Goal: Transaction & Acquisition: Purchase product/service

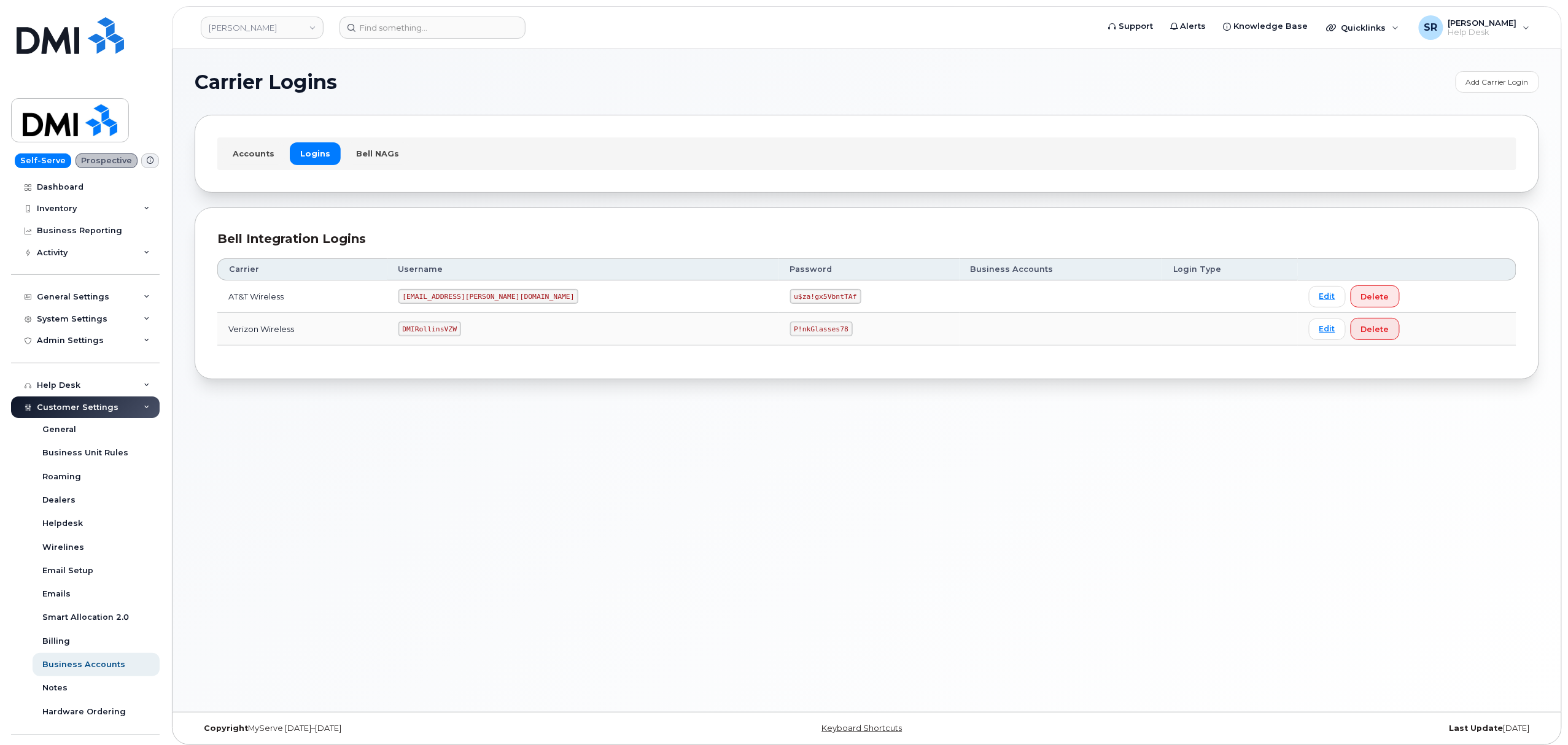
click at [452, 329] on code "DMIRollinsVZW" at bounding box center [430, 329] width 62 height 15
copy code "DMIRollinsVZW"
click at [790, 329] on code "P!nkGlasses78" at bounding box center [821, 329] width 62 height 15
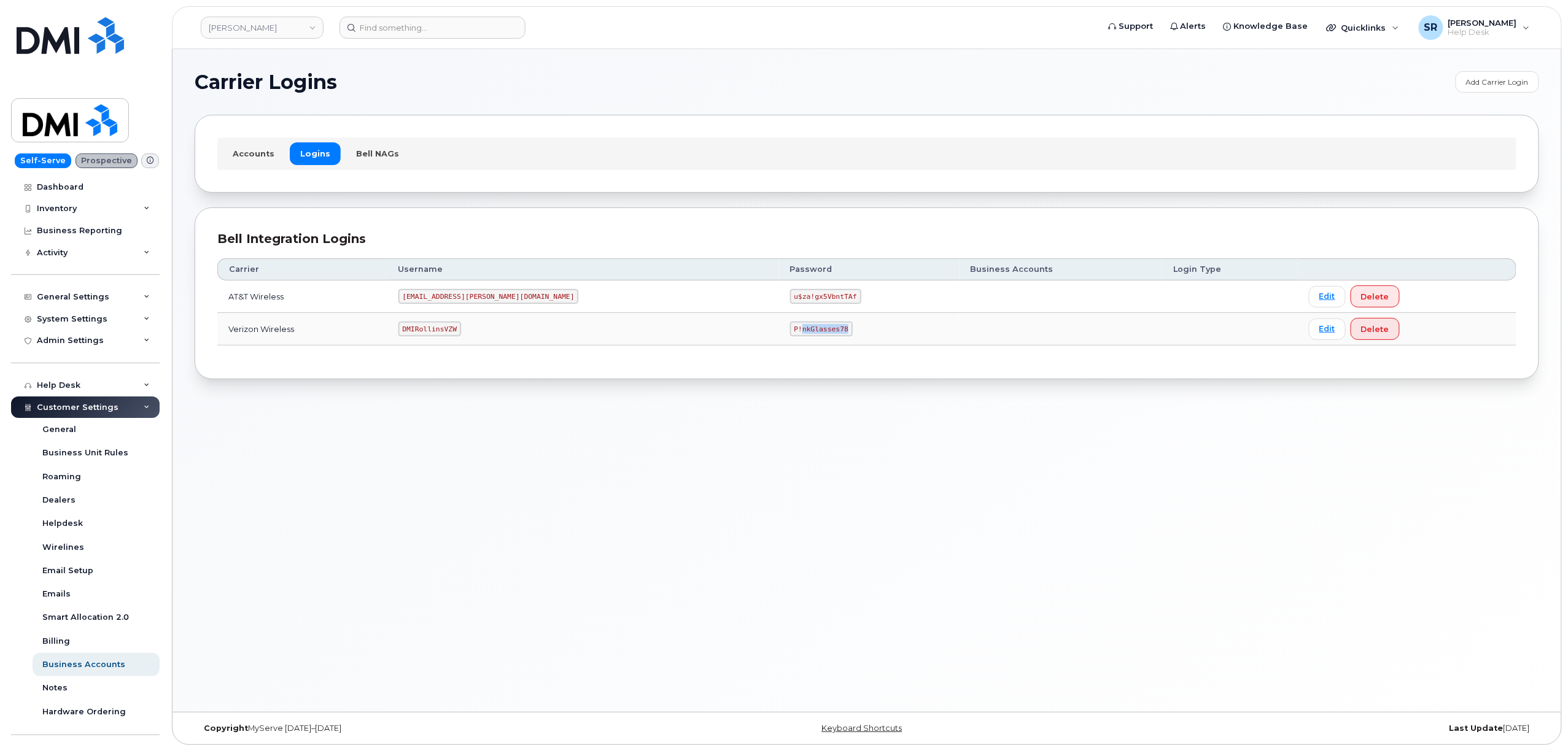
click at [790, 329] on code "P!nkGlasses78" at bounding box center [821, 329] width 62 height 15
copy code "P!nkGlasses78"
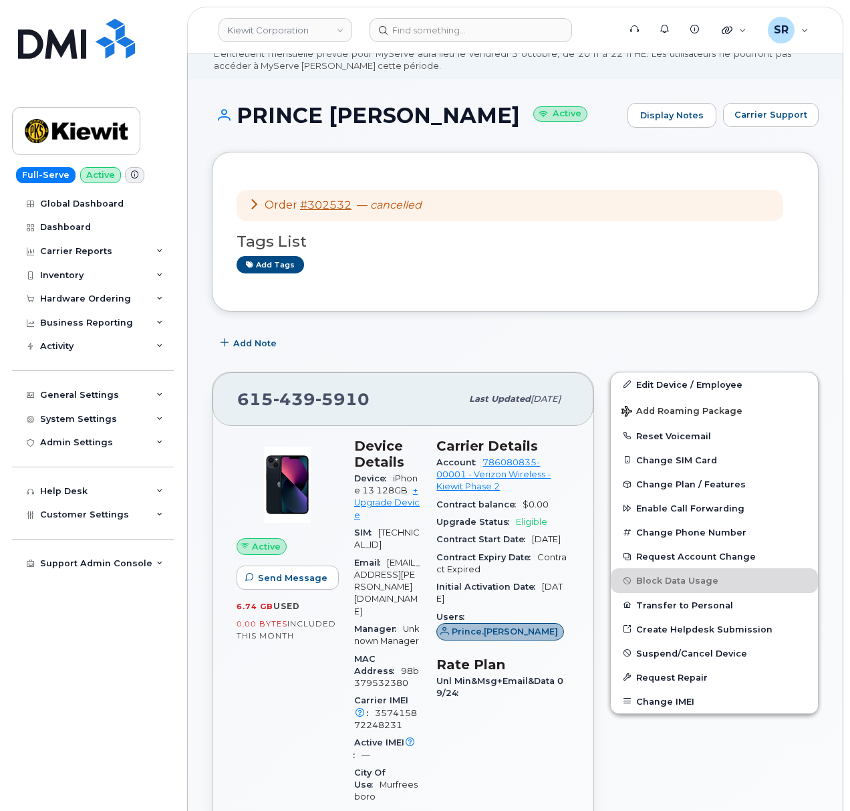
scroll to position [89, 0]
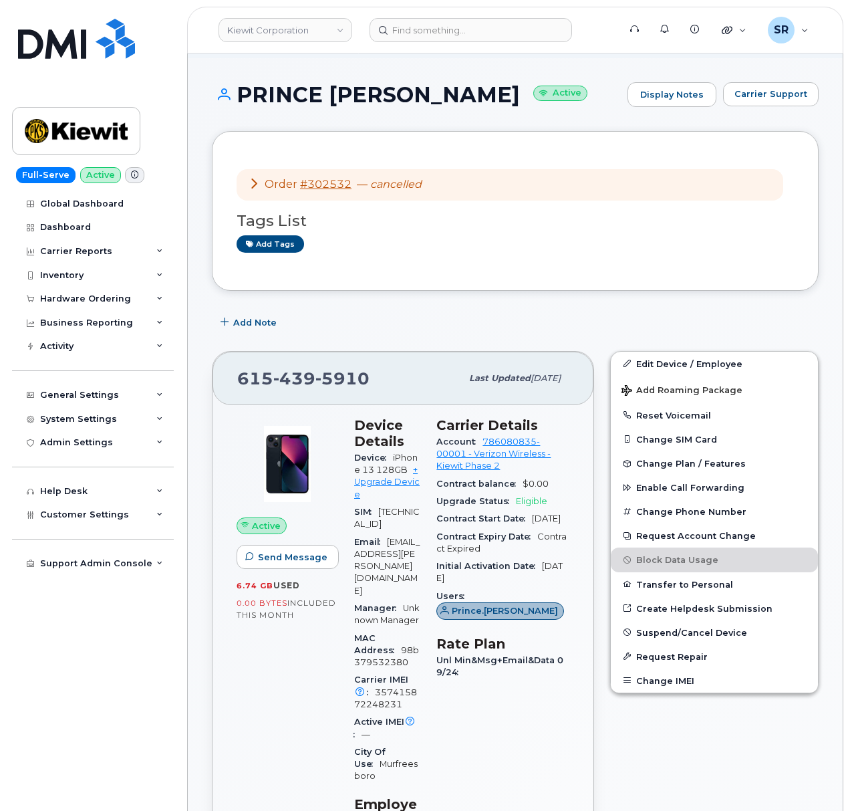
drag, startPoint x: 254, startPoint y: 182, endPoint x: 252, endPoint y: 193, distance: 11.5
click at [252, 193] on div "Order #302532 — cancelled" at bounding box center [510, 184] width 547 height 31
click at [259, 180] on icon at bounding box center [254, 183] width 11 height 11
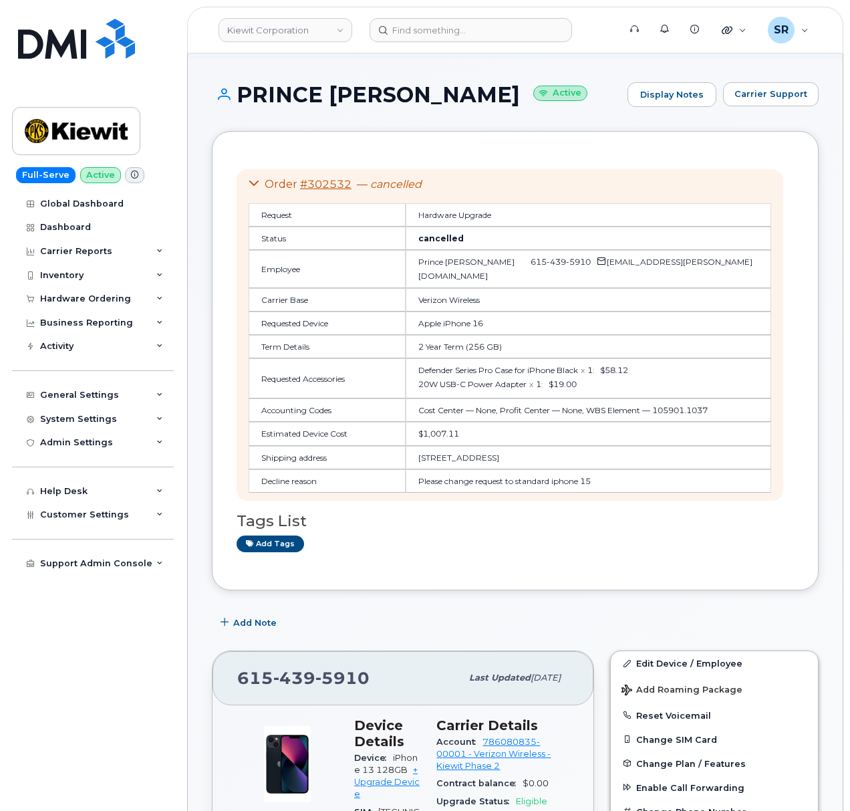
click at [253, 182] on icon at bounding box center [254, 183] width 11 height 11
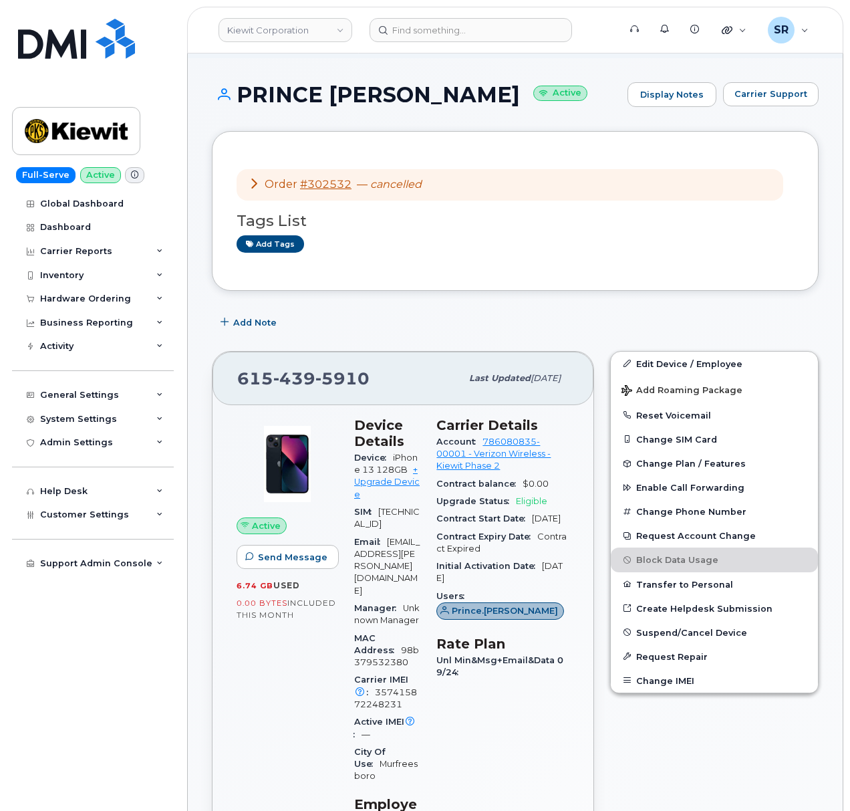
click at [257, 182] on icon at bounding box center [254, 183] width 11 height 11
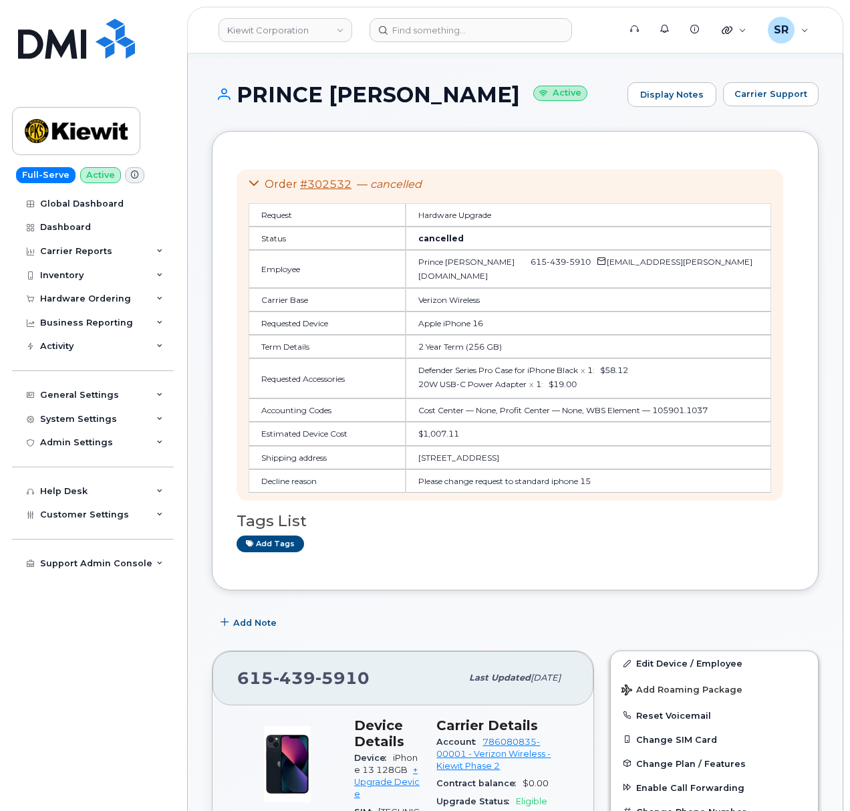
click at [257, 182] on icon at bounding box center [254, 183] width 11 height 11
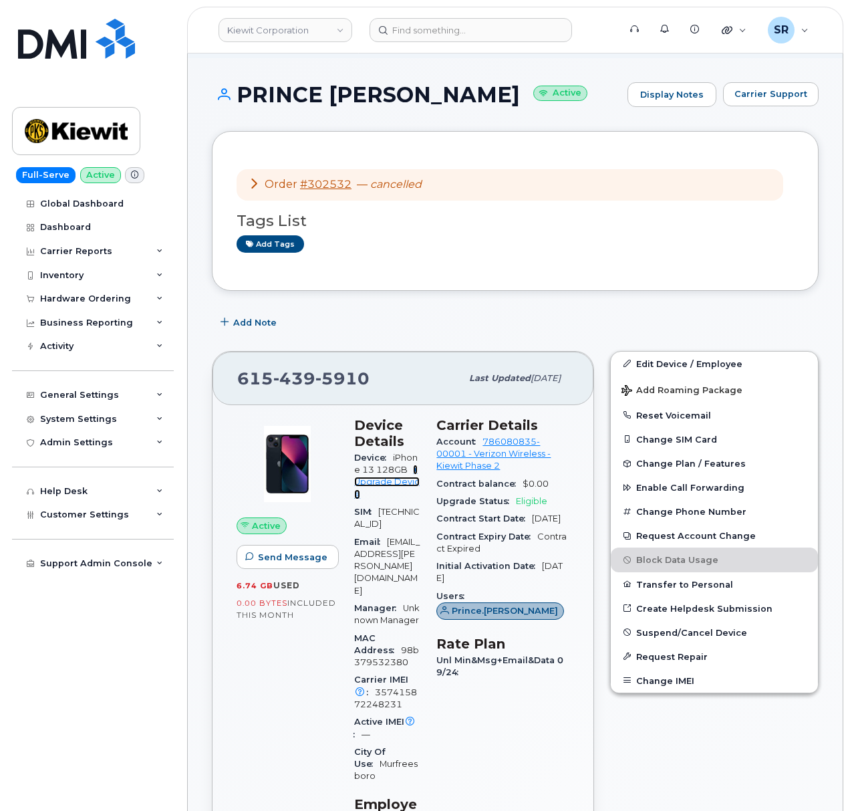
click at [418, 474] on link "+ Upgrade Device" at bounding box center [387, 482] width 66 height 35
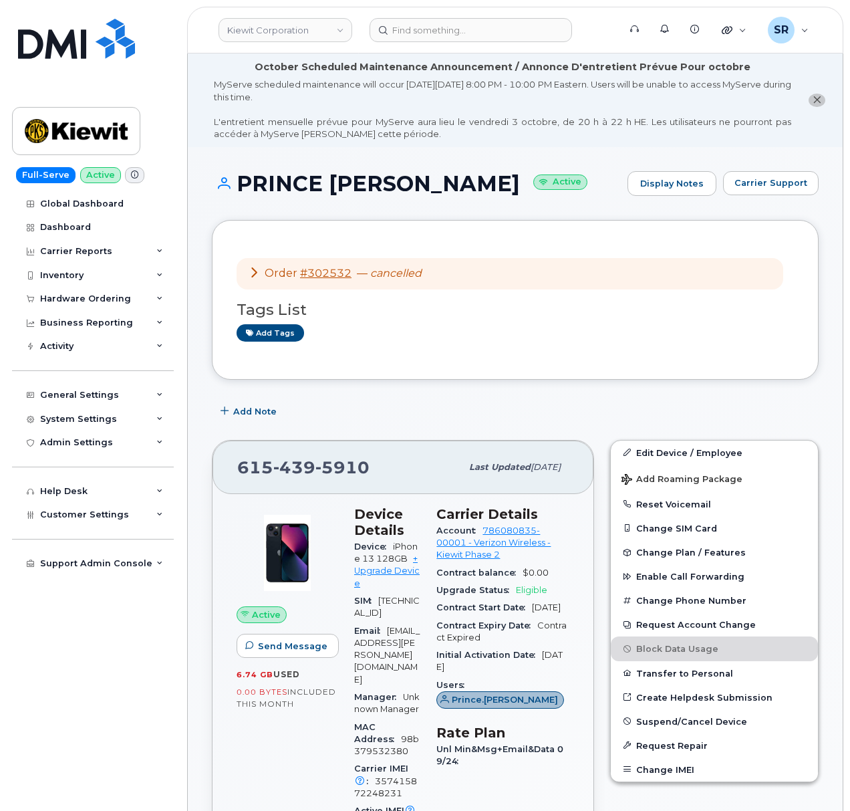
click at [262, 273] on div "Order #302532 — cancelled" at bounding box center [335, 273] width 173 height 15
click at [257, 281] on div "Order #302532 — cancelled" at bounding box center [335, 273] width 173 height 15
click at [255, 270] on icon at bounding box center [254, 272] width 11 height 11
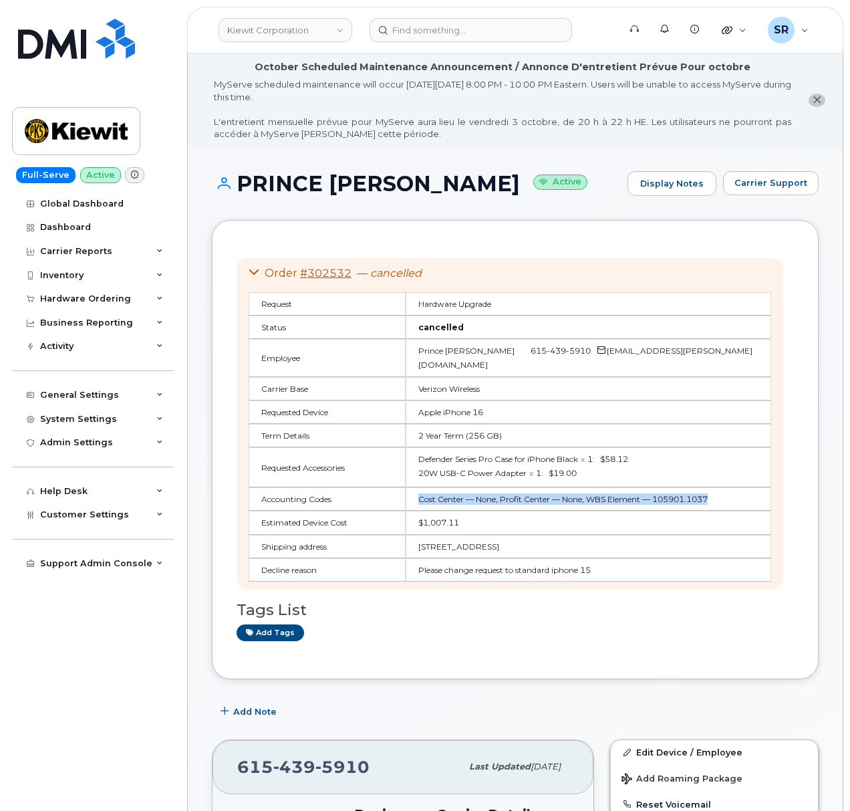
drag, startPoint x: 506, startPoint y: 500, endPoint x: 394, endPoint y: 495, distance: 111.7
click at [406, 495] on td "Cost Center — None, Profit Center — None, WBS Element — 105901.1037" at bounding box center [589, 498] width 366 height 23
copy td "Cost Center — None, Profit Center — None, WBS Element — 105901.1037"
drag, startPoint x: 444, startPoint y: 564, endPoint x: 392, endPoint y: 549, distance: 54.8
click at [406, 549] on td "1215 E Fort Ave Ste 105 BALTIMORE MD 21230-5280 UNITED STATES" at bounding box center [589, 546] width 366 height 23
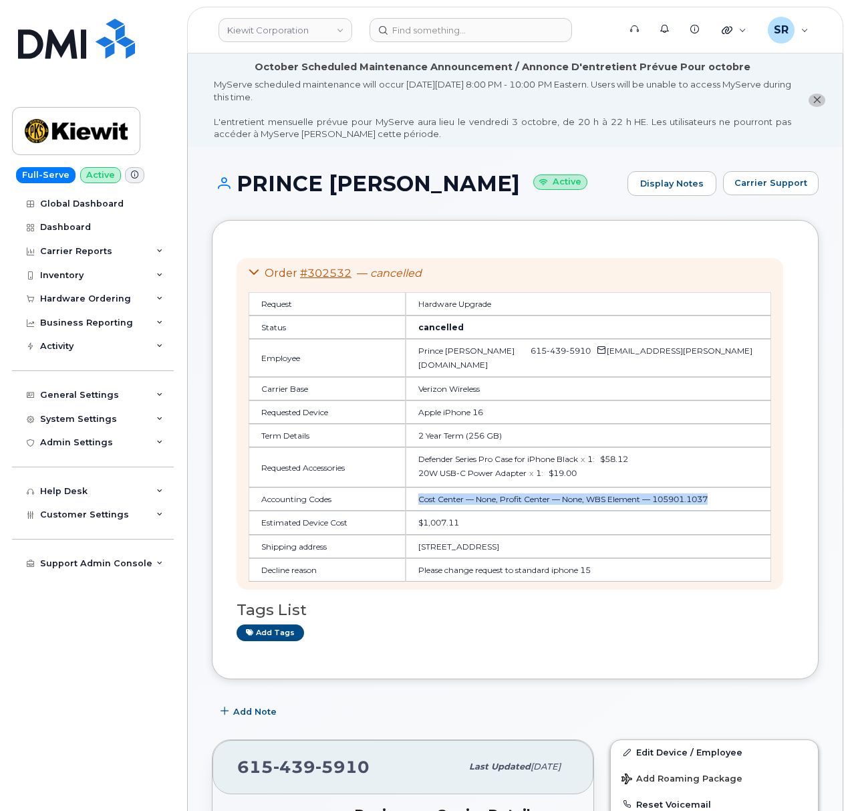
copy td "1215 E Fort Ave Ste 105 BALTIMORE MD 21230-5280 UNITED STATES"
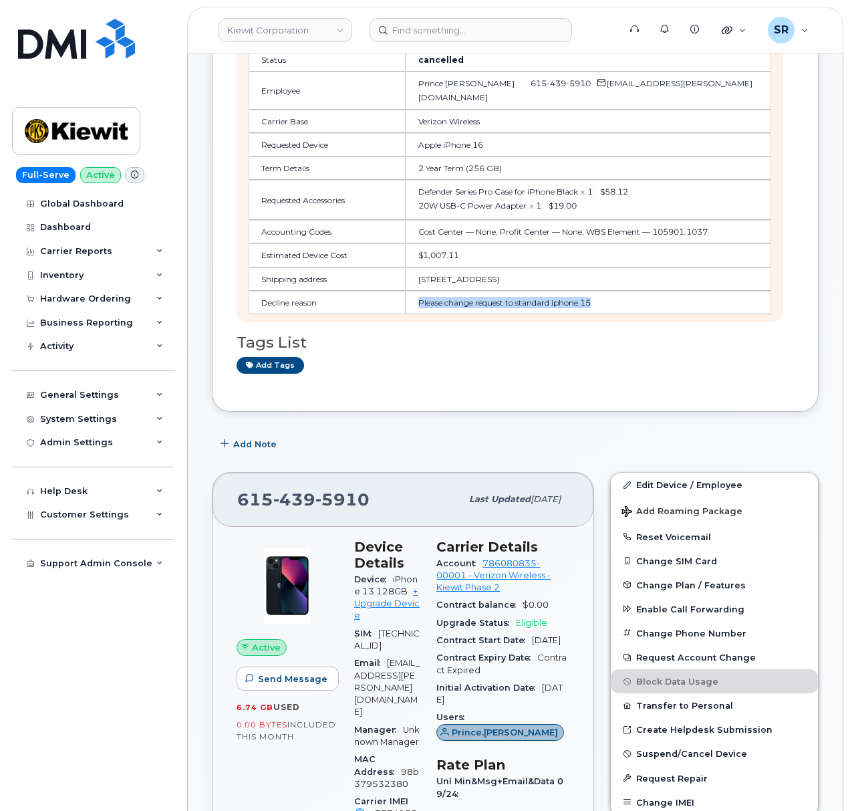
drag, startPoint x: 391, startPoint y: 316, endPoint x: 590, endPoint y: 323, distance: 198.6
click at [590, 314] on td "Please change request to standard iphone 15" at bounding box center [589, 302] width 366 height 23
click at [530, 351] on h3 "Tags List" at bounding box center [515, 342] width 557 height 17
drag, startPoint x: 598, startPoint y: 319, endPoint x: 392, endPoint y: 327, distance: 206.0
click at [406, 314] on td "Please change request to standard iphone 15" at bounding box center [589, 302] width 366 height 23
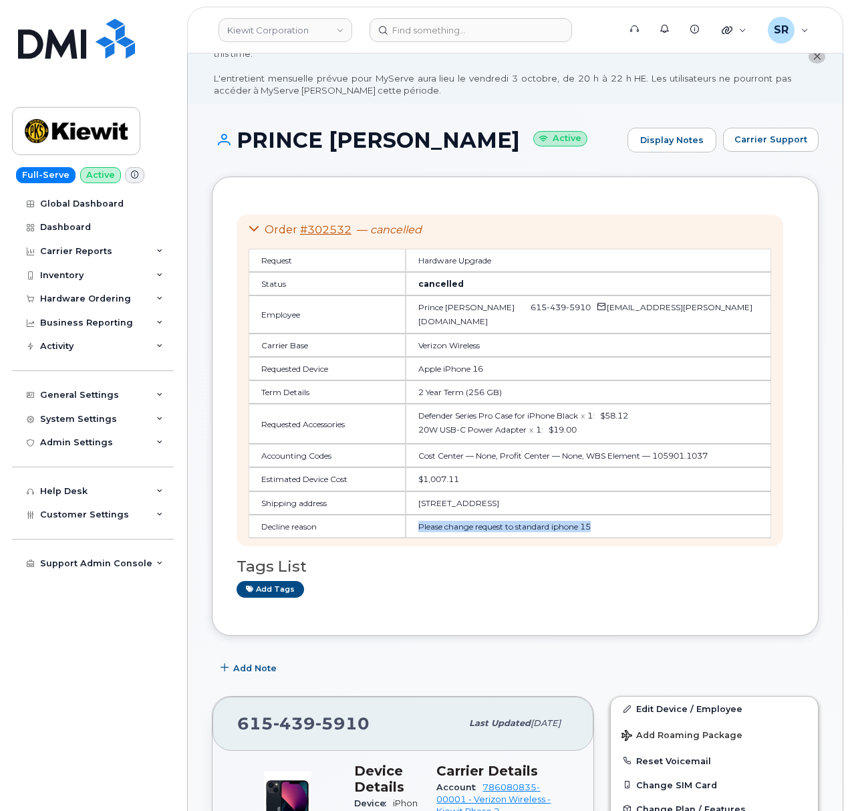
scroll to position [0, 0]
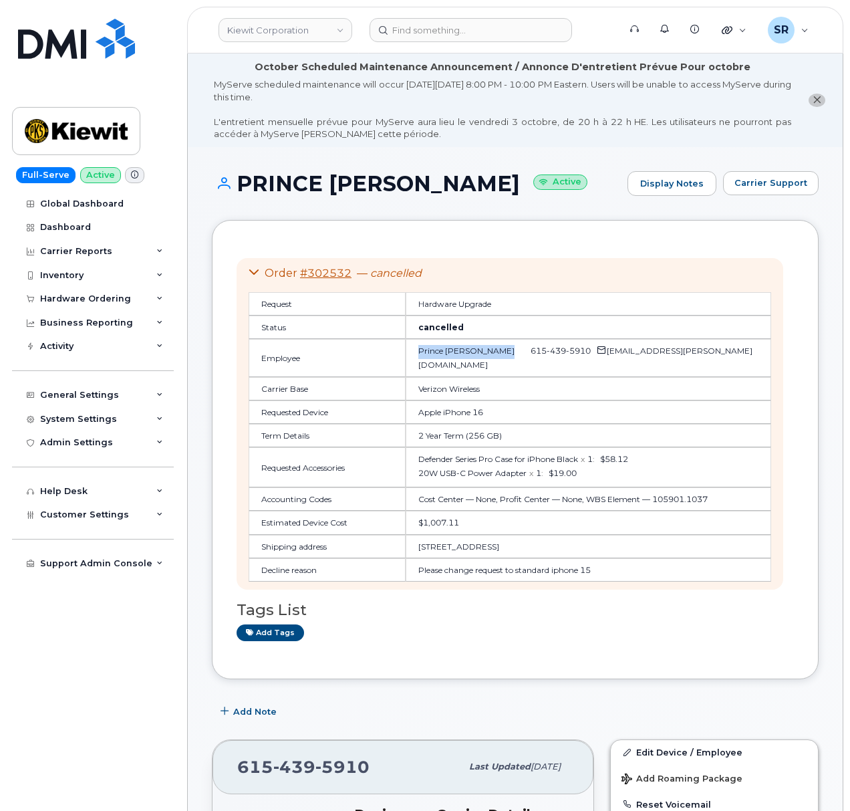
drag, startPoint x: 447, startPoint y: 354, endPoint x: 396, endPoint y: 350, distance: 50.9
click at [406, 350] on td "Prince Davis 615 439 5910 PRINCE.DAVIS@KSTCJV.COM" at bounding box center [589, 357] width 366 height 37
copy span "Prince Davis"
drag, startPoint x: 538, startPoint y: 351, endPoint x: 658, endPoint y: 354, distance: 120.3
click at [658, 354] on td "Prince Davis 615 439 5910 PRINCE.DAVIS@KSTCJV.COM" at bounding box center [589, 357] width 366 height 37
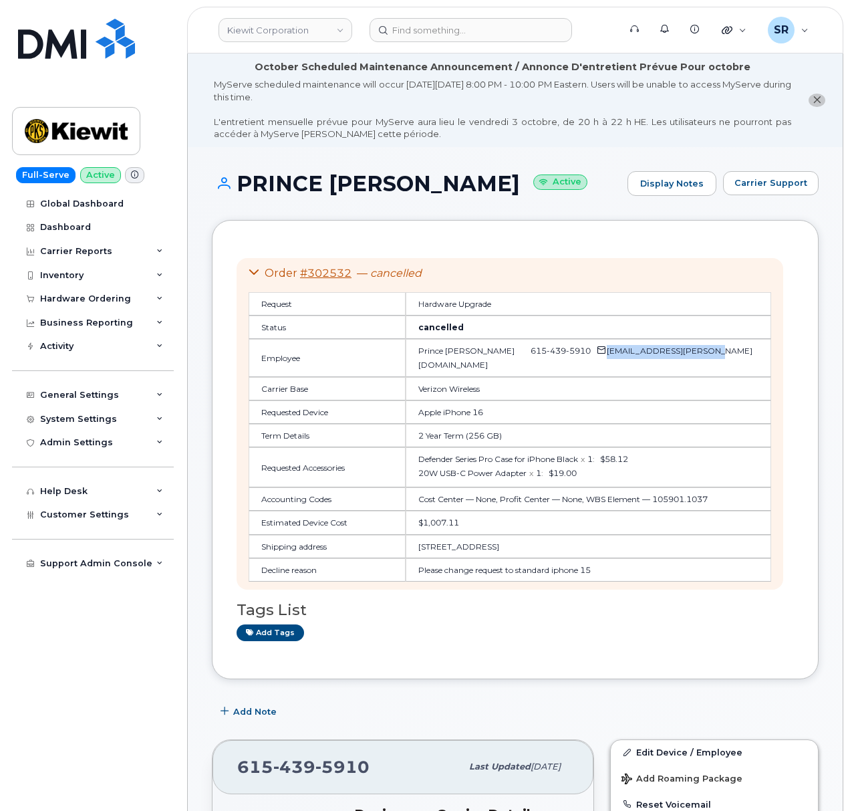
copy span "PRINCE.DAVIS@KSTCJV.COM"
click at [493, 424] on td "2 Year Term (256 GB)" at bounding box center [589, 435] width 366 height 23
click at [447, 31] on input at bounding box center [471, 30] width 203 height 24
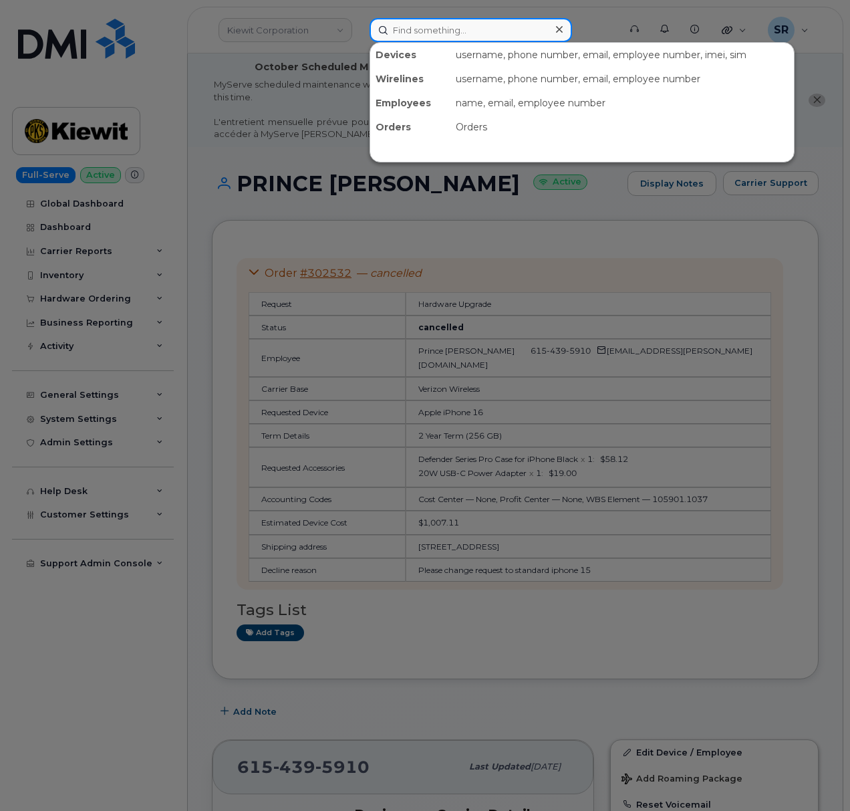
paste input "302532"
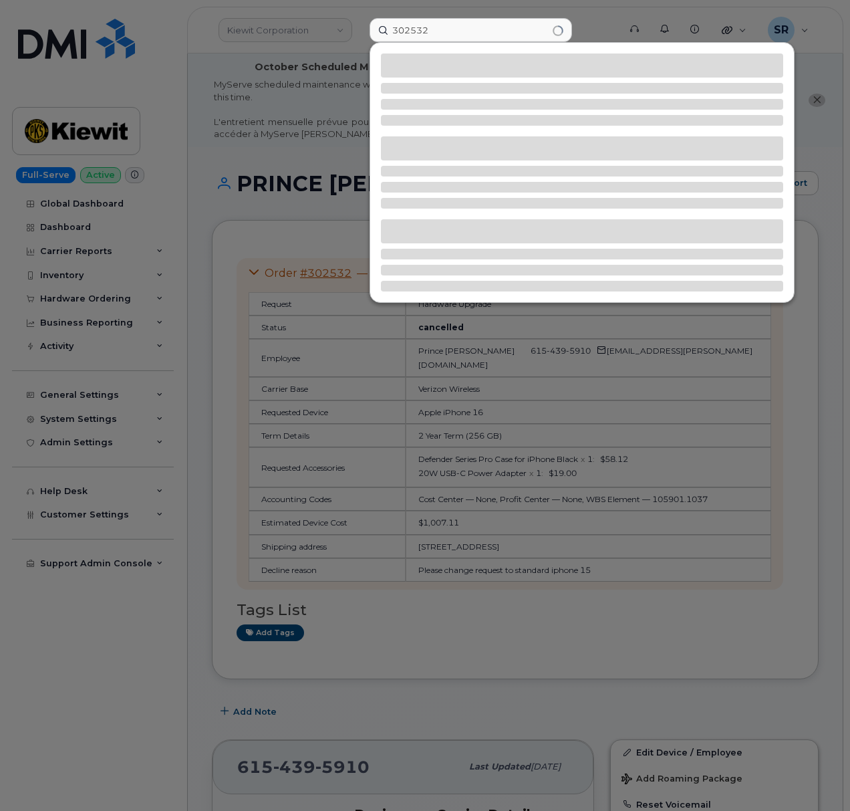
click at [283, 185] on div at bounding box center [425, 405] width 850 height 811
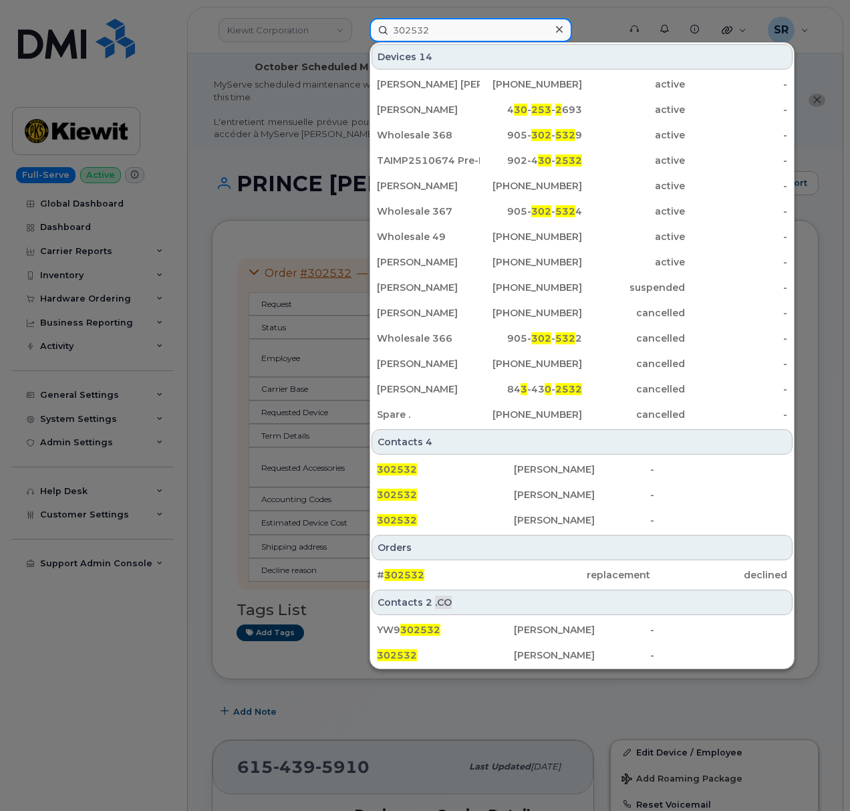
click at [439, 35] on input "302532" at bounding box center [471, 30] width 203 height 24
paste input "4025944517"
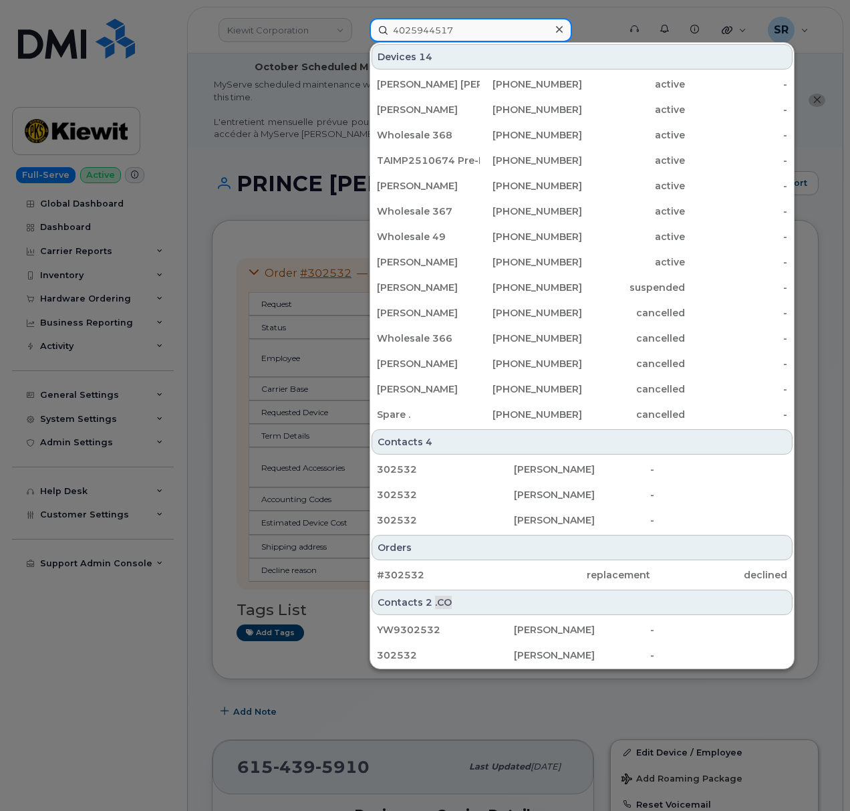
type input "4025944517"
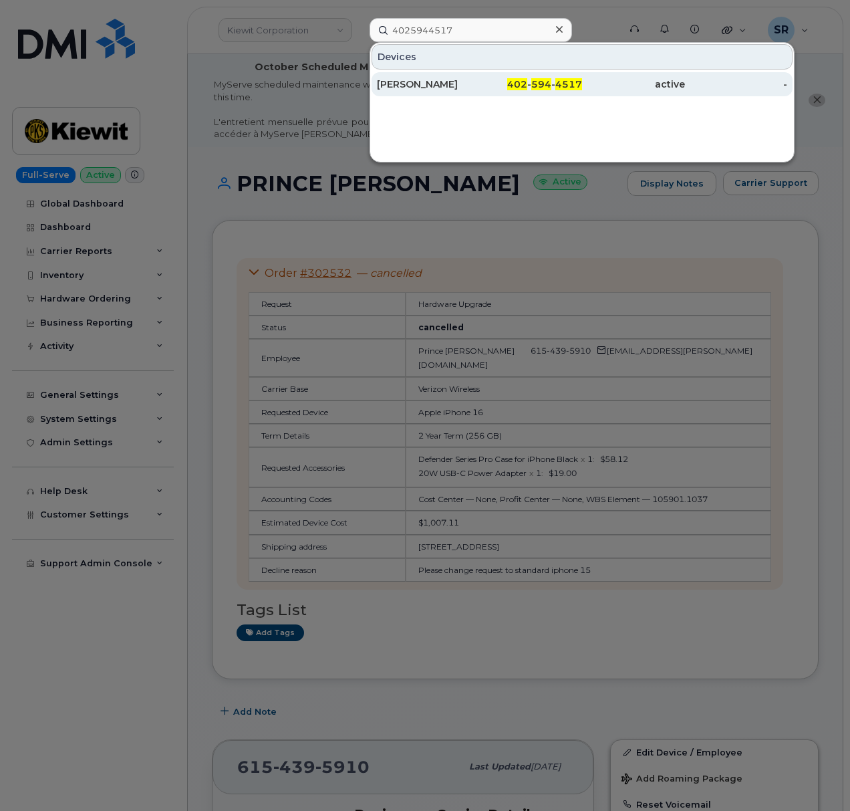
click at [479, 88] on div "NIDHI JAIN" at bounding box center [428, 84] width 103 height 13
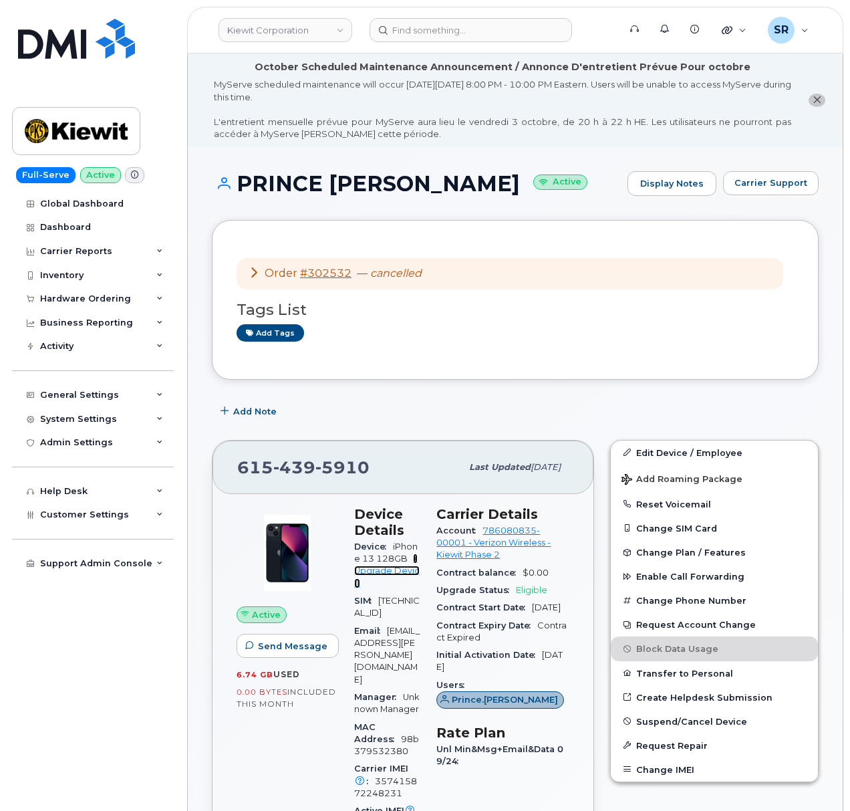
click at [420, 563] on link "+ Upgrade Device" at bounding box center [387, 570] width 66 height 35
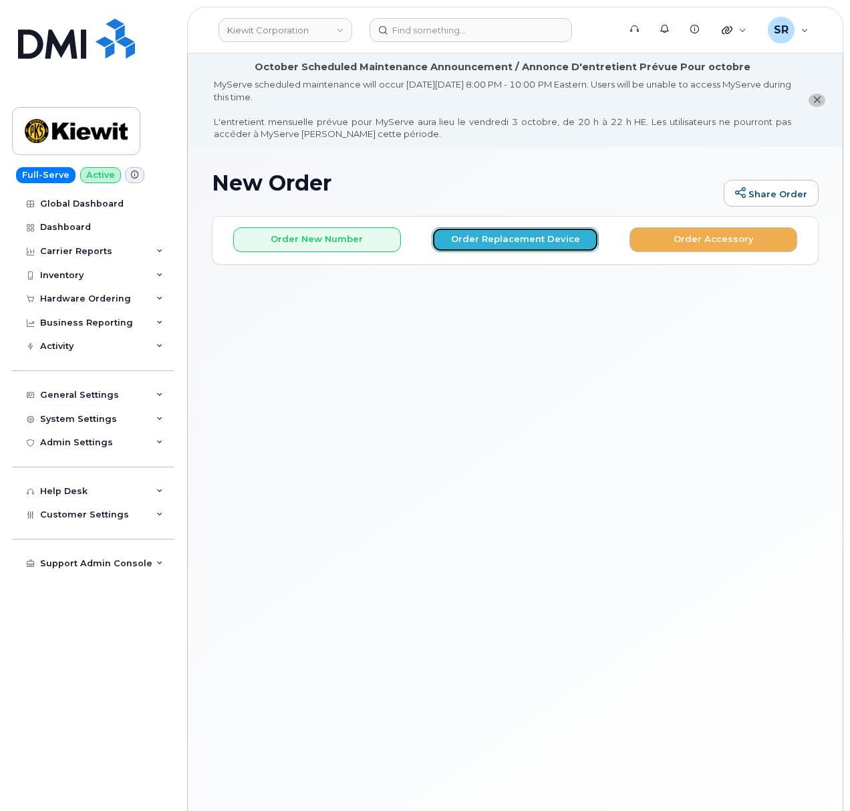
click at [506, 241] on button "Order Replacement Device" at bounding box center [516, 239] width 168 height 25
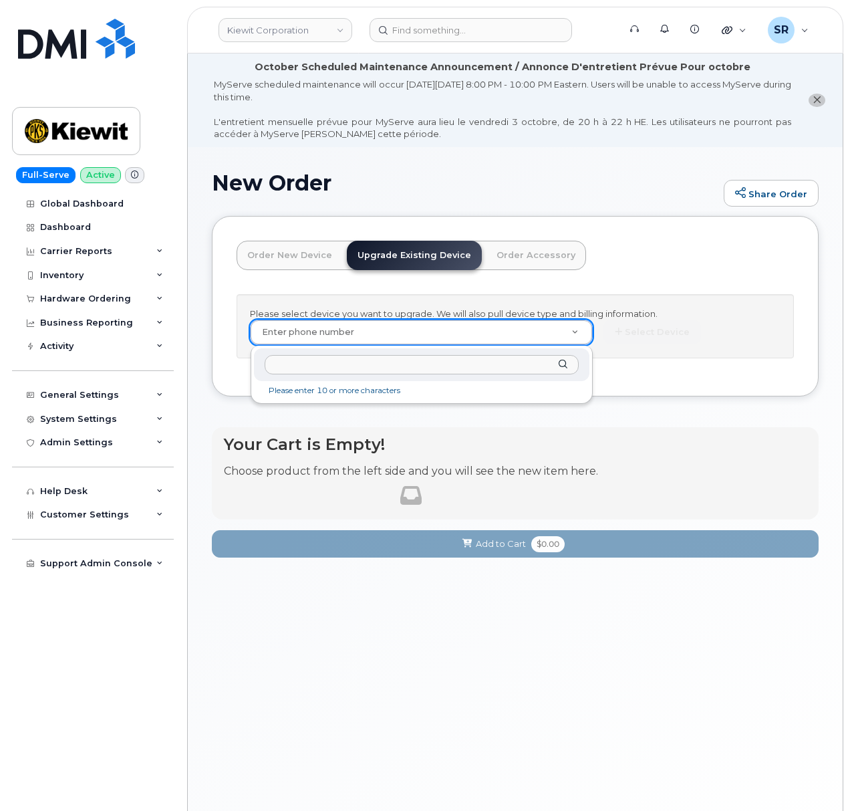
click at [356, 361] on input "text" at bounding box center [422, 364] width 314 height 19
paste input "6154395910"
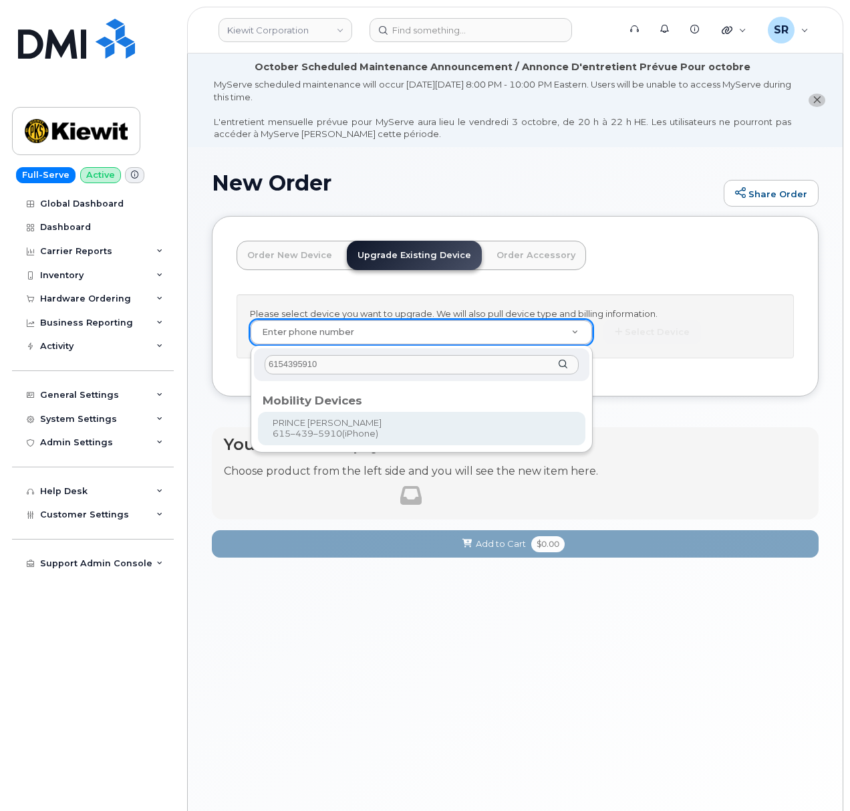
type input "6154395910"
type input "1170617"
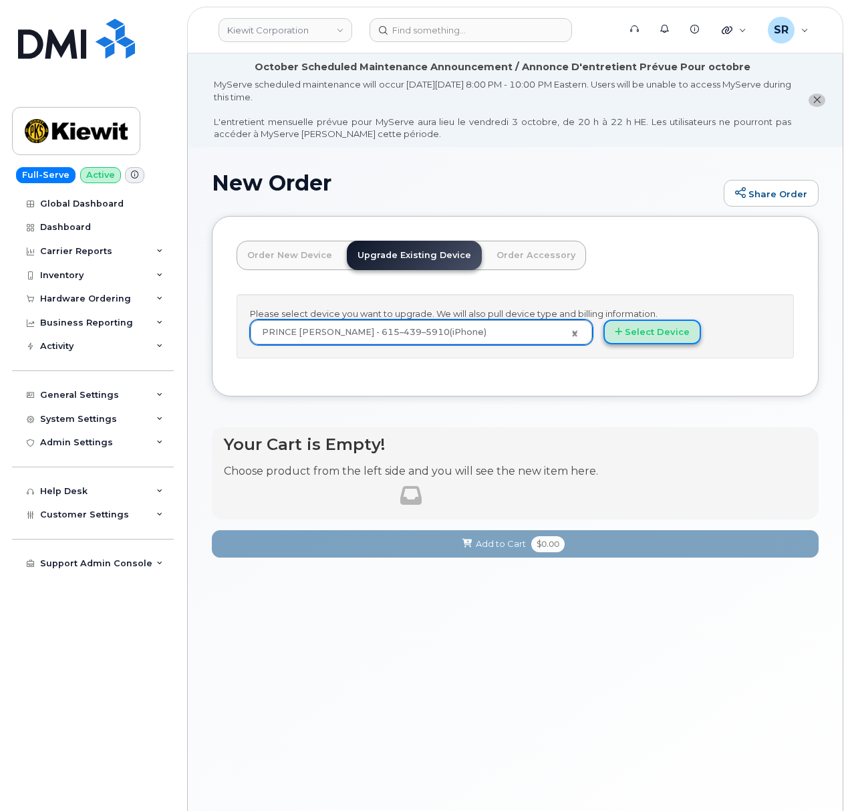
click at [650, 335] on button "Select Device" at bounding box center [653, 331] width 98 height 25
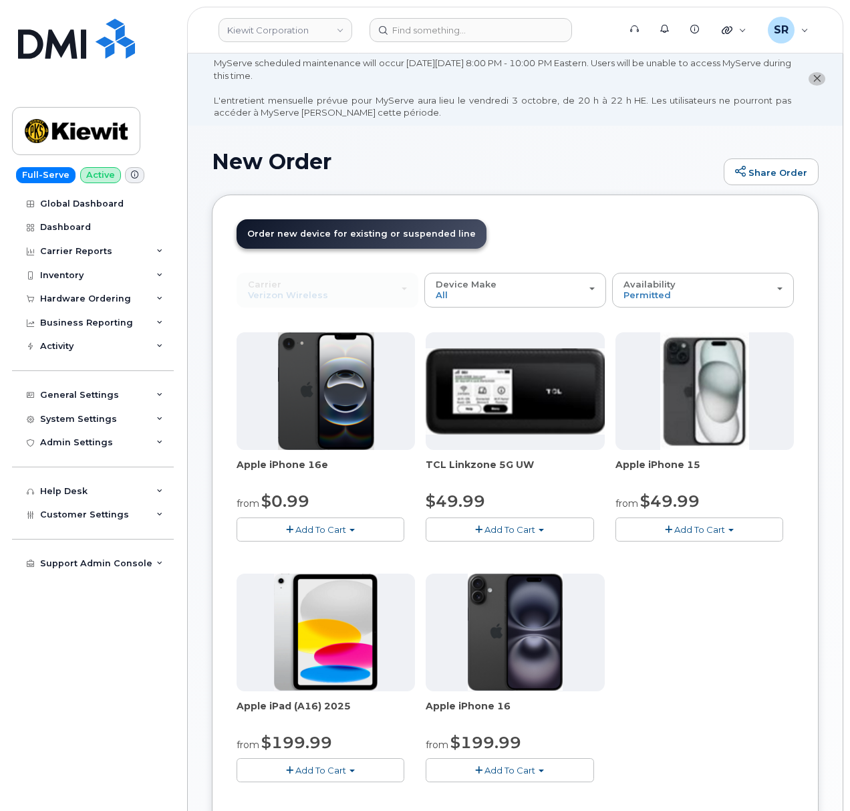
scroll to position [89, 0]
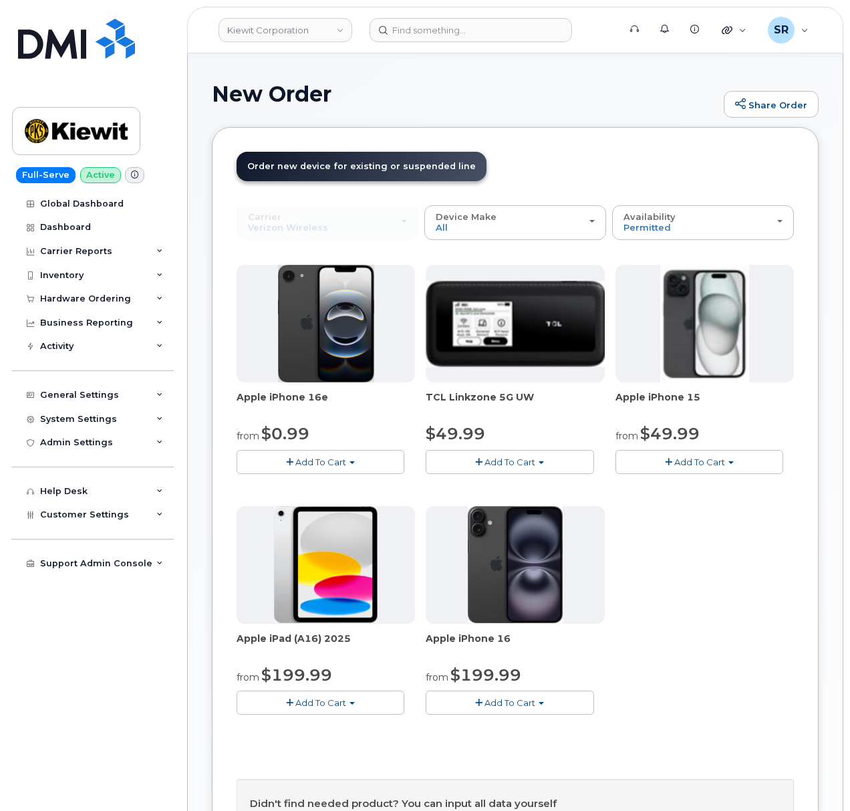
click at [333, 467] on span "Add To Cart" at bounding box center [320, 461] width 51 height 11
click at [318, 487] on link "$0.99 - 2 Year Upgrade (128GB)" at bounding box center [324, 487] width 168 height 17
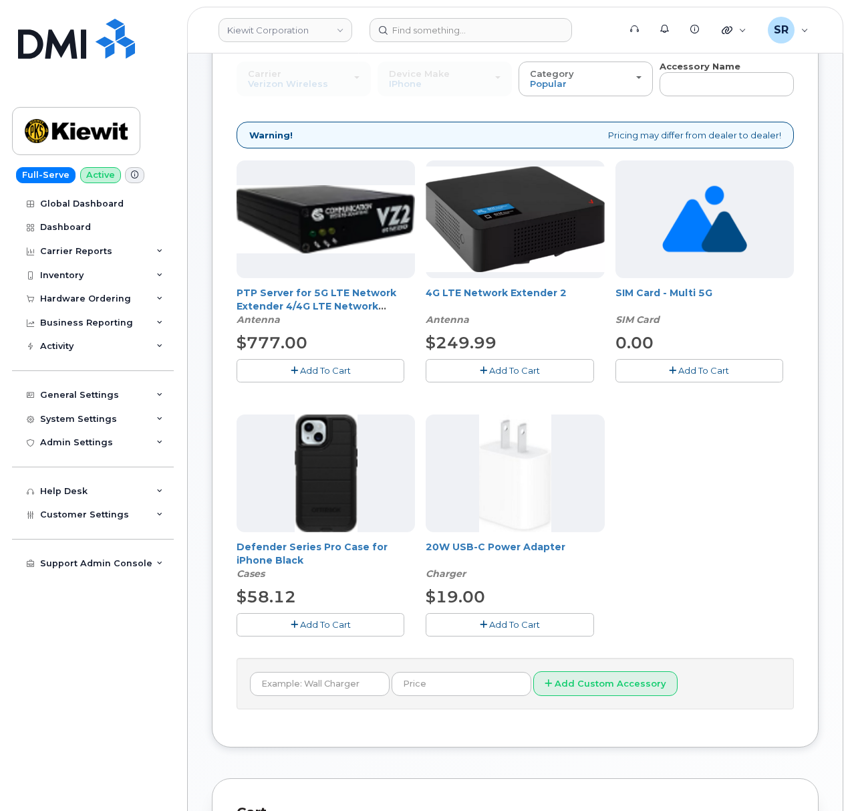
scroll to position [267, 0]
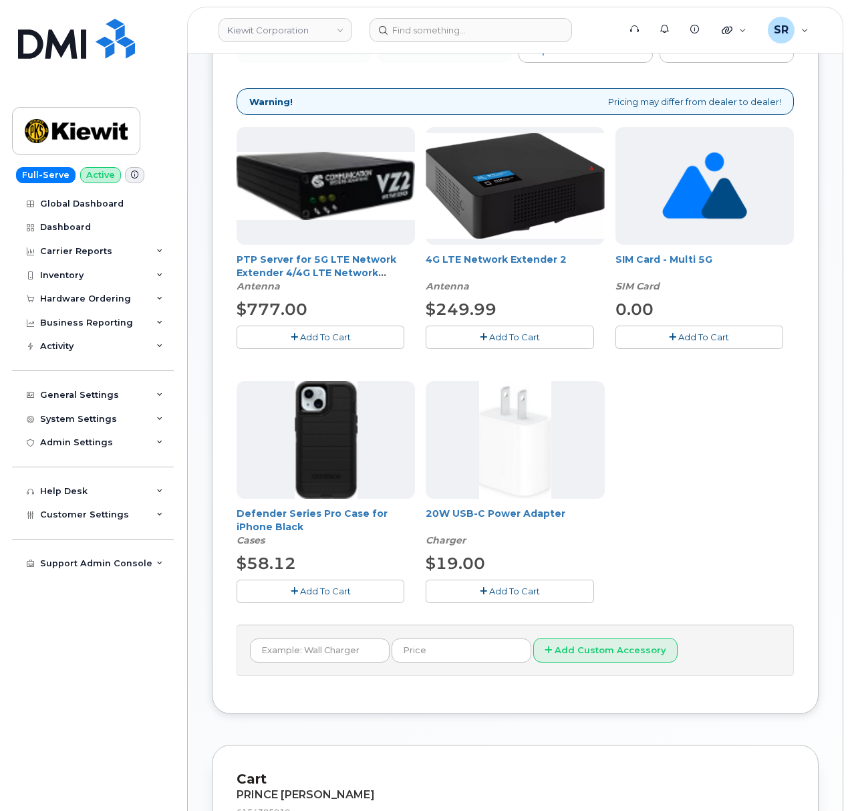
click at [322, 599] on button "Add To Cart" at bounding box center [321, 590] width 168 height 23
click at [472, 590] on button "Add To Cart" at bounding box center [510, 590] width 168 height 23
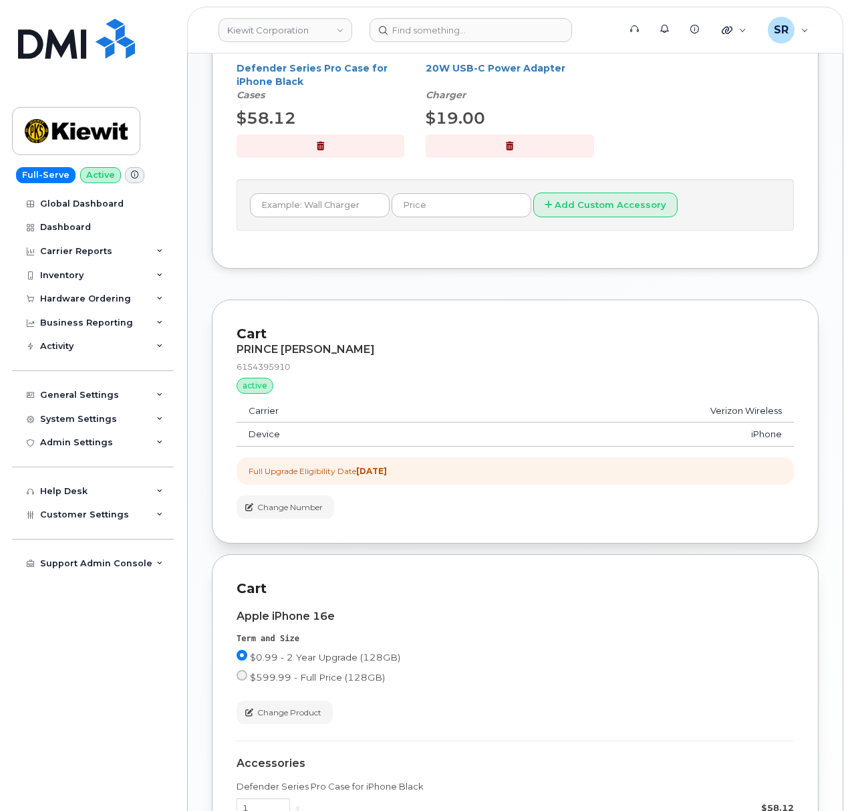
scroll to position [1011, 0]
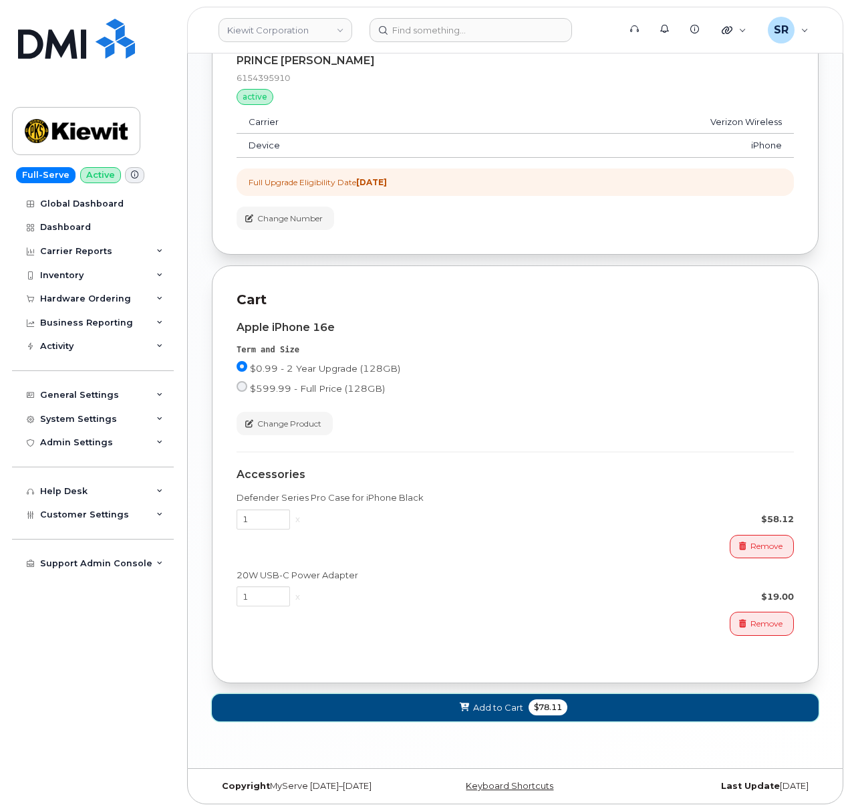
click at [602, 706] on button "Add to Cart $78.11" at bounding box center [515, 707] width 607 height 27
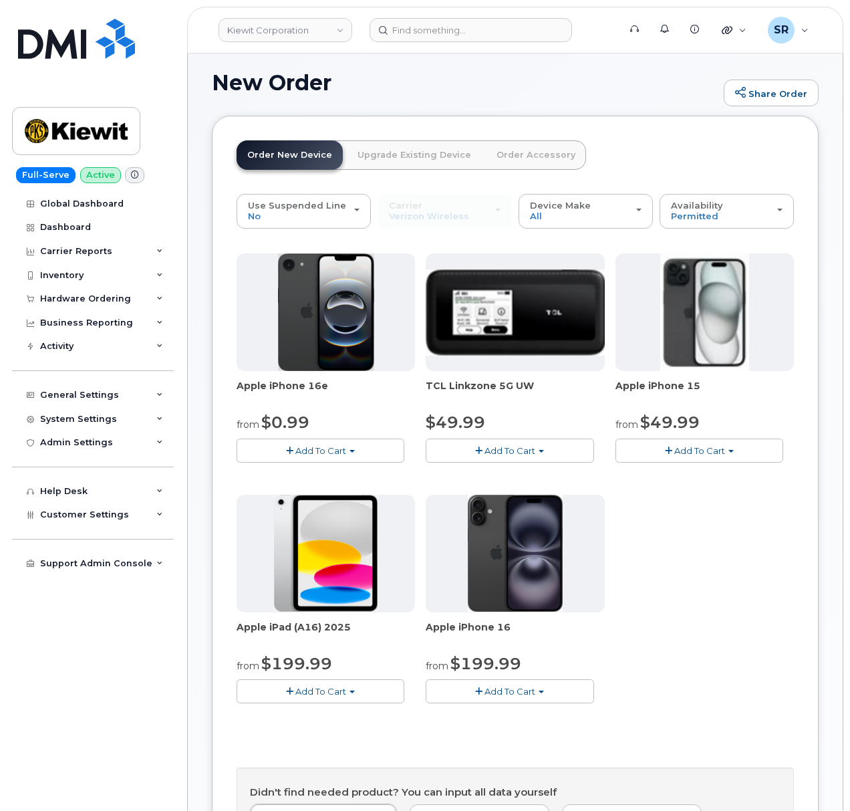
scroll to position [627, 0]
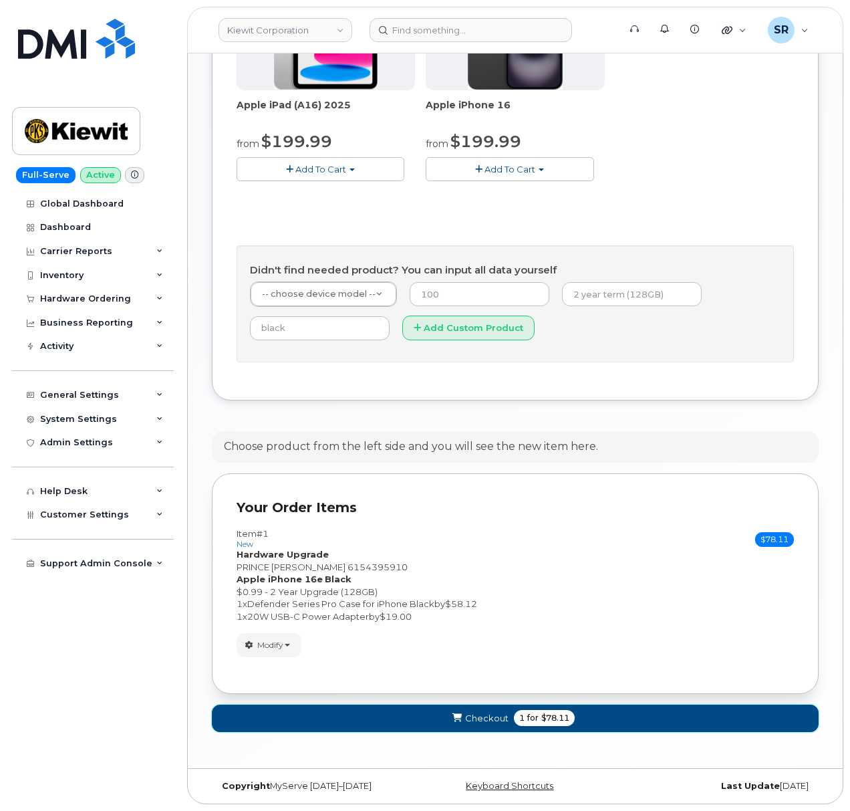
click at [577, 715] on button "Checkout 1 for $78.11" at bounding box center [515, 717] width 607 height 27
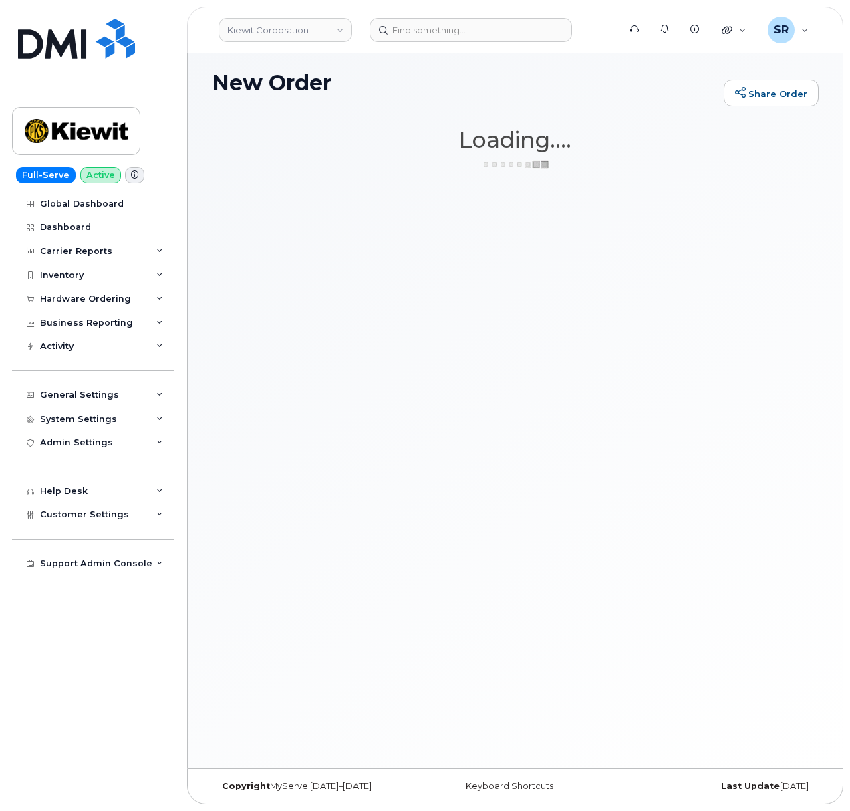
scroll to position [100, 0]
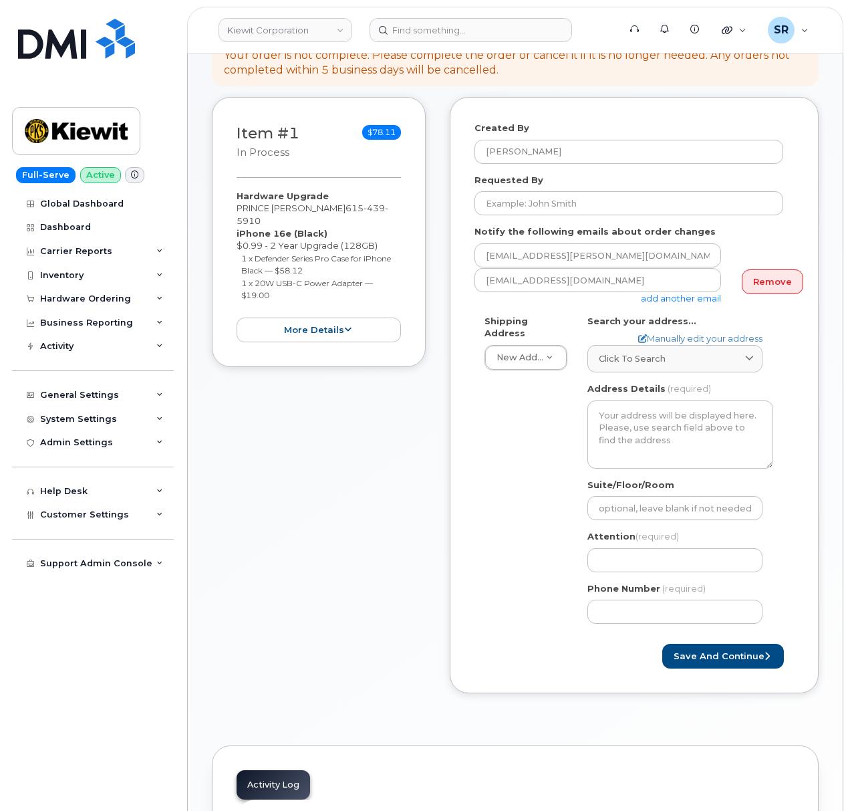
scroll to position [267, 0]
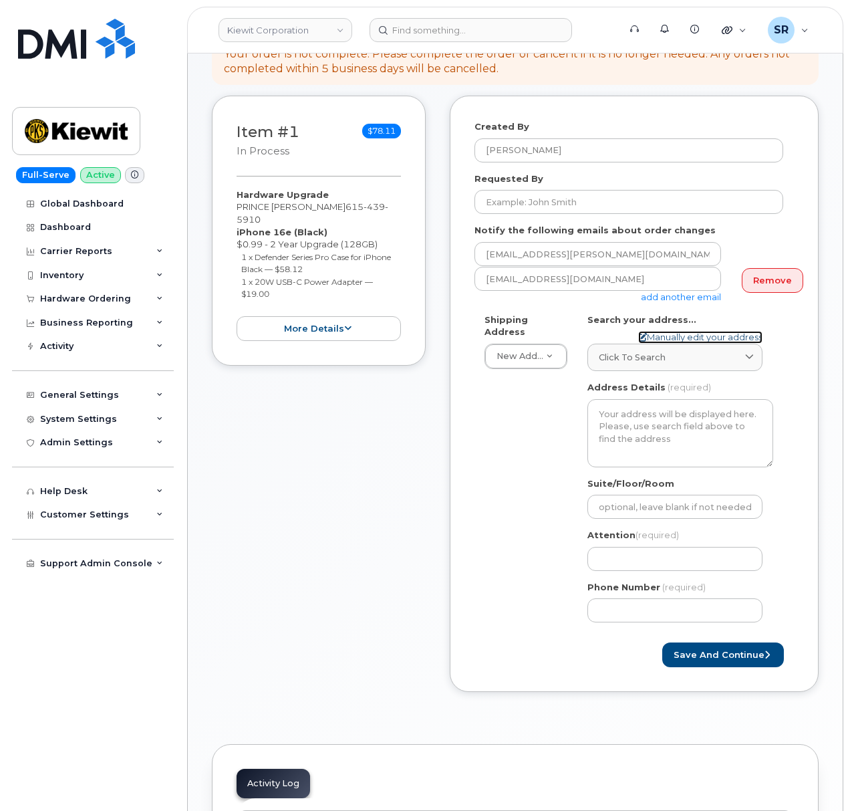
click at [678, 331] on link "Manually edit your address" at bounding box center [700, 337] width 124 height 13
select select
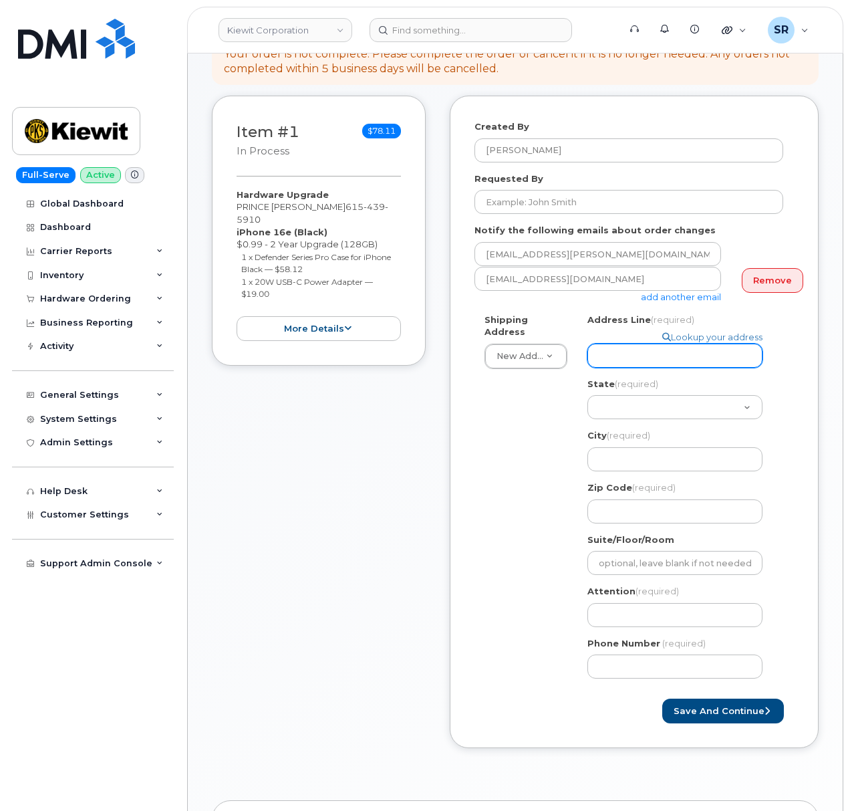
click at [703, 344] on input "Address Line (required)" at bounding box center [674, 356] width 175 height 24
paste input "1215 E Fort Ave Ste 105"
select select
type input "1215 E Fort Ave Ste 105"
click at [570, 400] on div "Shipping Address New Address New Address 2306 foreman rd 6747 Old Us highway 27…" at bounding box center [629, 501] width 309 height 376
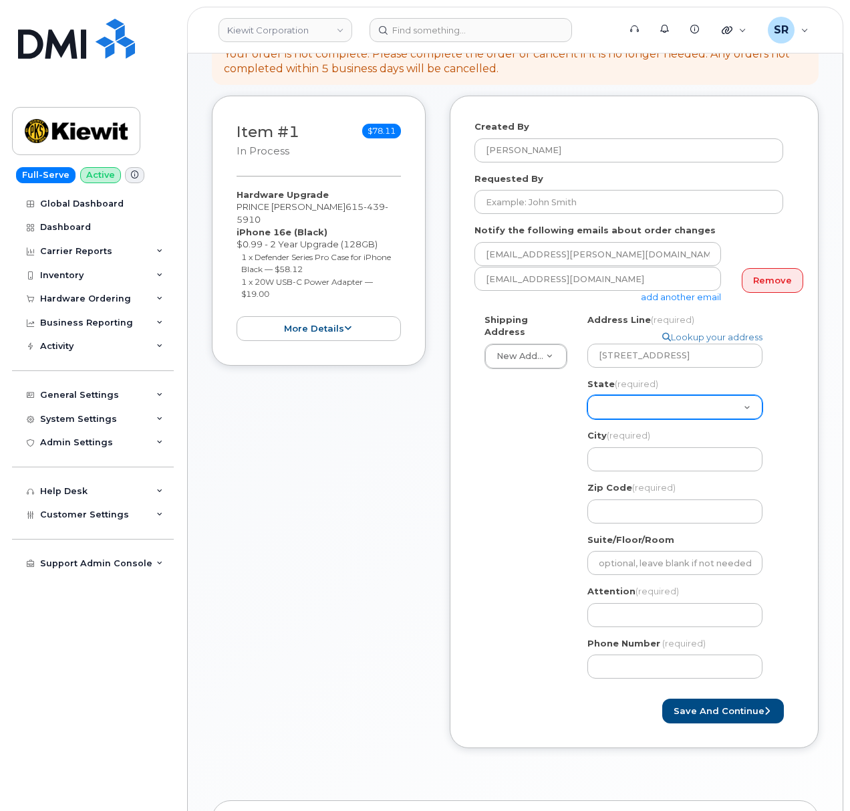
click at [664, 395] on select "Alabama Alaska American Samoa Arizona Arkansas California Colorado Connecticut …" at bounding box center [674, 407] width 175 height 24
select select "MD"
click at [587, 395] on select "Alabama Alaska American Samoa Arizona Arkansas California Colorado Connecticut …" at bounding box center [674, 407] width 175 height 24
click at [658, 450] on input "City (required)" at bounding box center [674, 459] width 175 height 24
click at [688, 449] on input "City (required)" at bounding box center [674, 459] width 175 height 24
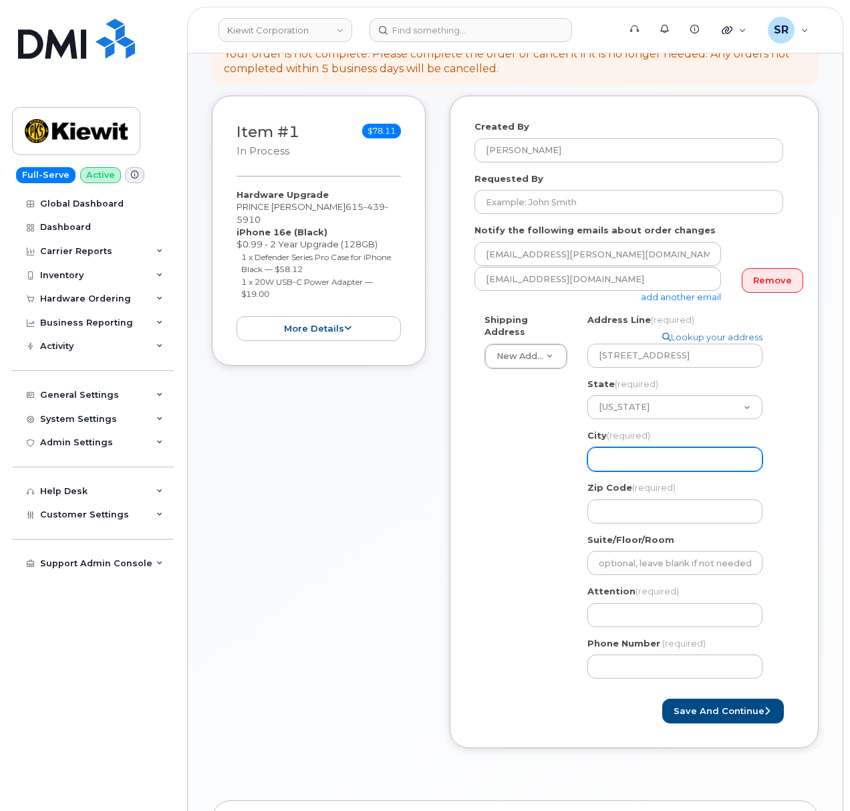
paste input "BALTIMORE"
select select
type input "BALTIMORE"
click at [603, 499] on input "Zip Code (required)" at bounding box center [674, 511] width 175 height 24
click at [638, 499] on input "Zip Code (required)" at bounding box center [674, 511] width 175 height 24
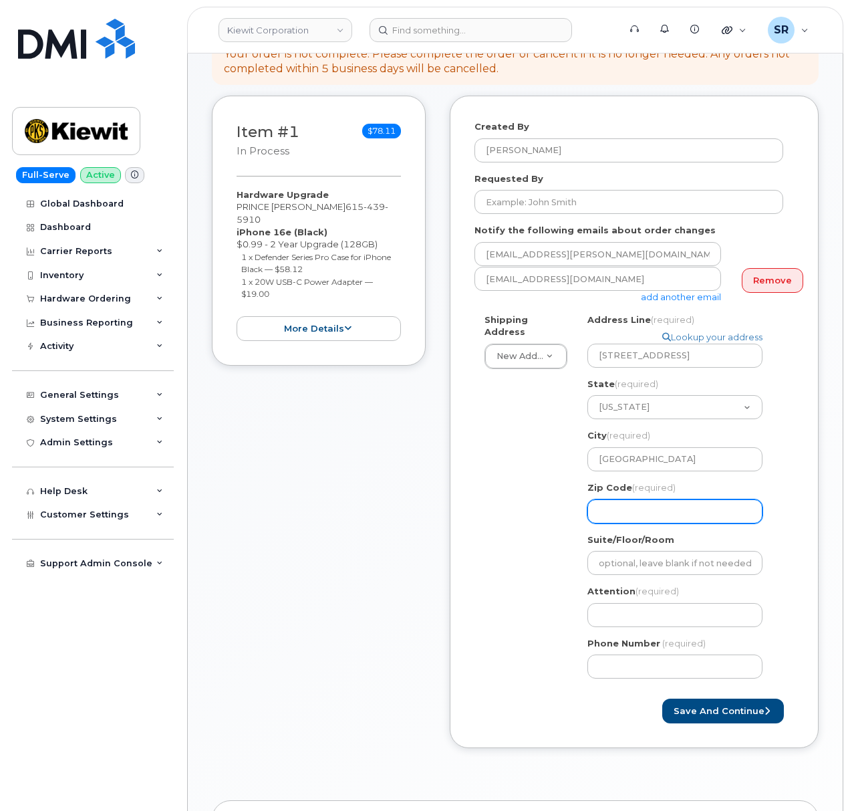
paste input "21230"
select select
type input "21230"
drag, startPoint x: 545, startPoint y: 533, endPoint x: 581, endPoint y: 607, distance: 81.9
click at [545, 535] on div "Shipping Address New Address New Address 2306 foreman rd 6747 Old Us highway 27…" at bounding box center [629, 501] width 309 height 376
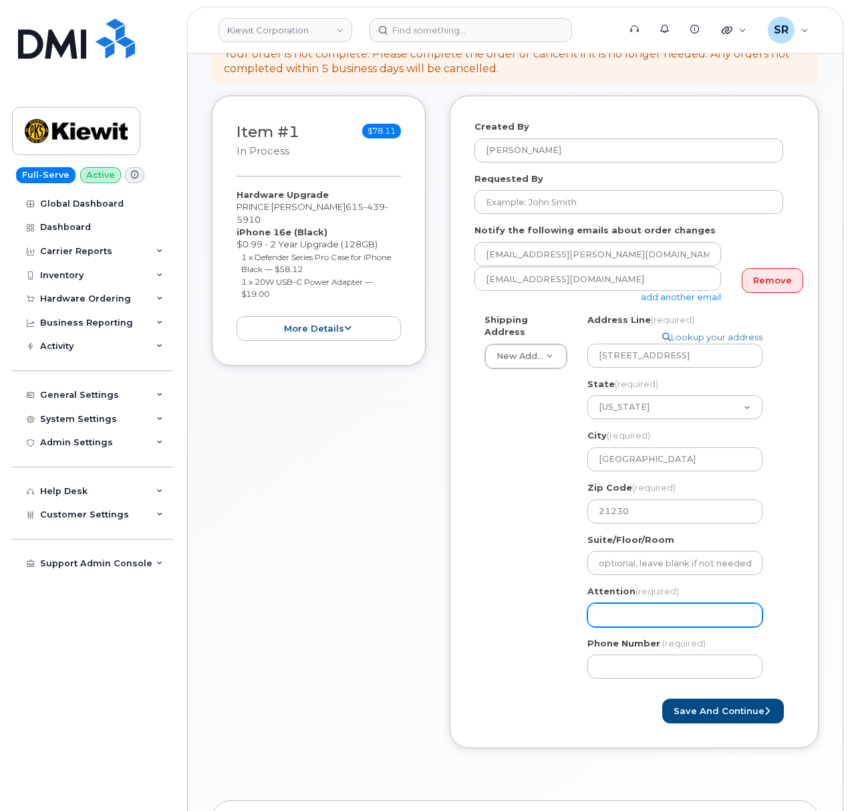
drag, startPoint x: 624, startPoint y: 600, endPoint x: 648, endPoint y: 576, distance: 33.6
click at [624, 603] on input "Attention (required)" at bounding box center [674, 615] width 175 height 24
click at [685, 603] on input "Attention (required)" at bounding box center [674, 615] width 175 height 24
paste input "Prince Davis"
select select
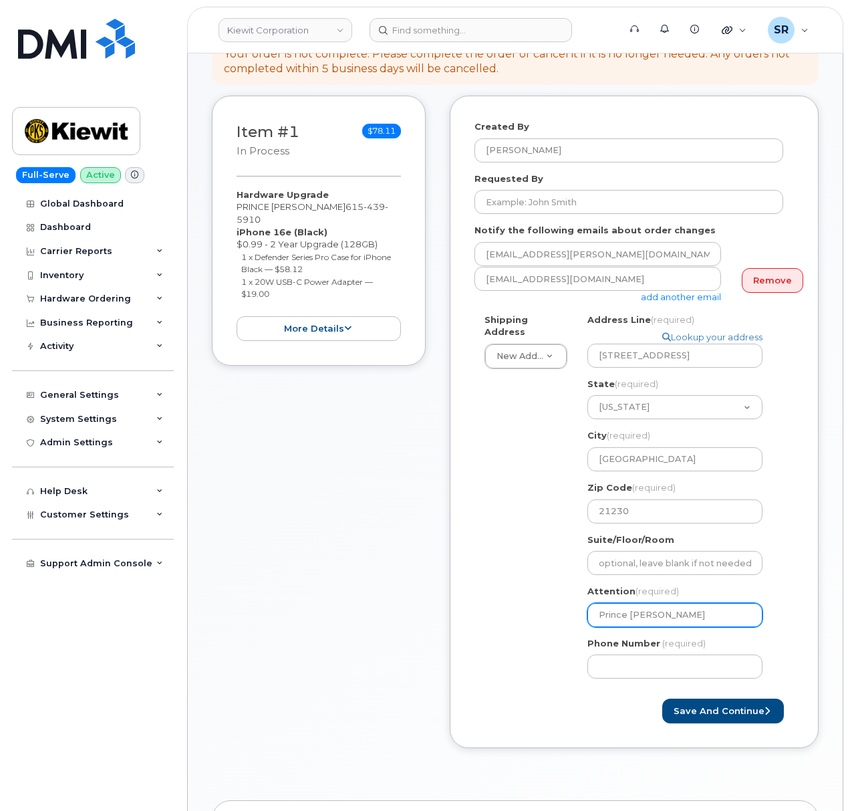
type input "Prince Davis"
click at [530, 567] on div "Shipping Address New Address New Address 2306 foreman rd 6747 Old Us highway 27…" at bounding box center [629, 501] width 309 height 376
drag, startPoint x: 654, startPoint y: 658, endPoint x: 664, endPoint y: 659, distance: 10.8
click at [654, 658] on input "Phone Number" at bounding box center [674, 666] width 175 height 24
paste input "2676390145"
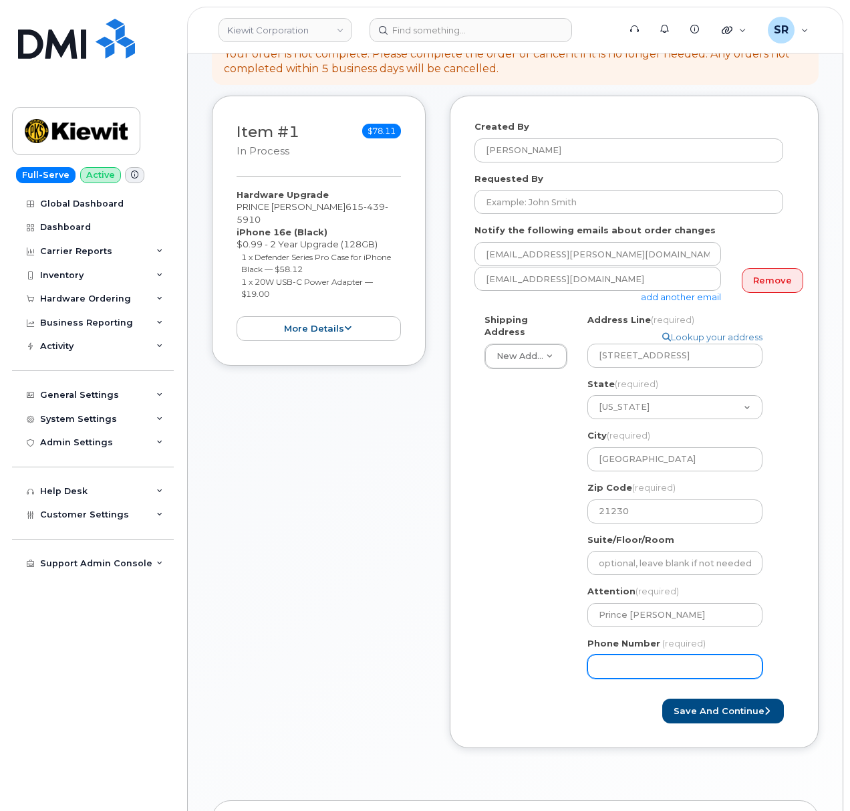
select select
type input "2676390145"
click at [722, 698] on button "Save and Continue" at bounding box center [723, 710] width 122 height 25
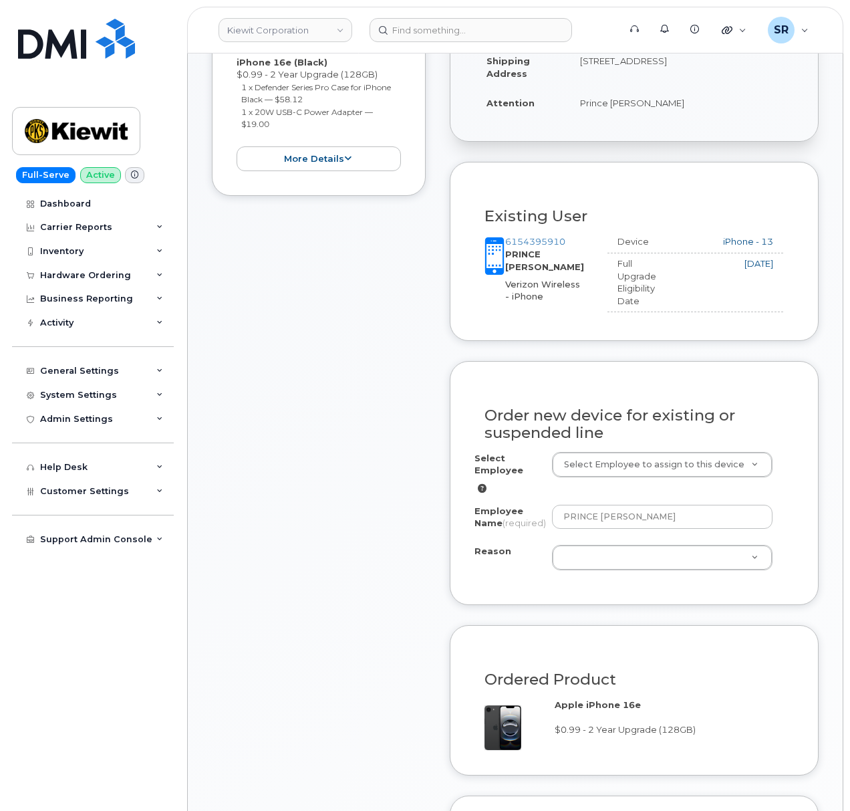
scroll to position [535, 0]
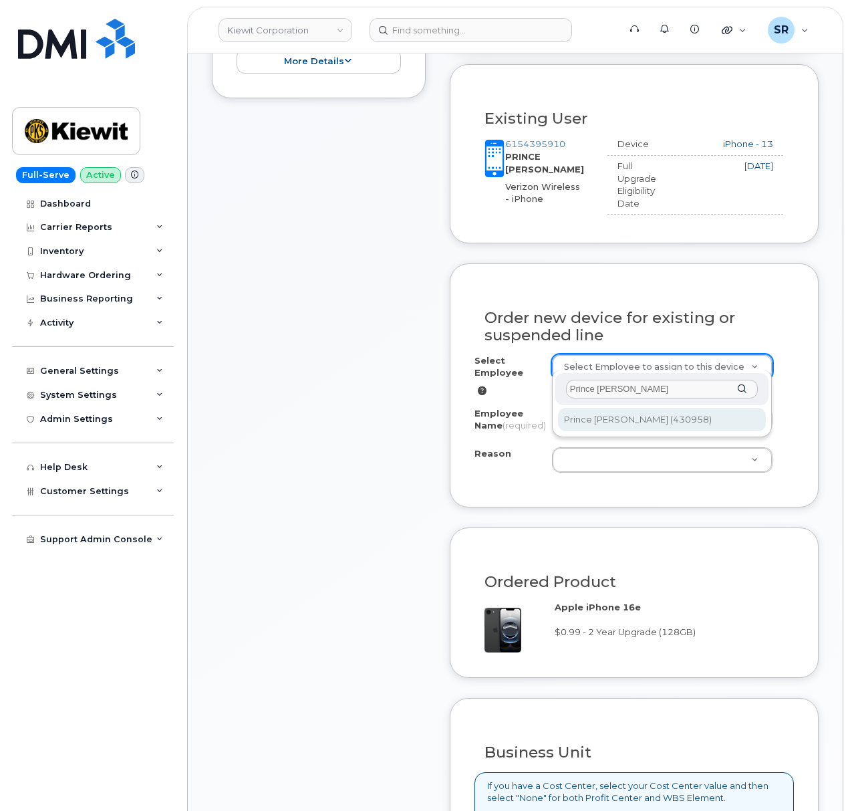
type input "Prince [PERSON_NAME]"
type input "2156072"
type input "Prince [PERSON_NAME]"
select select
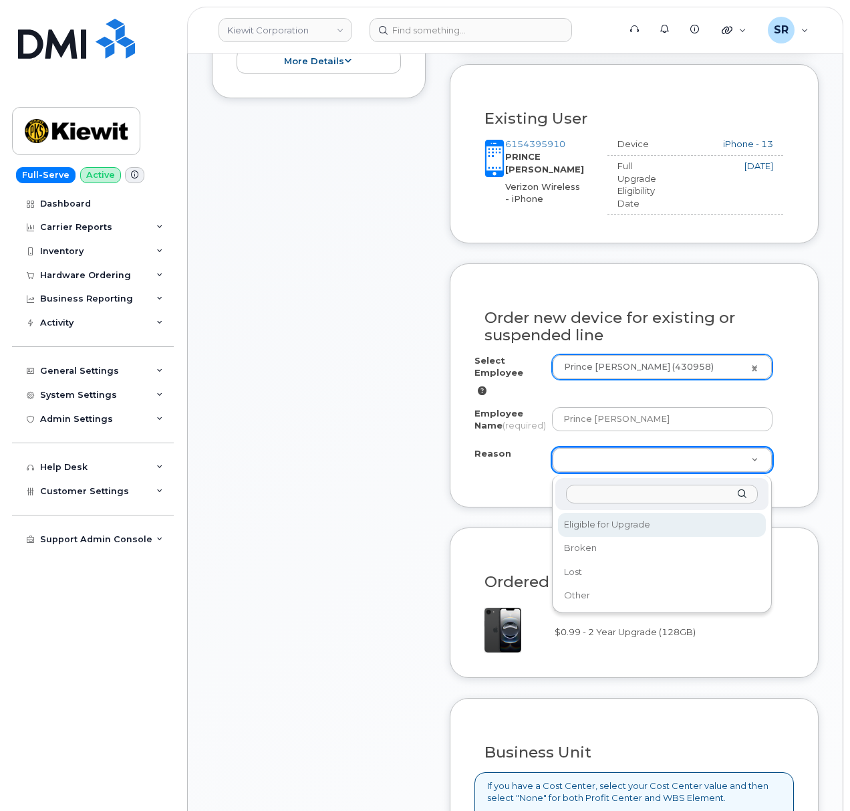
select select "eligible_for_upgrade"
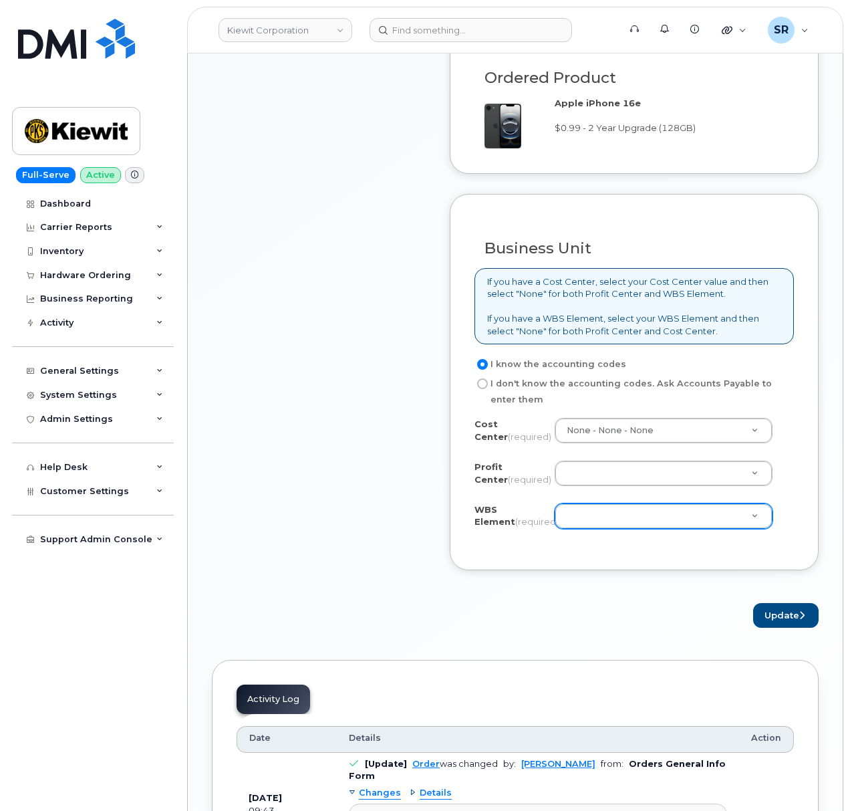
scroll to position [1069, 0]
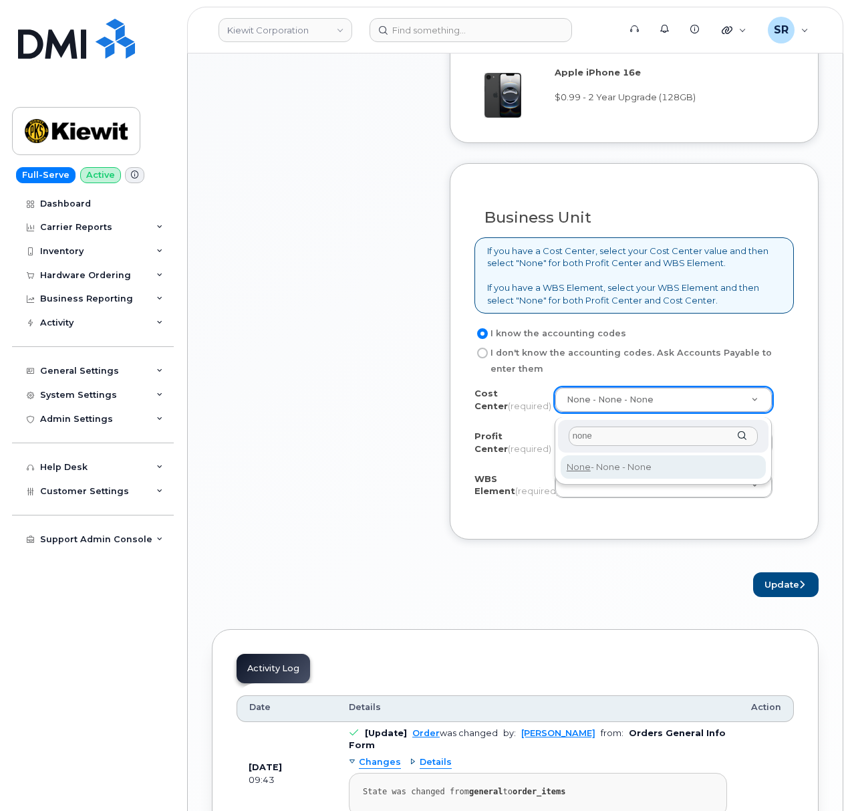
type input "none"
type input "None"
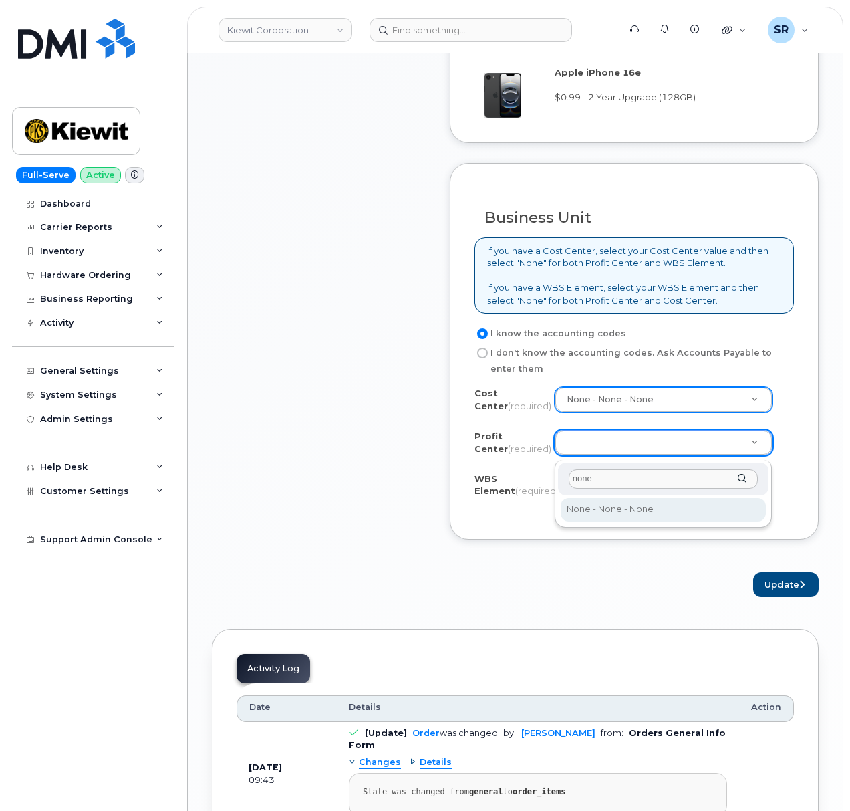
type input "none"
select select "None"
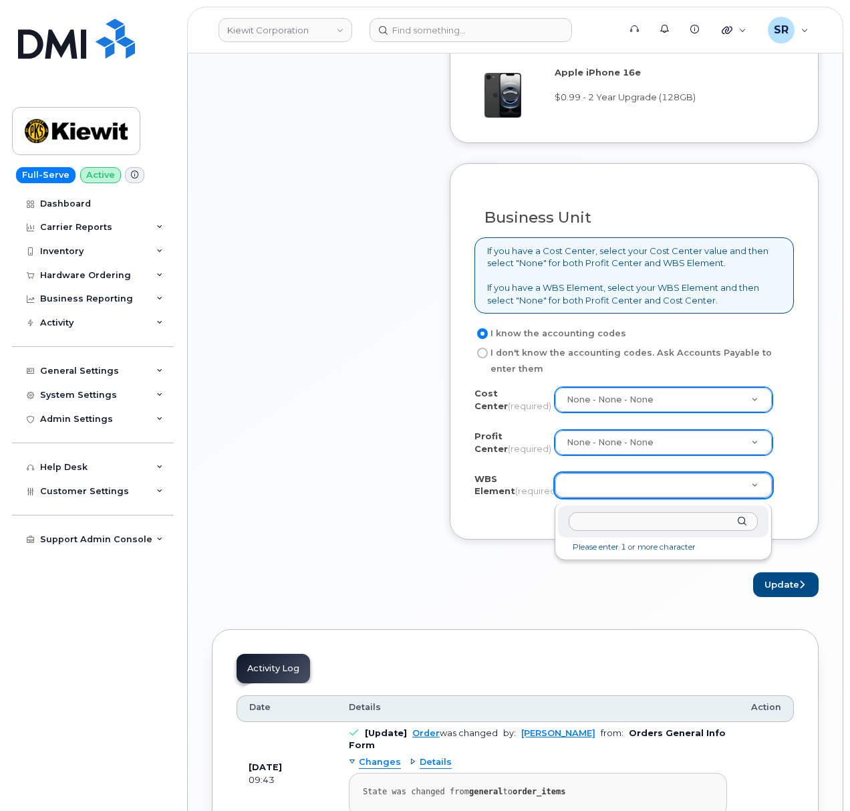
click at [645, 525] on input "text" at bounding box center [664, 521] width 190 height 19
paste input "105901.1037"
type input "105901.1037"
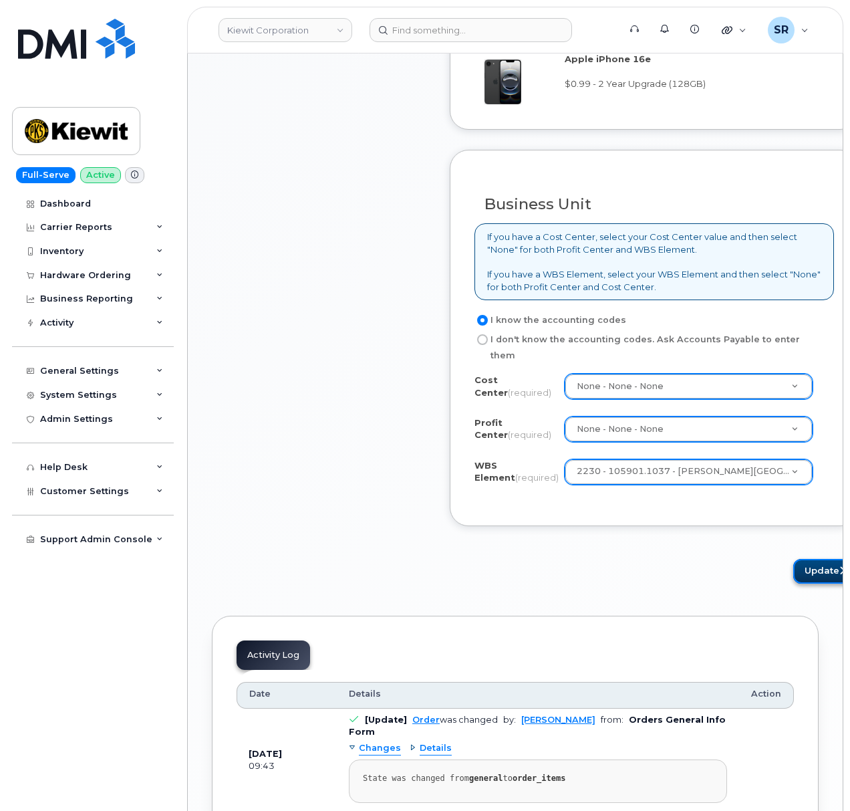
click at [793, 583] on button "Update" at bounding box center [826, 571] width 66 height 25
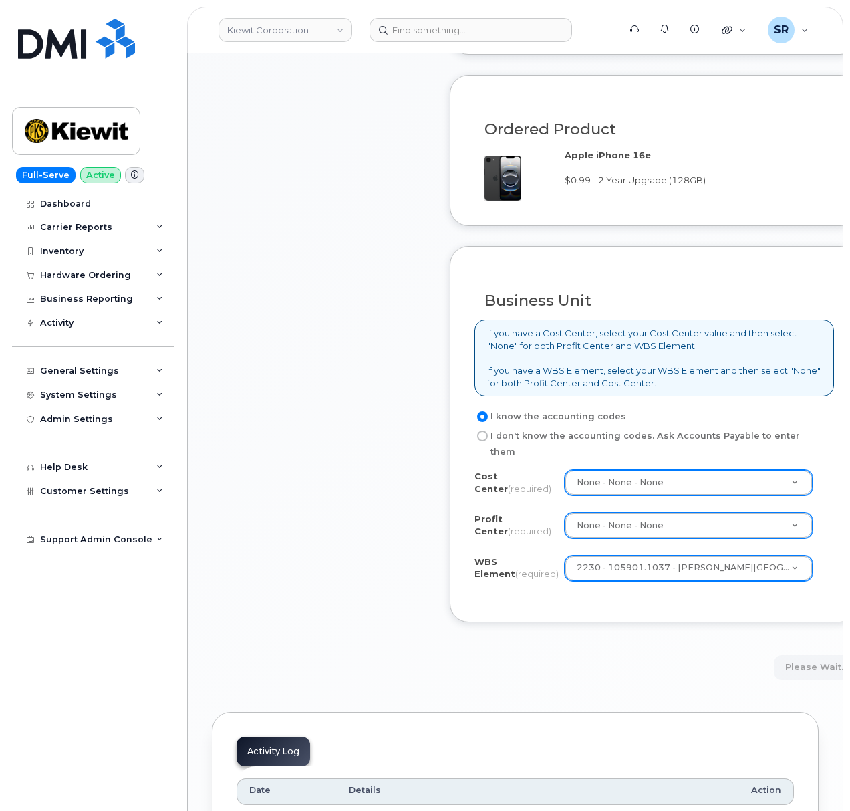
scroll to position [980, 0]
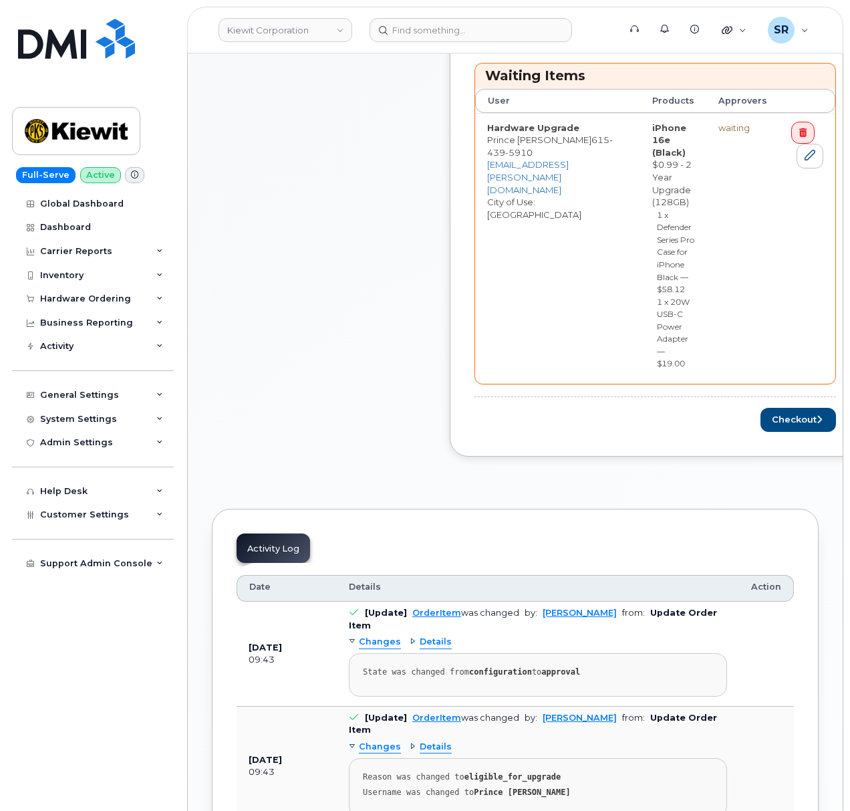
scroll to position [702, 0]
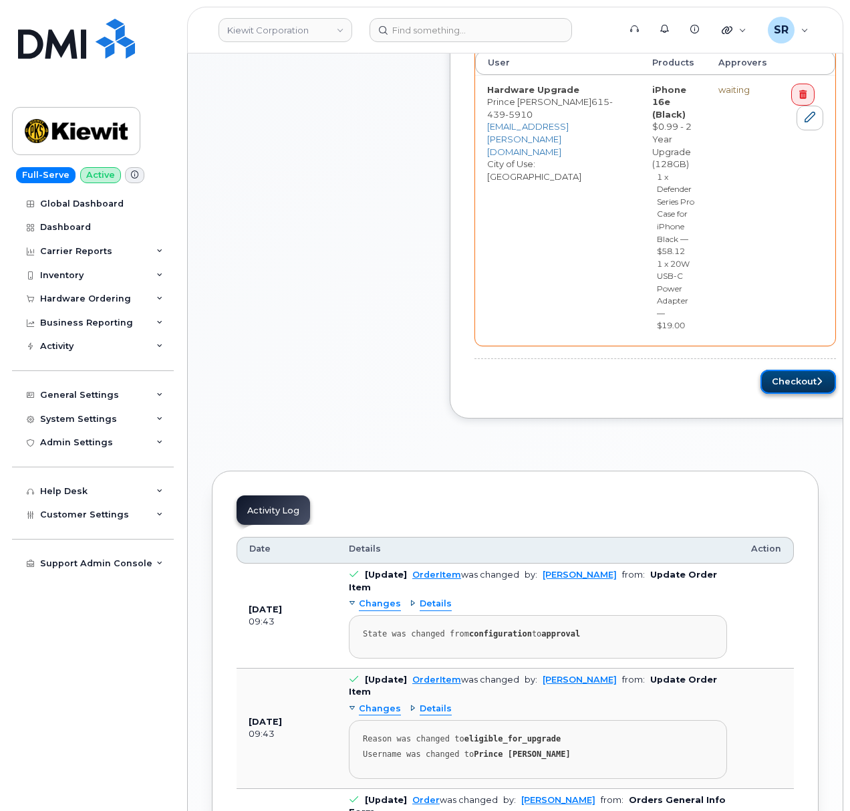
click at [802, 391] on button "Checkout" at bounding box center [799, 382] width 76 height 25
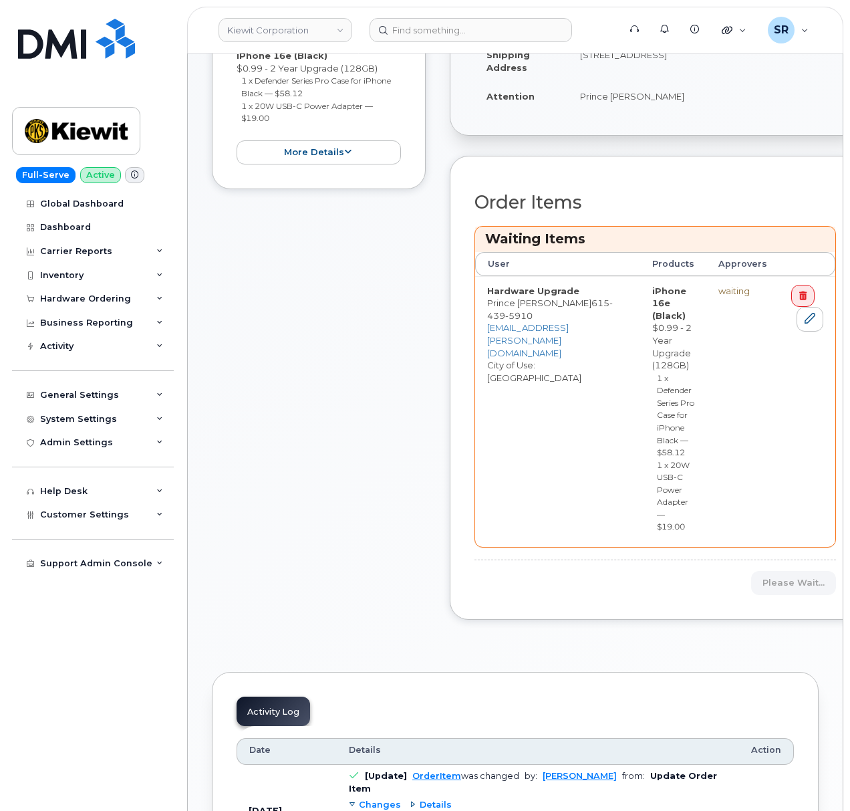
scroll to position [257, 0]
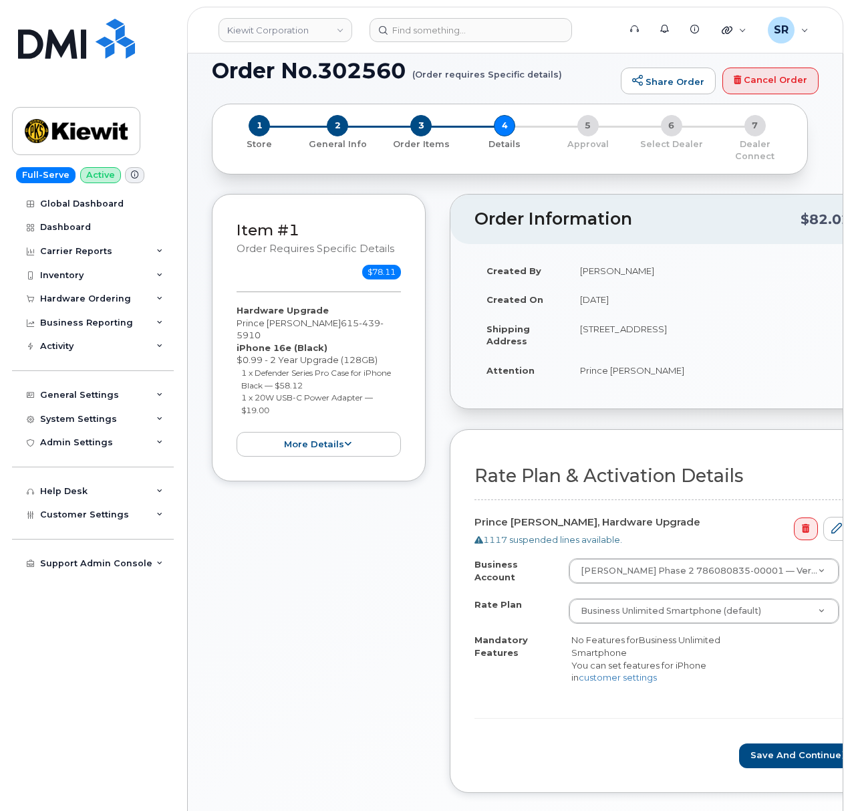
scroll to position [356, 0]
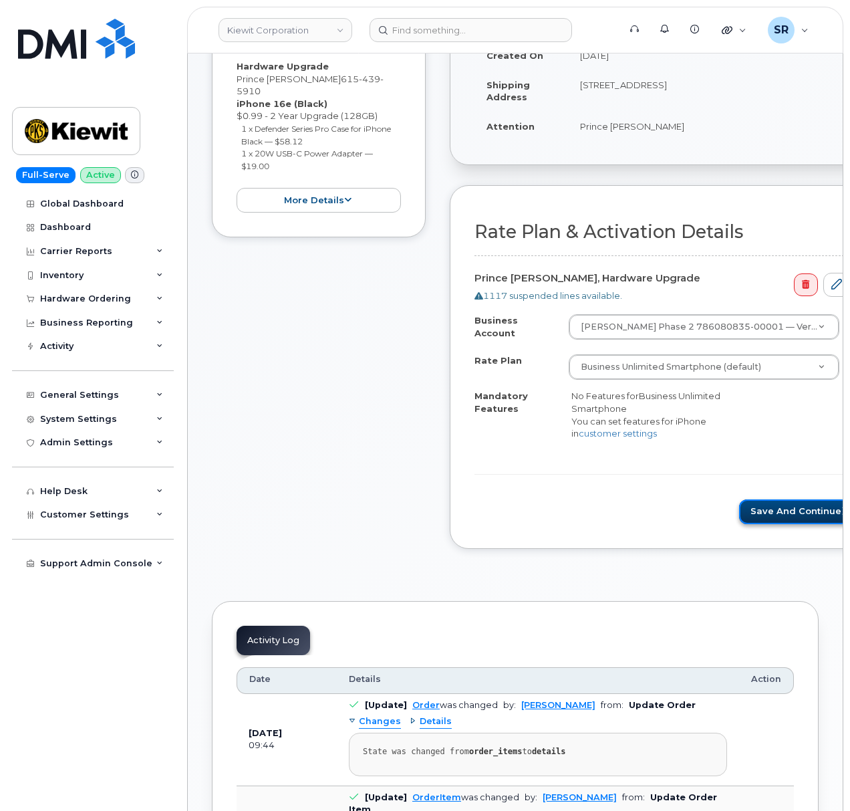
click at [759, 499] on button "Save and Continue" at bounding box center [800, 511] width 122 height 25
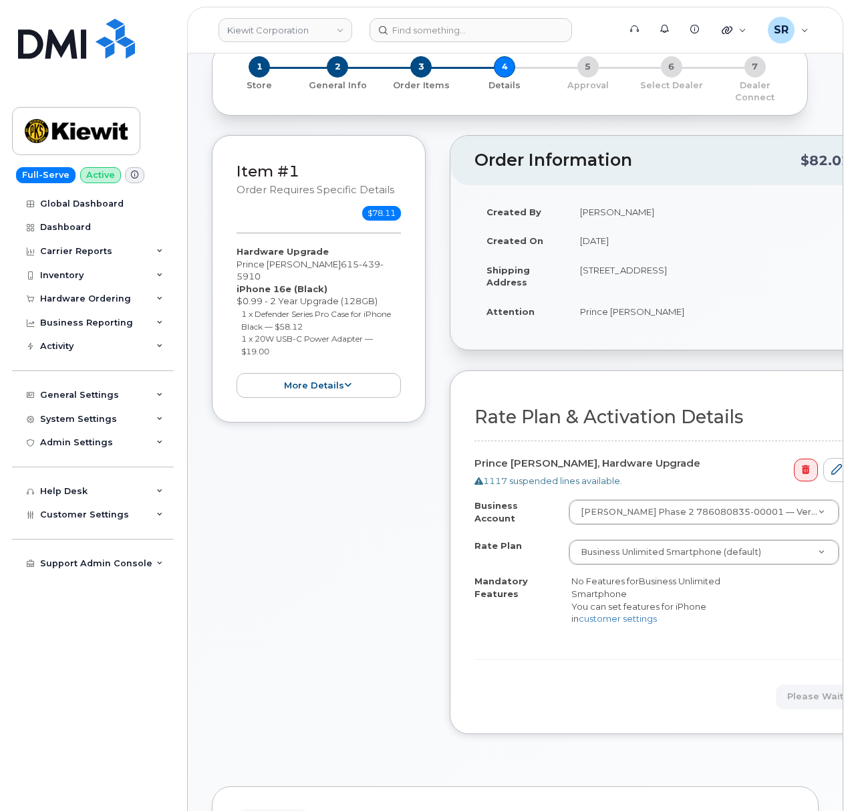
scroll to position [0, 0]
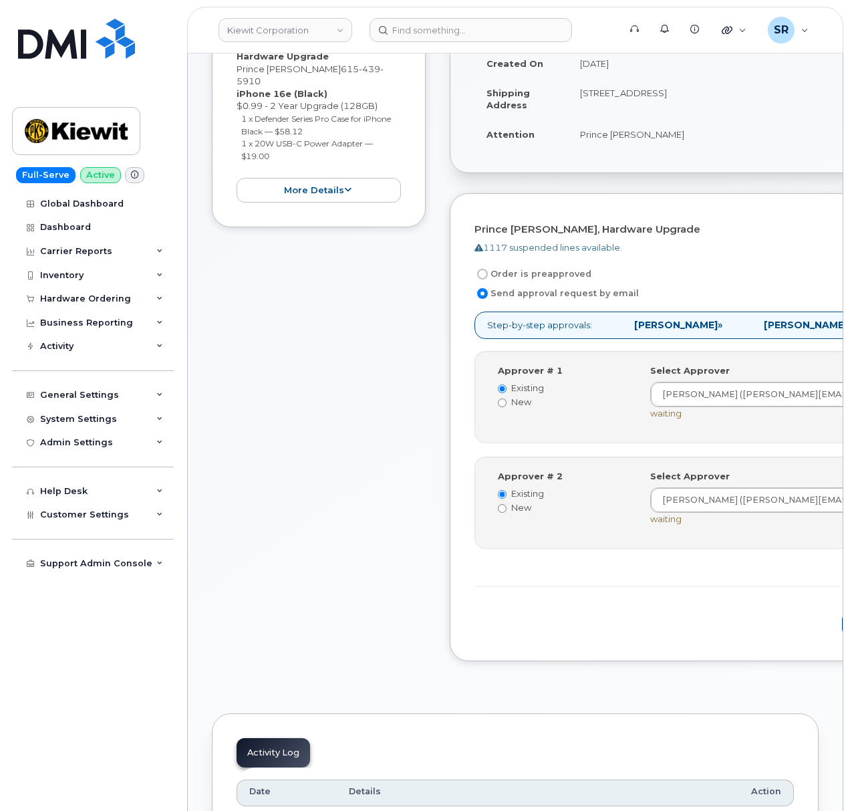
scroll to position [356, 0]
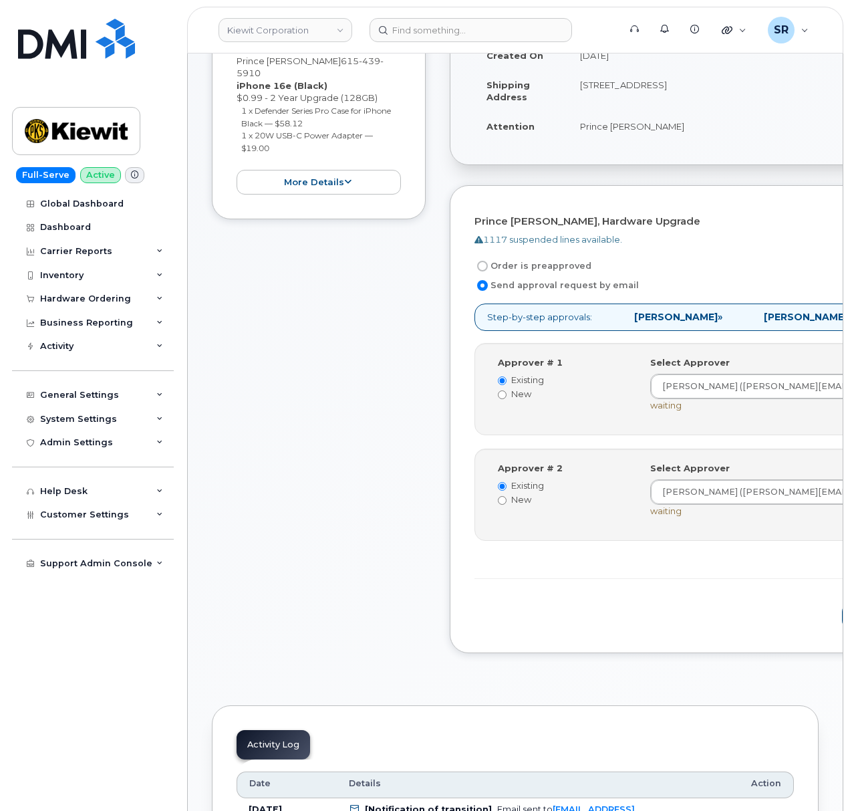
click at [479, 261] on input "Order is preapproved" at bounding box center [482, 266] width 11 height 11
radio input "true"
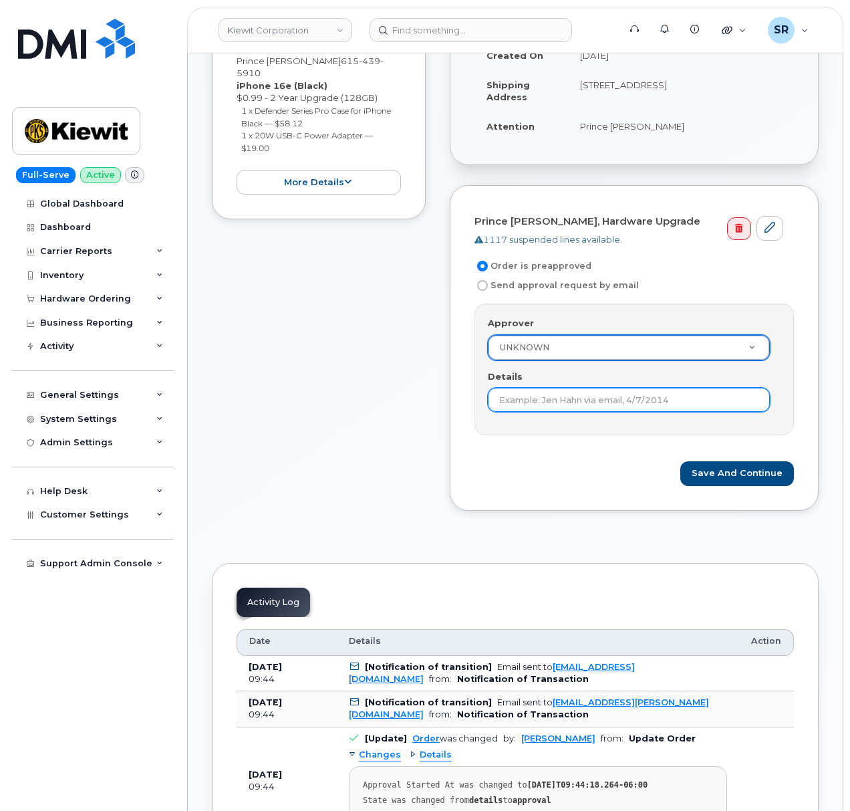
click at [592, 388] on input "Details" at bounding box center [629, 400] width 282 height 24
type input "Under $100 does not require approval according to KB"
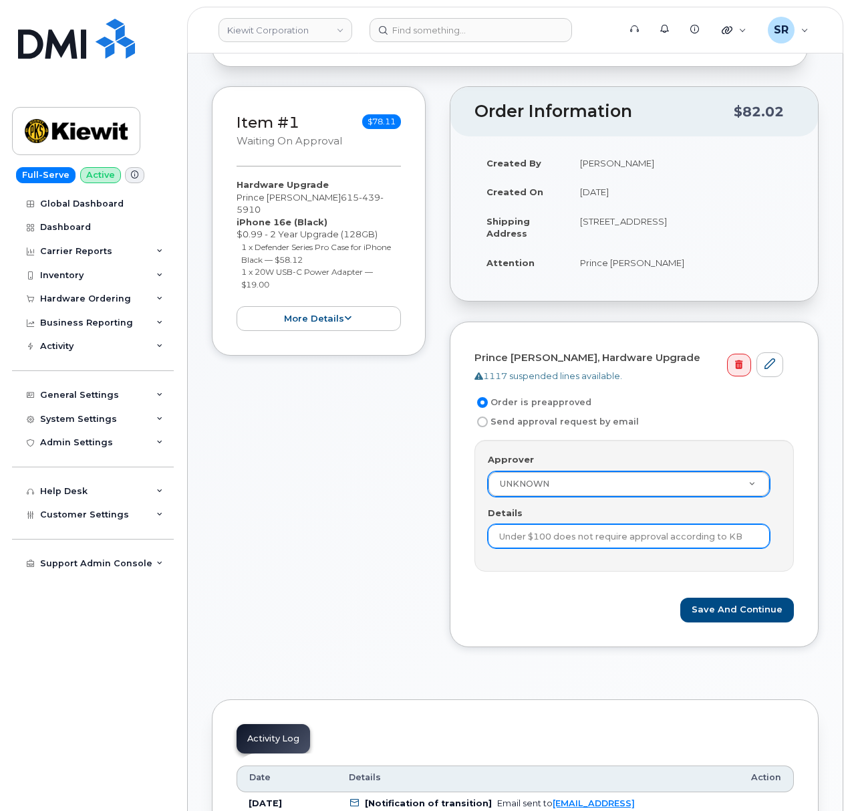
scroll to position [0, 0]
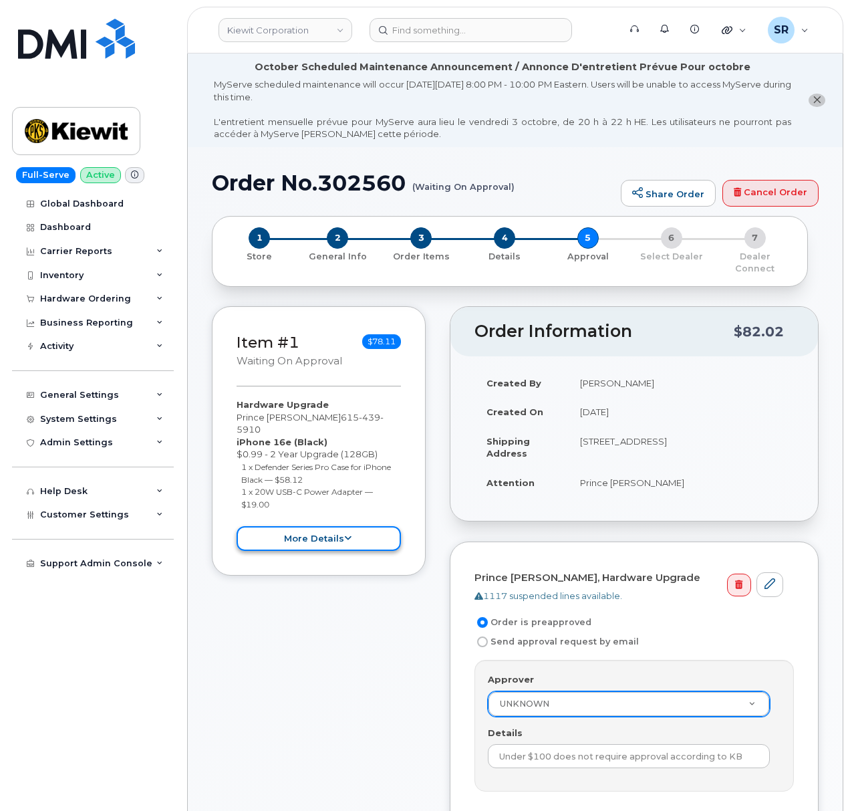
click at [338, 526] on button "more details" at bounding box center [319, 538] width 164 height 25
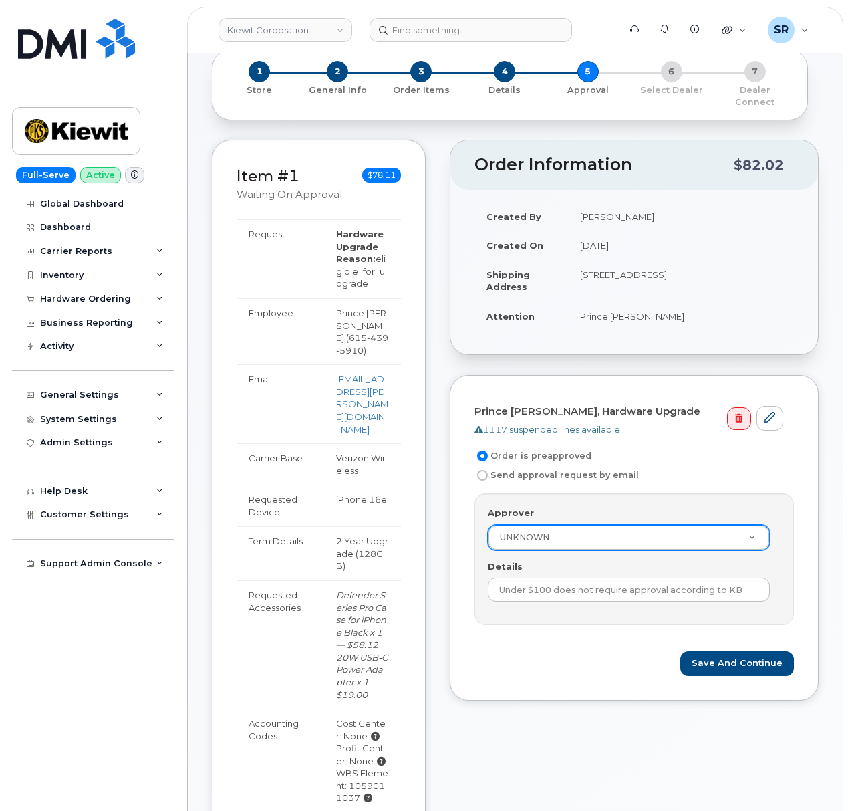
scroll to position [445, 0]
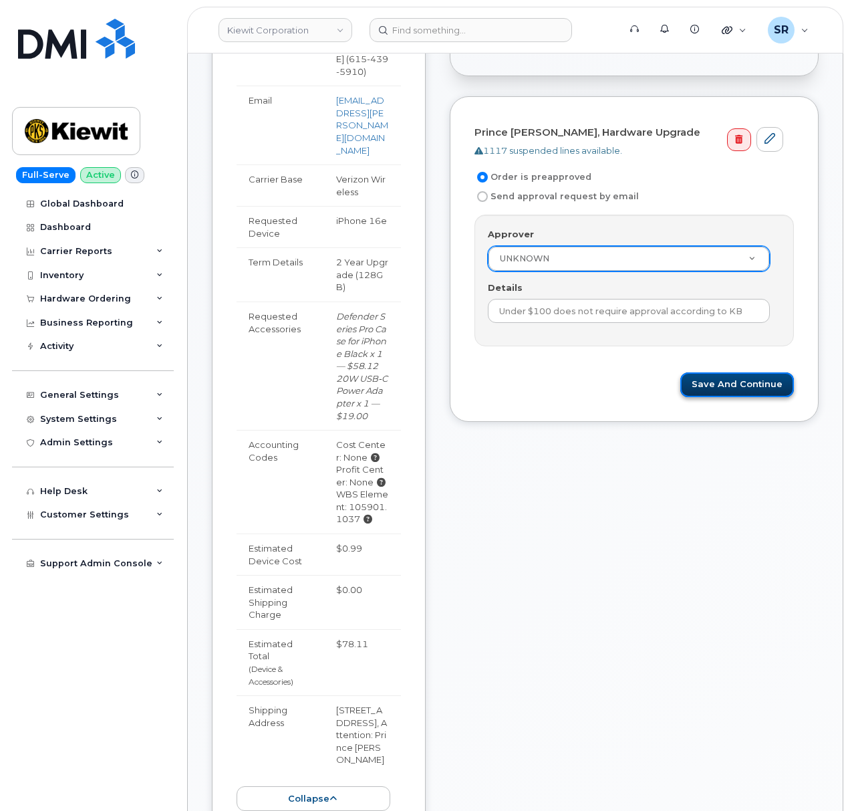
click at [741, 380] on button "Save and Continue" at bounding box center [737, 384] width 114 height 25
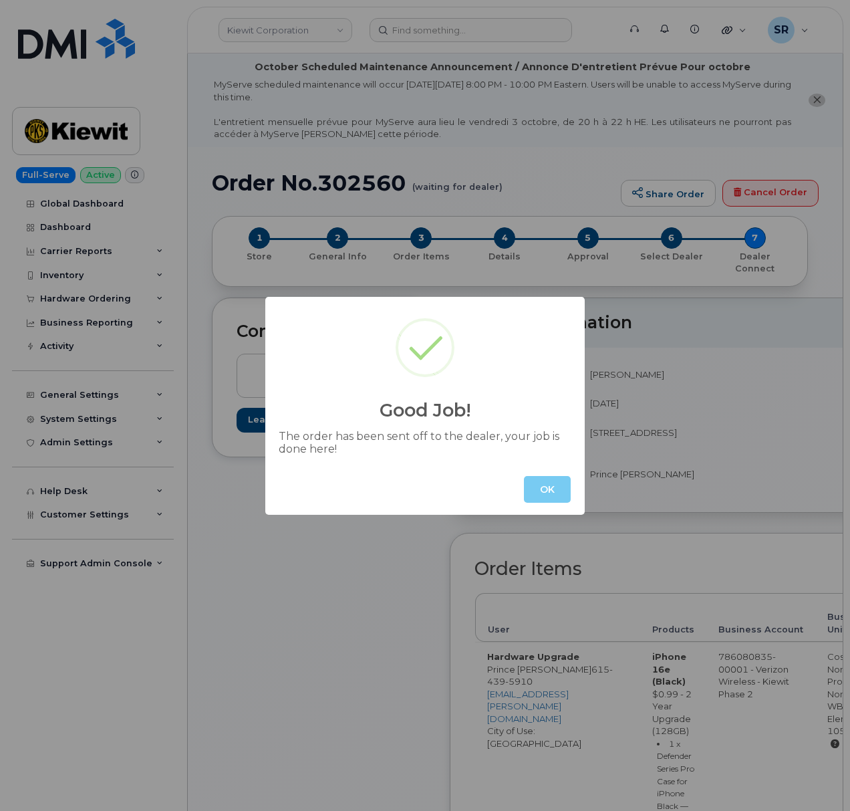
click at [545, 495] on button "OK" at bounding box center [547, 489] width 47 height 27
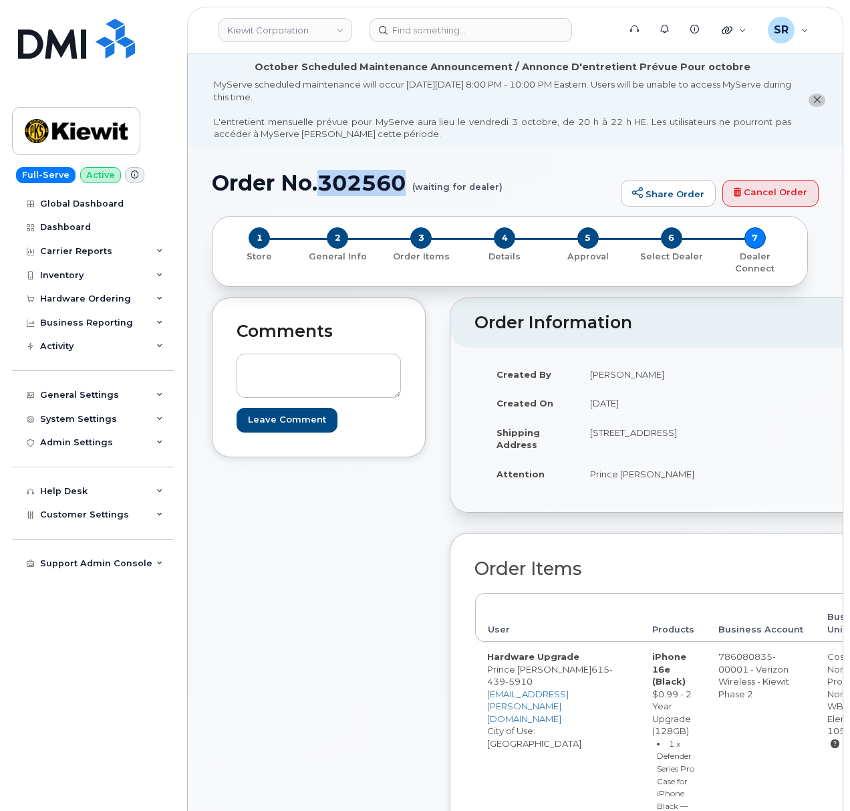
drag, startPoint x: 405, startPoint y: 179, endPoint x: 321, endPoint y: 183, distance: 84.3
click at [321, 183] on h1 "Order No.302560 (waiting for dealer)" at bounding box center [413, 182] width 402 height 23
copy h1 "302560"
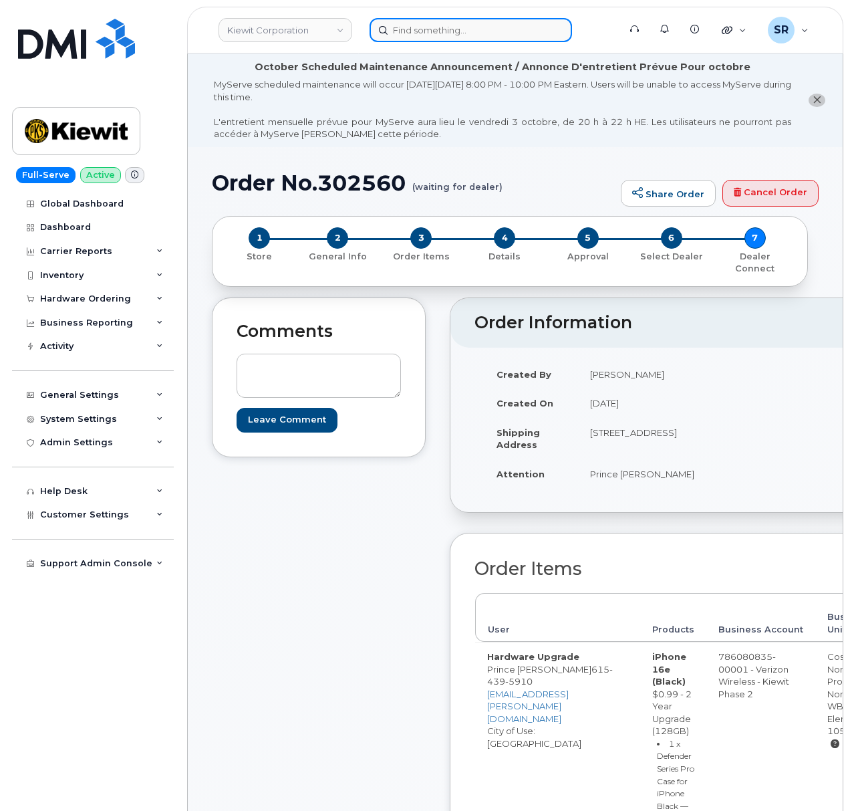
click at [428, 32] on input at bounding box center [471, 30] width 203 height 24
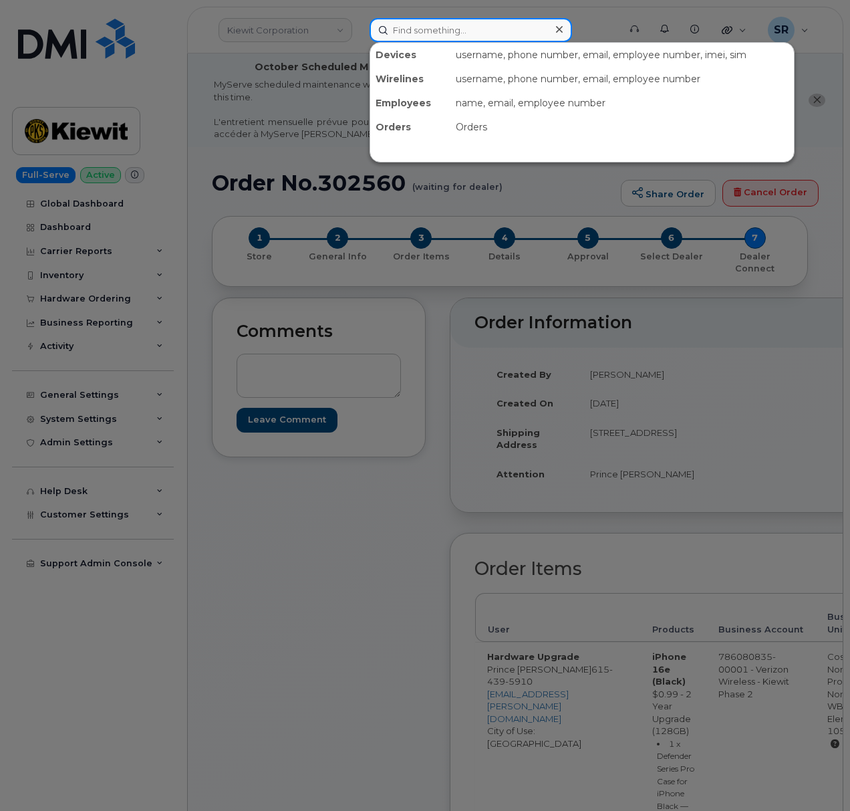
paste input "64416"
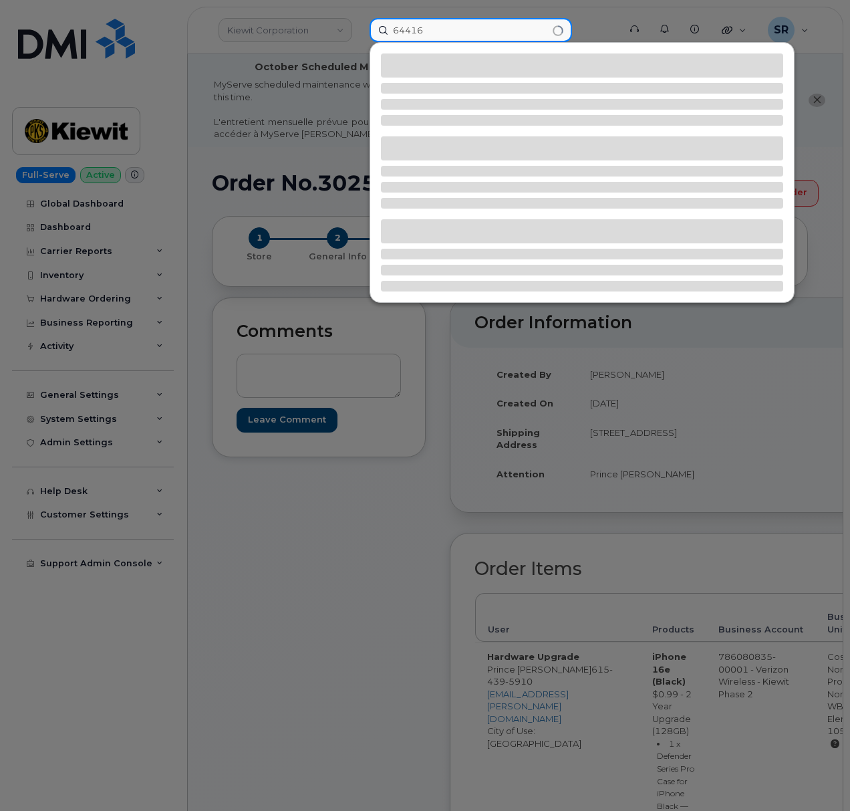
type input "64416"
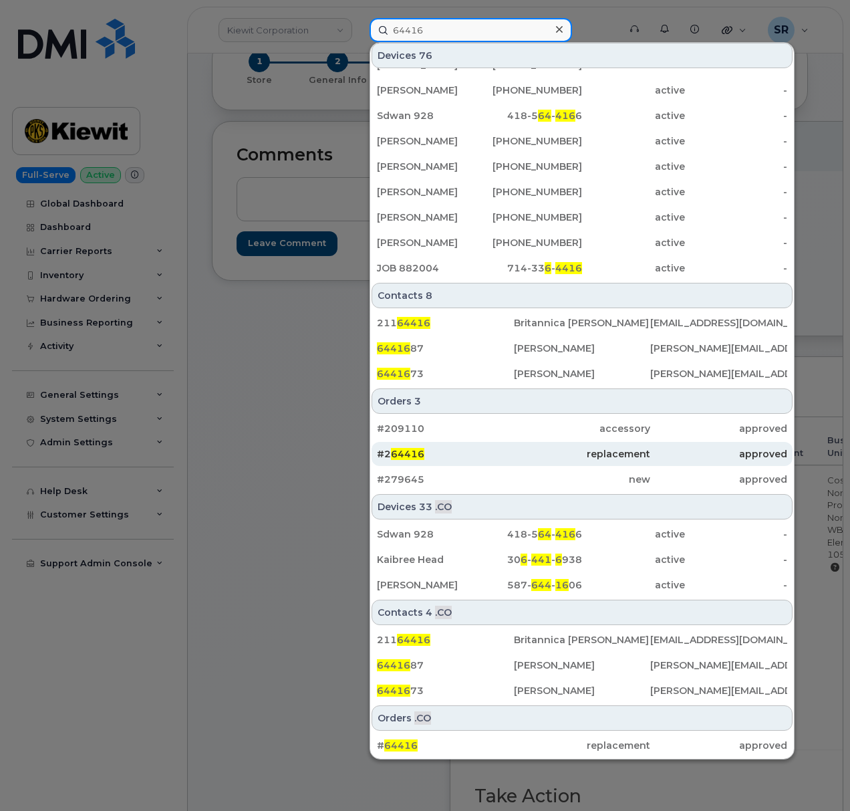
scroll to position [356, 0]
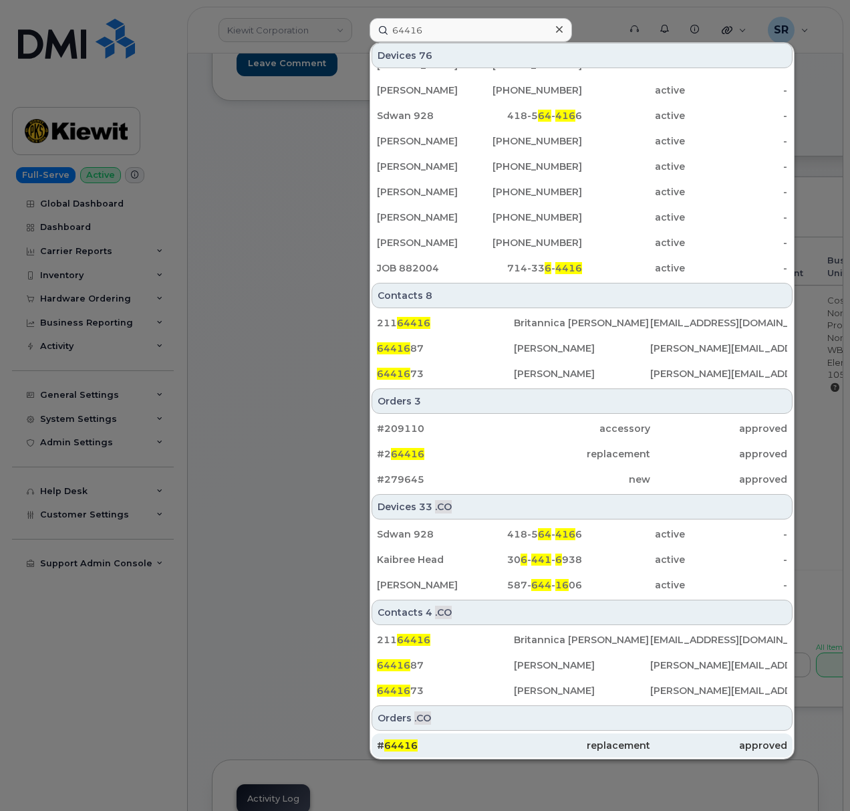
click at [541, 742] on div "replacement" at bounding box center [582, 745] width 137 height 13
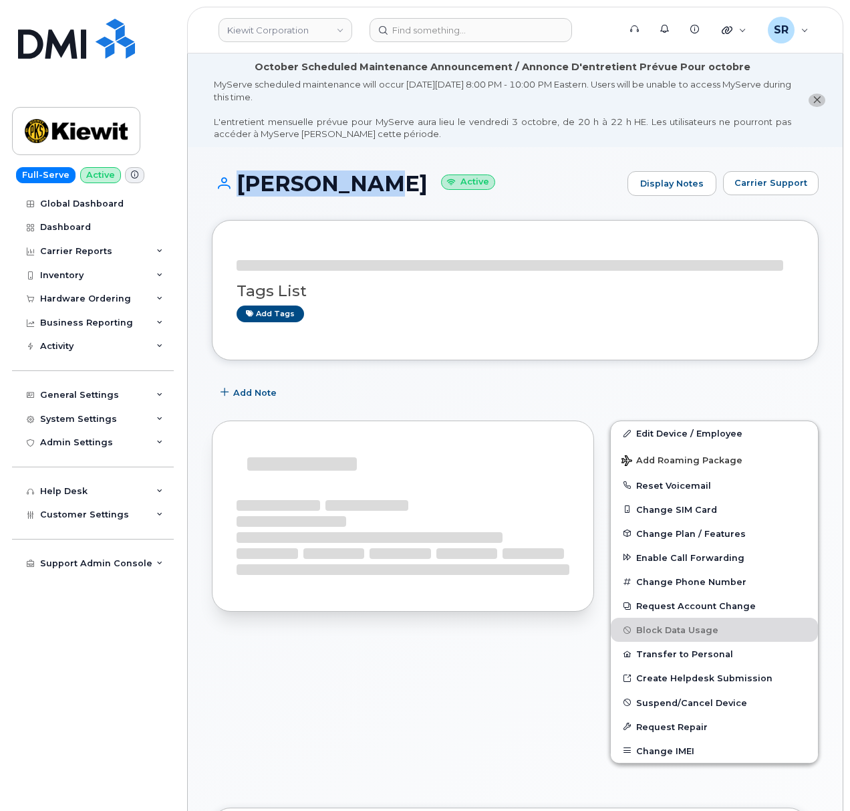
drag, startPoint x: 361, startPoint y: 84, endPoint x: 241, endPoint y: 92, distance: 119.9
click at [359, 192] on h1 "NIDHI JAIN Active" at bounding box center [416, 183] width 409 height 23
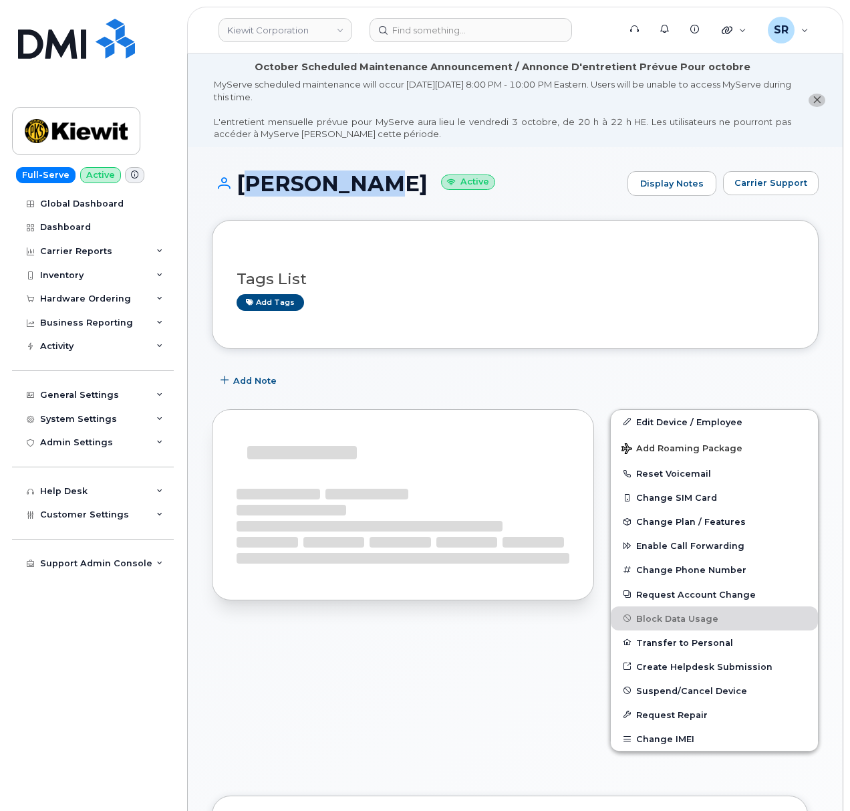
drag, startPoint x: 359, startPoint y: 182, endPoint x: 238, endPoint y: 184, distance: 121.0
click at [238, 184] on h1 "NIDHI JAIN Active" at bounding box center [416, 183] width 409 height 23
copy h1 "[PERSON_NAME]"
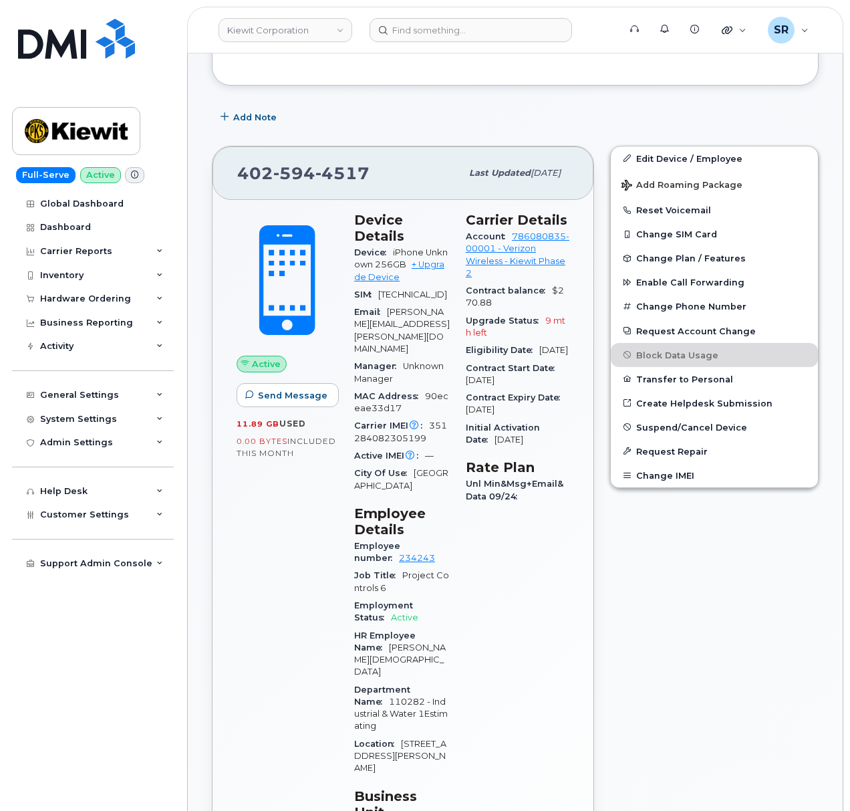
scroll to position [267, 0]
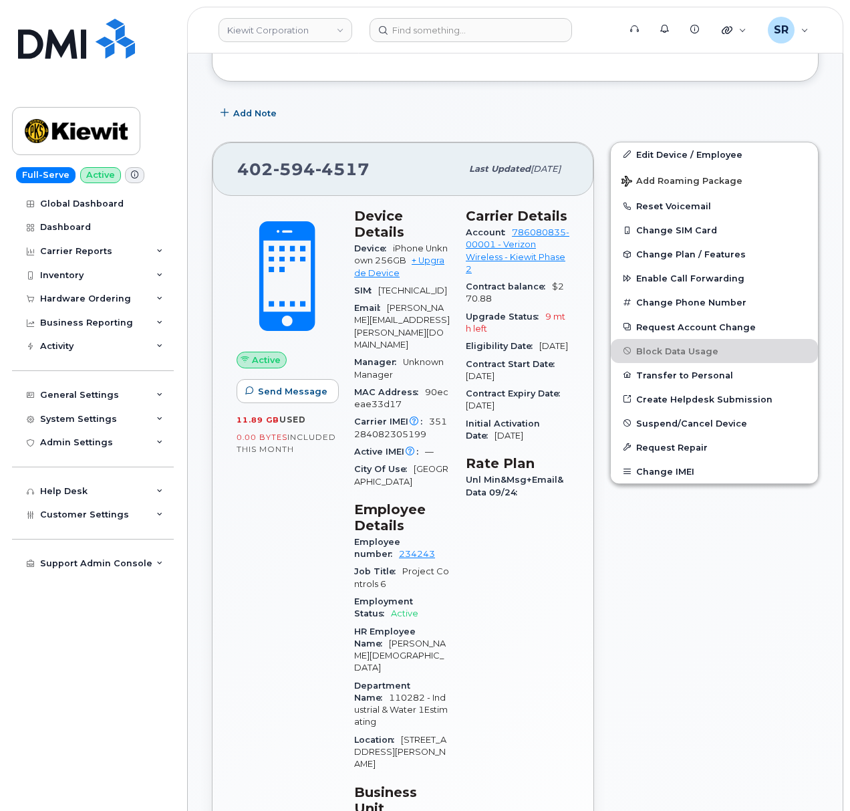
click at [715, 559] on div "Edit Device / Employee Add Roaming Package Reset Voicemail Change SIM Card Chan…" at bounding box center [714, 628] width 225 height 989
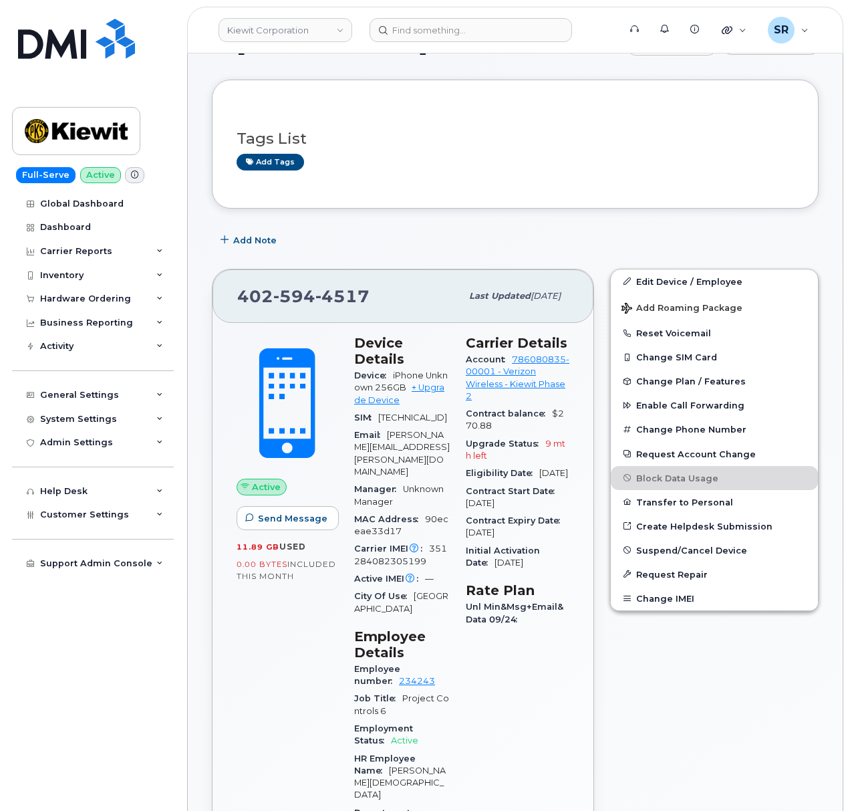
scroll to position [89, 0]
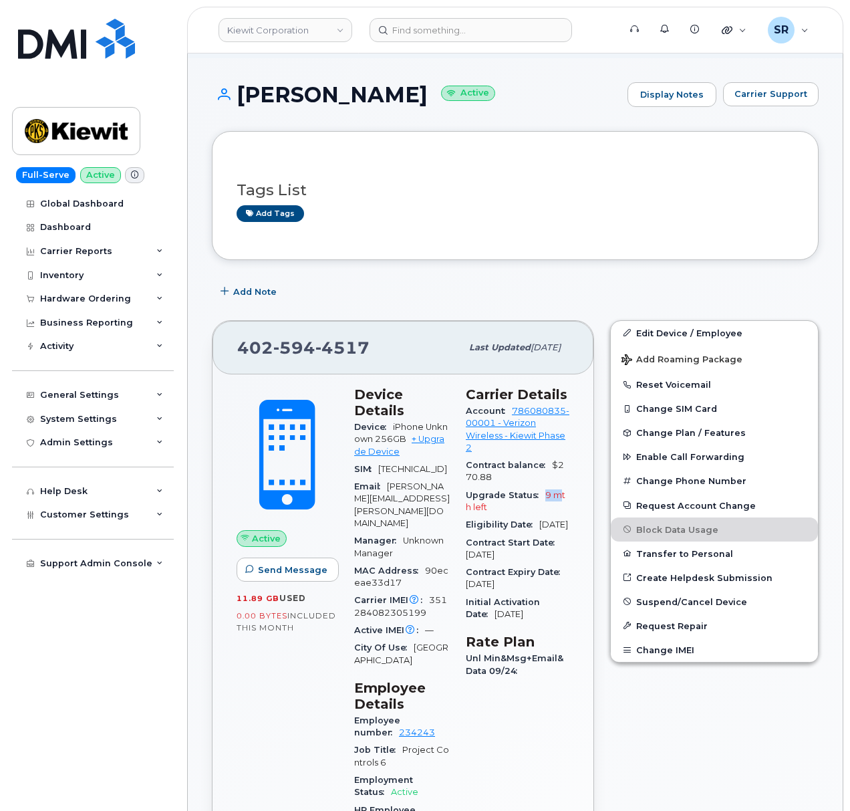
drag, startPoint x: 567, startPoint y: 517, endPoint x: 543, endPoint y: 517, distance: 24.7
click at [543, 517] on div "Upgrade Status 9 mth left" at bounding box center [518, 502] width 104 height 30
click at [537, 517] on div "Upgrade Status 9 mth left" at bounding box center [518, 502] width 104 height 30
drag, startPoint x: 537, startPoint y: 583, endPoint x: 511, endPoint y: 583, distance: 26.7
click at [511, 564] on div "Contract Start Date Jul 06, 2024" at bounding box center [518, 549] width 104 height 30
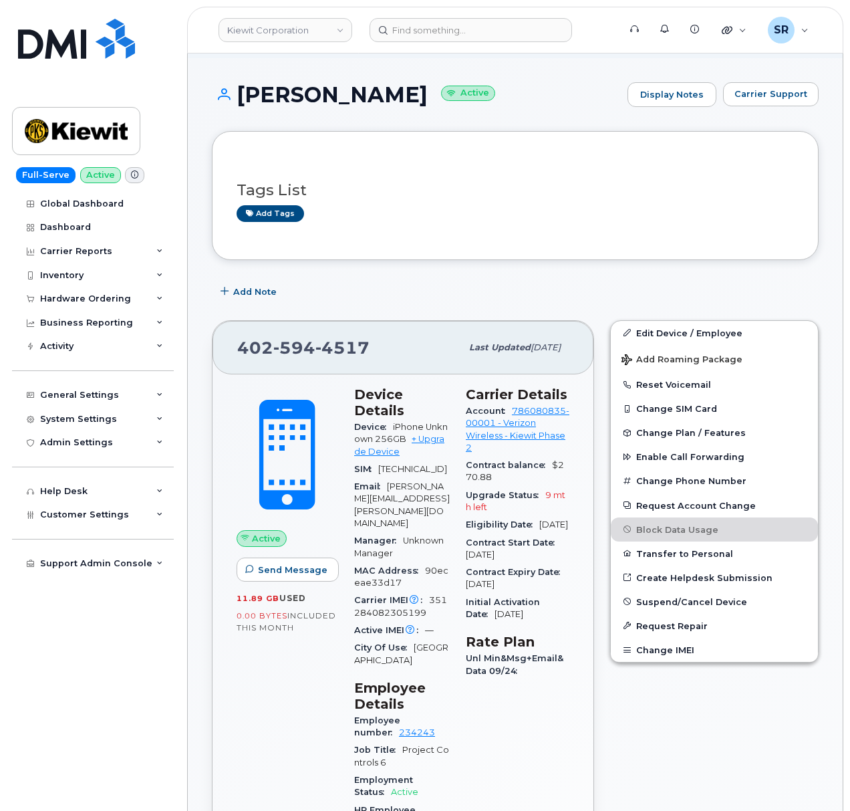
click at [495, 559] on span "[DATE]" at bounding box center [480, 554] width 29 height 10
drag, startPoint x: 546, startPoint y: 590, endPoint x: 509, endPoint y: 586, distance: 37.6
click at [509, 564] on div "Contract Start Date Jul 06, 2024" at bounding box center [518, 549] width 104 height 30
click at [495, 559] on span "[DATE]" at bounding box center [480, 554] width 29 height 10
drag, startPoint x: 538, startPoint y: 583, endPoint x: 504, endPoint y: 588, distance: 34.4
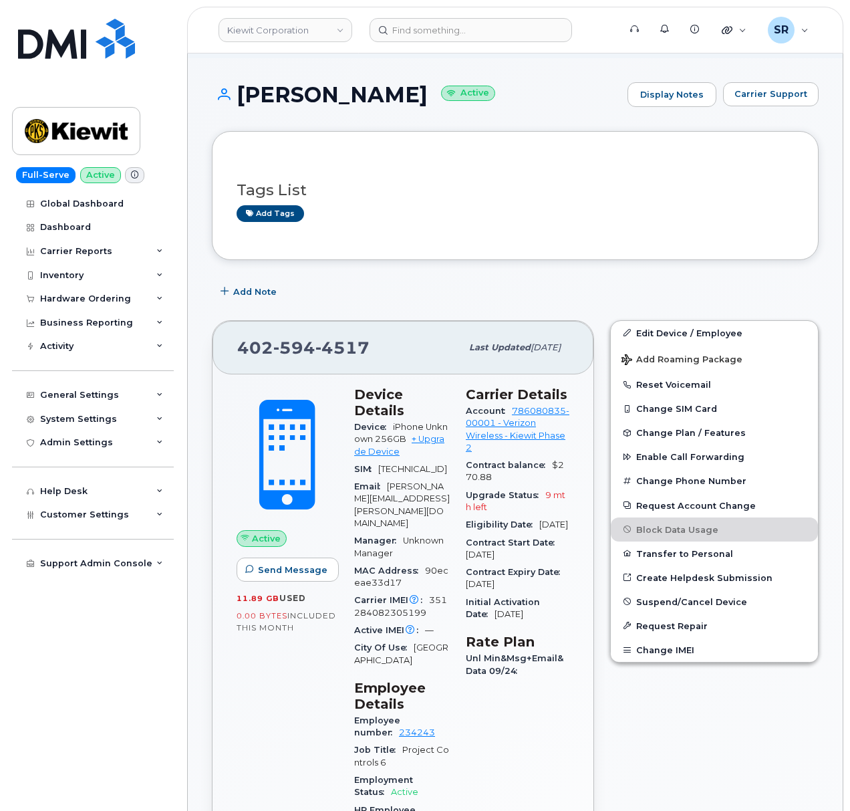
click at [504, 564] on div "Contract Start Date Jul 06, 2024" at bounding box center [518, 549] width 104 height 30
click at [495, 559] on span "Jul 06, 2024" at bounding box center [480, 554] width 29 height 10
drag, startPoint x: 538, startPoint y: 588, endPoint x: 509, endPoint y: 585, distance: 28.9
click at [509, 564] on div "Contract Start Date Jul 06, 2024" at bounding box center [518, 549] width 104 height 30
click at [545, 564] on div "Contract Start Date Jul 06, 2024" at bounding box center [518, 549] width 104 height 30
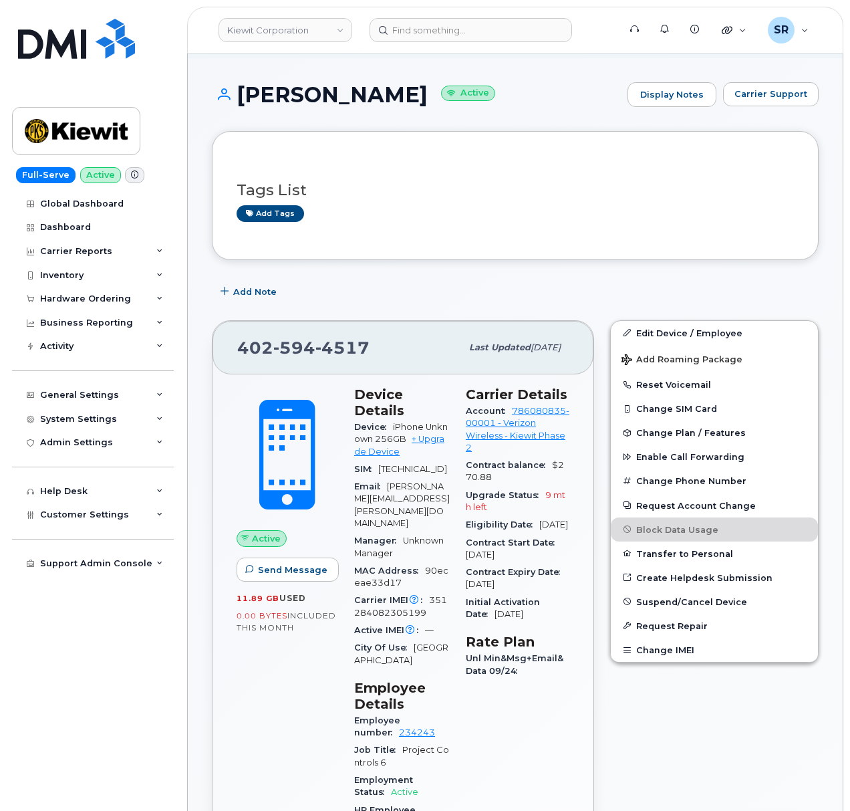
drag, startPoint x: 549, startPoint y: 581, endPoint x: 508, endPoint y: 584, distance: 40.9
click at [508, 564] on div "Contract Start Date Jul 06, 2024" at bounding box center [518, 549] width 104 height 30
click at [543, 564] on div "Contract Start Date Jul 06, 2024" at bounding box center [518, 549] width 104 height 30
drag, startPoint x: 544, startPoint y: 583, endPoint x: 516, endPoint y: 578, distance: 28.6
click at [516, 564] on div "Contract Start Date Jul 06, 2024" at bounding box center [518, 549] width 104 height 30
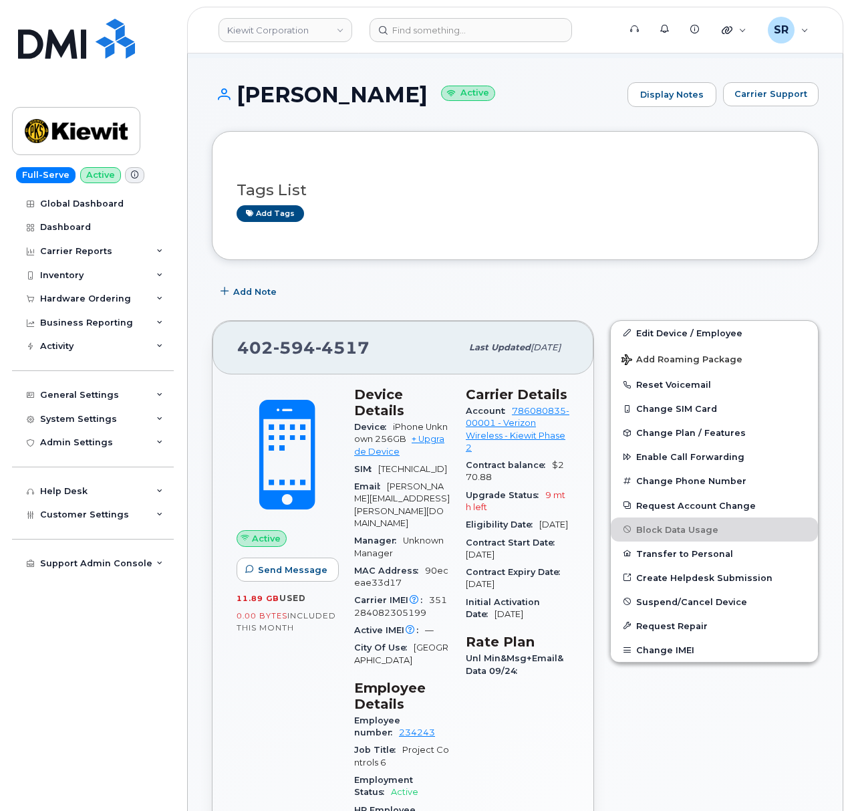
click at [541, 564] on div "Contract Start Date Jul 06, 2024" at bounding box center [518, 549] width 104 height 30
drag, startPoint x: 537, startPoint y: 583, endPoint x: 477, endPoint y: 586, distance: 60.2
click at [477, 564] on div "Contract Start Date Jul 06, 2024" at bounding box center [518, 549] width 104 height 30
click at [538, 564] on div "Contract Start Date Jul 06, 2024" at bounding box center [518, 549] width 104 height 30
drag, startPoint x: 537, startPoint y: 581, endPoint x: 509, endPoint y: 586, distance: 29.1
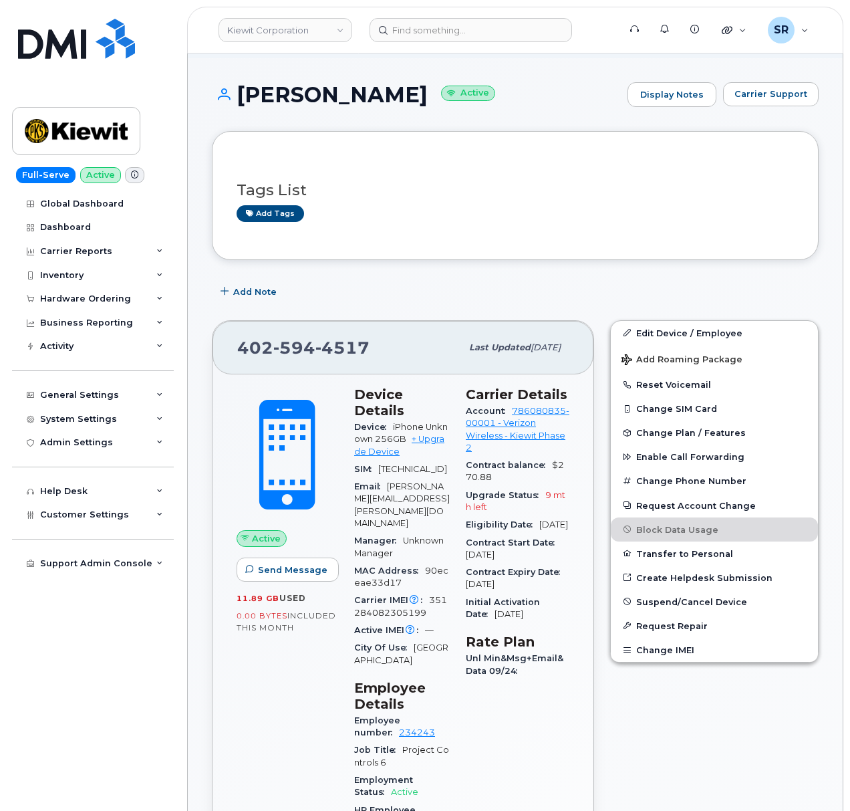
click at [509, 564] on div "Contract Start Date Jul 06, 2024" at bounding box center [518, 549] width 104 height 30
click at [535, 564] on div "Contract Start Date Jul 06, 2024" at bounding box center [518, 549] width 104 height 30
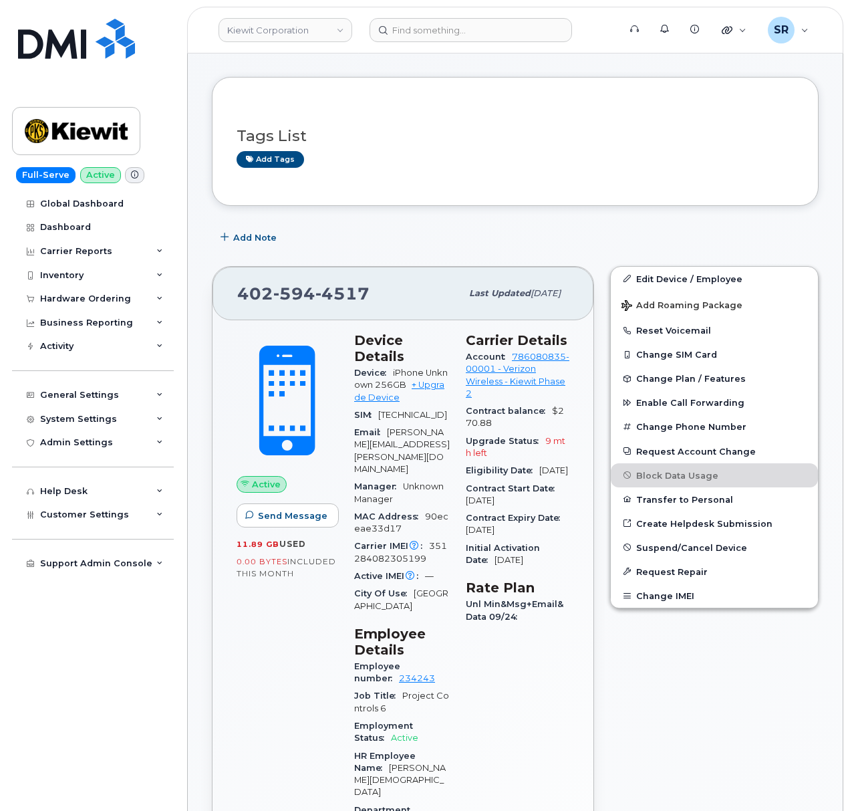
scroll to position [178, 0]
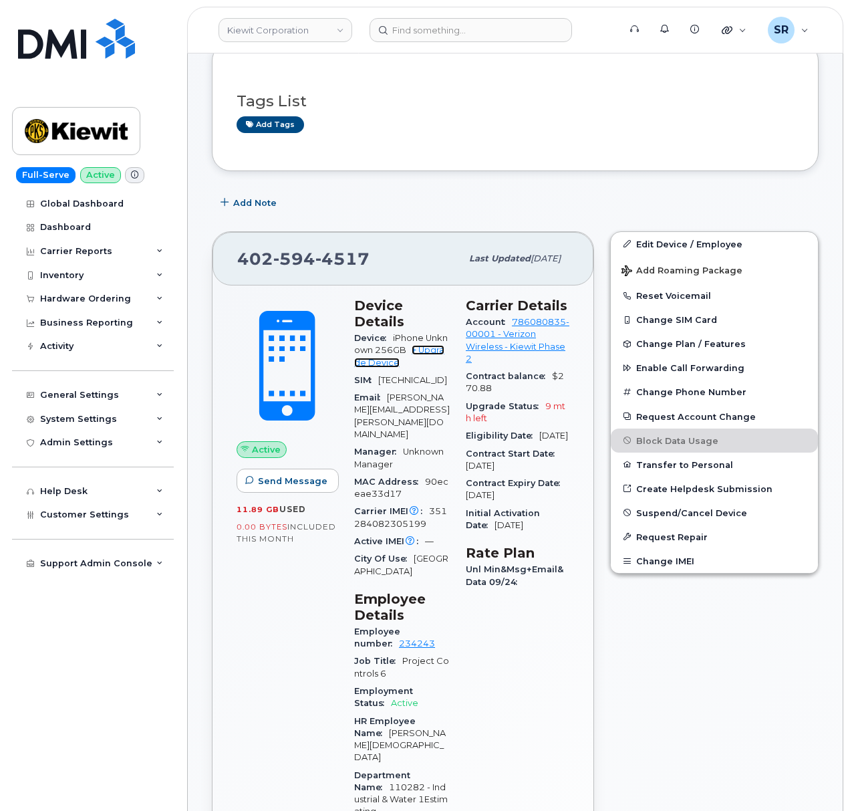
click at [439, 352] on link "+ Upgrade Device" at bounding box center [399, 356] width 90 height 22
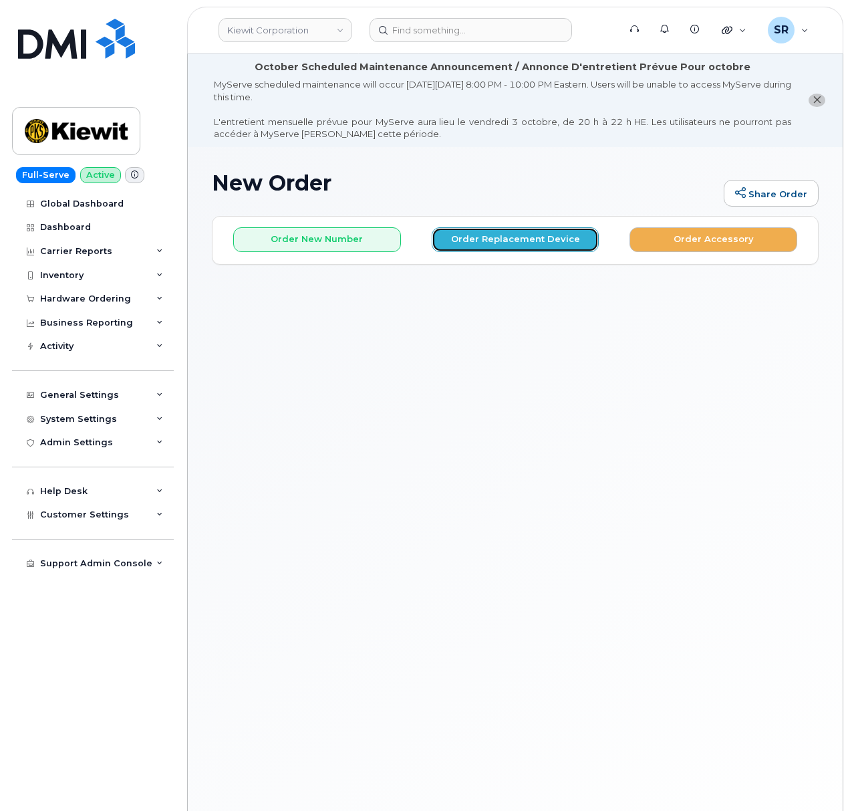
click at [505, 241] on button "Order Replacement Device" at bounding box center [516, 239] width 168 height 25
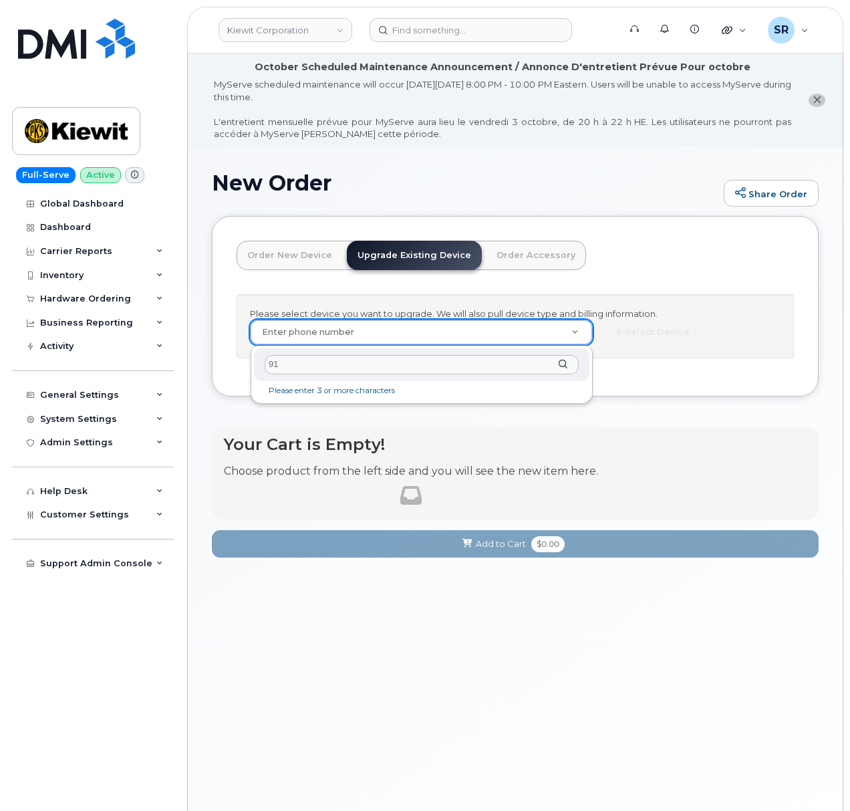
type input "9"
click at [415, 360] on input "text" at bounding box center [422, 364] width 314 height 19
paste input "4025944517"
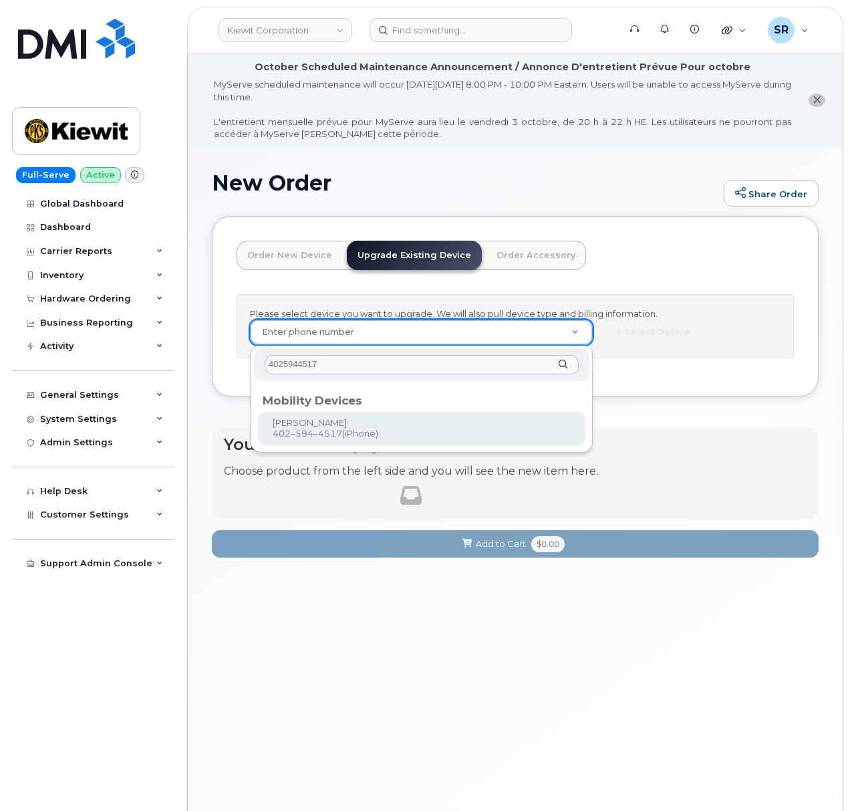
type input "4025944517"
type input "1167619"
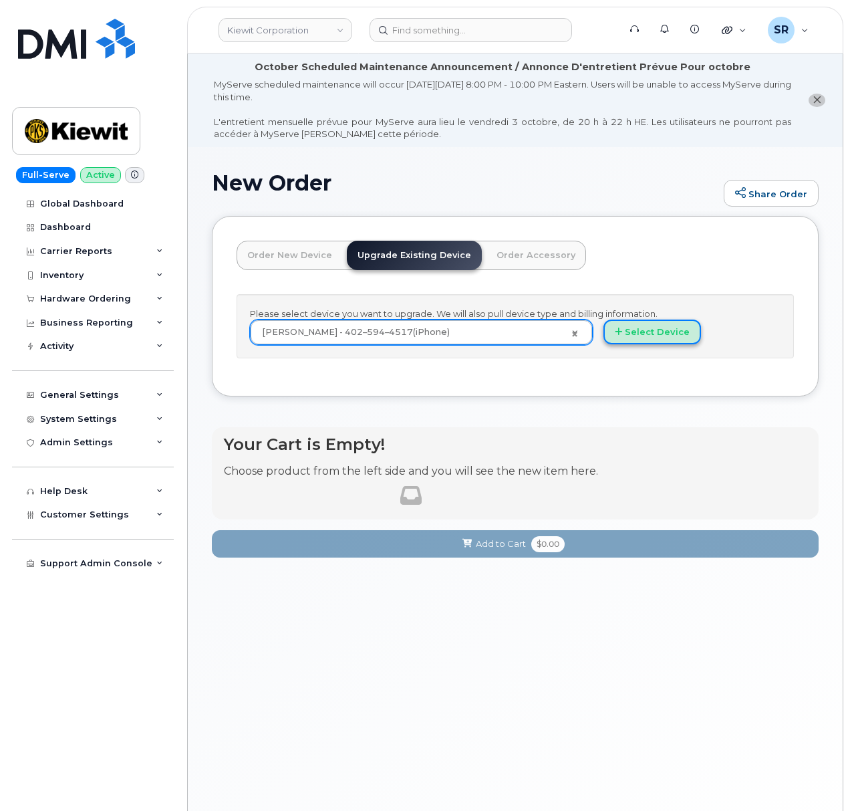
click at [655, 325] on button "Select Device" at bounding box center [653, 331] width 98 height 25
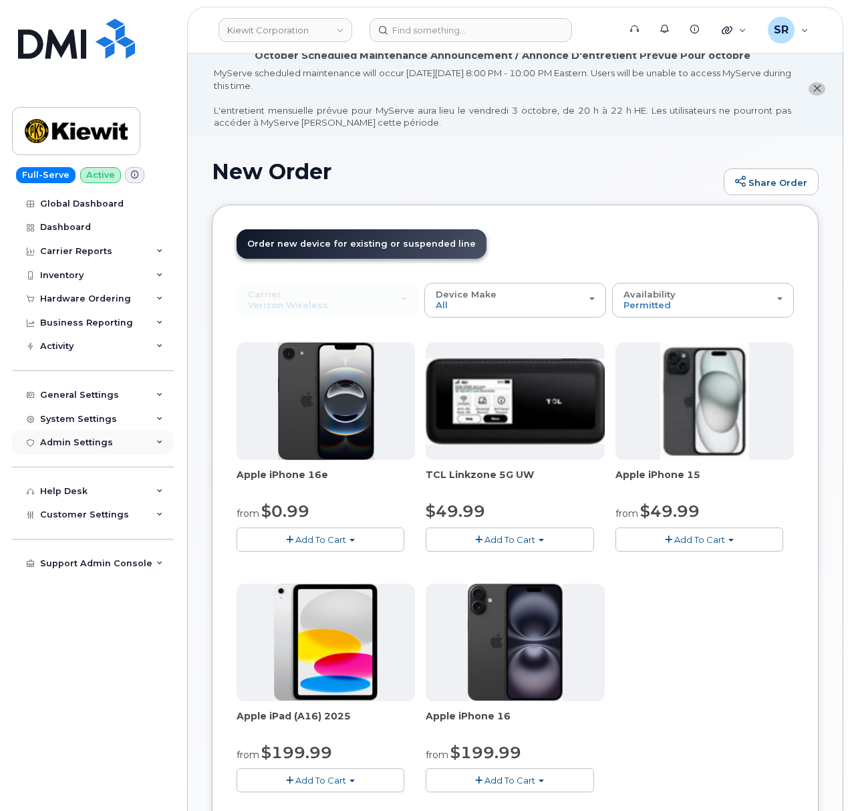
scroll to position [89, 0]
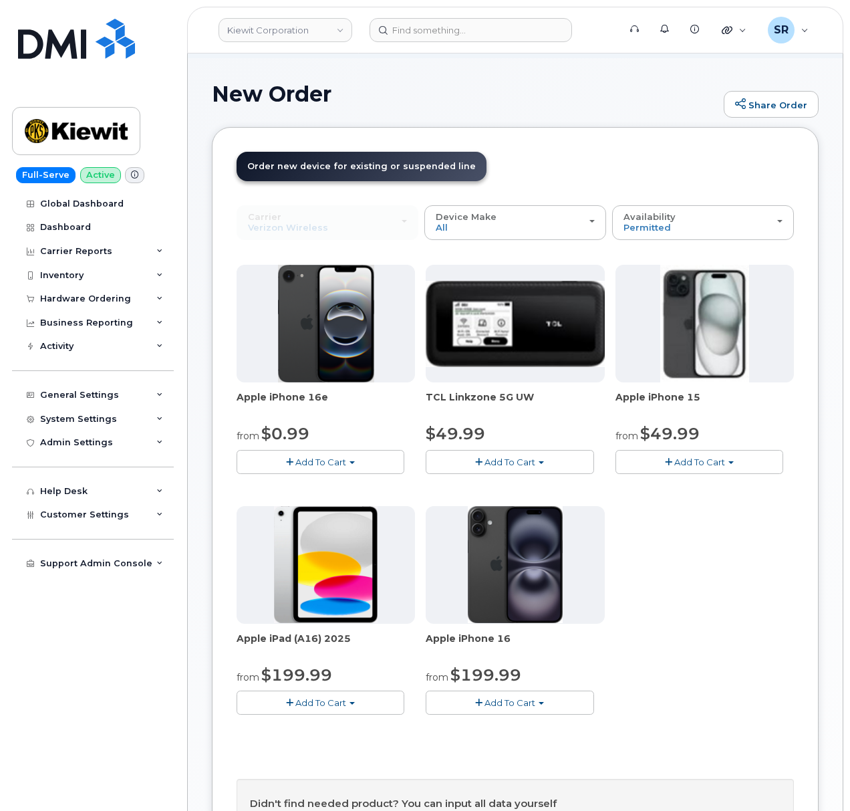
click at [317, 461] on span "Add To Cart" at bounding box center [320, 461] width 51 height 11
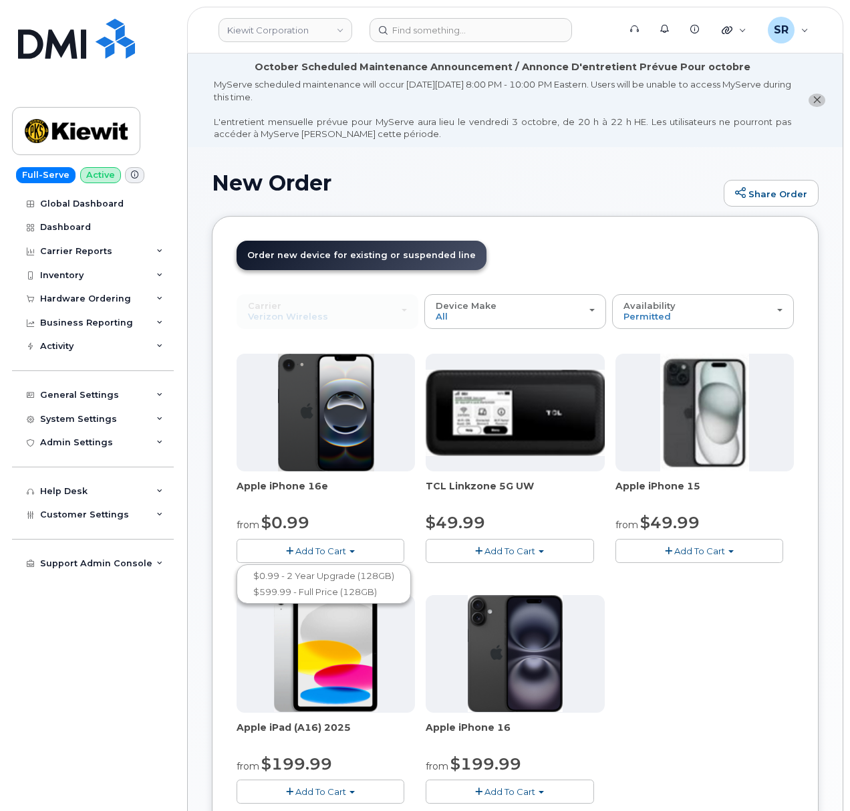
scroll to position [178, 0]
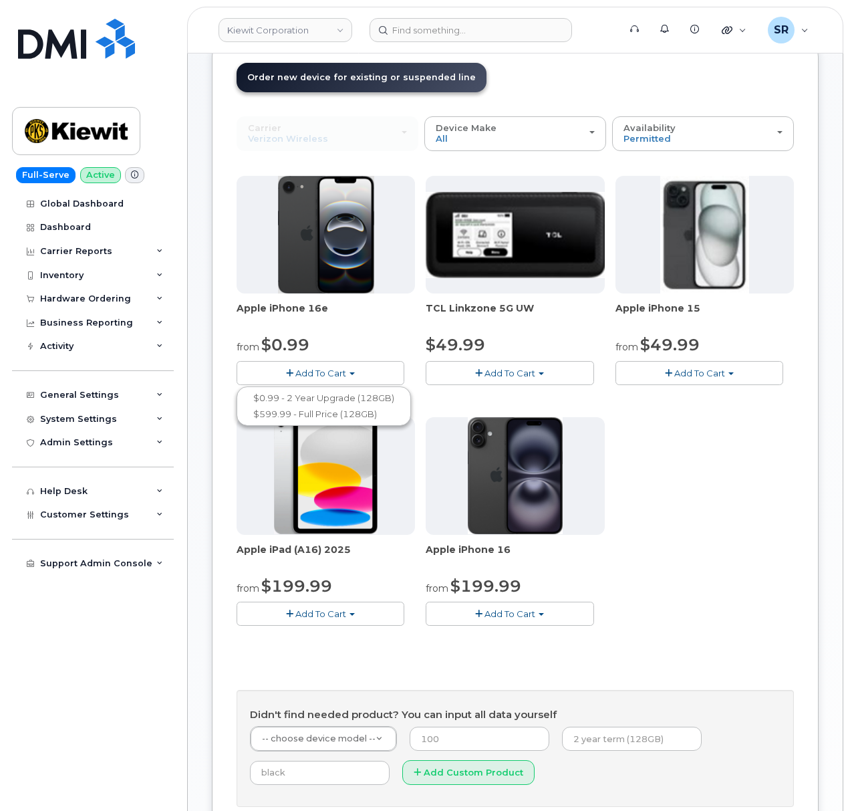
click at [350, 369] on button "Add To Cart" at bounding box center [321, 372] width 168 height 23
click at [340, 377] on span "Add To Cart" at bounding box center [320, 373] width 51 height 11
click at [678, 495] on div "Apple iPhone 16e from $0.99 Add To Cart $0.99 - 2 Year Upgrade (128GB) $599.99 …" at bounding box center [515, 411] width 557 height 471
click at [694, 377] on span "Add To Cart" at bounding box center [699, 373] width 51 height 11
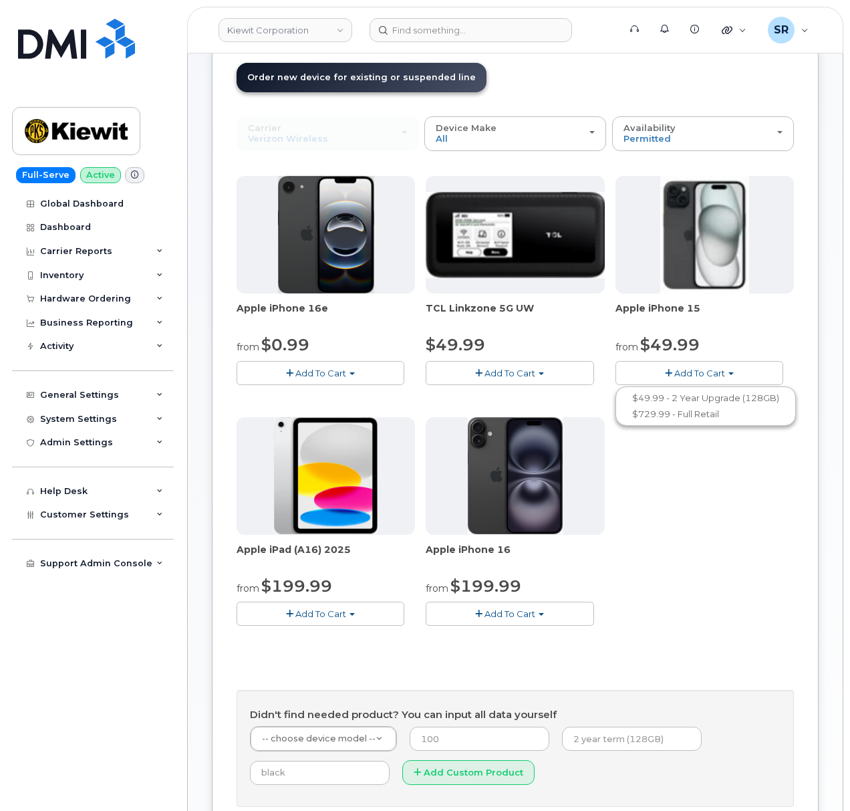
click at [348, 386] on div "Apple iPhone 16e from $0.99 Add To Cart $0.99 - 2 Year Upgrade (128GB) $599.99 …" at bounding box center [515, 411] width 557 height 471
click at [350, 378] on button "Add To Cart" at bounding box center [321, 372] width 168 height 23
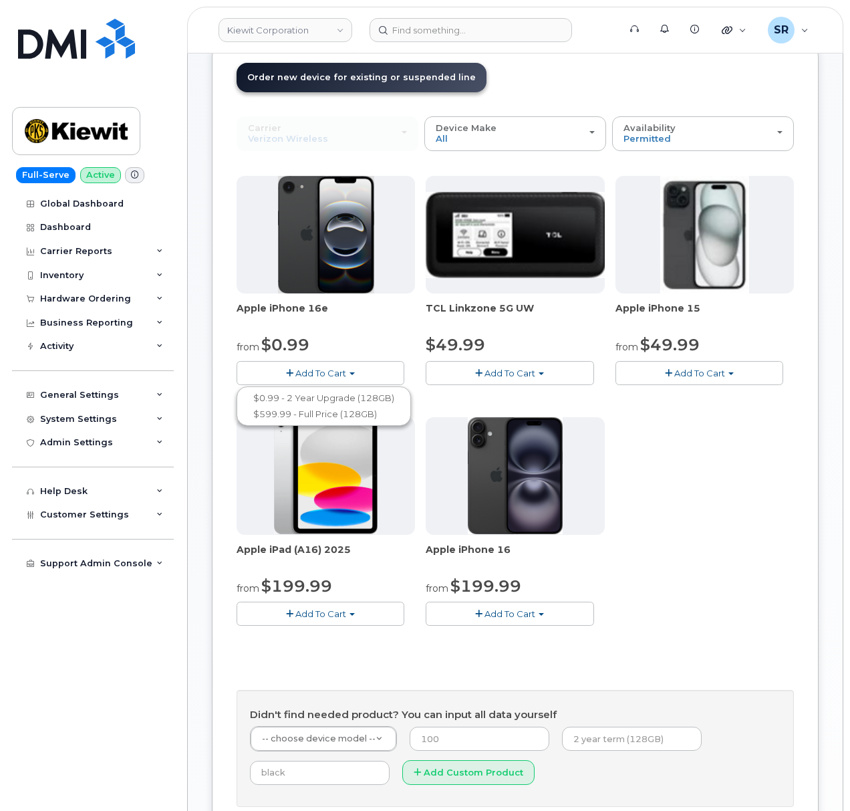
click at [730, 477] on div "Apple iPhone 16e from $0.99 Add To Cart $0.99 - 2 Year Upgrade (128GB) $599.99 …" at bounding box center [515, 411] width 557 height 471
click at [373, 370] on button "Add To Cart" at bounding box center [321, 372] width 168 height 23
click at [762, 545] on div "Apple iPhone 16e from $0.99 Add To Cart $0.99 - 2 Year Upgrade (128GB) $599.99 …" at bounding box center [515, 411] width 557 height 471
click at [332, 367] on button "Add To Cart" at bounding box center [321, 372] width 168 height 23
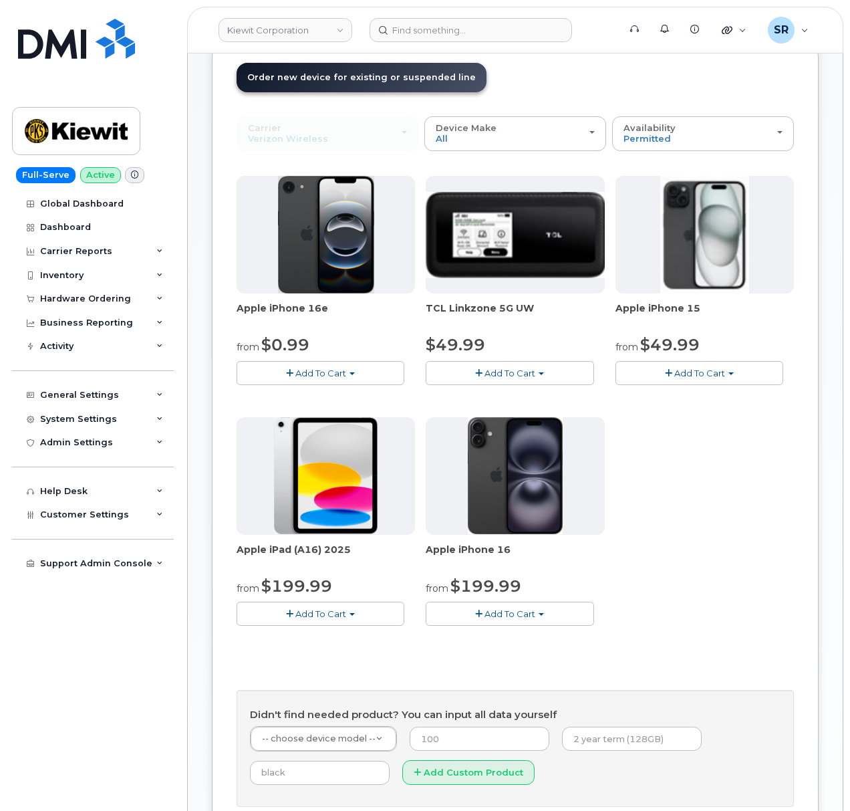
click at [498, 611] on span "Add To Cart" at bounding box center [510, 613] width 51 height 11
click at [541, 670] on link "$829.99 - Full Retail" at bounding box center [519, 671] width 180 height 17
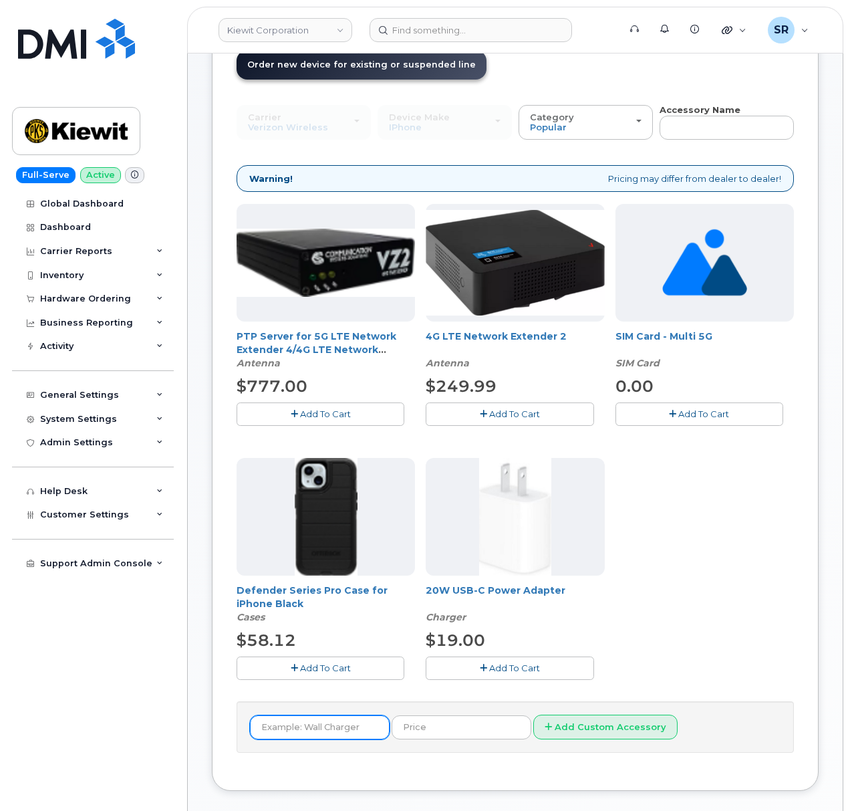
scroll to position [356, 0]
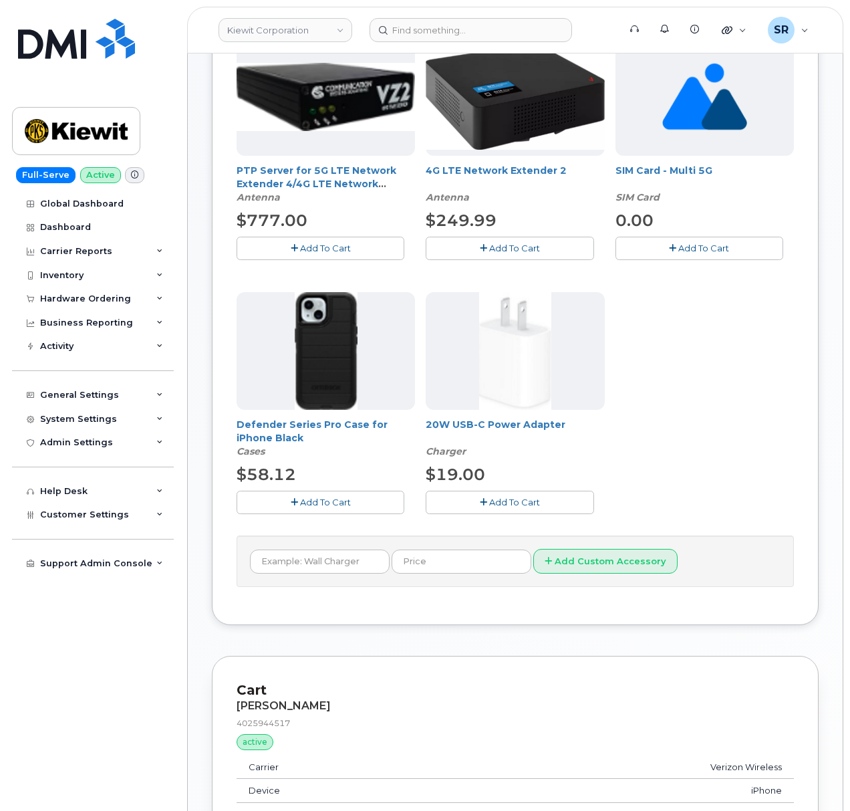
click at [321, 505] on span "Add To Cart" at bounding box center [325, 502] width 51 height 11
click at [548, 509] on button "Add To Cart" at bounding box center [510, 502] width 168 height 23
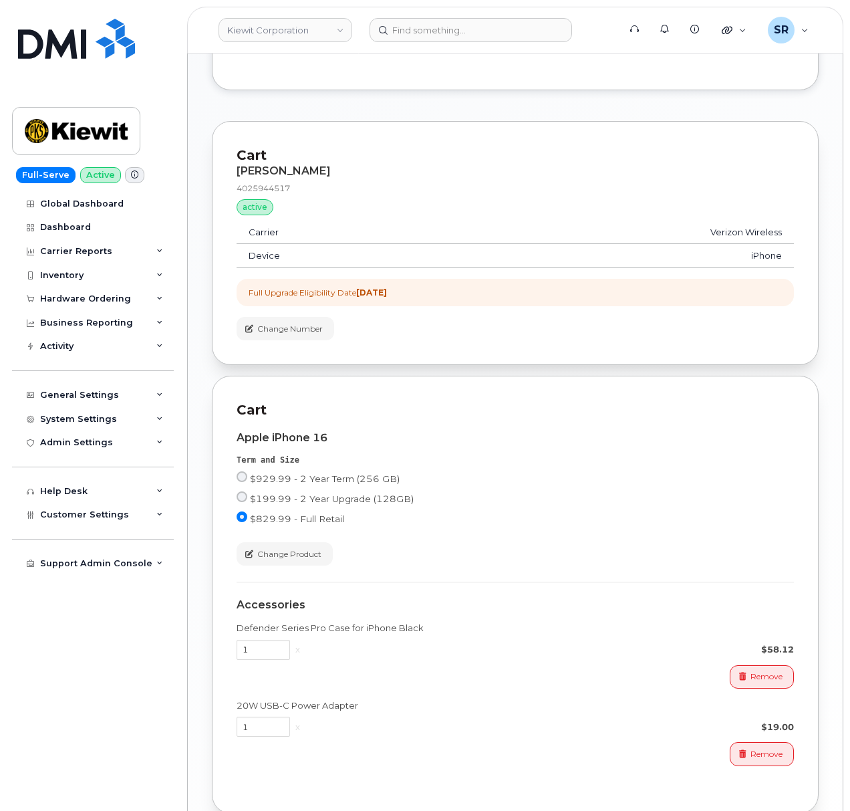
scroll to position [980, 0]
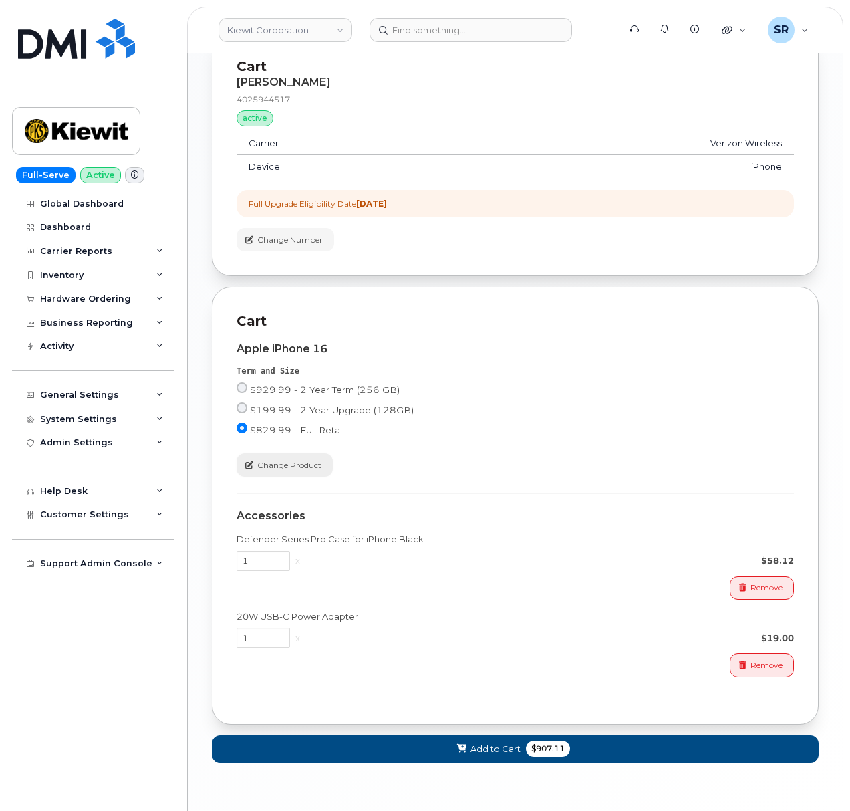
click at [307, 471] on span "Change Product" at bounding box center [289, 465] width 64 height 12
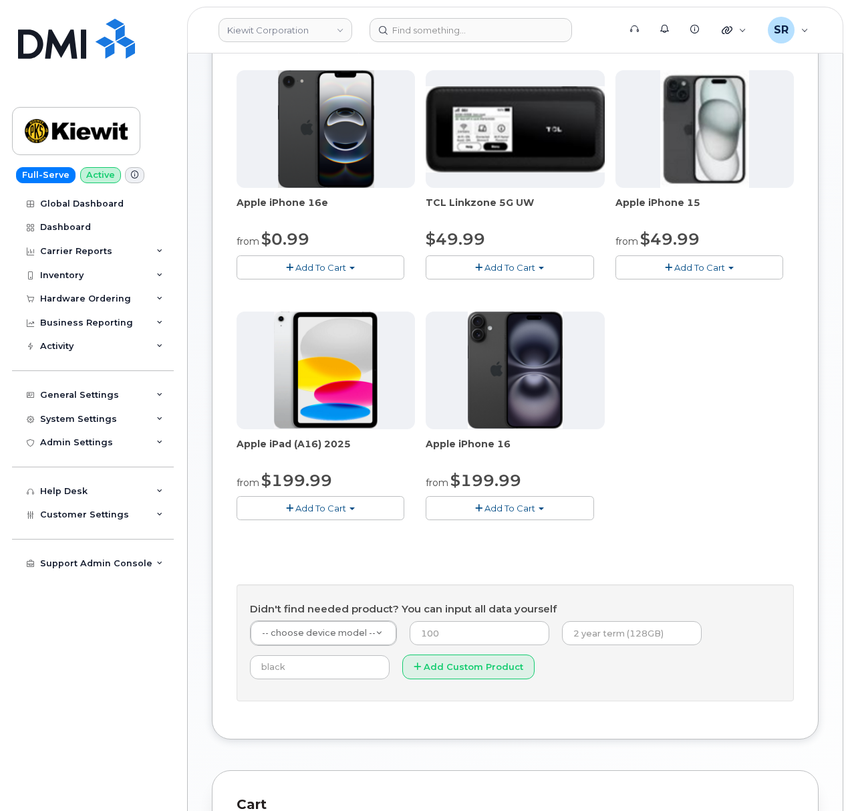
scroll to position [86, 0]
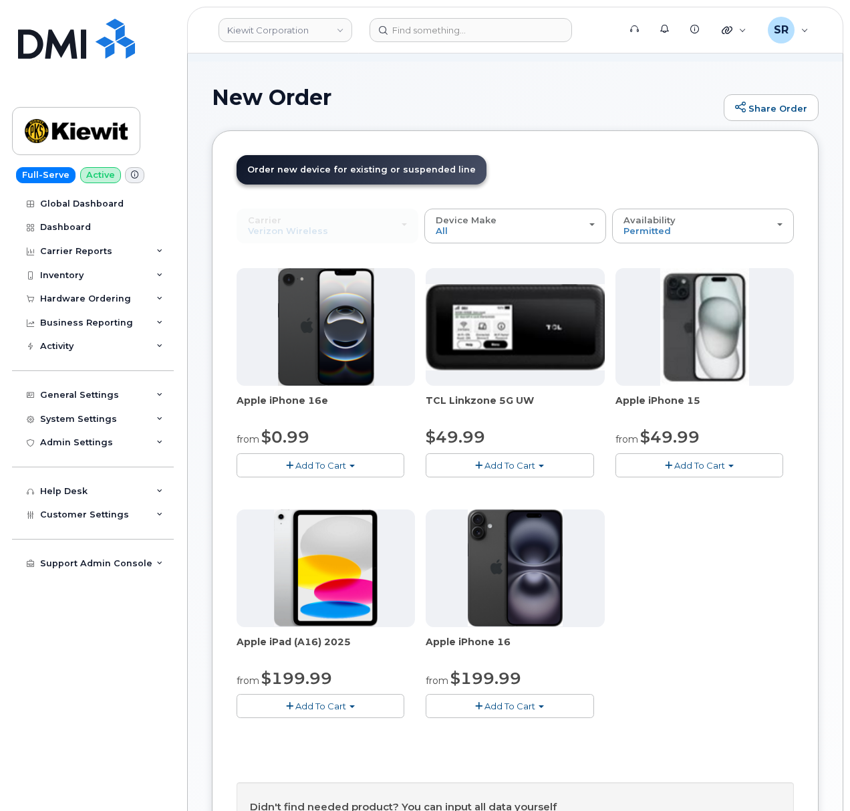
click at [521, 711] on span "Add To Cart" at bounding box center [510, 705] width 51 height 11
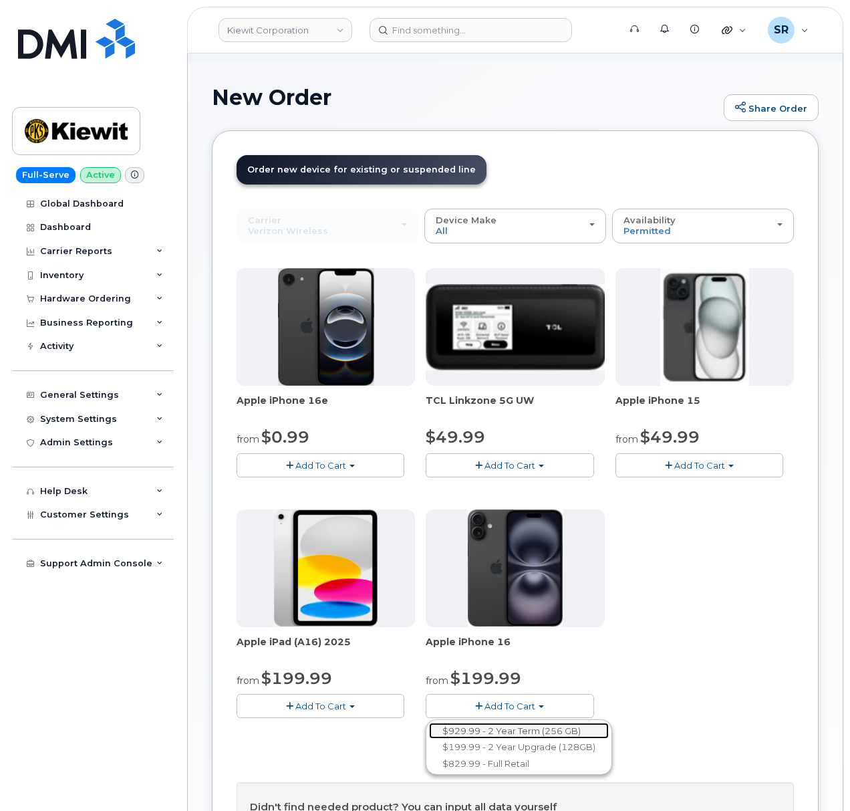
click at [589, 729] on link "$929.99 - 2 Year Term (256 GB)" at bounding box center [519, 731] width 180 height 17
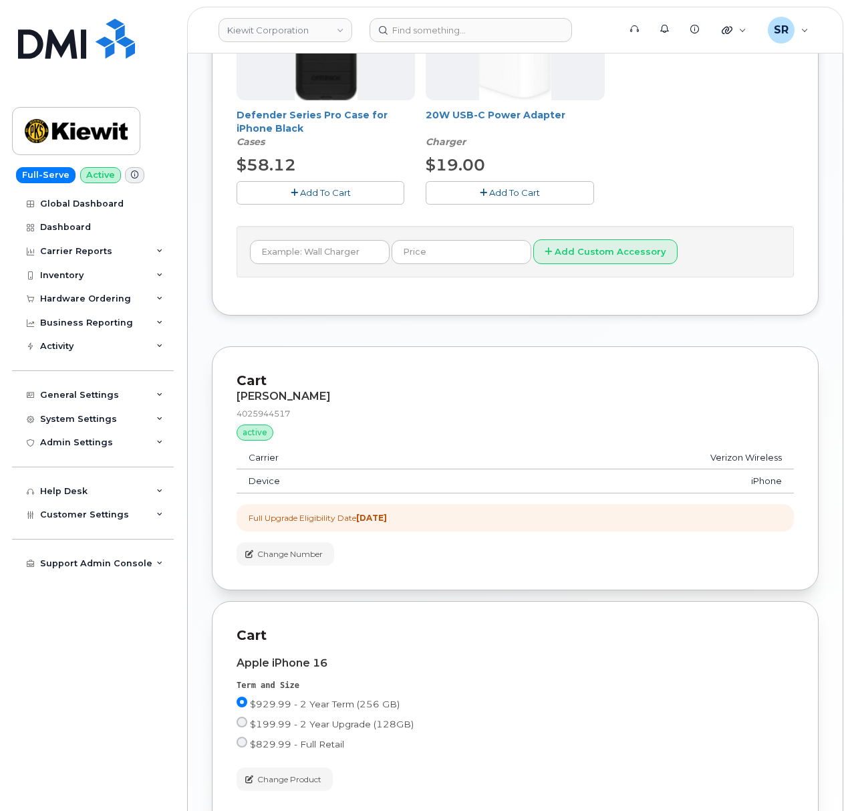
scroll to position [802, 0]
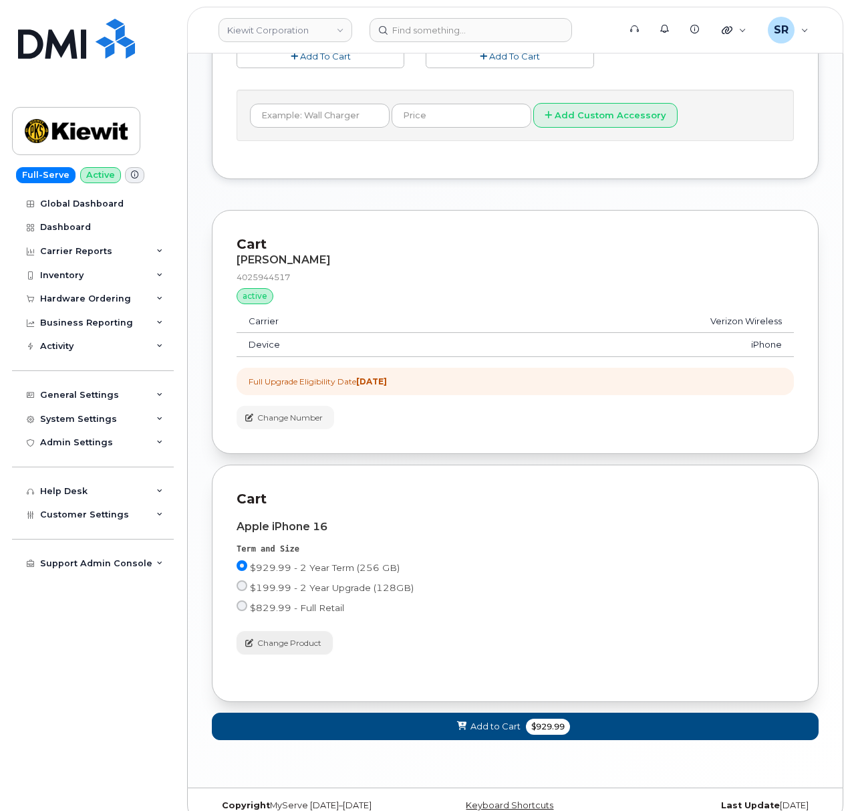
click at [307, 648] on span "Change Product" at bounding box center [289, 643] width 64 height 12
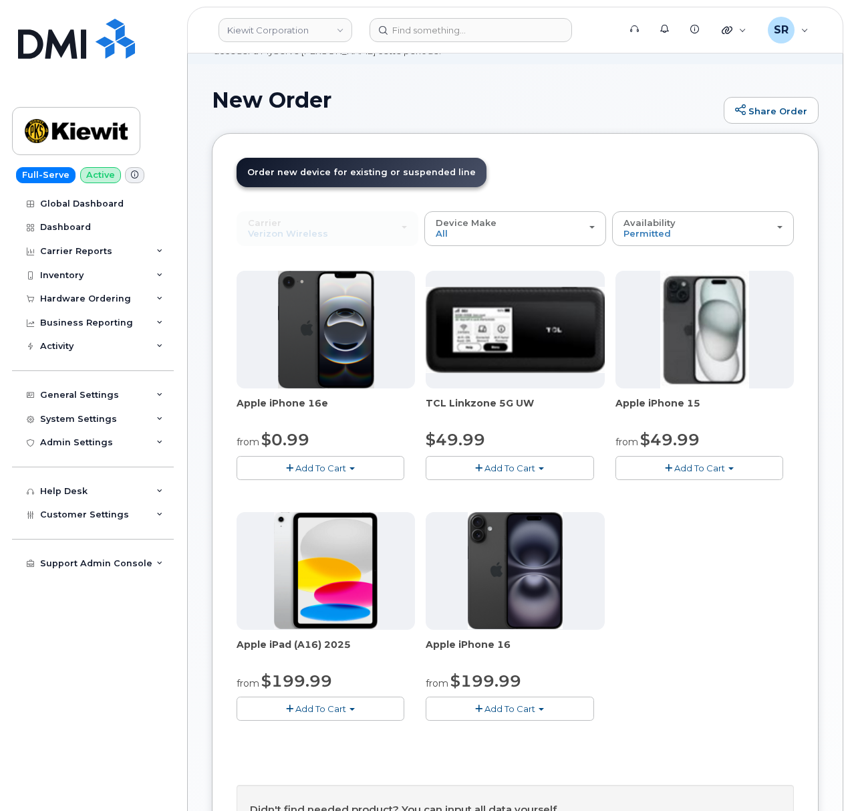
scroll to position [0, 0]
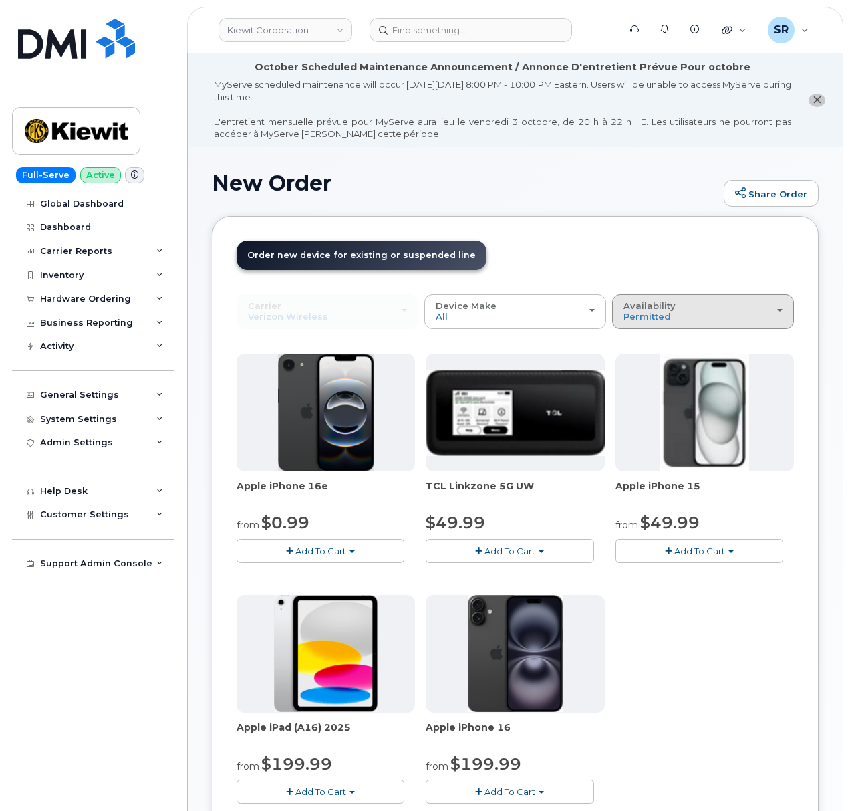
click at [706, 311] on div "Availability Permitted All" at bounding box center [703, 311] width 159 height 21
click at [642, 360] on label "All" at bounding box center [630, 364] width 28 height 16
click at [0, 0] on input "All" at bounding box center [0, 0] width 0 height 0
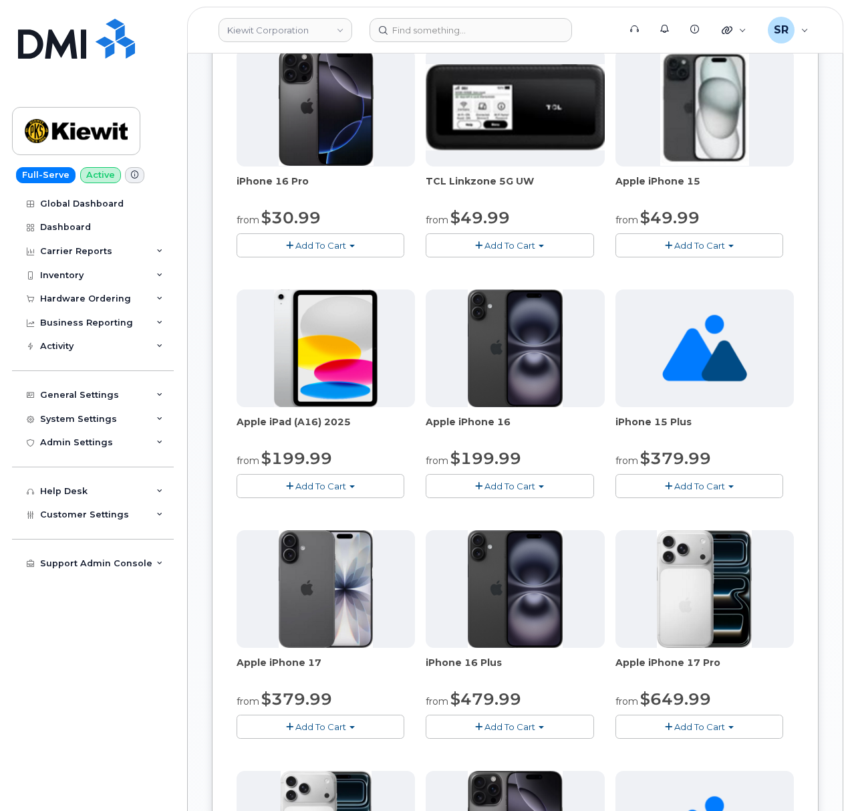
scroll to position [725, 0]
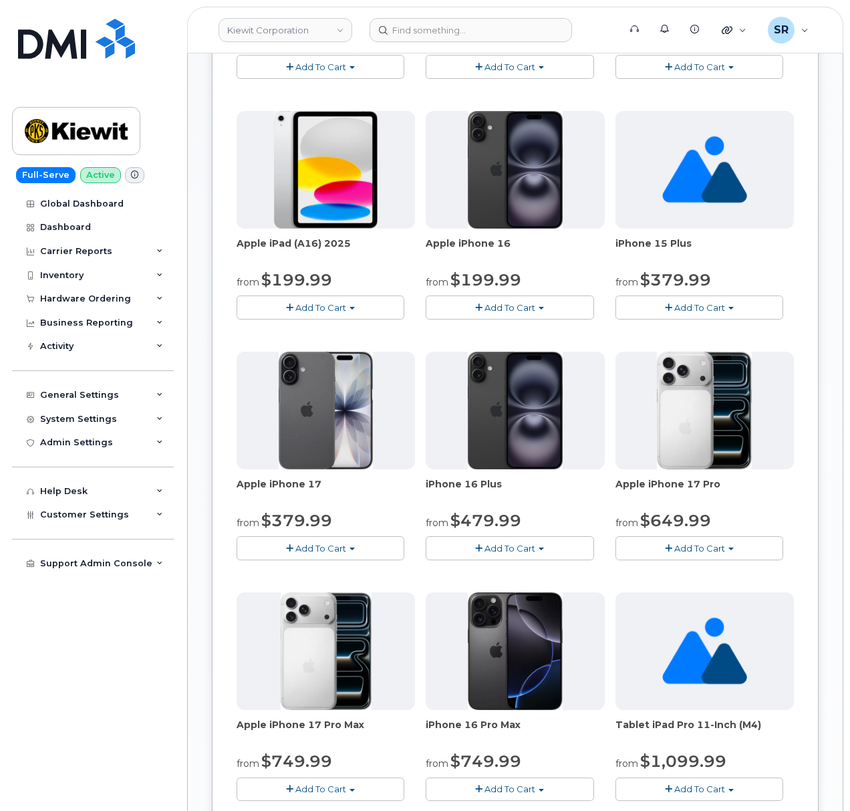
click at [535, 548] on span "Add To Cart" at bounding box center [510, 548] width 51 height 11
click at [536, 546] on button "Add To Cart" at bounding box center [510, 547] width 168 height 23
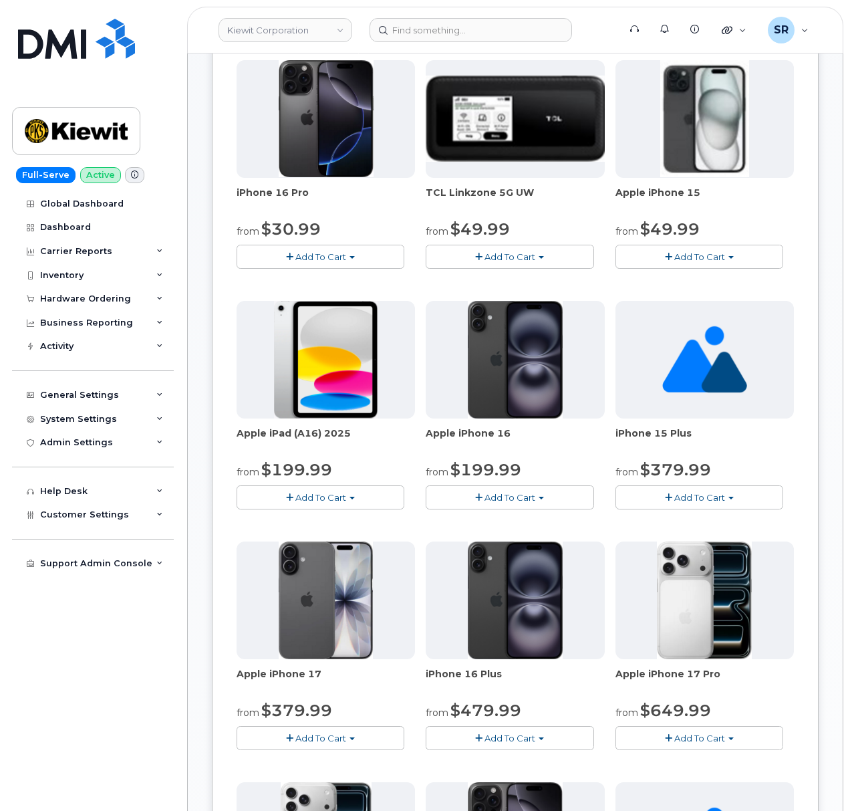
scroll to position [802, 0]
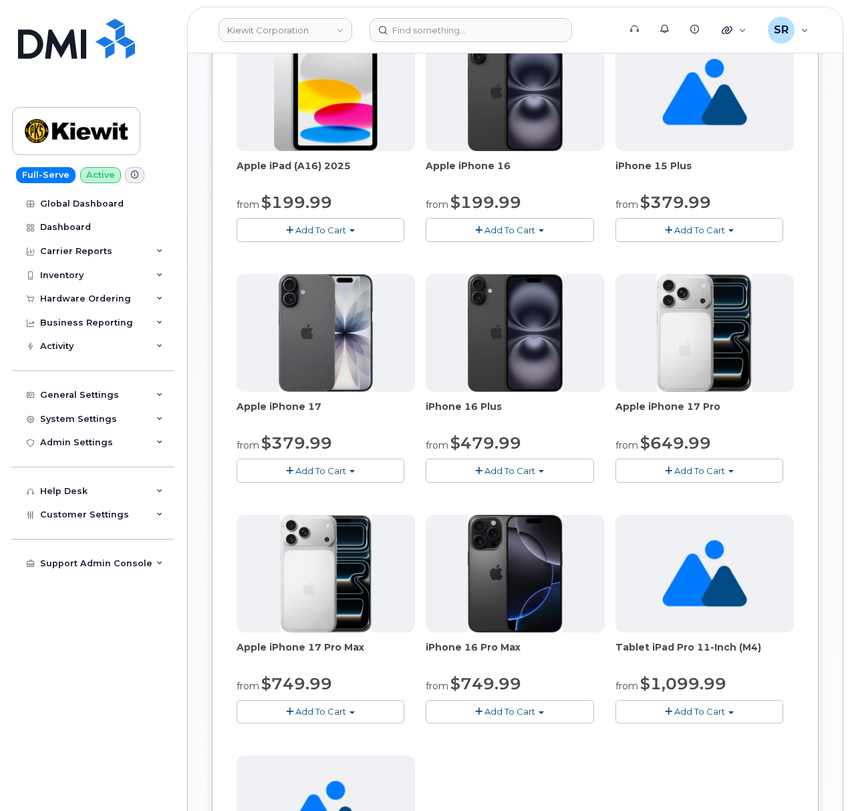
click at [509, 465] on button "Add To Cart" at bounding box center [510, 470] width 168 height 23
click at [533, 471] on span "Add To Cart" at bounding box center [510, 470] width 51 height 11
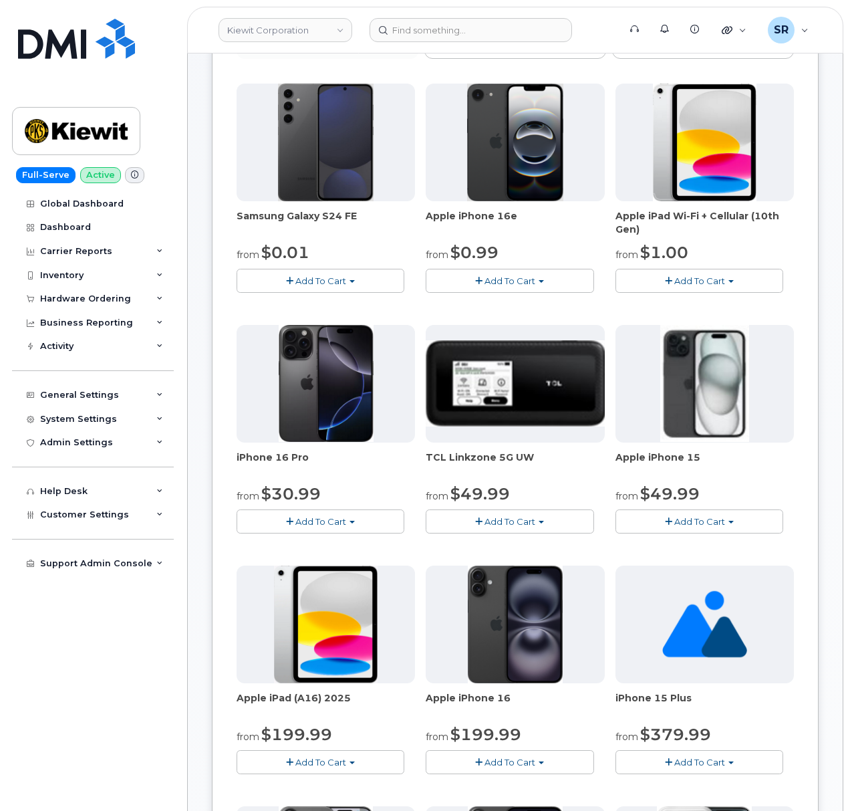
scroll to position [267, 0]
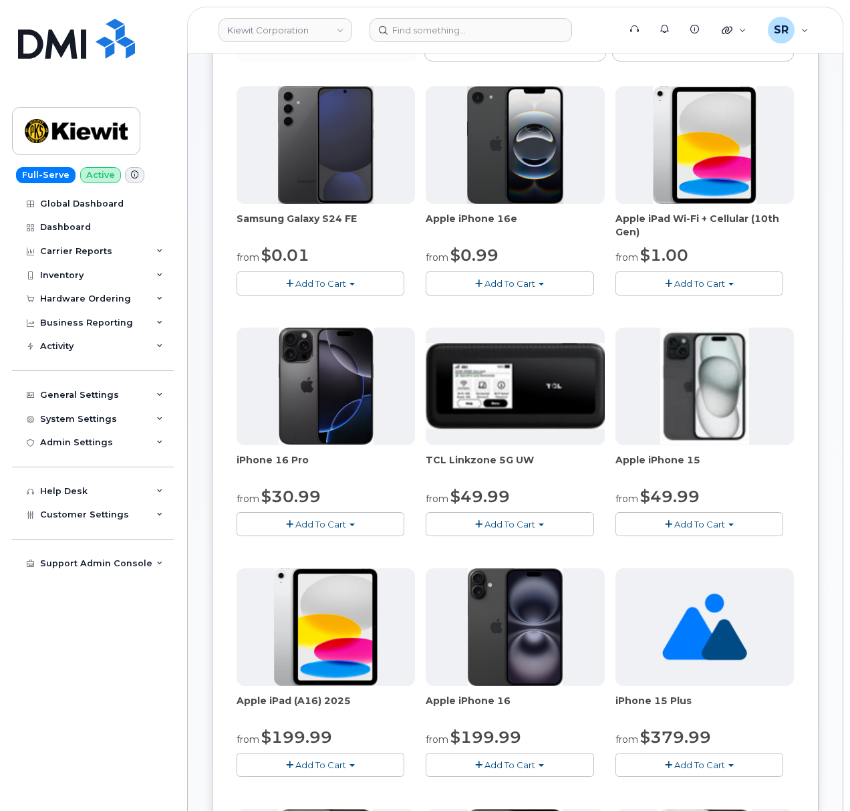
click at [295, 520] on button "Add To Cart" at bounding box center [321, 523] width 168 height 23
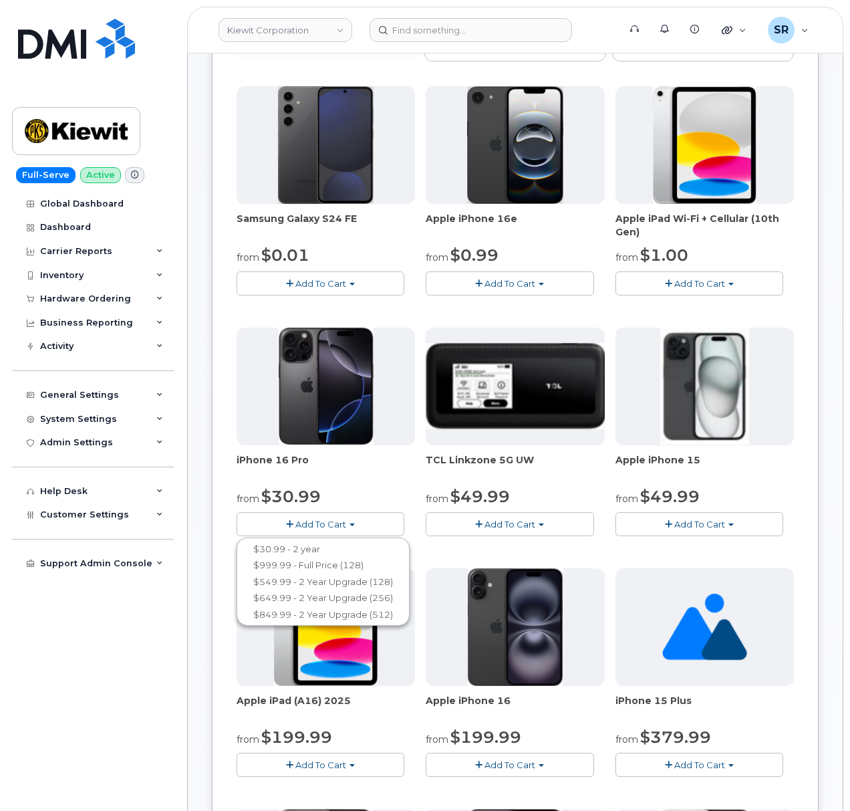
click at [295, 520] on button "Add To Cart" at bounding box center [321, 523] width 168 height 23
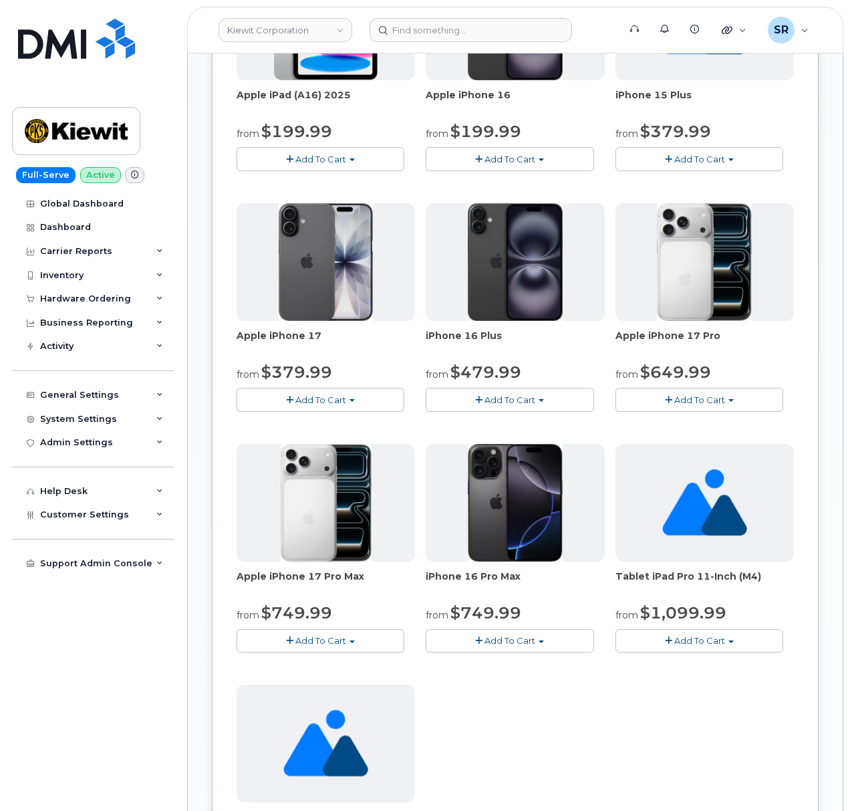
scroll to position [980, 0]
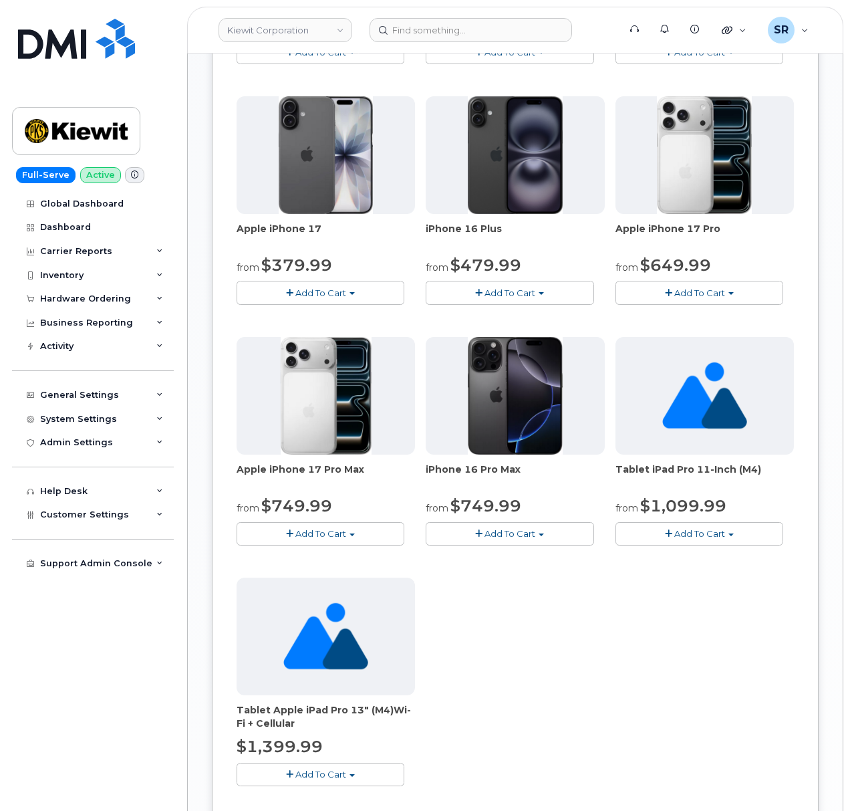
click at [540, 629] on div "Samsung Galaxy S24 FE from $0.01 Add To Cart $0.01 - 2 year Upgrade $649.99 - F…" at bounding box center [515, 91] width 557 height 1434
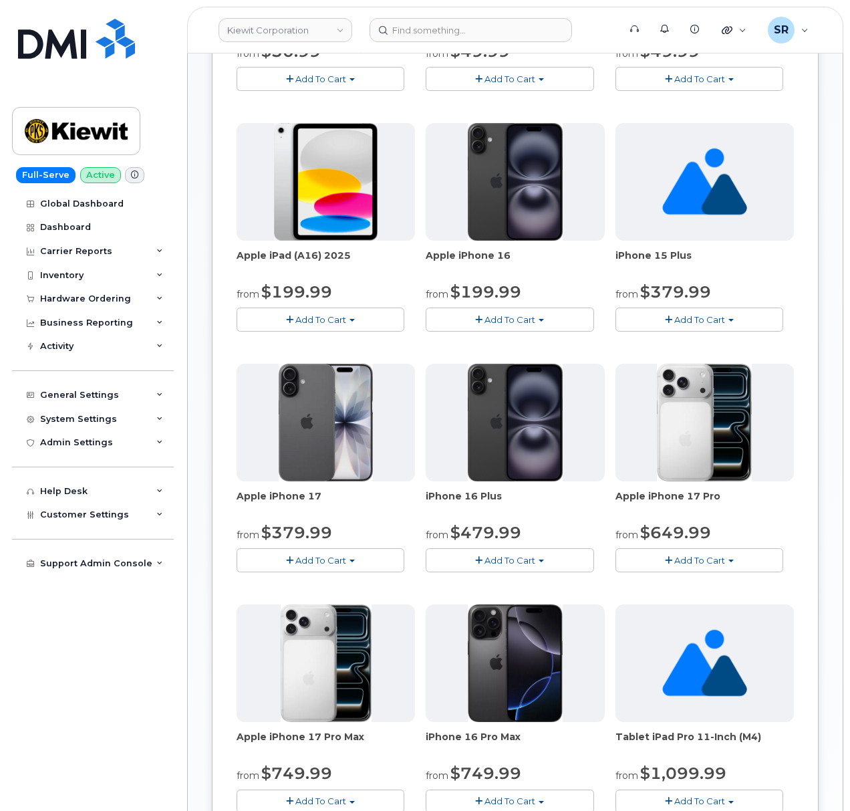
scroll to position [535, 0]
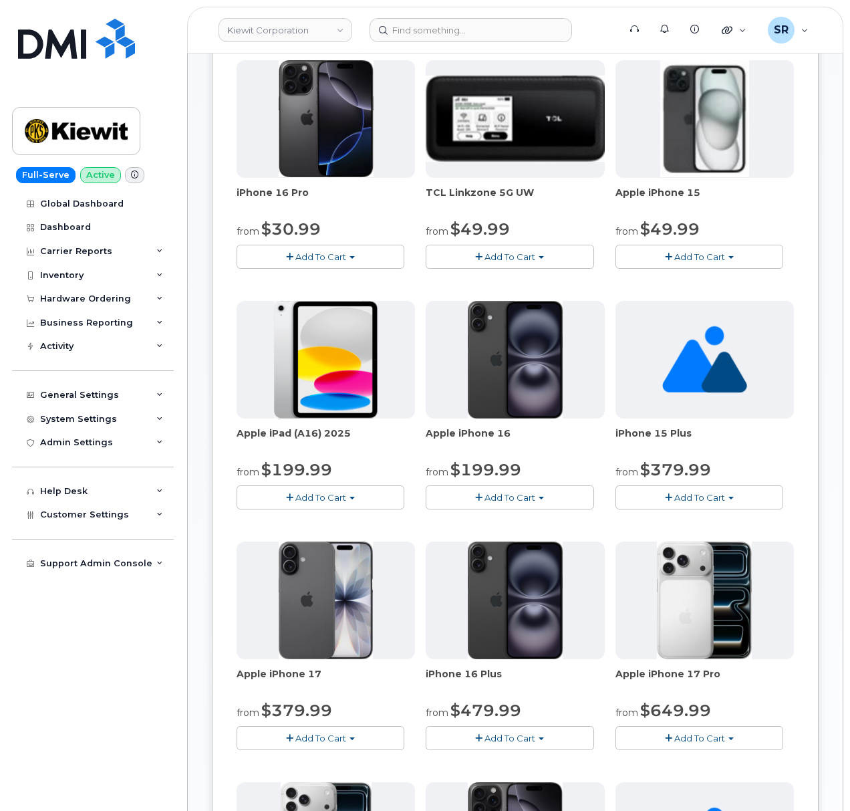
click at [325, 255] on span "Add To Cart" at bounding box center [320, 256] width 51 height 11
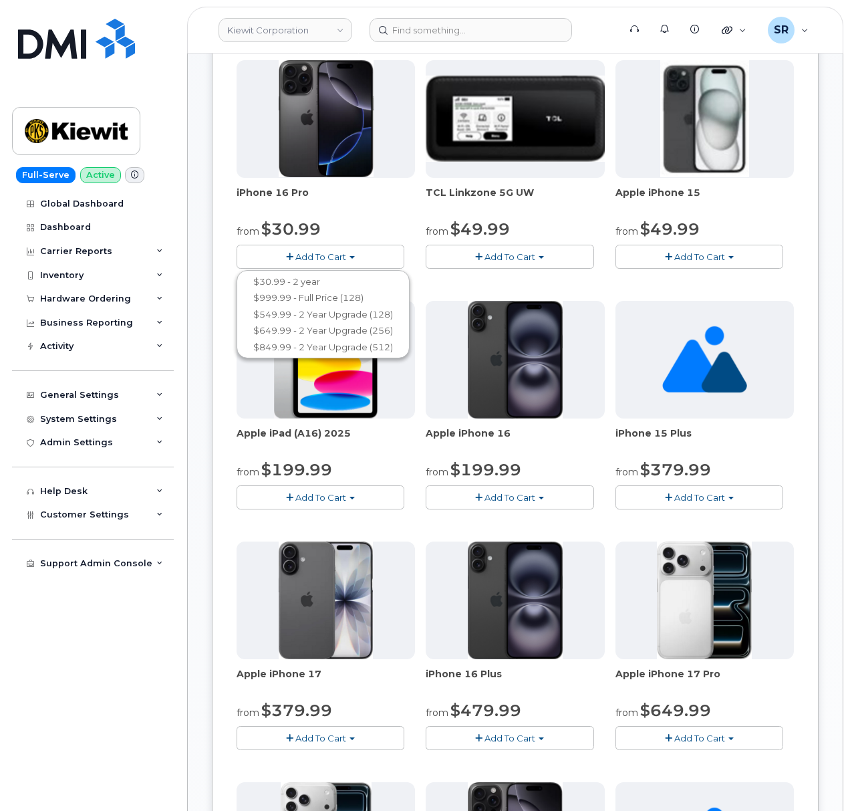
click at [340, 249] on button "Add To Cart" at bounding box center [321, 256] width 168 height 23
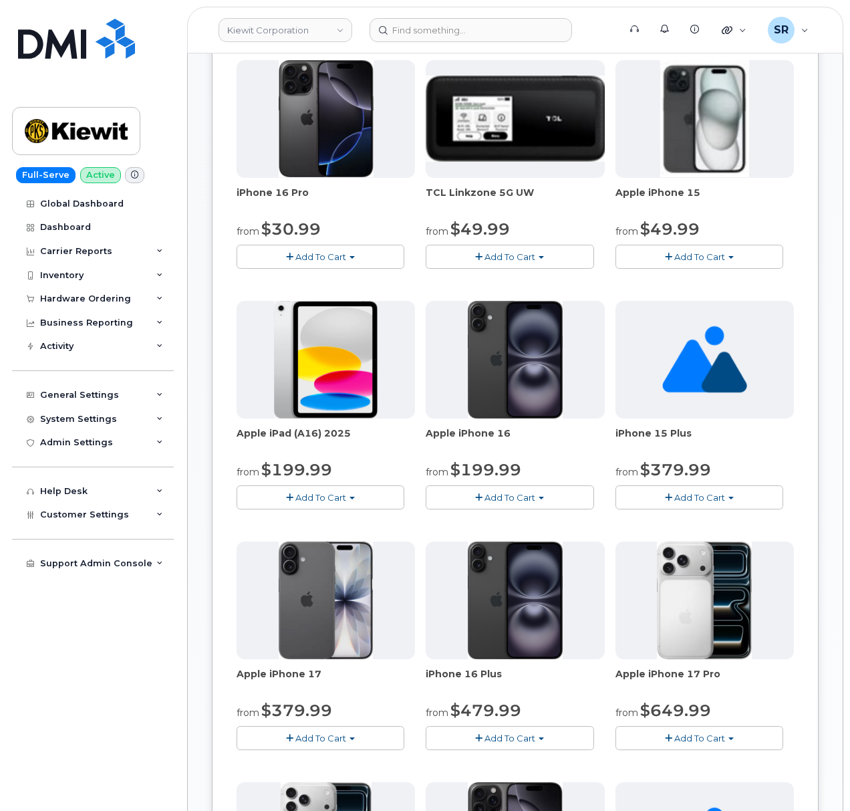
click at [501, 509] on button "Add To Cart" at bounding box center [510, 496] width 168 height 23
click at [541, 503] on button "Add To Cart" at bounding box center [510, 496] width 168 height 23
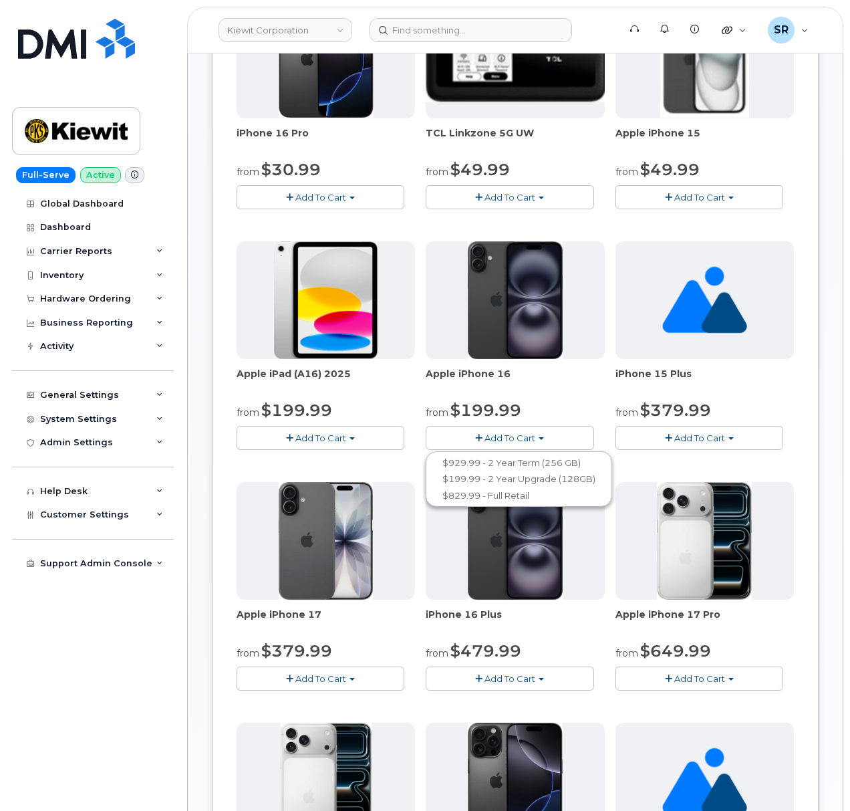
scroll to position [712, 0]
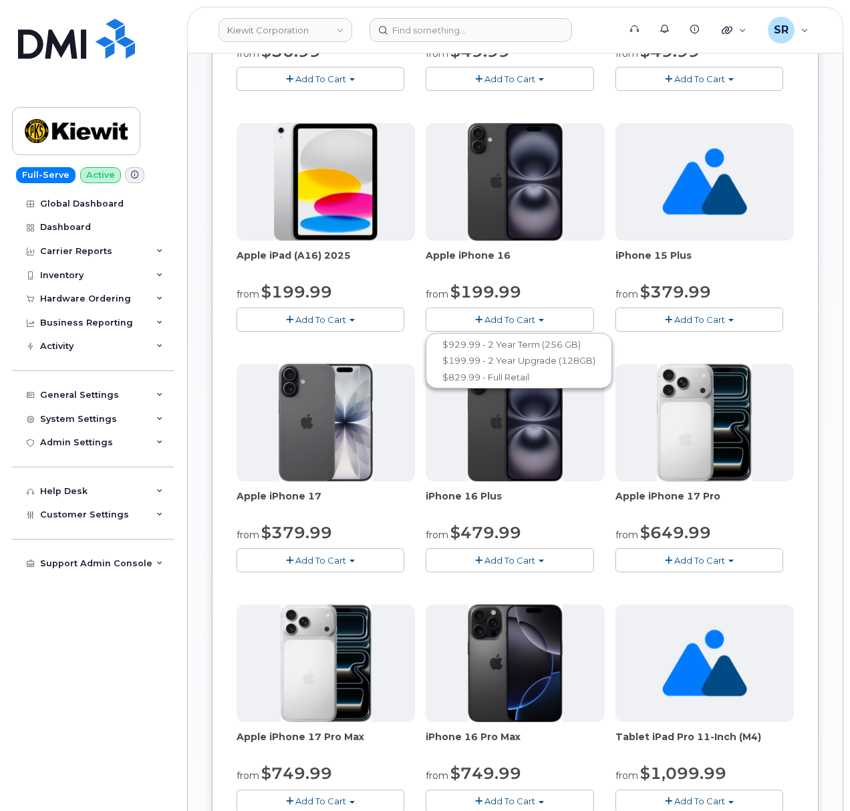
click at [680, 553] on button "Add To Cart" at bounding box center [700, 559] width 168 height 23
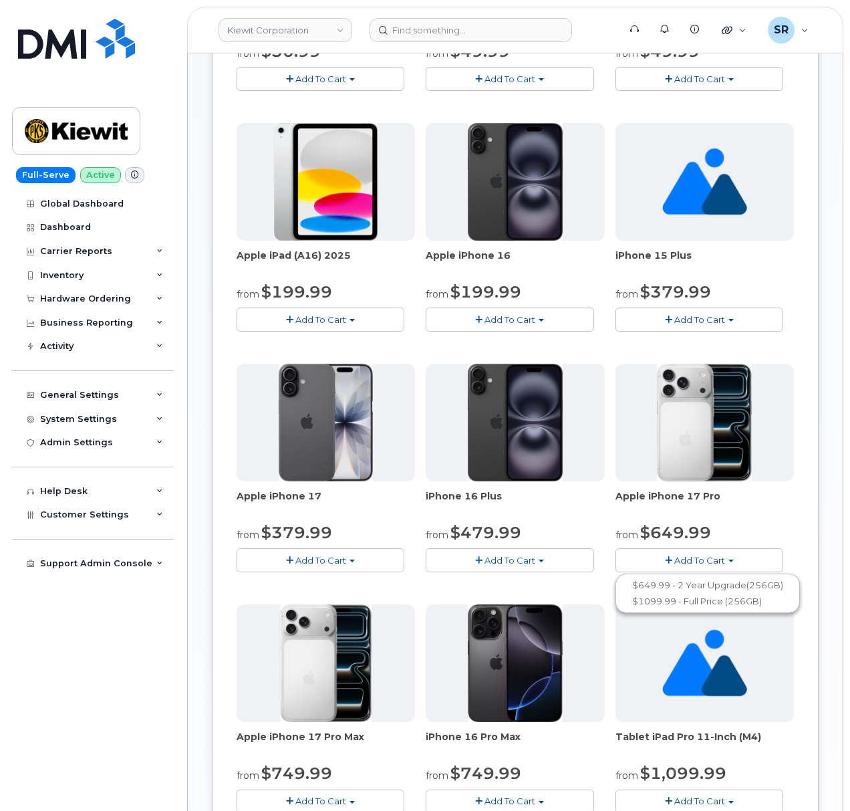
click at [704, 557] on span "Add To Cart" at bounding box center [699, 560] width 51 height 11
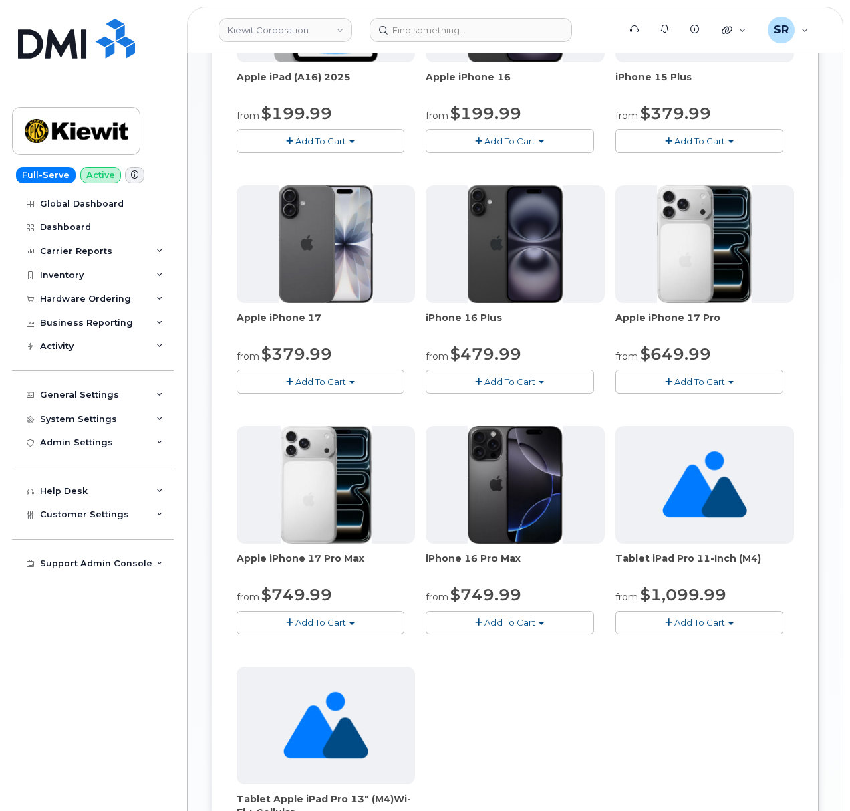
click at [723, 386] on span "Add To Cart" at bounding box center [699, 381] width 51 height 11
click at [725, 380] on span "Add To Cart" at bounding box center [699, 381] width 51 height 11
click at [314, 370] on div "Apple iPhone 17 from $379.99 Add To Cart $379.99 - 2 Year Upgrade (256GB) $829.…" at bounding box center [326, 289] width 178 height 209
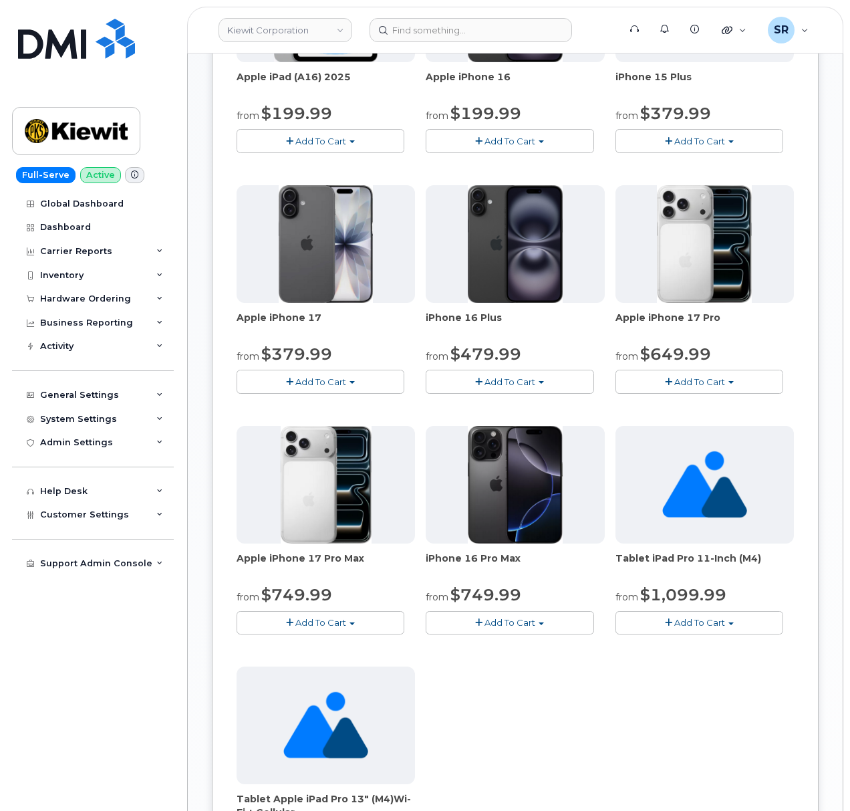
click at [319, 377] on button "Add To Cart" at bounding box center [321, 381] width 168 height 23
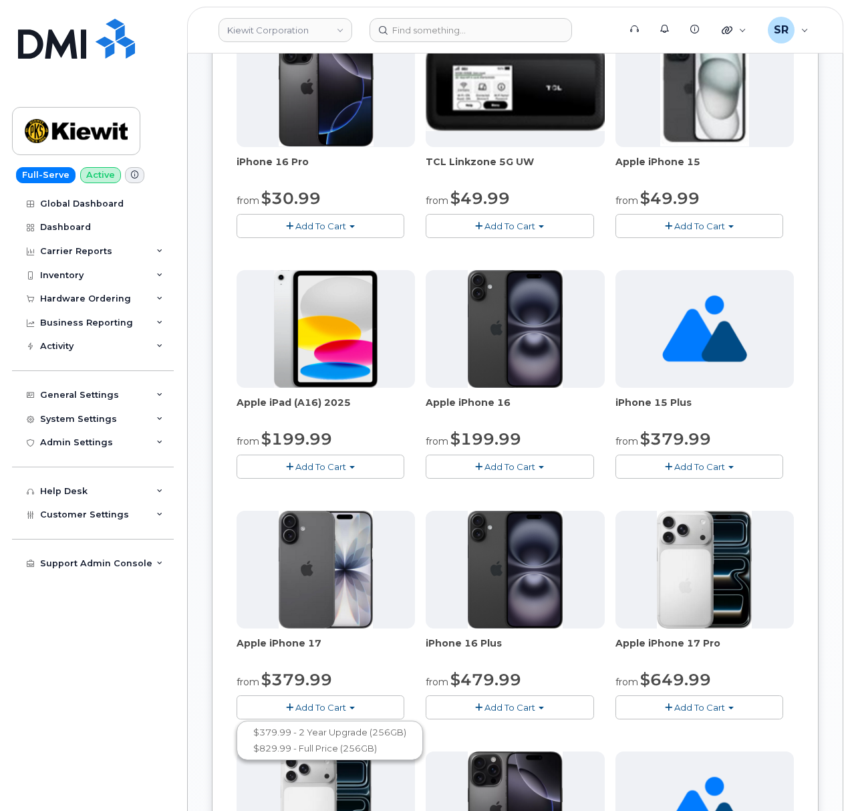
scroll to position [535, 0]
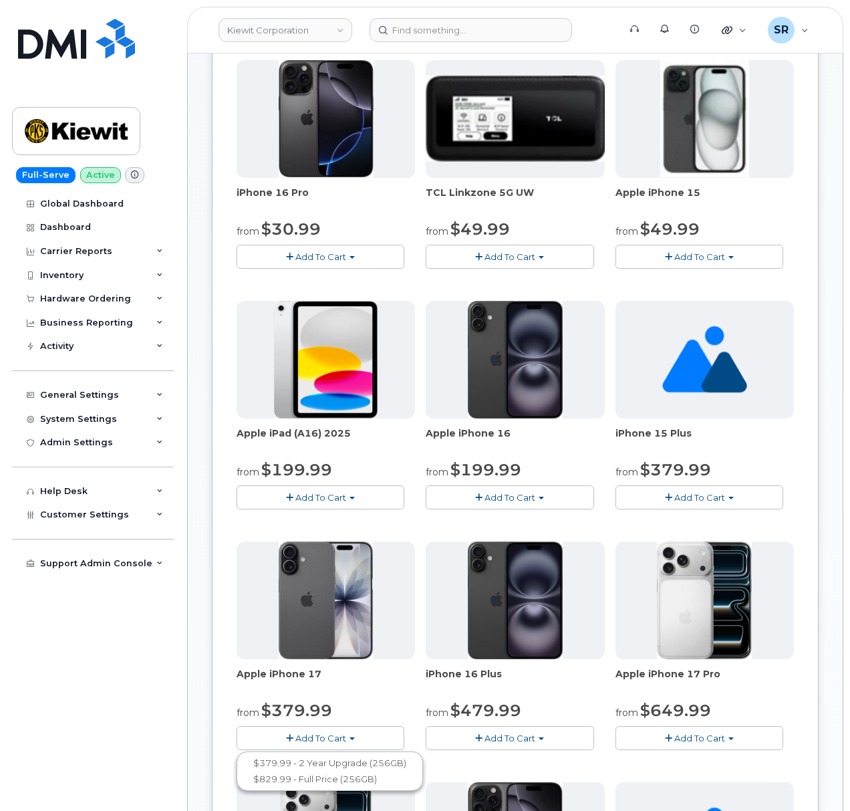
click at [532, 499] on span "Add To Cart" at bounding box center [510, 497] width 51 height 11
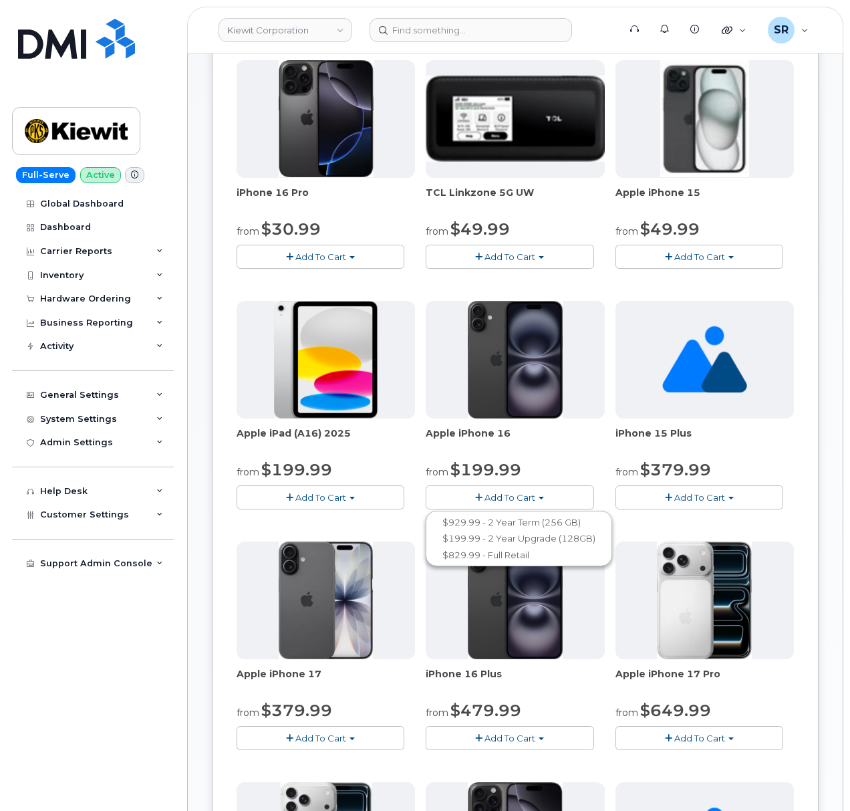
click at [344, 739] on span "Add To Cart" at bounding box center [320, 738] width 51 height 11
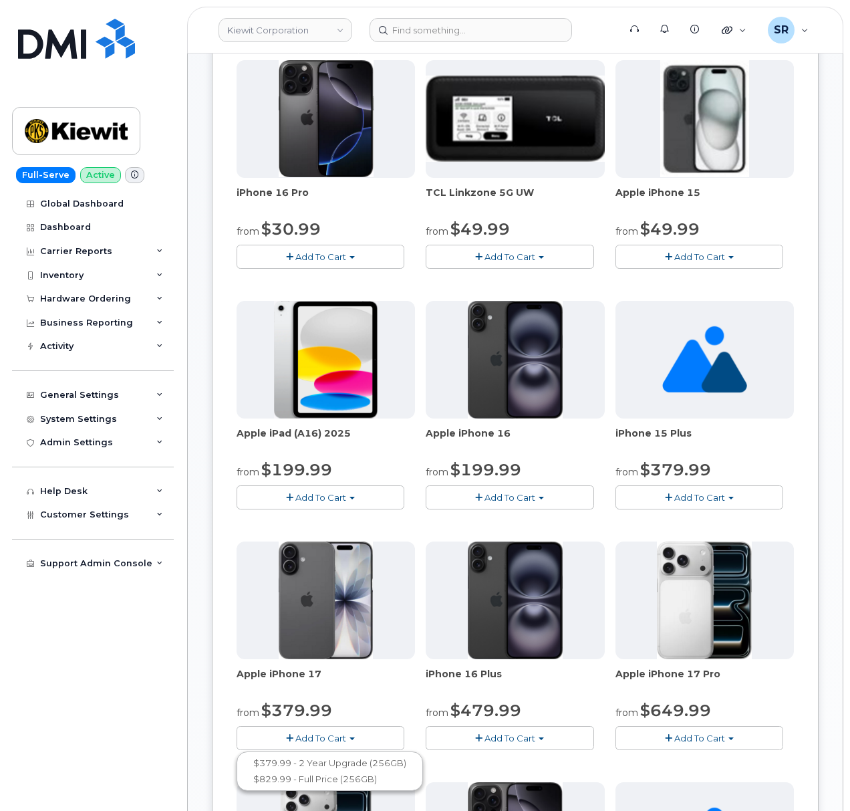
click at [533, 493] on button "Add To Cart" at bounding box center [510, 496] width 168 height 23
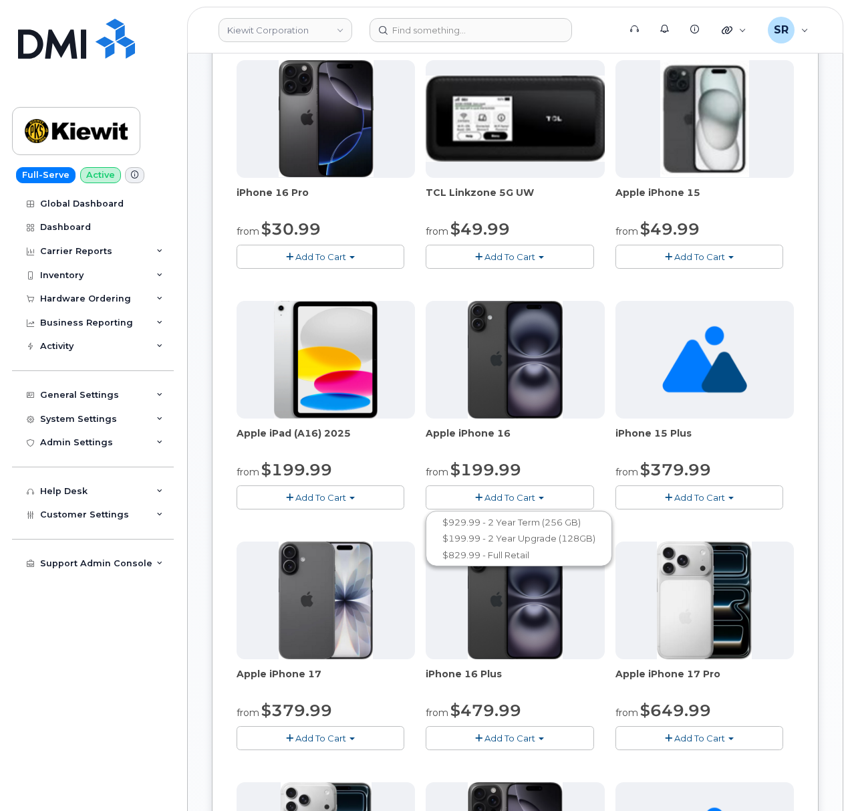
click at [334, 741] on span "Add To Cart" at bounding box center [320, 738] width 51 height 11
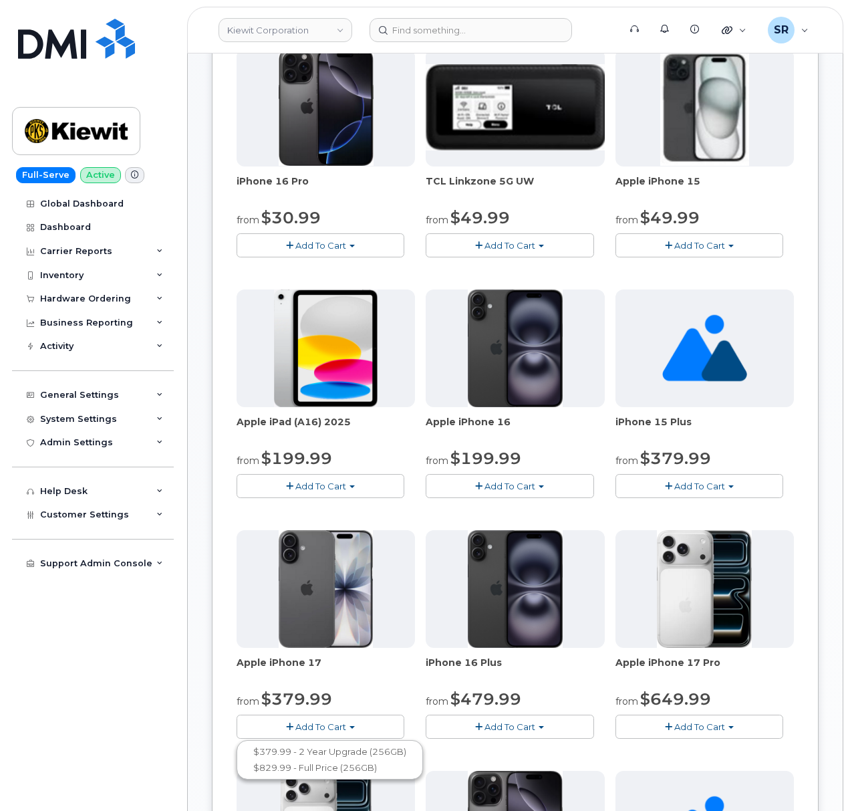
scroll to position [624, 0]
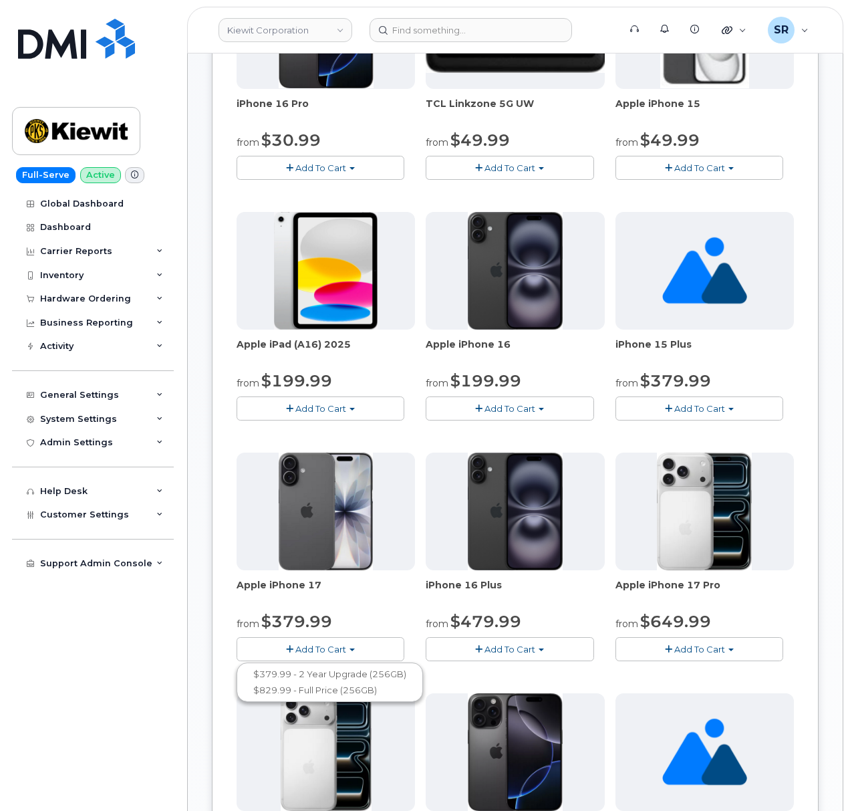
click at [324, 650] on span "Add To Cart" at bounding box center [320, 649] width 51 height 11
click at [318, 646] on span "Add To Cart" at bounding box center [320, 649] width 51 height 11
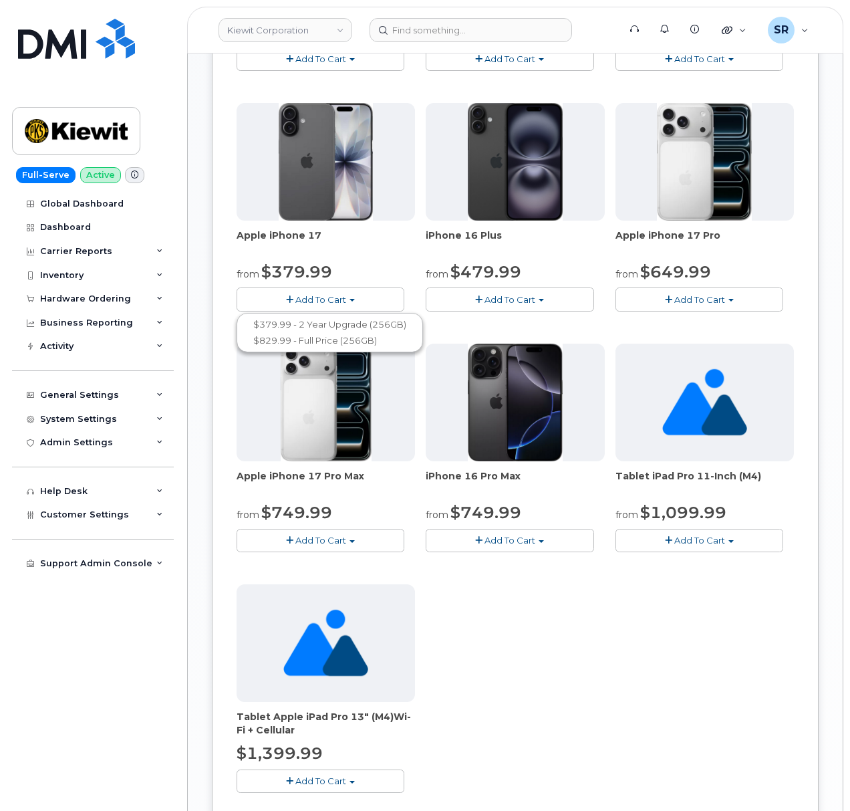
scroll to position [980, 0]
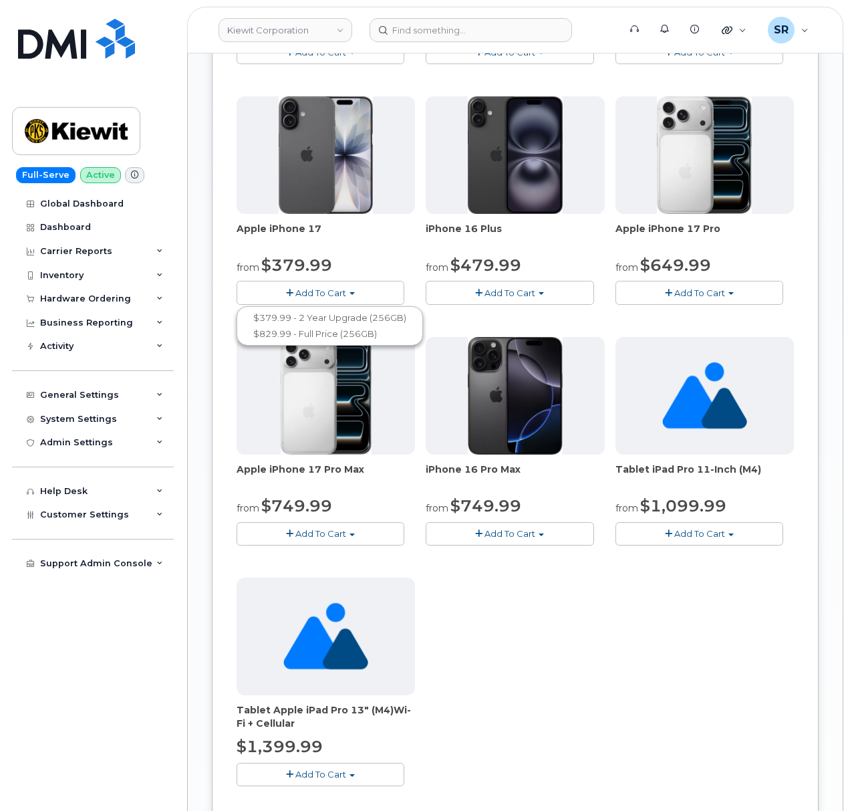
click at [611, 655] on div "Samsung Galaxy S24 FE from $0.01 Add To Cart $0.01 - 2 year Upgrade $649.99 - F…" at bounding box center [515, 91] width 557 height 1434
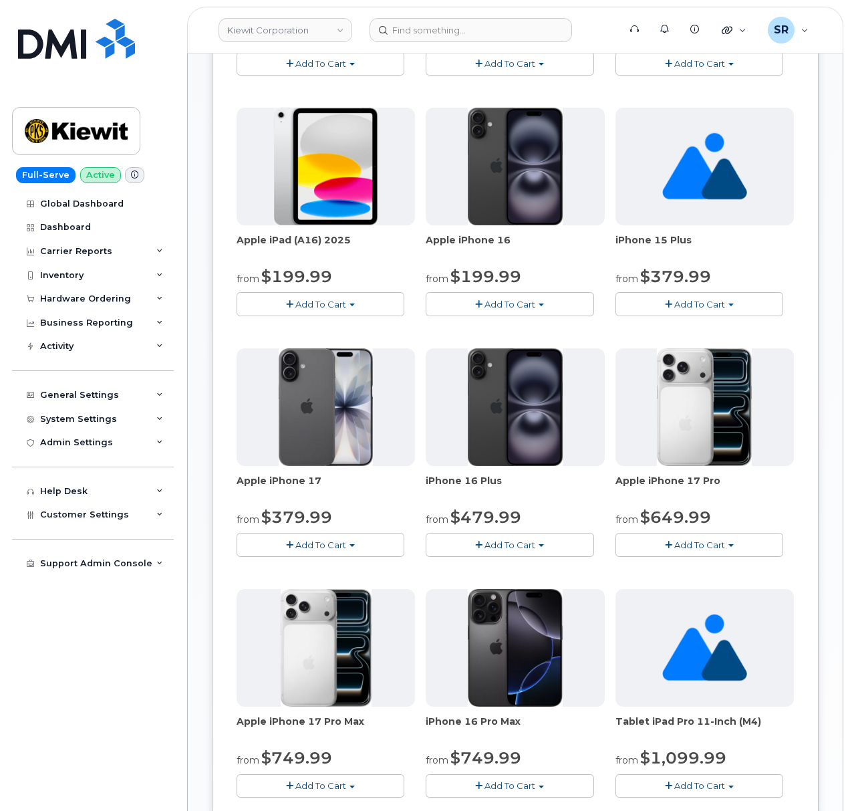
scroll to position [891, 0]
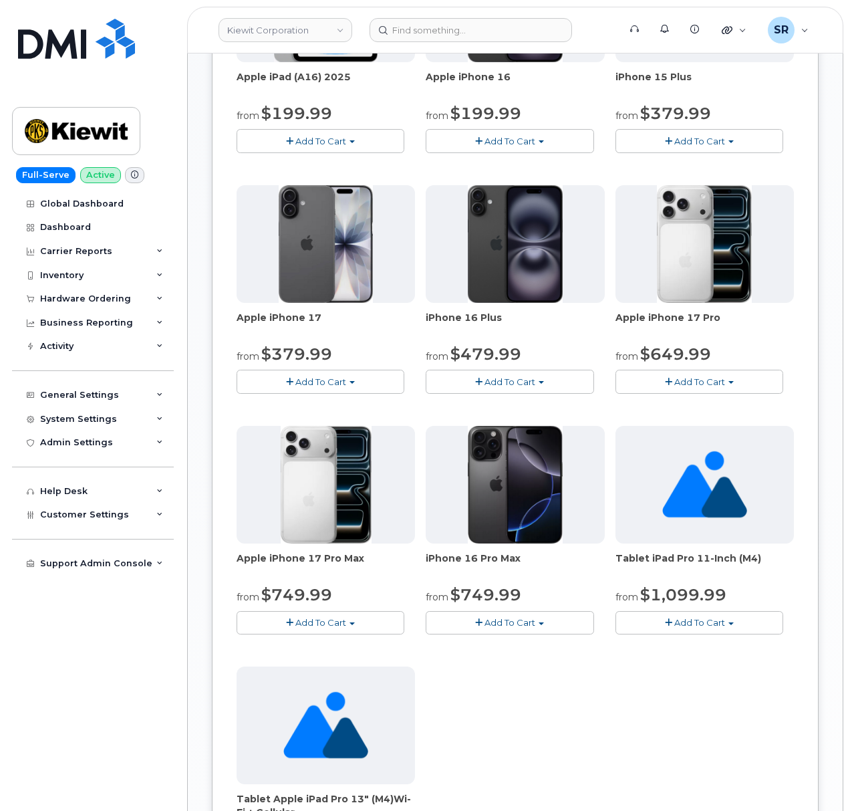
click at [517, 626] on span "Add To Cart" at bounding box center [510, 622] width 51 height 11
click at [706, 380] on span "Add To Cart" at bounding box center [699, 381] width 51 height 11
click at [338, 628] on span "Add To Cart" at bounding box center [320, 622] width 51 height 11
click at [531, 708] on div "Samsung Galaxy S24 FE from $0.01 Add To Cart $0.01 - 2 year Upgrade $649.99 - F…" at bounding box center [515, 180] width 557 height 1434
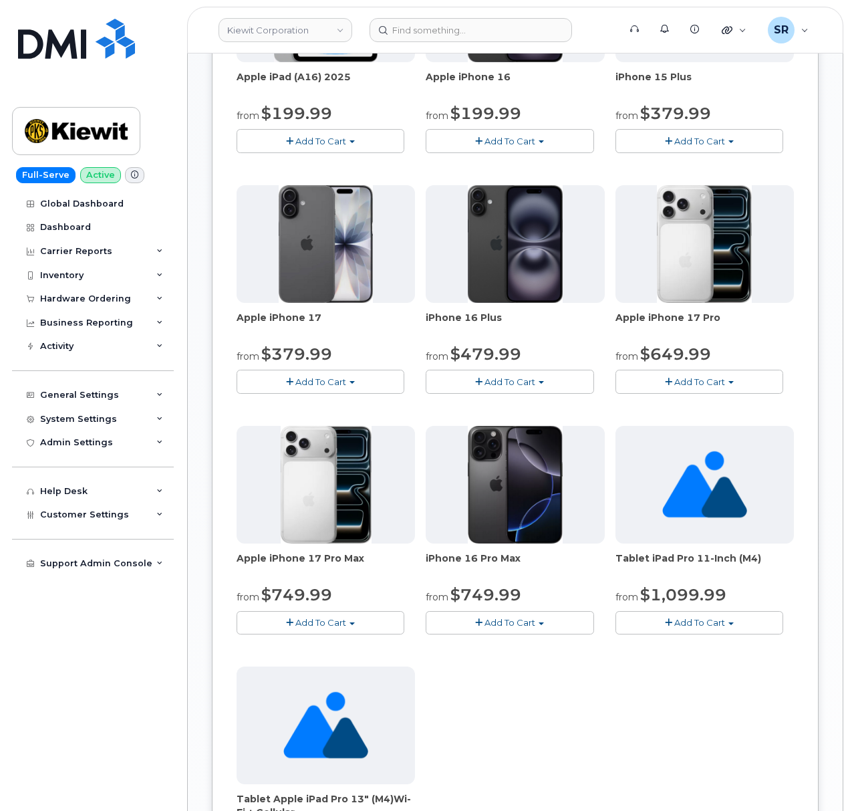
click at [322, 634] on button "Add To Cart" at bounding box center [321, 622] width 168 height 23
click at [332, 620] on span "Add To Cart" at bounding box center [320, 622] width 51 height 11
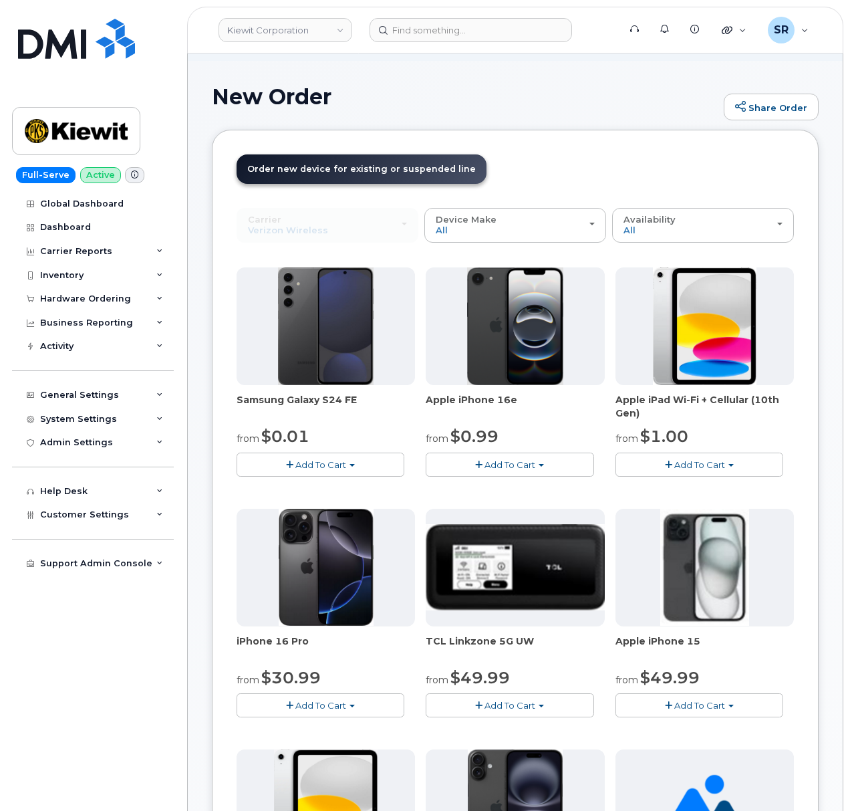
scroll to position [0, 0]
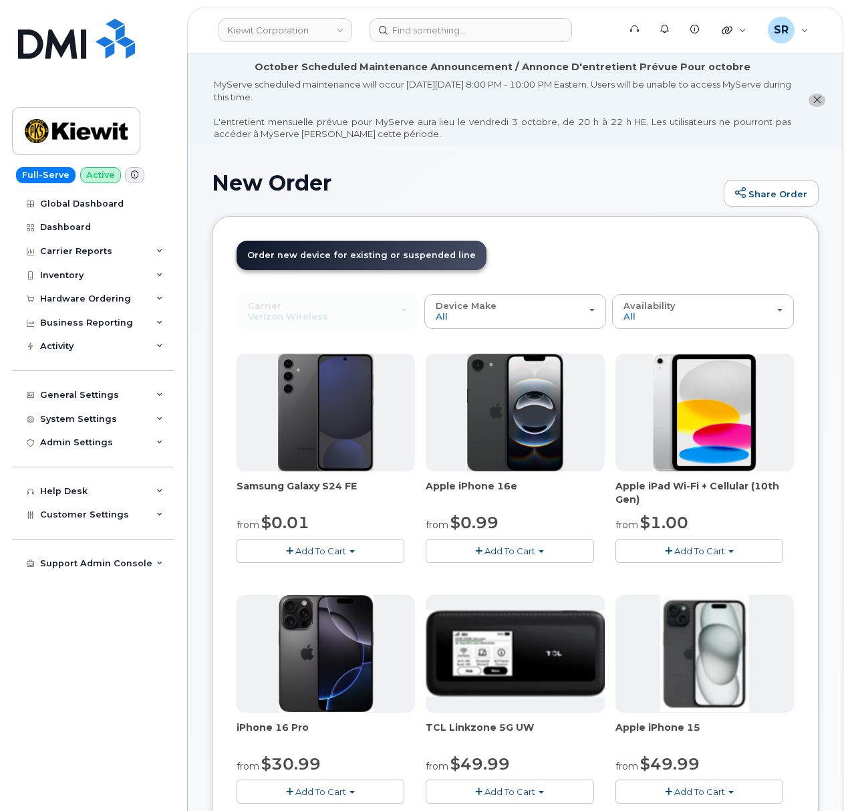
click at [488, 32] on input at bounding box center [471, 30] width 203 height 24
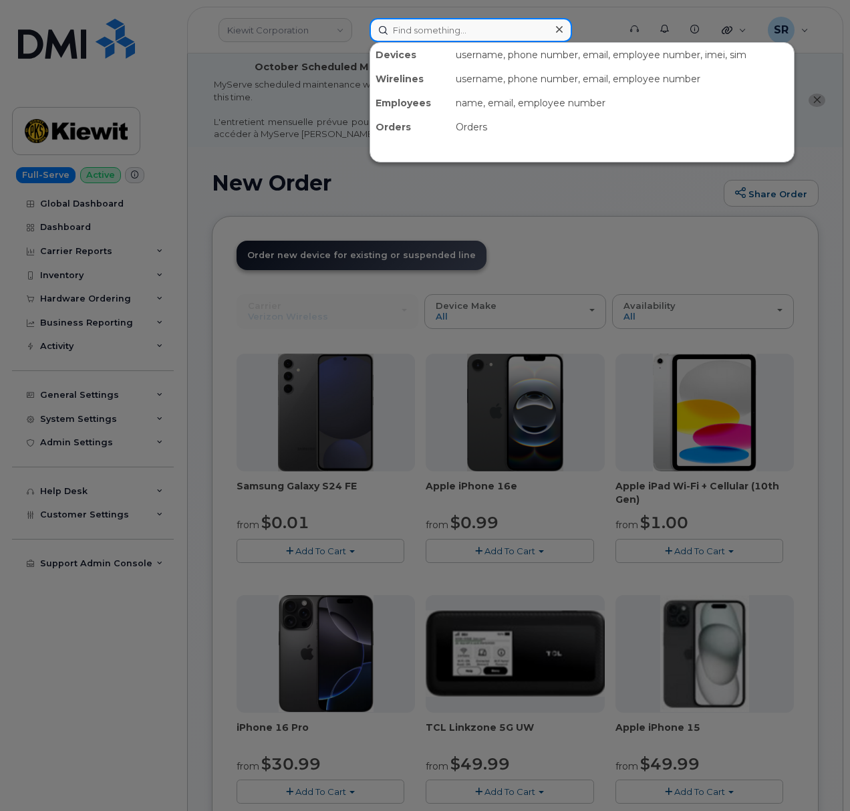
paste input "4025944517"
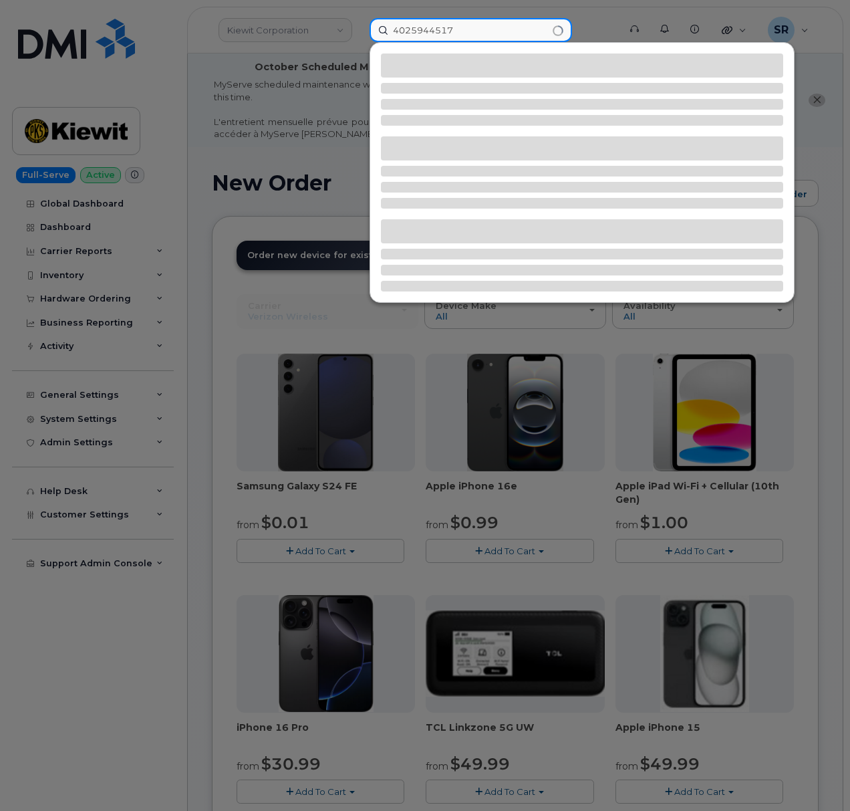
type input "4025944517"
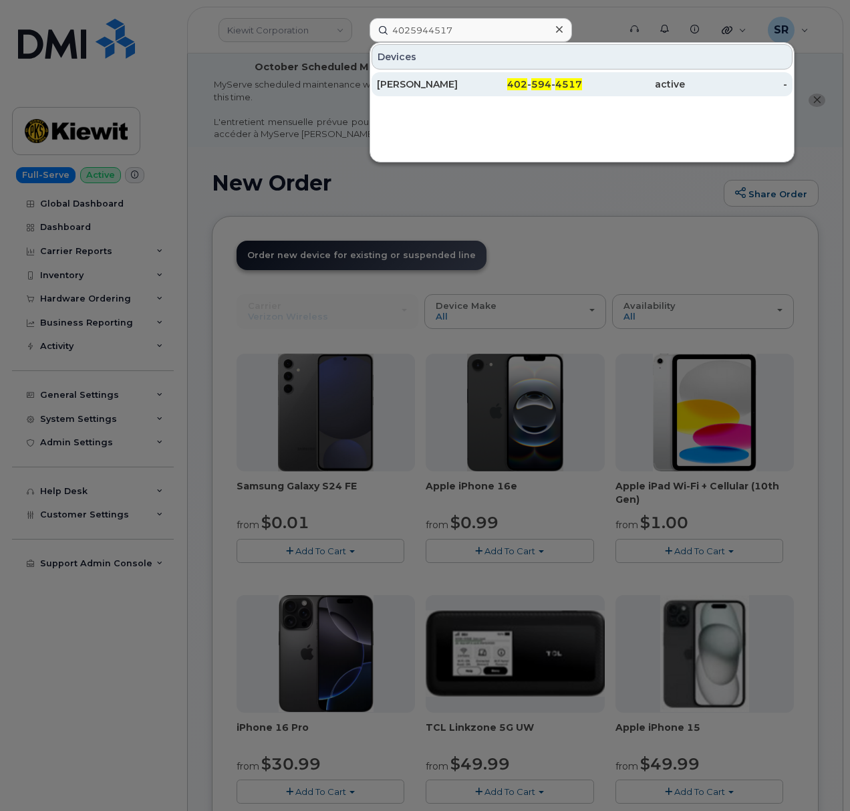
click at [471, 76] on div "NIDHI JAIN" at bounding box center [428, 84] width 103 height 24
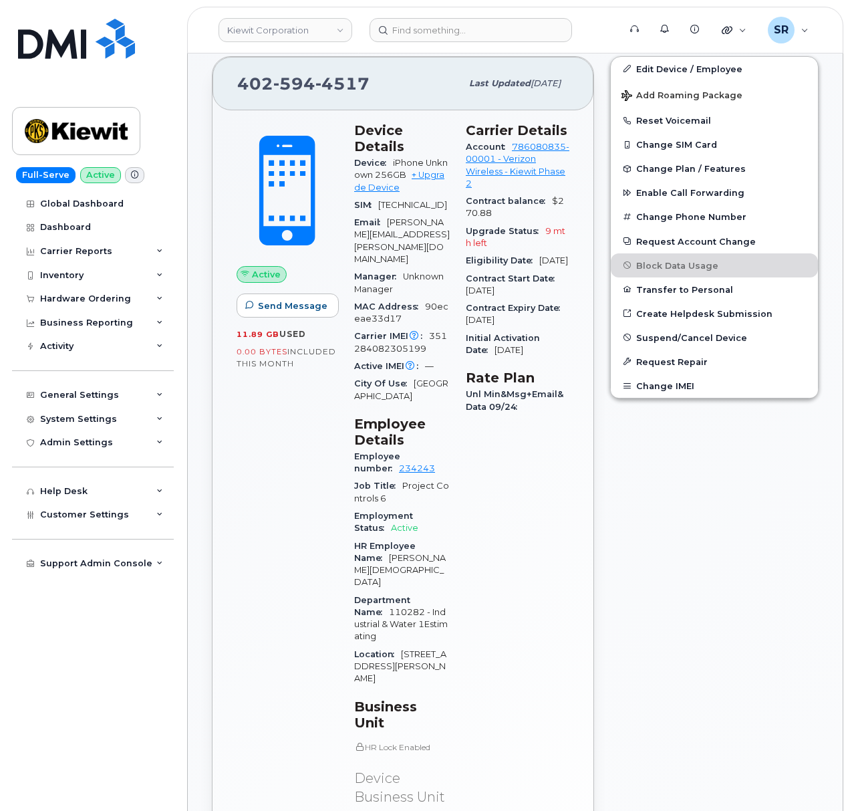
scroll to position [445, 0]
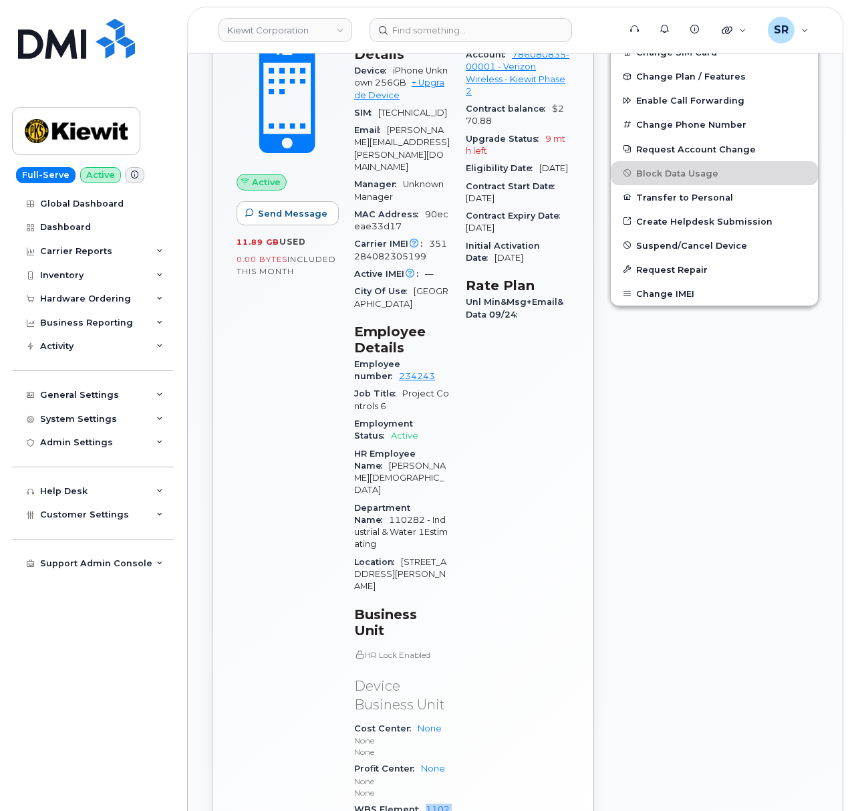
drag, startPoint x: 400, startPoint y: 735, endPoint x: 422, endPoint y: 725, distance: 25.1
copy link "110282.1478"
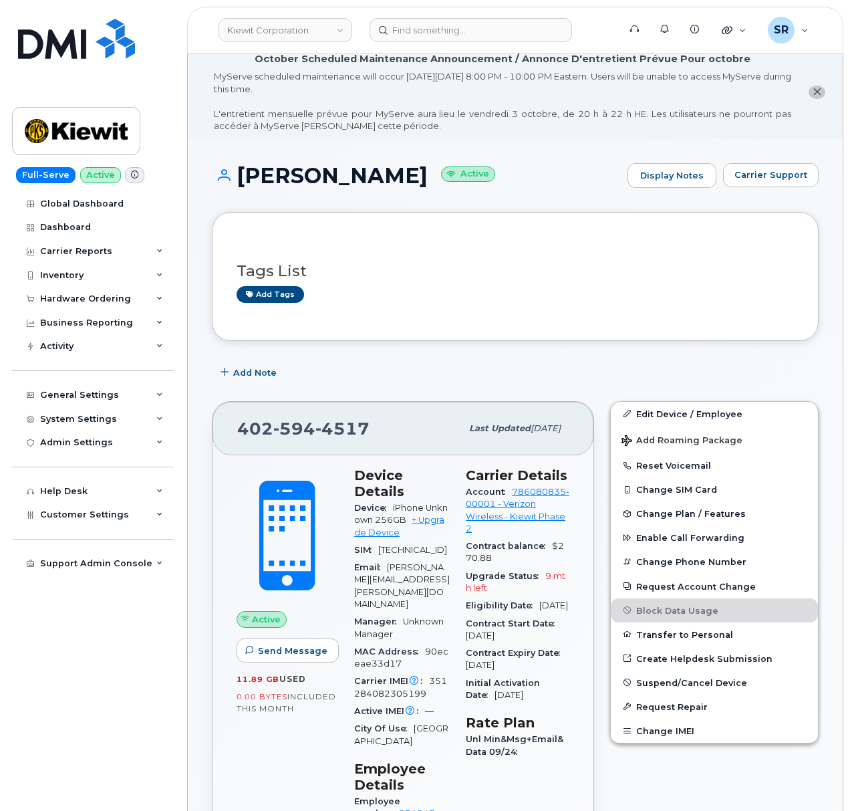
scroll to position [0, 0]
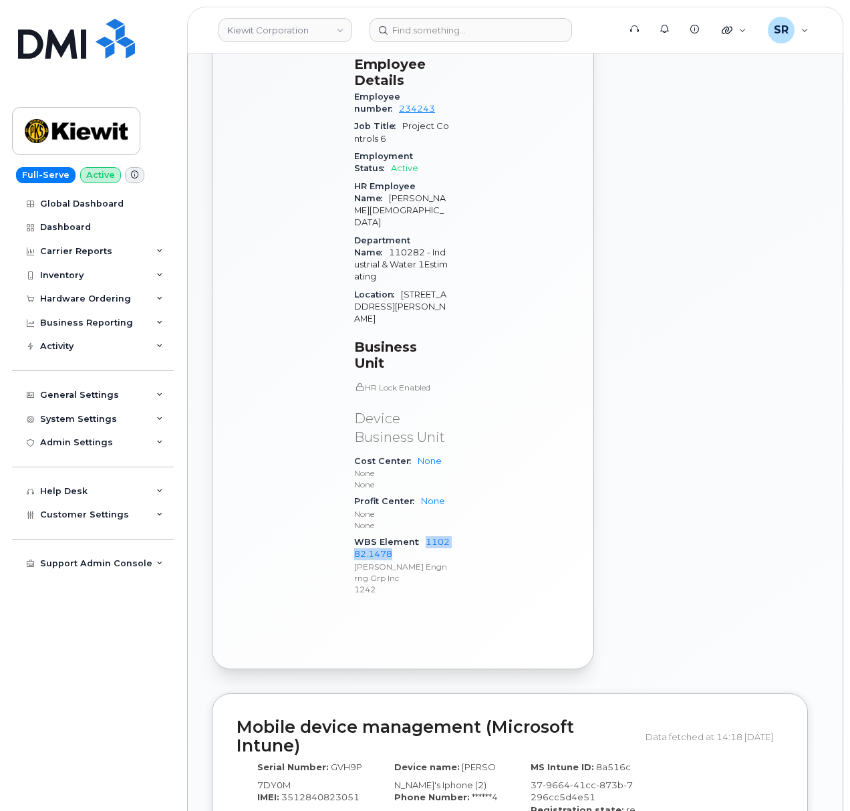
click at [647, 417] on div "Edit Device / Employee Add Roaming Package Reset Voicemail Change SIM Card Chan…" at bounding box center [714, 183] width 225 height 989
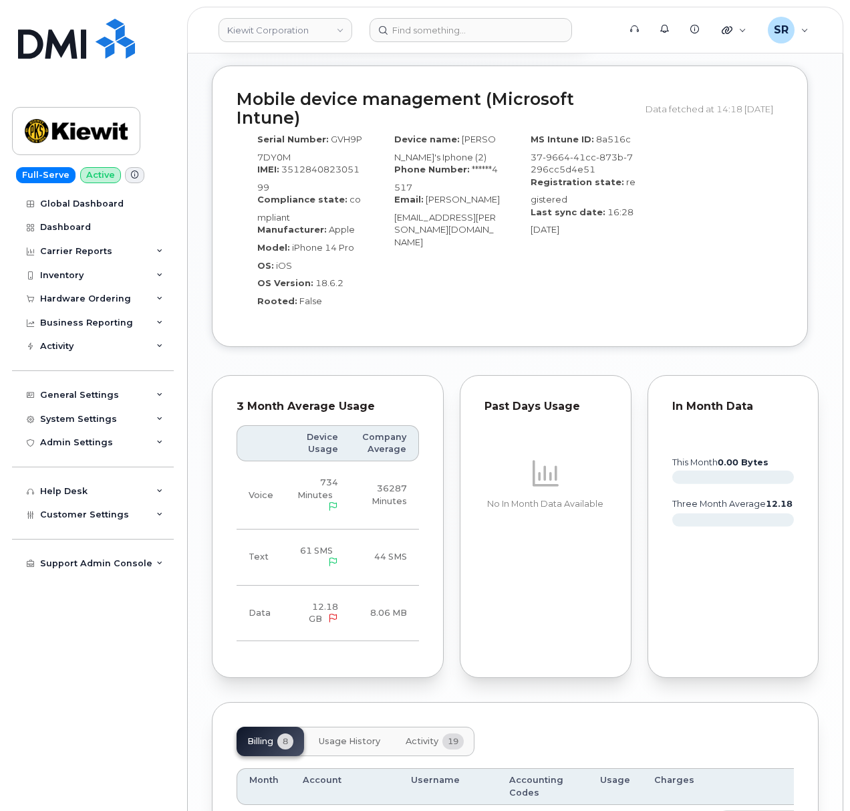
scroll to position [1469, 0]
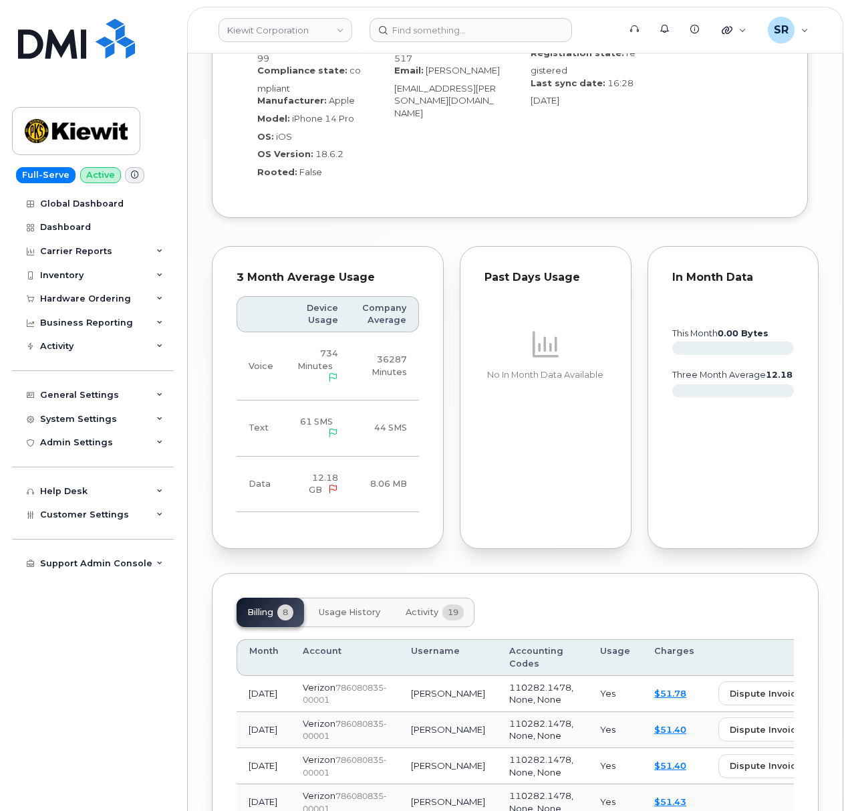
click at [431, 607] on span "Activity" at bounding box center [422, 612] width 33 height 11
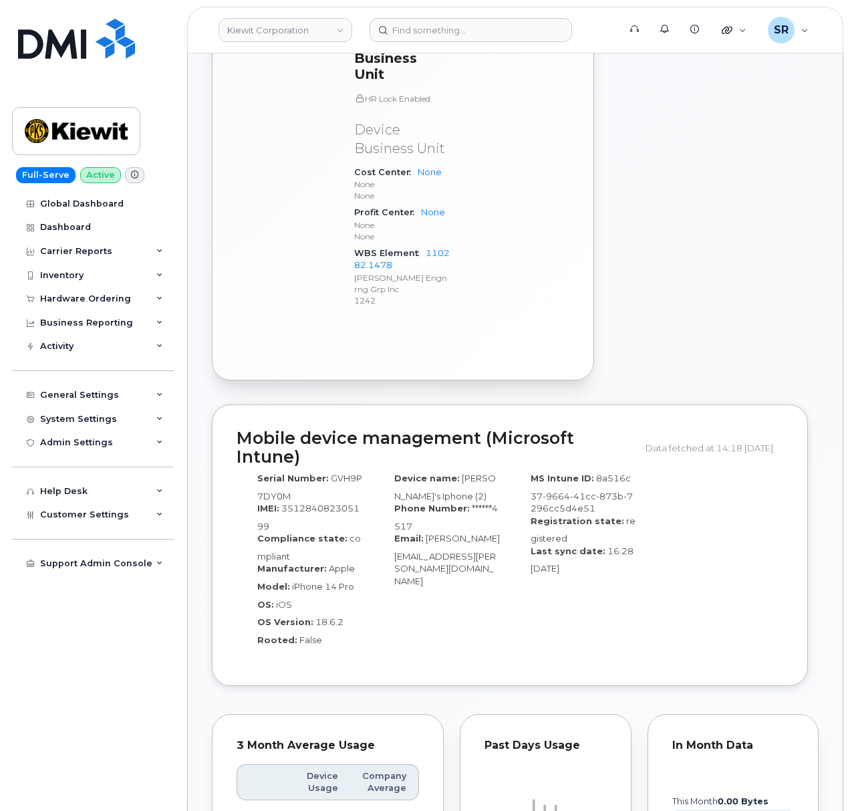
scroll to position [467, 0]
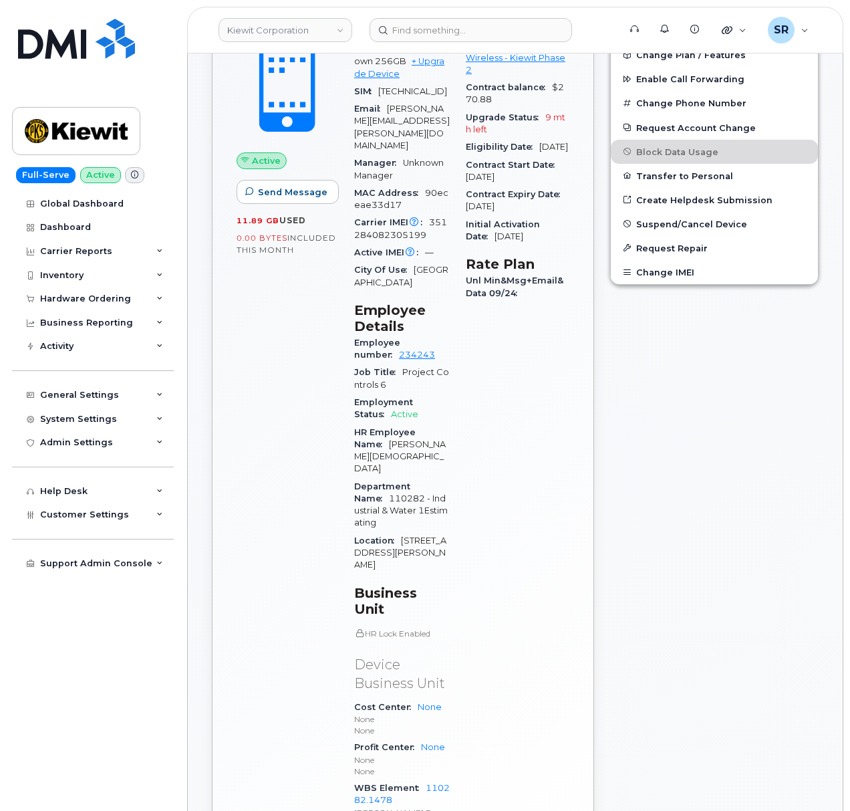
click at [746, 469] on div "Edit Device / Employee Add Roaming Package Reset Voicemail Change SIM Card Chan…" at bounding box center [714, 428] width 225 height 989
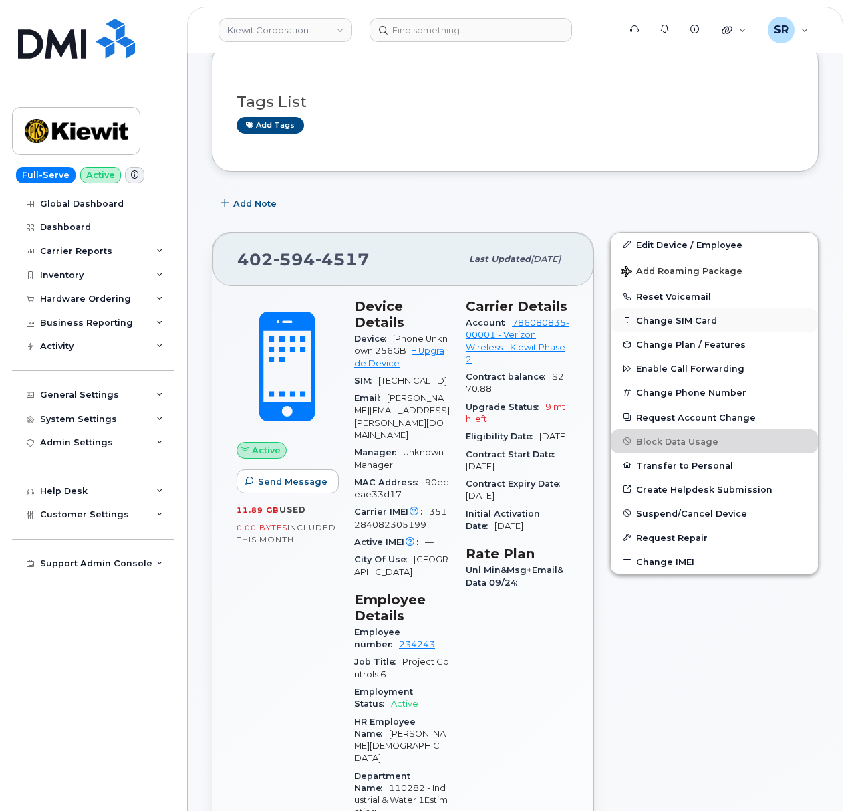
scroll to position [178, 0]
drag, startPoint x: 540, startPoint y: 380, endPoint x: 479, endPoint y: 353, distance: 66.4
click at [479, 353] on div "Account 786080835-00001 - Verizon Wireless - Kiewit Phase 2" at bounding box center [518, 340] width 104 height 54
copy link "786080835-00001 - Verizon Wireless - Kiewit Phase 2"
click at [516, 696] on div "Carrier Details Account 786080835-00001 - Verizon Wireless - [PERSON_NAME] Phas…" at bounding box center [518, 720] width 120 height 862
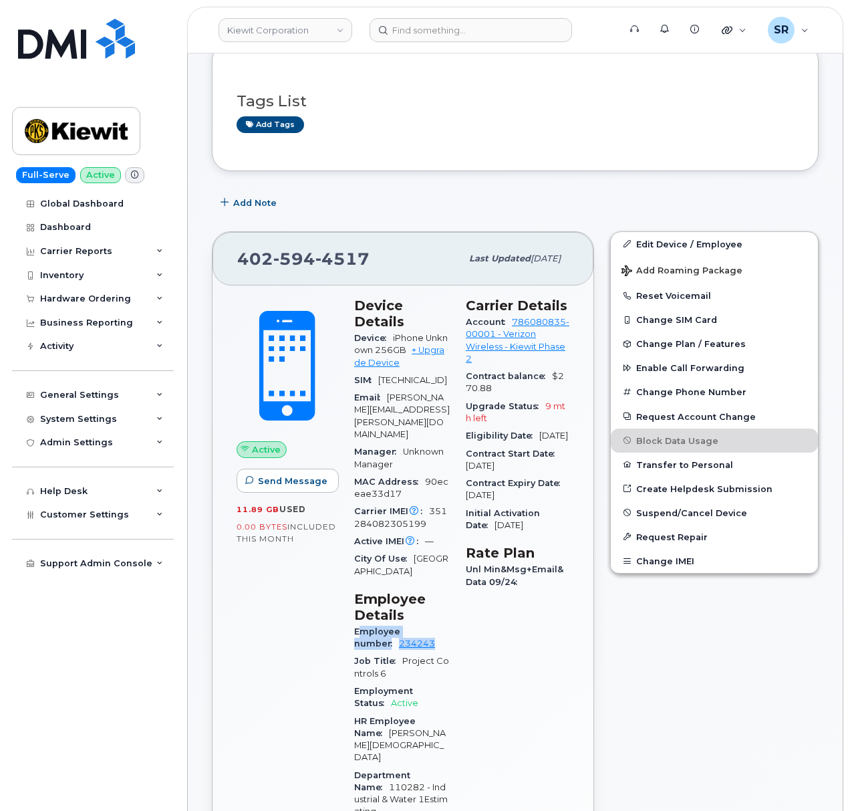
drag, startPoint x: 402, startPoint y: 626, endPoint x: 361, endPoint y: 611, distance: 43.3
click at [361, 623] on div "Employee number 234243" at bounding box center [402, 638] width 96 height 30
click at [493, 688] on div "Carrier Details Account 786080835-00001 - Verizon Wireless - Kiewit Phase 2 Con…" at bounding box center [518, 720] width 120 height 862
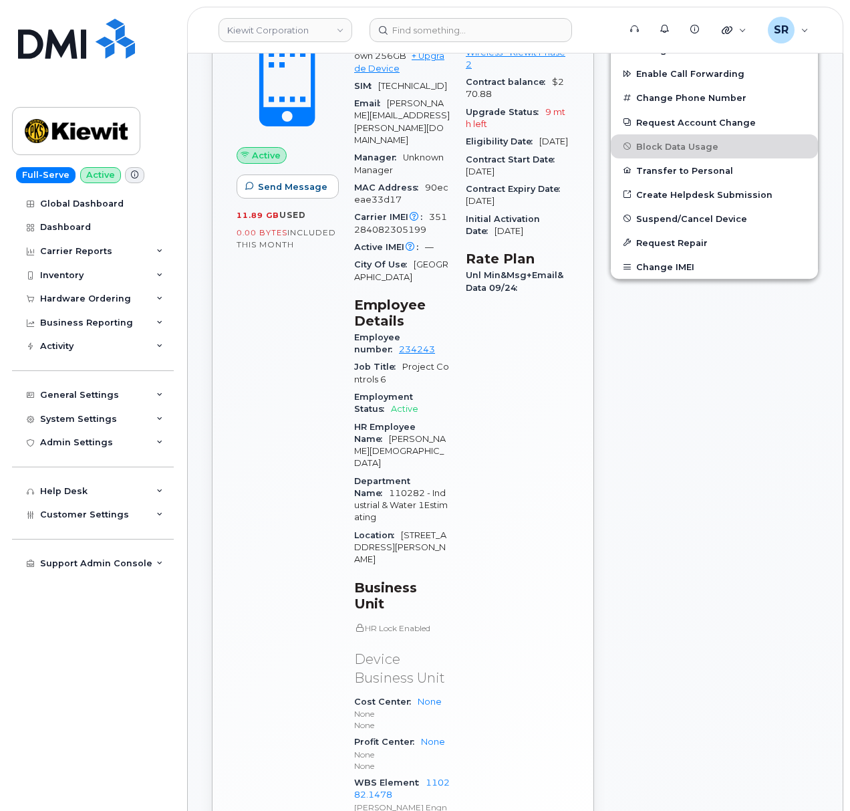
scroll to position [535, 0]
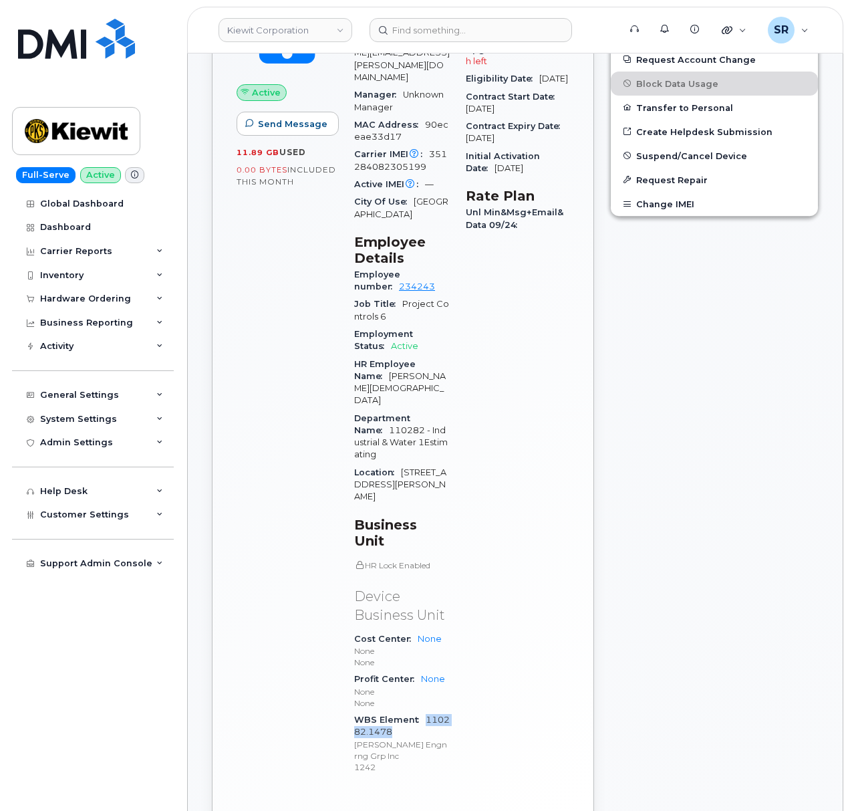
drag, startPoint x: 400, startPoint y: 645, endPoint x: 425, endPoint y: 635, distance: 27.3
click at [425, 711] on div "WBS Element 110282.1478 Kiewit Engnrng Grp Inc 1242" at bounding box center [402, 743] width 96 height 64
copy link "110282.1478"
click at [92, 397] on div "General Settings" at bounding box center [79, 395] width 79 height 11
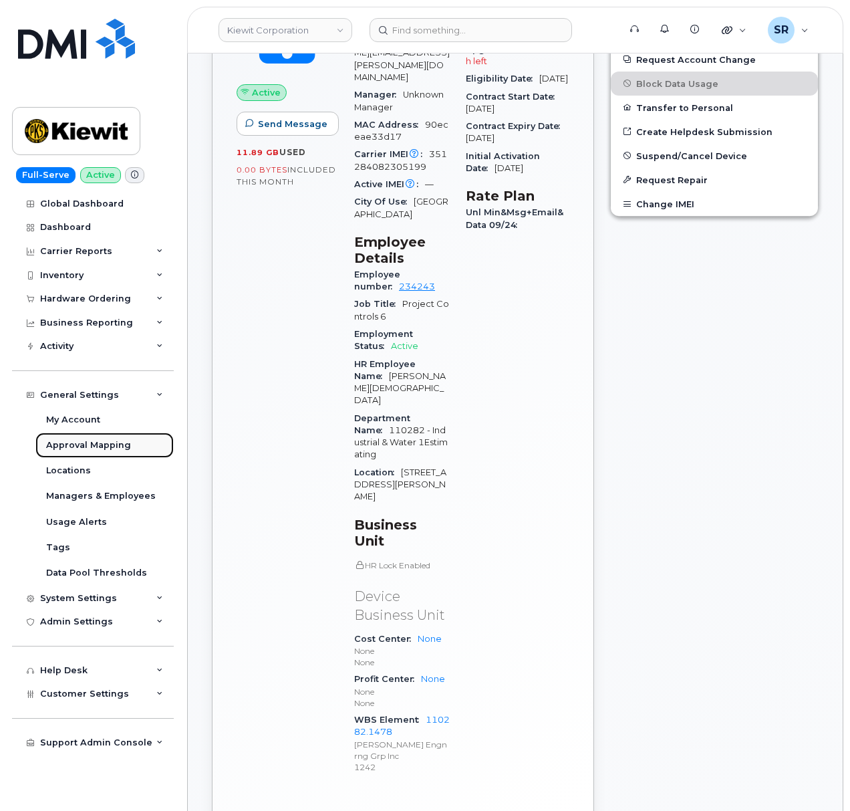
click at [108, 442] on div "Approval Mapping" at bounding box center [88, 445] width 85 height 12
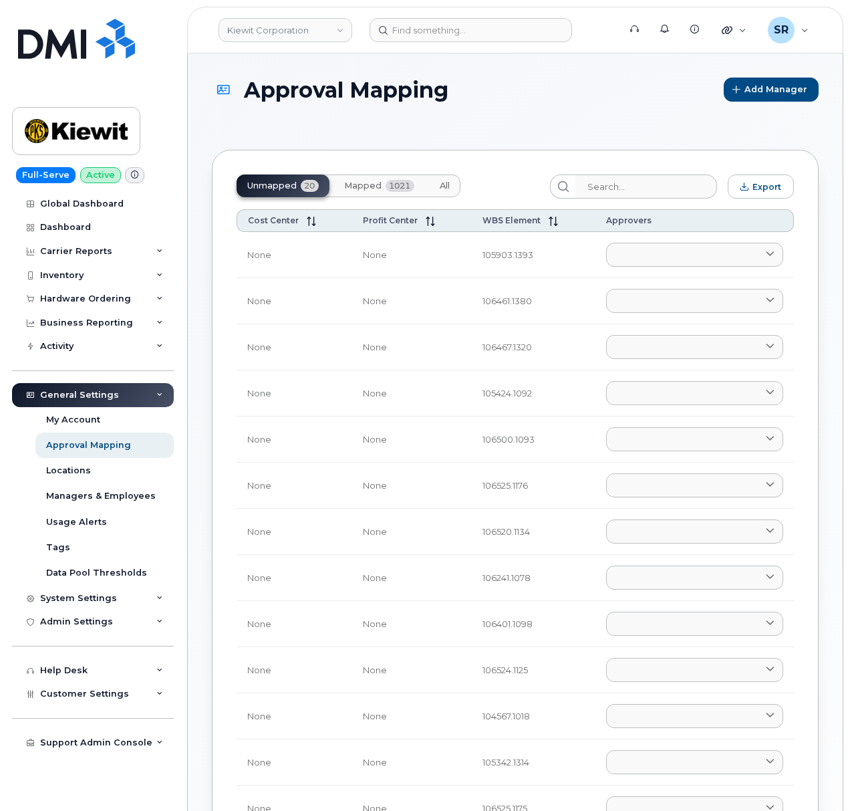
click at [366, 180] on span "Mapped" at bounding box center [362, 185] width 37 height 11
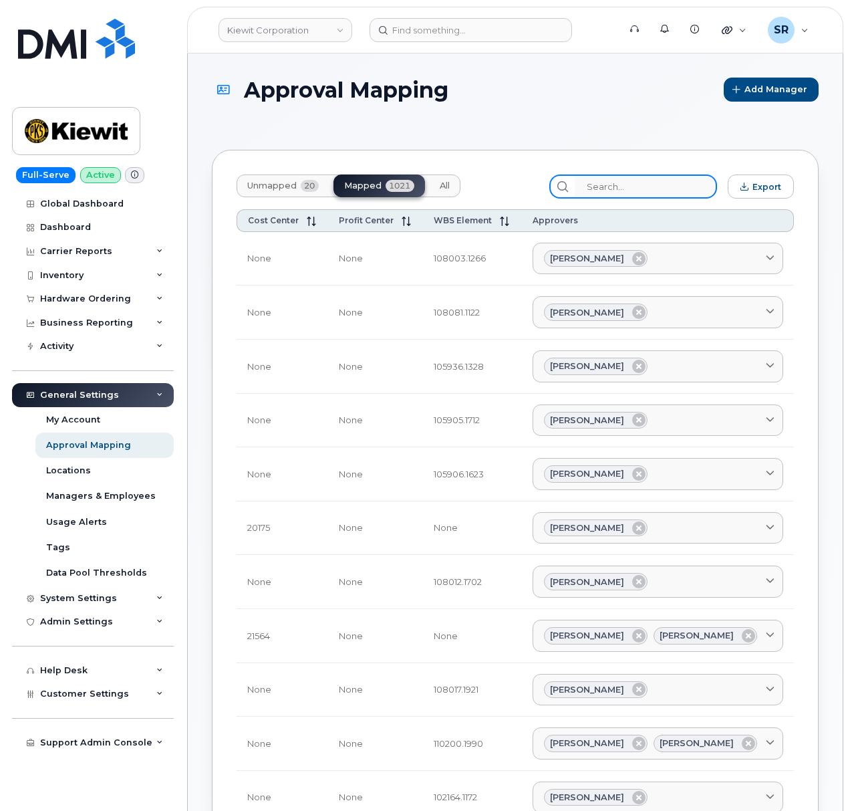
click at [643, 193] on input "search" at bounding box center [646, 186] width 142 height 24
paste input "110282.1478"
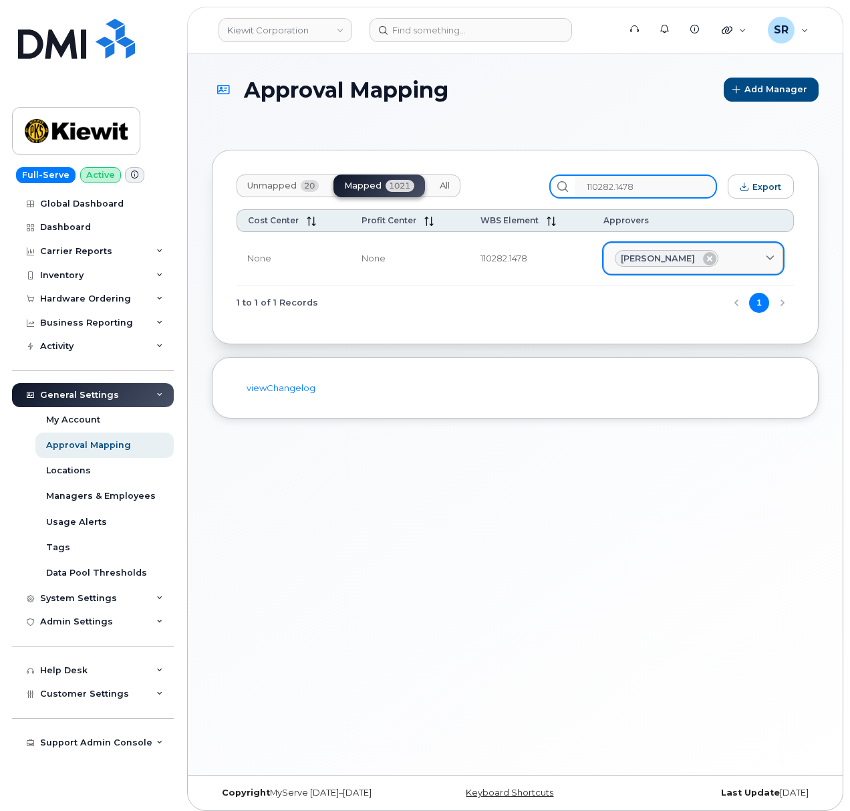
type input "110282.1478"
click at [765, 257] on span at bounding box center [770, 258] width 13 height 13
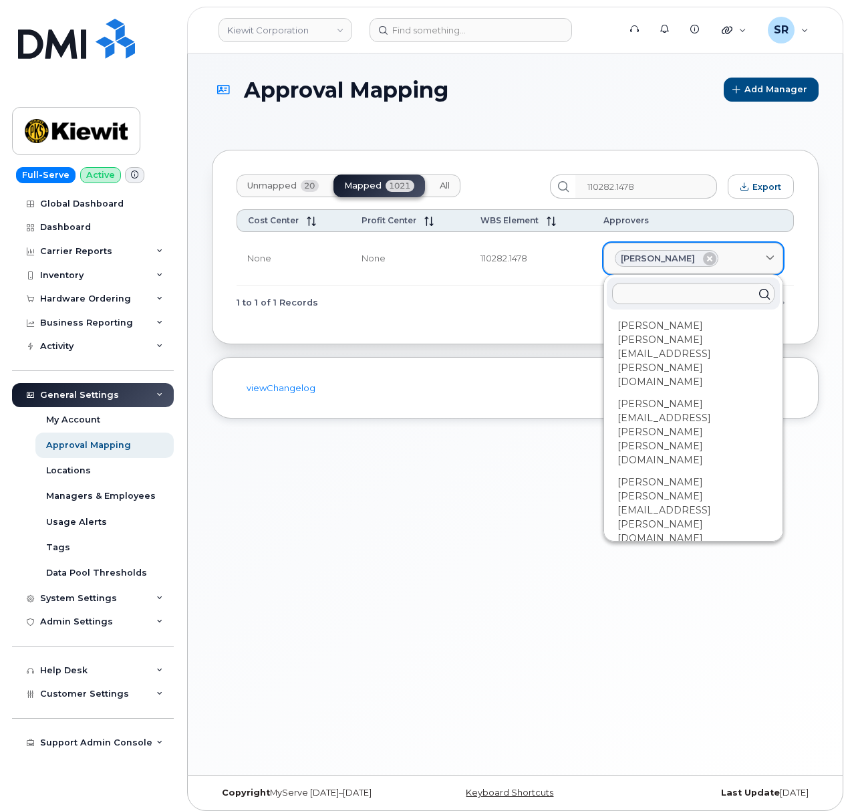
click at [770, 257] on icon at bounding box center [770, 258] width 9 height 9
click at [525, 311] on div "1 to 1 of 1 Records 1" at bounding box center [515, 302] width 557 height 34
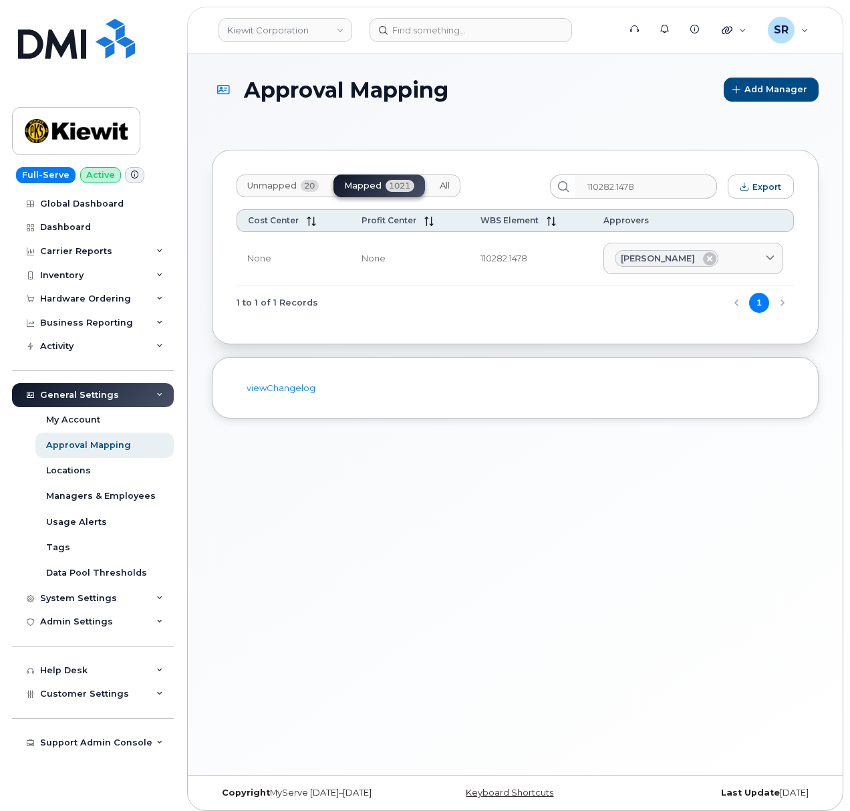
click at [583, 300] on div "1 to 1 of 1 Records 1" at bounding box center [515, 302] width 557 height 34
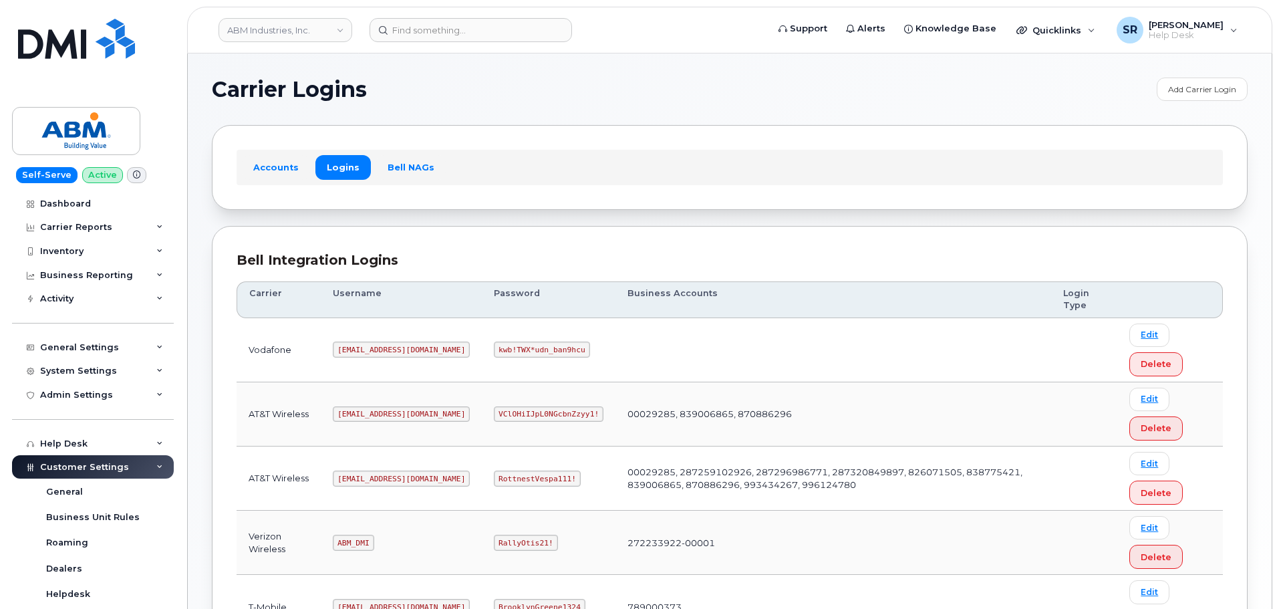
scroll to position [67, 0]
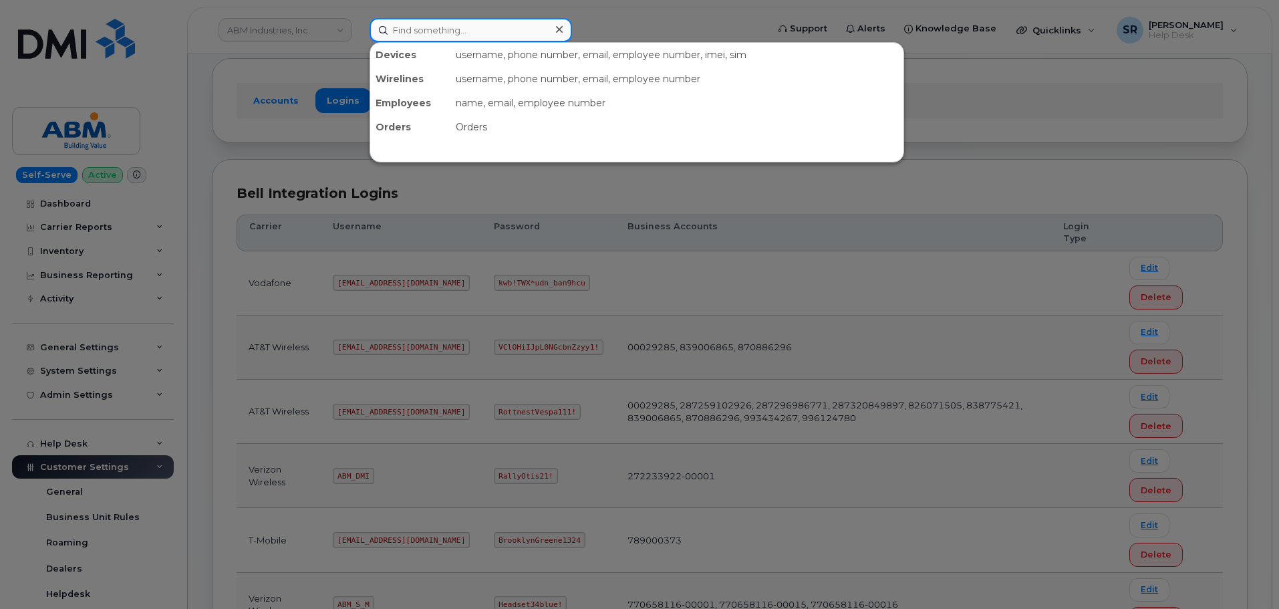
click at [483, 35] on input at bounding box center [471, 30] width 203 height 24
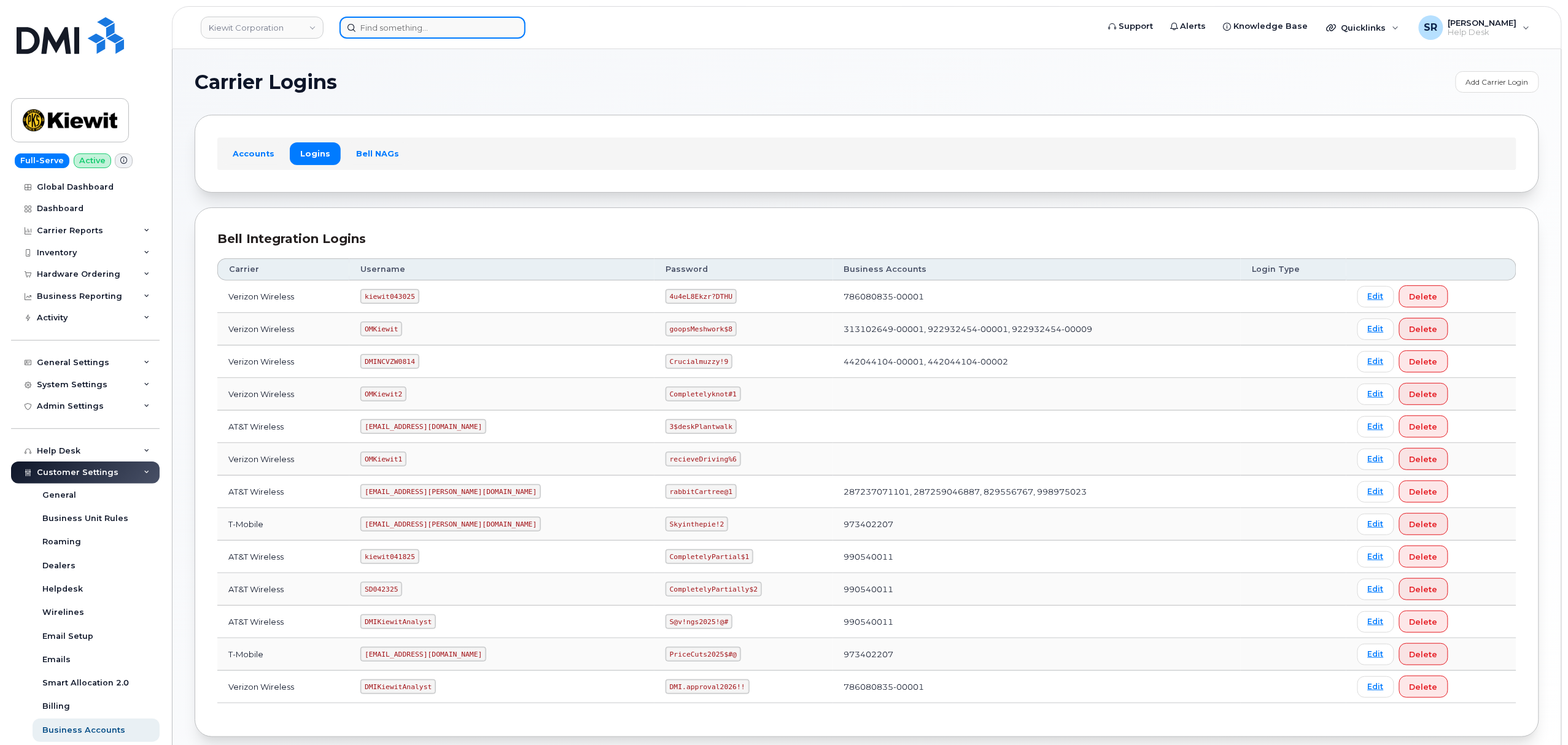
click at [440, 30] on input at bounding box center [433, 28] width 186 height 22
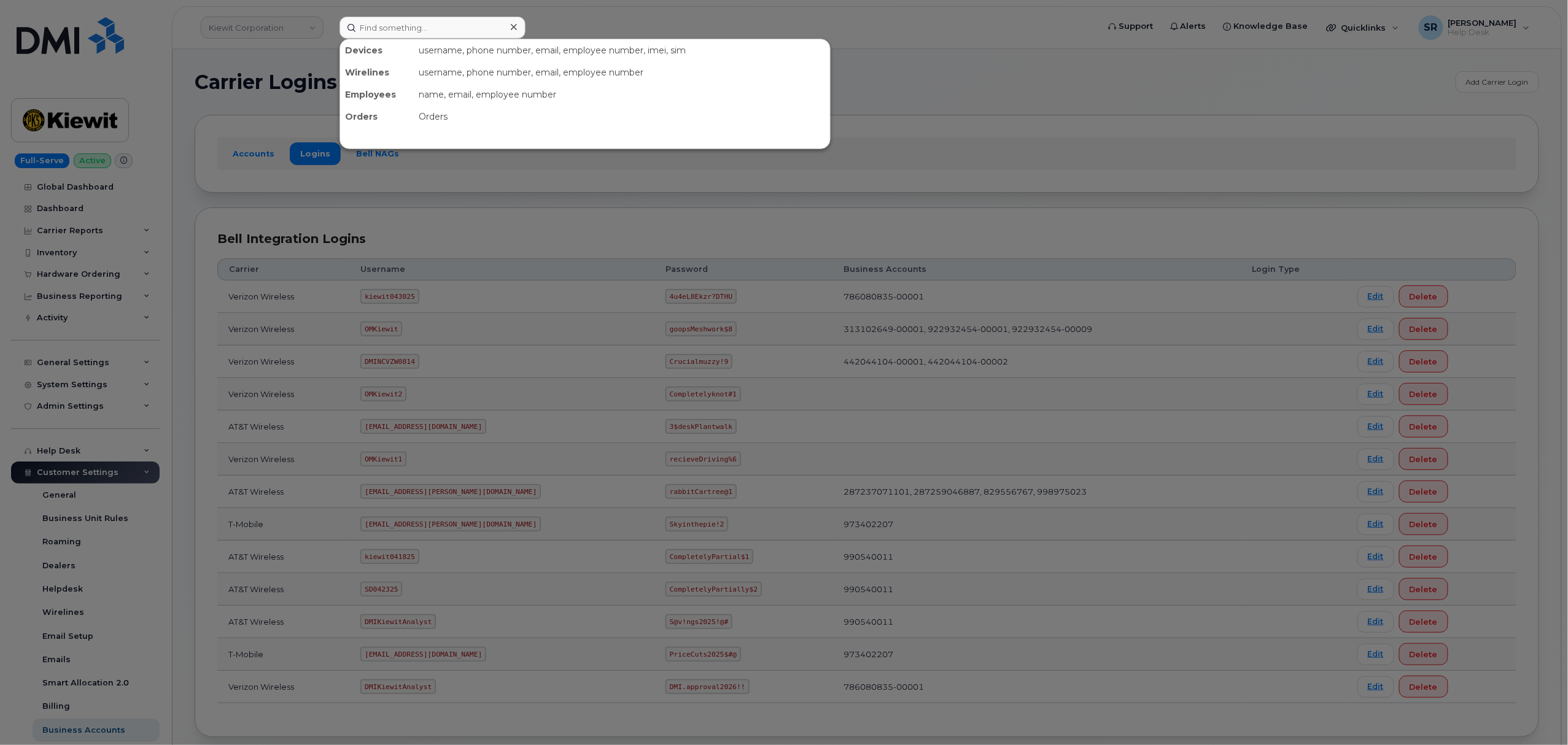
click at [389, 233] on div at bounding box center [784, 372] width 1568 height 745
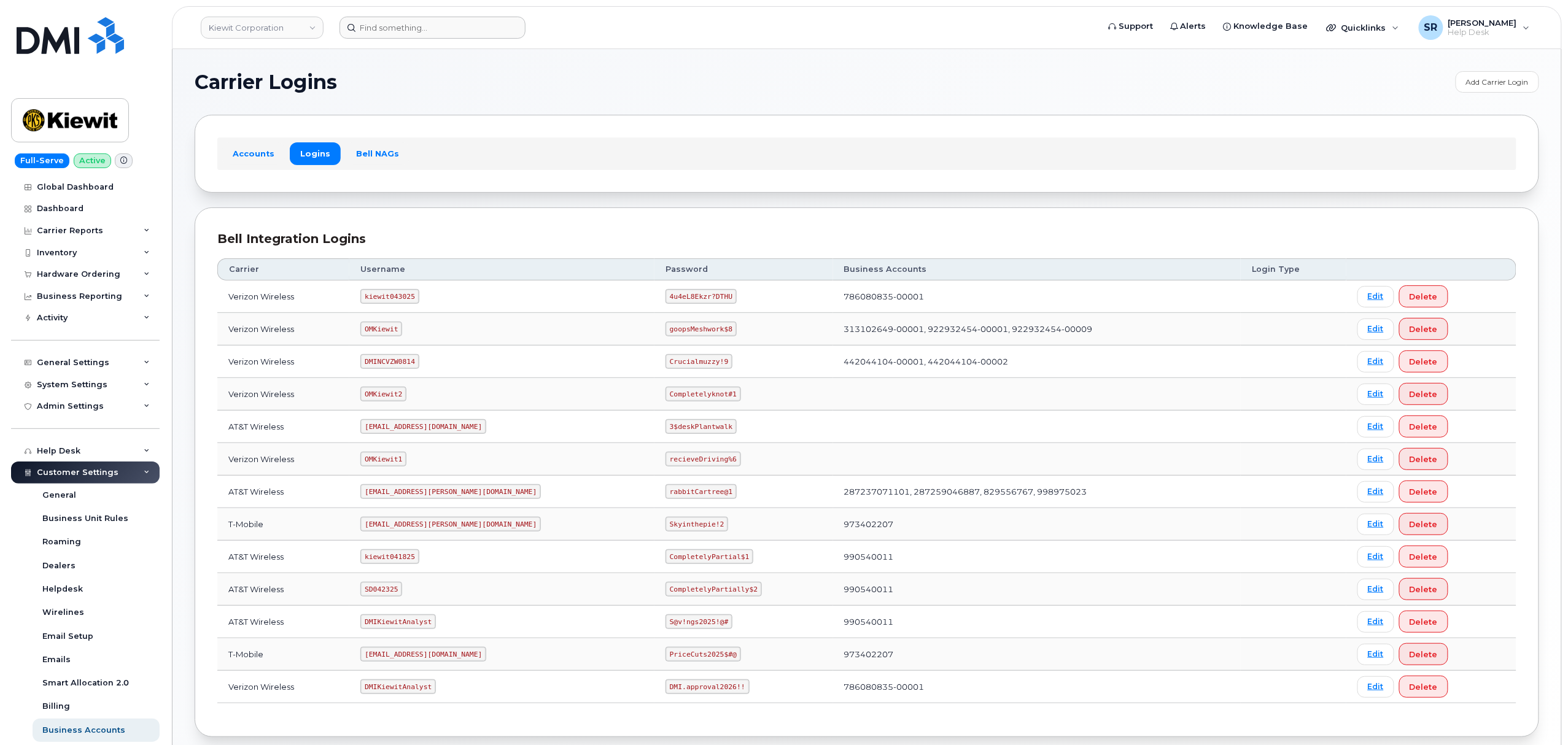
click at [389, 296] on code "kiewit043025" at bounding box center [389, 297] width 58 height 15
copy code "kiewit043025"
click at [666, 295] on code "4u4eL8Ekzr?DTHU" at bounding box center [702, 297] width 72 height 15
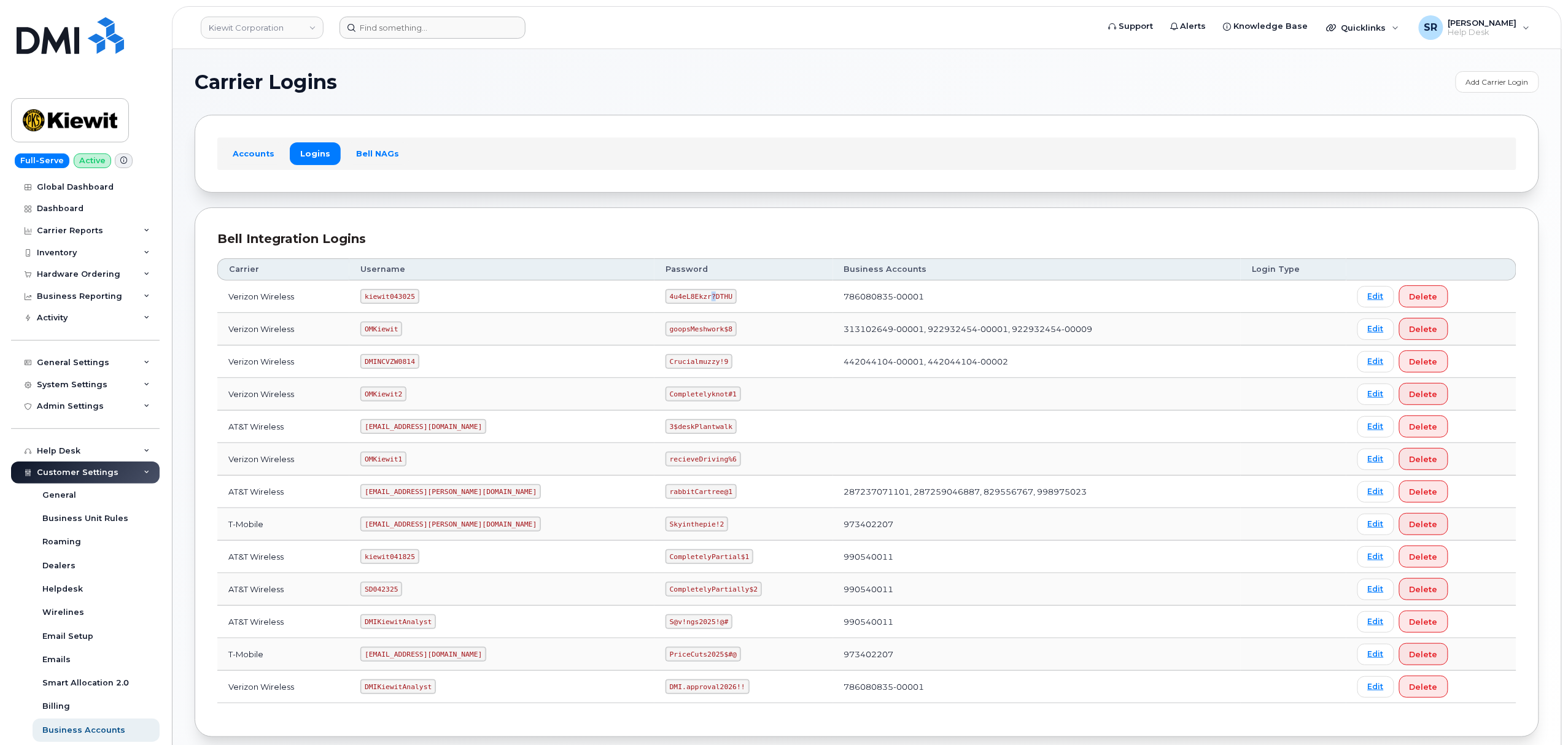
click at [666, 295] on code "4u4eL8Ekzr?DTHU" at bounding box center [702, 297] width 72 height 15
copy code "4u4eL8Ekzr?DTHU"
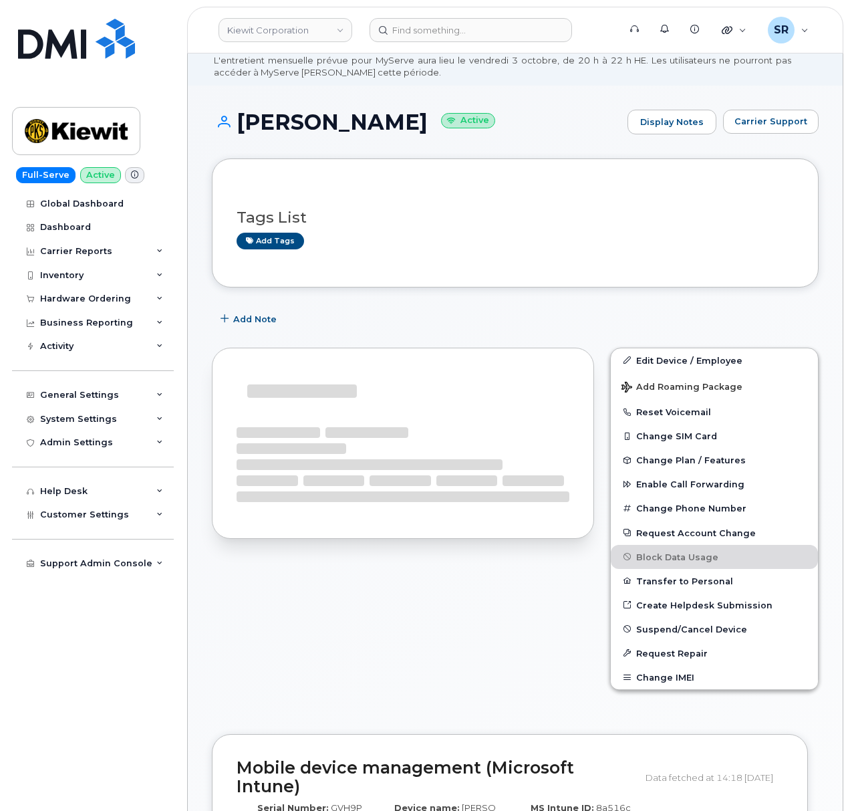
scroll to position [178, 0]
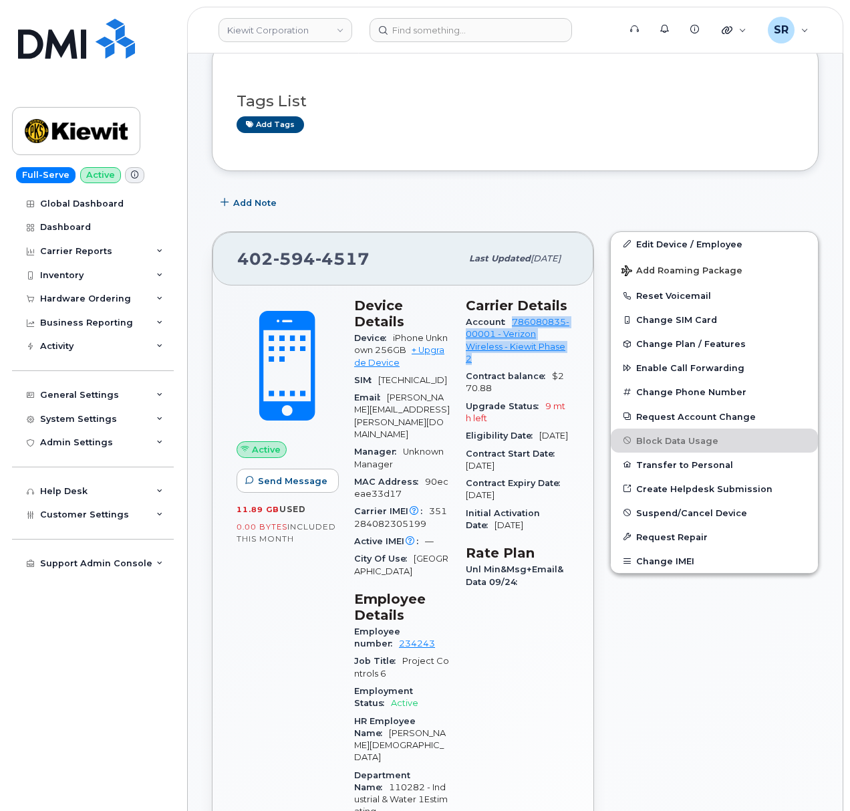
drag, startPoint x: 536, startPoint y: 375, endPoint x: 463, endPoint y: 351, distance: 76.7
click at [463, 351] on div "Carrier Details Account 786080835-00001 - Verizon Wireless - [PERSON_NAME] Phas…" at bounding box center [518, 720] width 120 height 862
copy link "786080835-00001 - Verizon Wireless - Kiewit Phase 2"
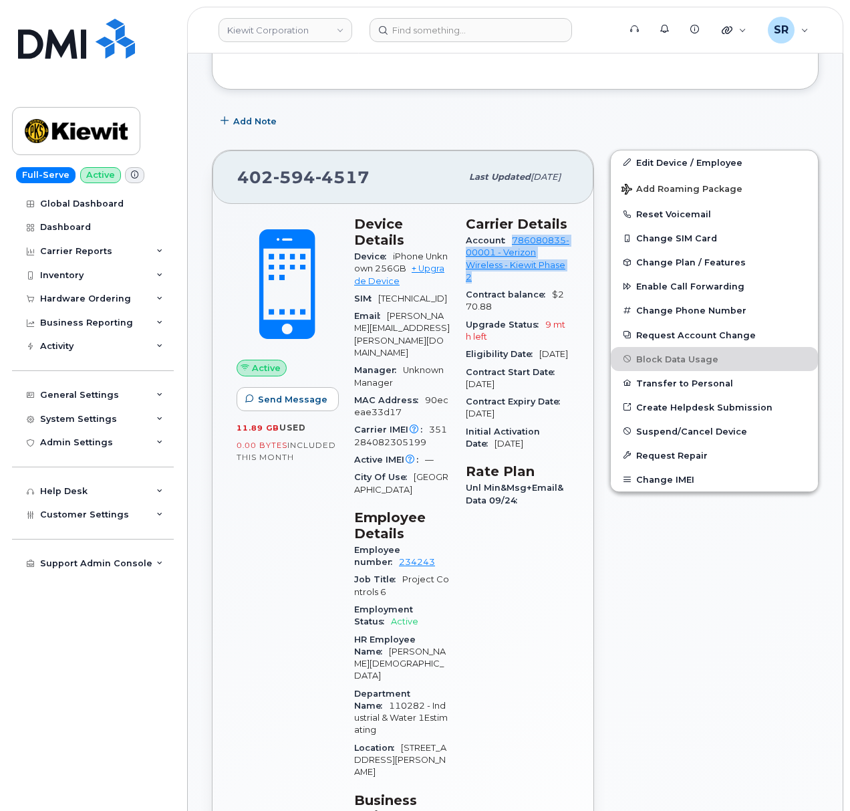
scroll to position [356, 0]
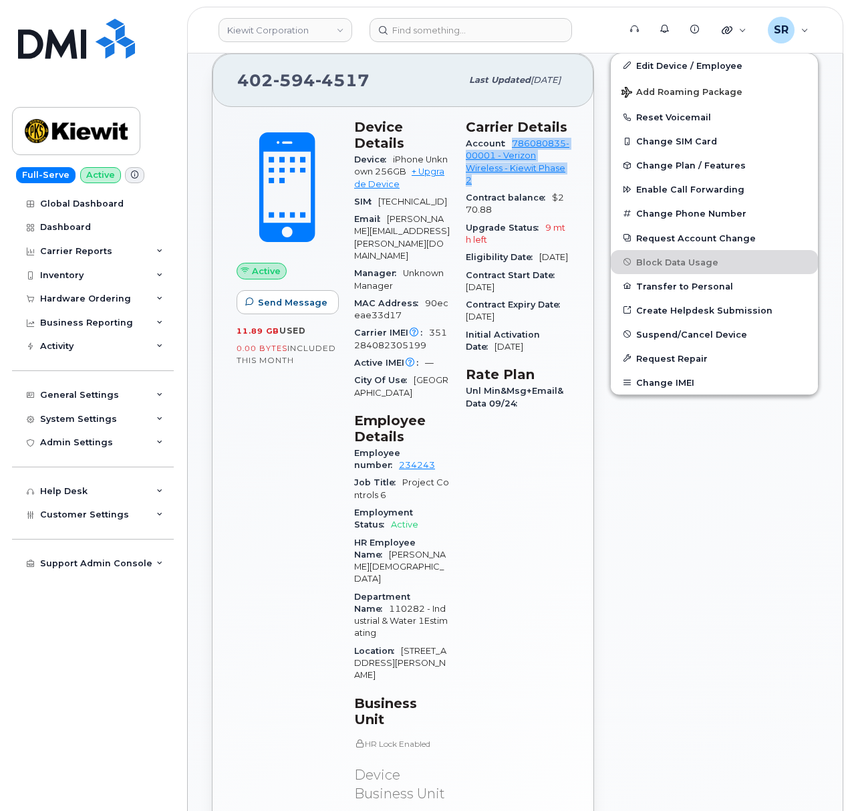
drag, startPoint x: 529, startPoint y: 283, endPoint x: 543, endPoint y: 276, distance: 15.8
click at [543, 266] on div "Eligibility Date [DATE]" at bounding box center [518, 257] width 104 height 17
copy span "[DATE]"
click at [479, 25] on input at bounding box center [471, 30] width 203 height 24
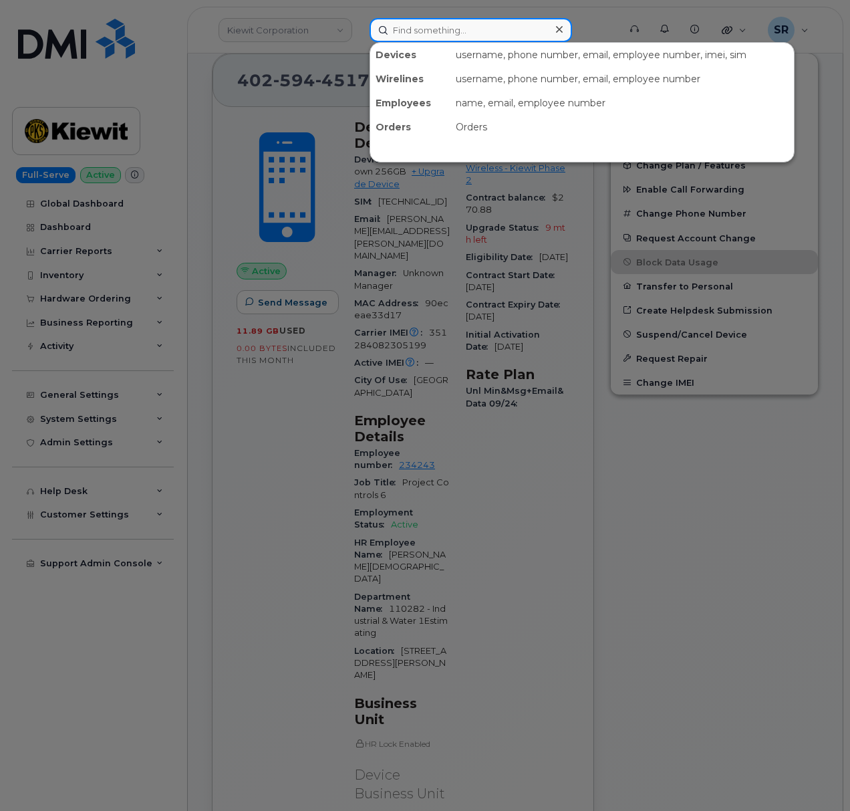
paste input "5702684552"
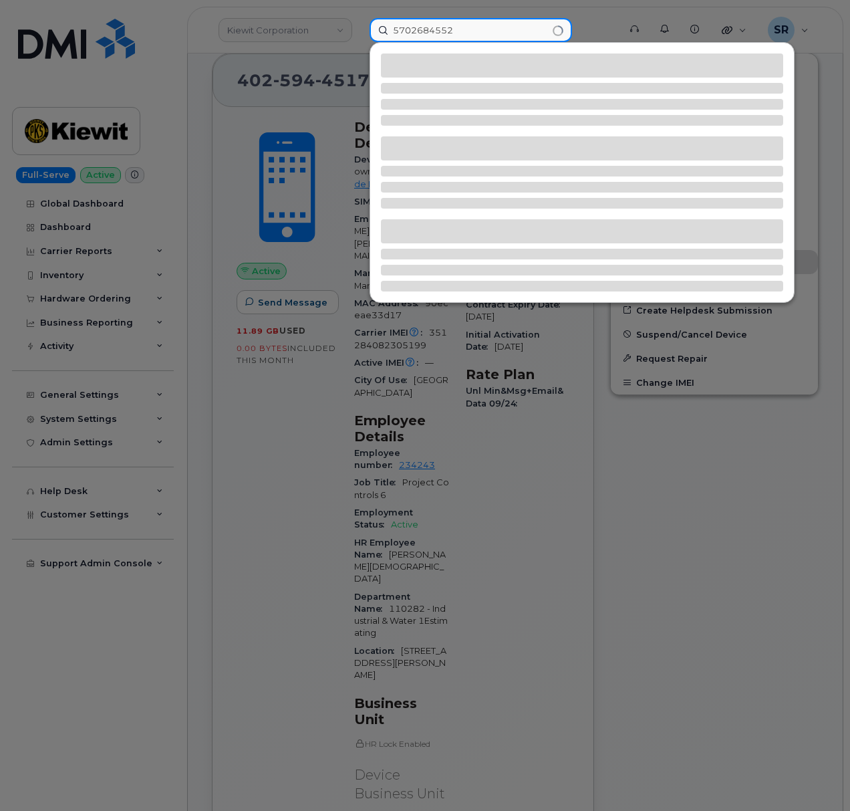
type input "5702684552"
click at [286, 27] on div at bounding box center [425, 405] width 850 height 811
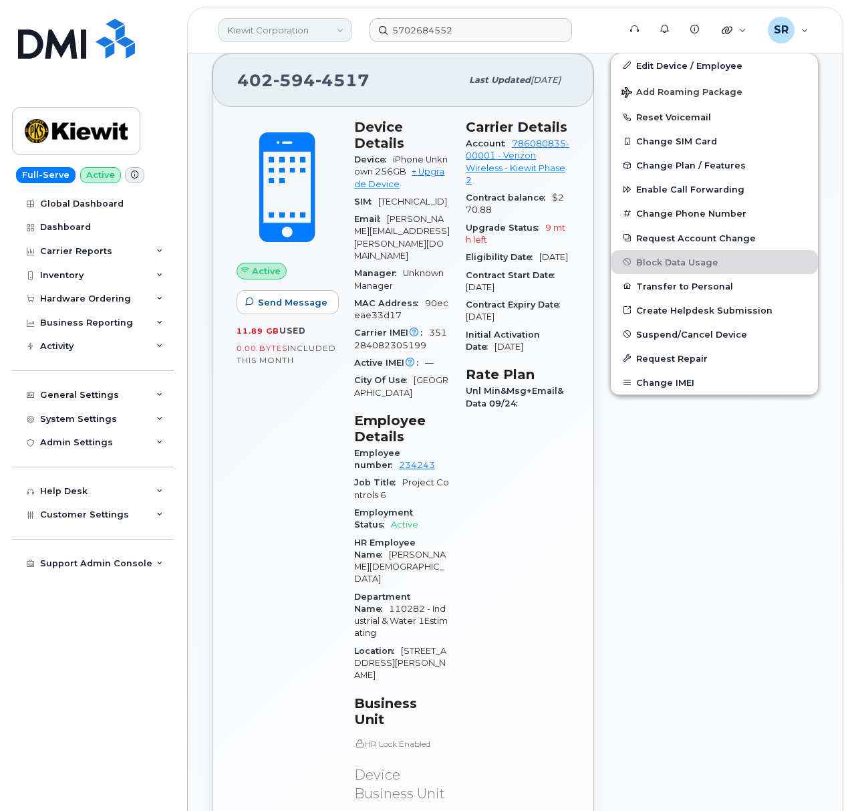
click at [295, 27] on link "Kiewit Corporation" at bounding box center [286, 30] width 134 height 24
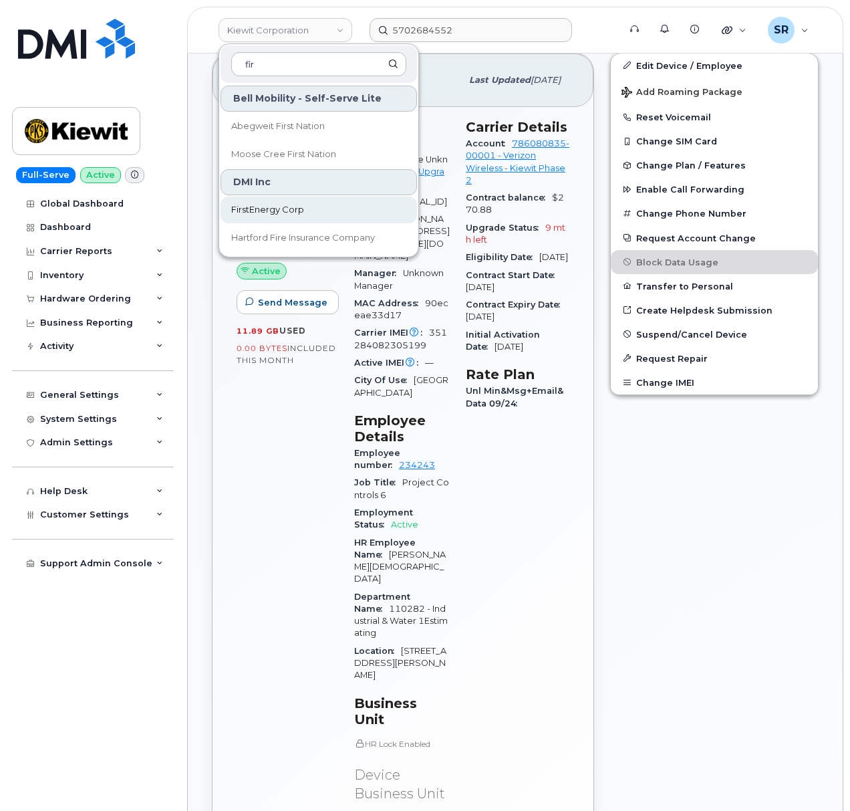
type input "fir"
click at [309, 211] on link "FirstEnergy Corp" at bounding box center [319, 210] width 197 height 27
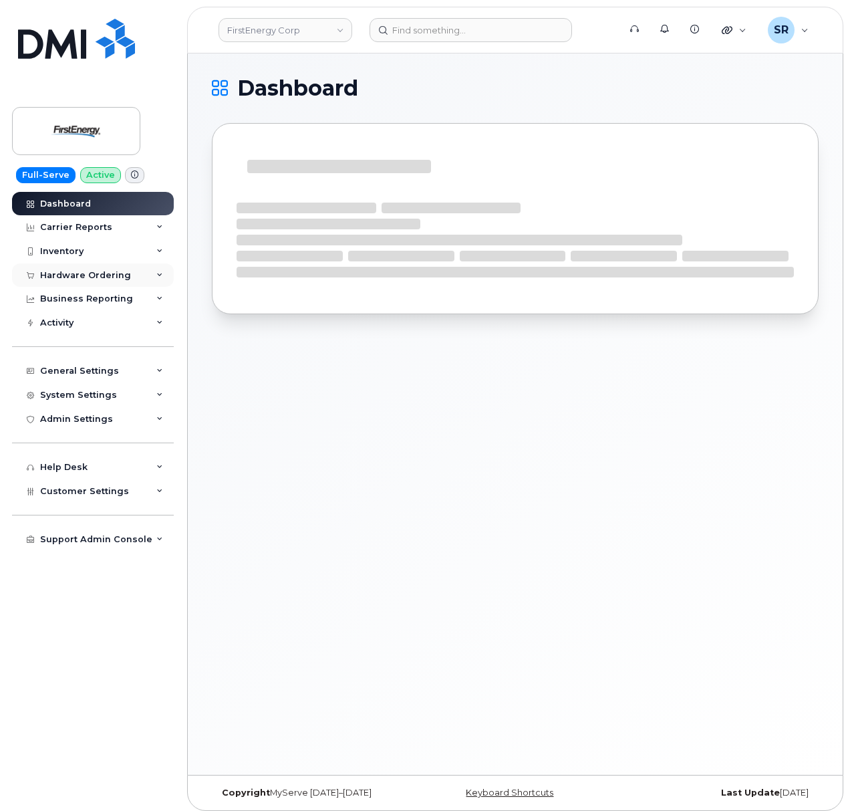
click at [110, 271] on div "Hardware Ordering" at bounding box center [85, 275] width 91 height 11
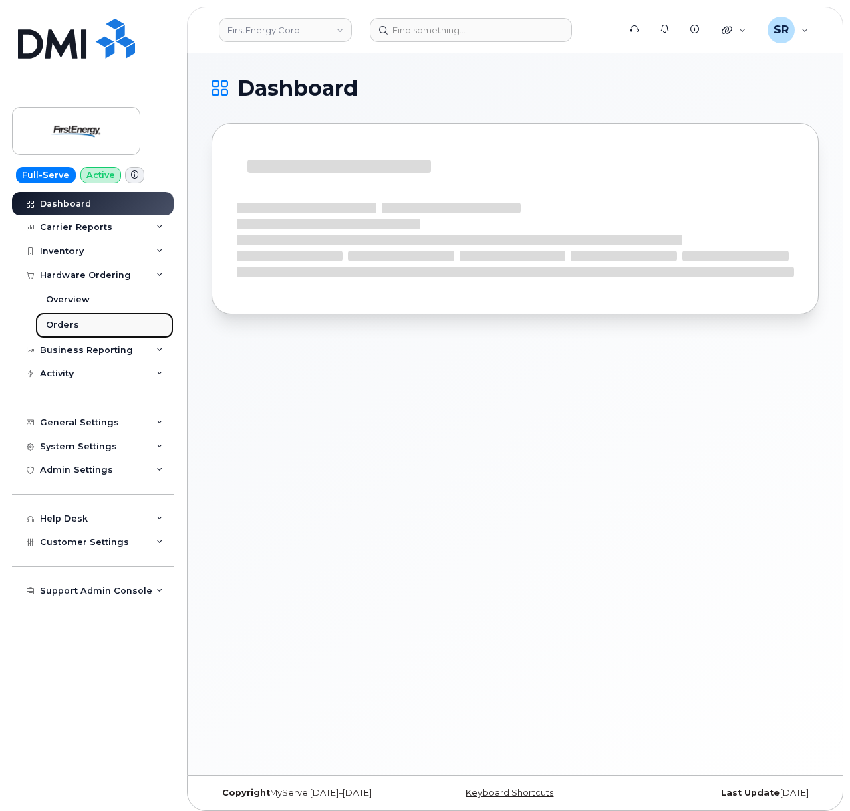
click at [59, 331] on div "Orders" at bounding box center [62, 325] width 33 height 12
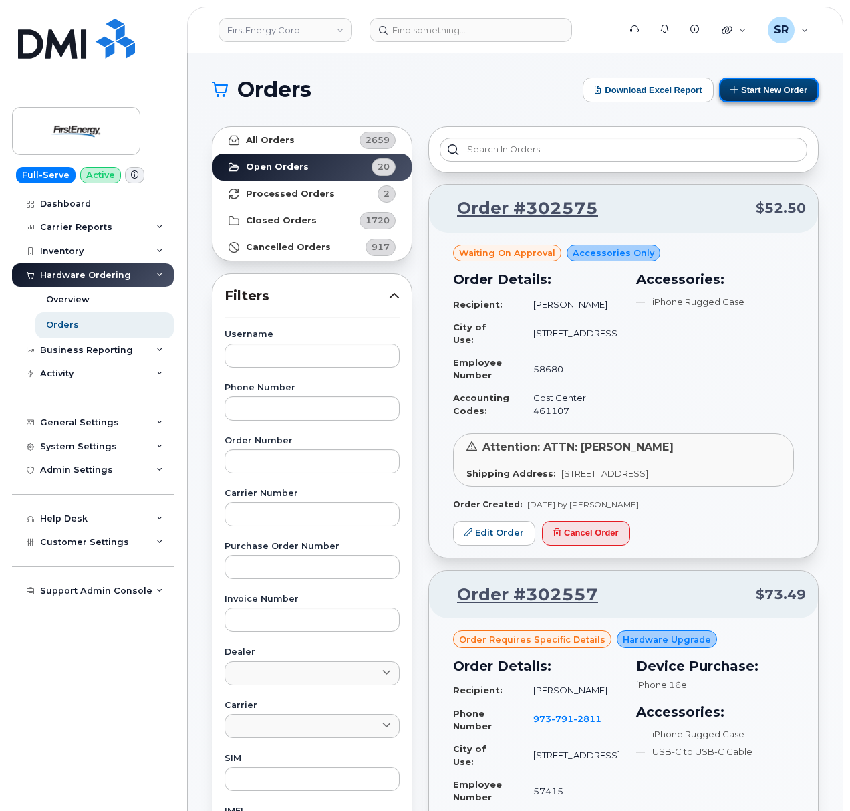
click at [806, 91] on button "Start New Order" at bounding box center [769, 90] width 100 height 25
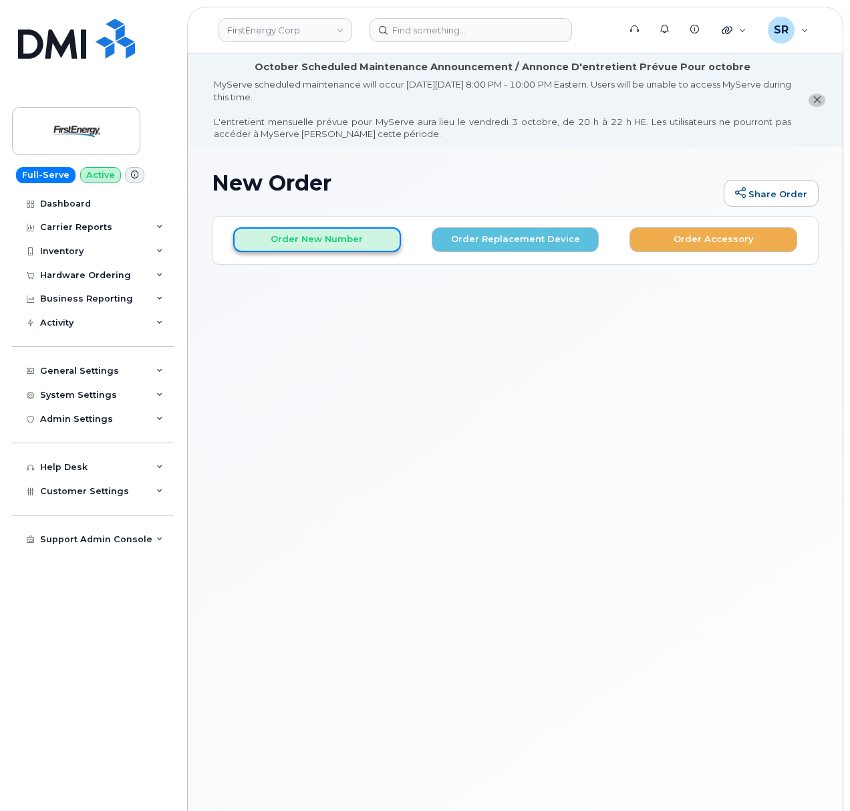
click at [359, 245] on button "Order New Number" at bounding box center [317, 239] width 168 height 25
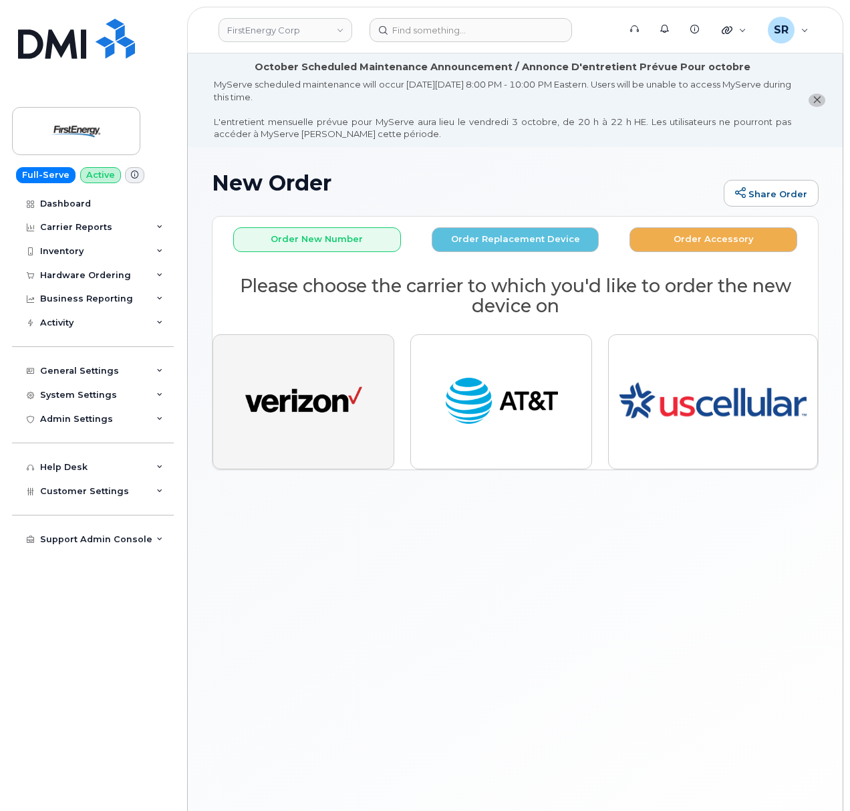
click at [351, 425] on img "button" at bounding box center [303, 402] width 117 height 60
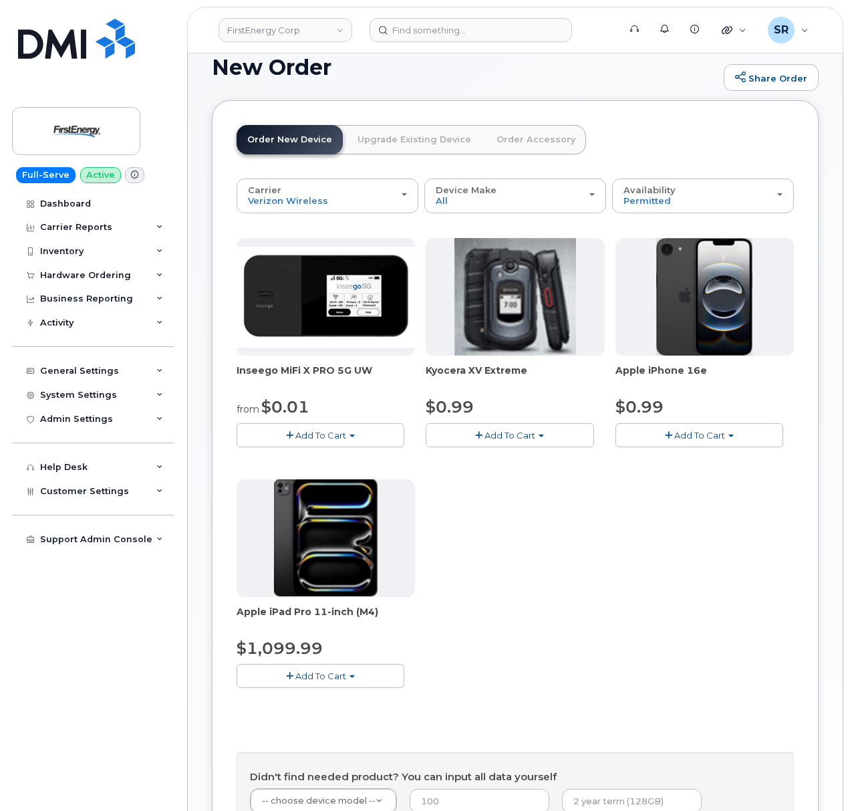
scroll to position [89, 0]
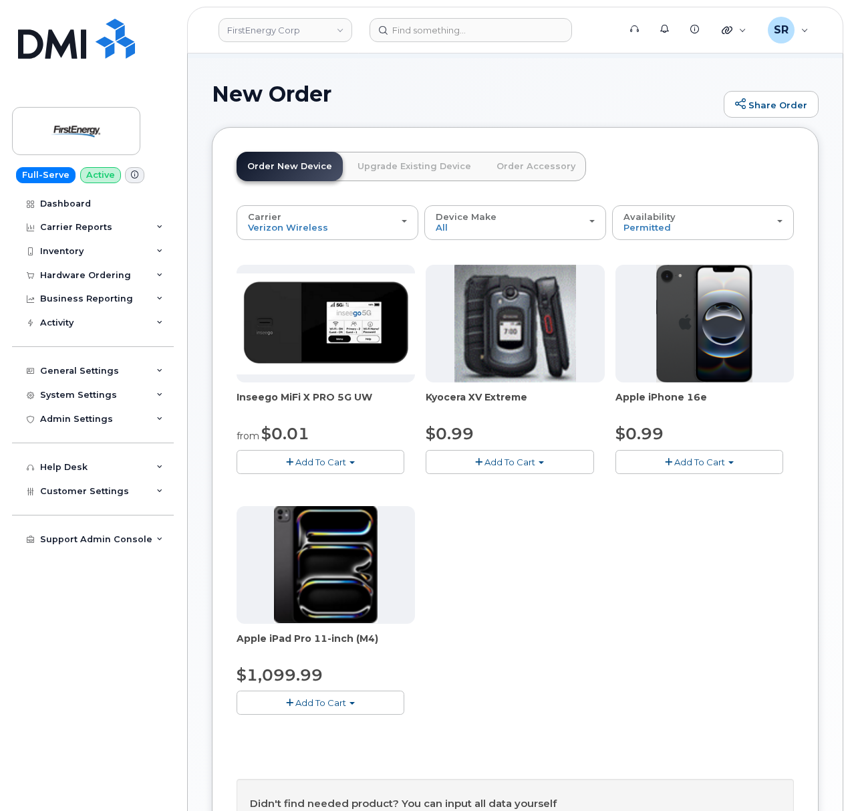
click at [736, 468] on button "Add To Cart" at bounding box center [700, 461] width 168 height 23
click at [693, 485] on link "$0.99 - 2 Year Activation" at bounding box center [686, 487] width 134 height 17
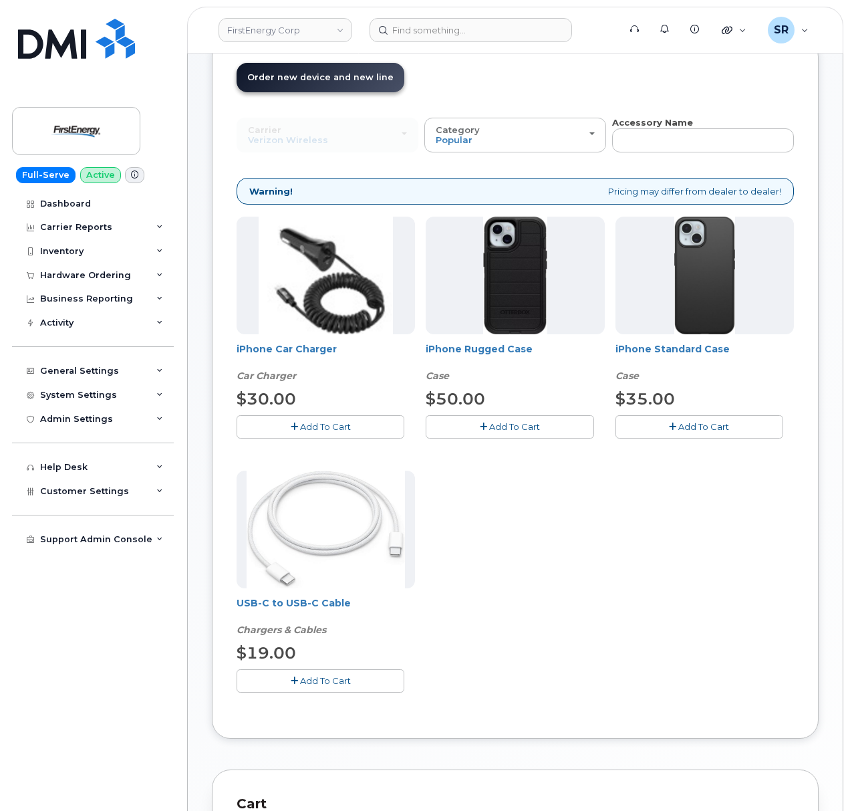
scroll to position [0, 0]
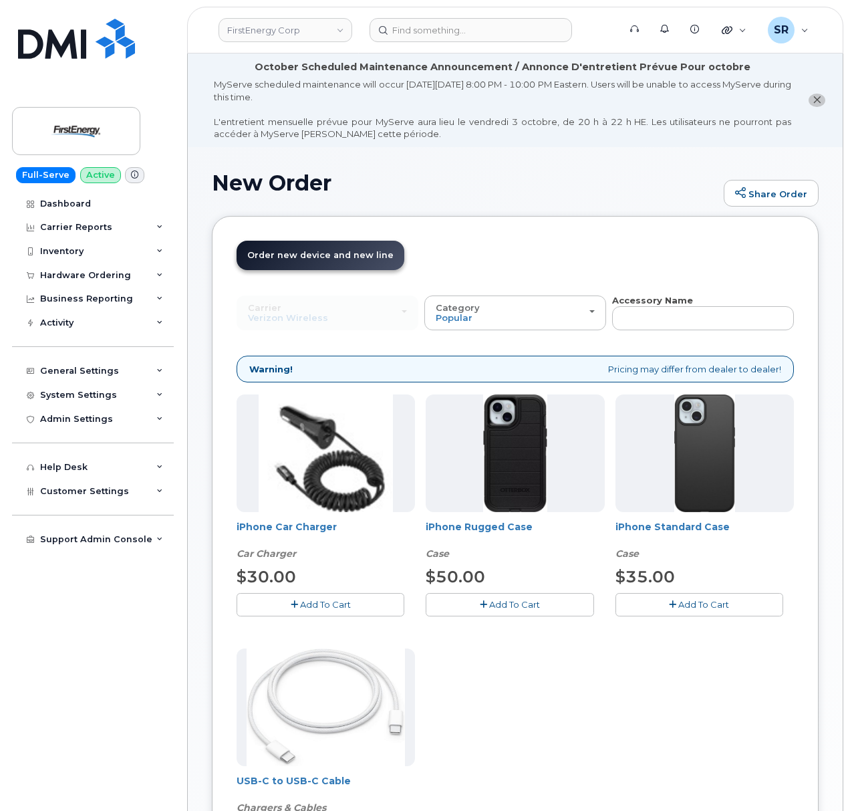
click at [725, 659] on div "iPhone Car Charger Car Charger $30.00 Add To Cart iPhone Rugged Case Case $50.0…" at bounding box center [515, 642] width 557 height 497
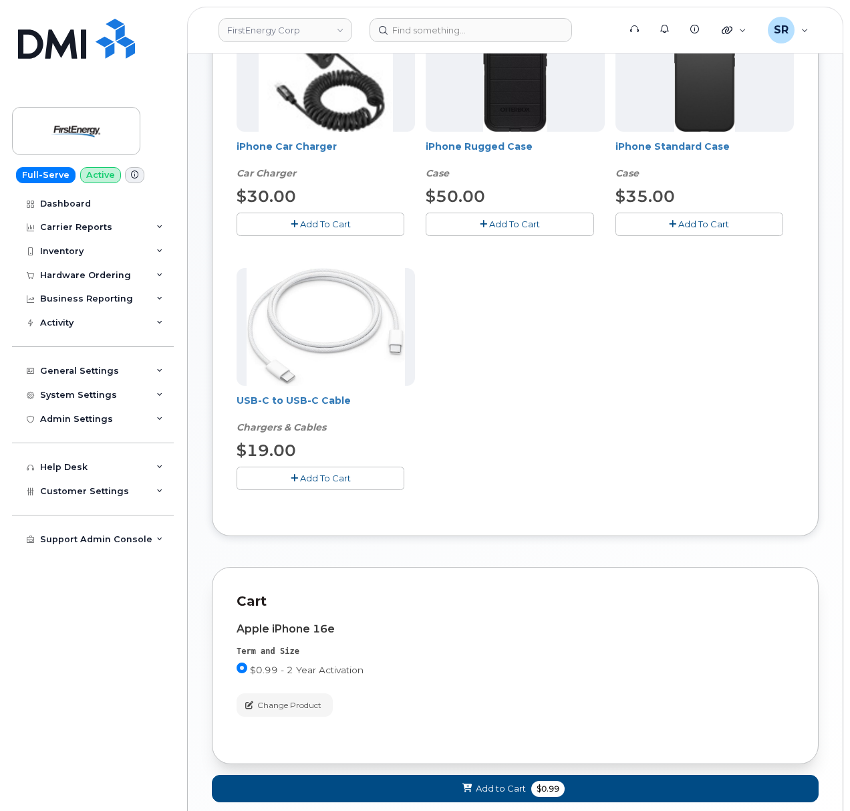
scroll to position [467, 0]
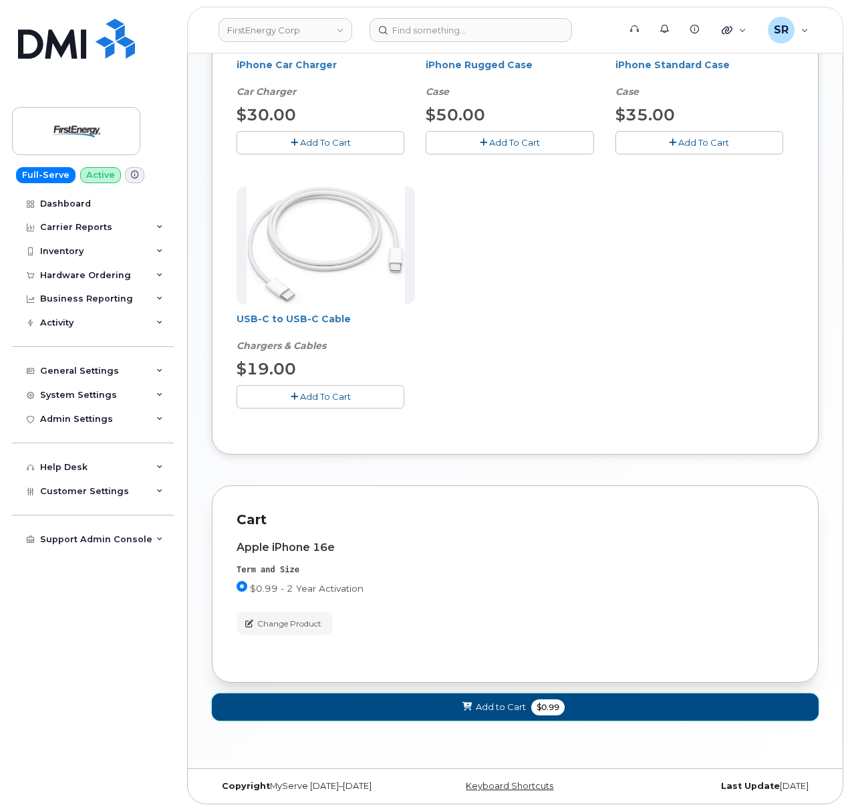
click at [567, 704] on button "Add to Cart $0.99" at bounding box center [515, 706] width 607 height 27
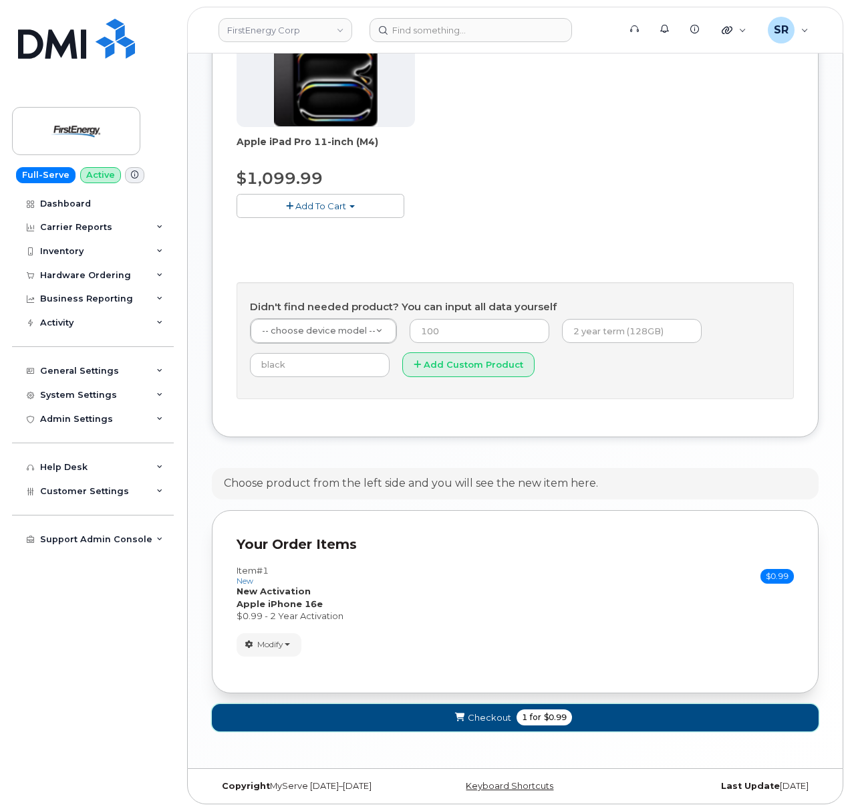
click at [508, 706] on button "Checkout 1 for $0.99" at bounding box center [515, 717] width 607 height 27
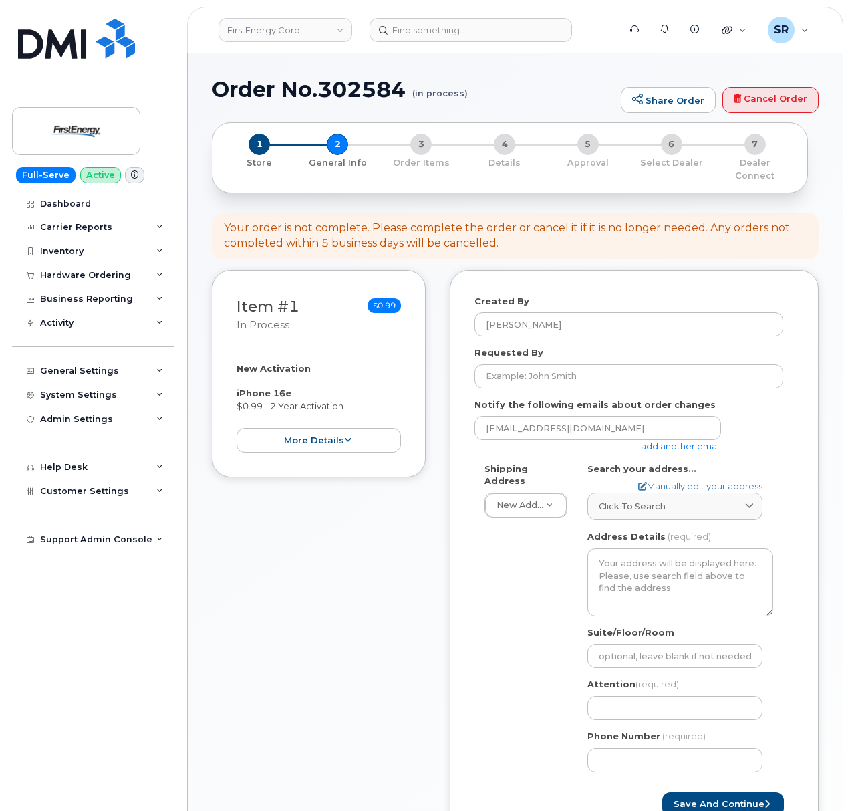
select select
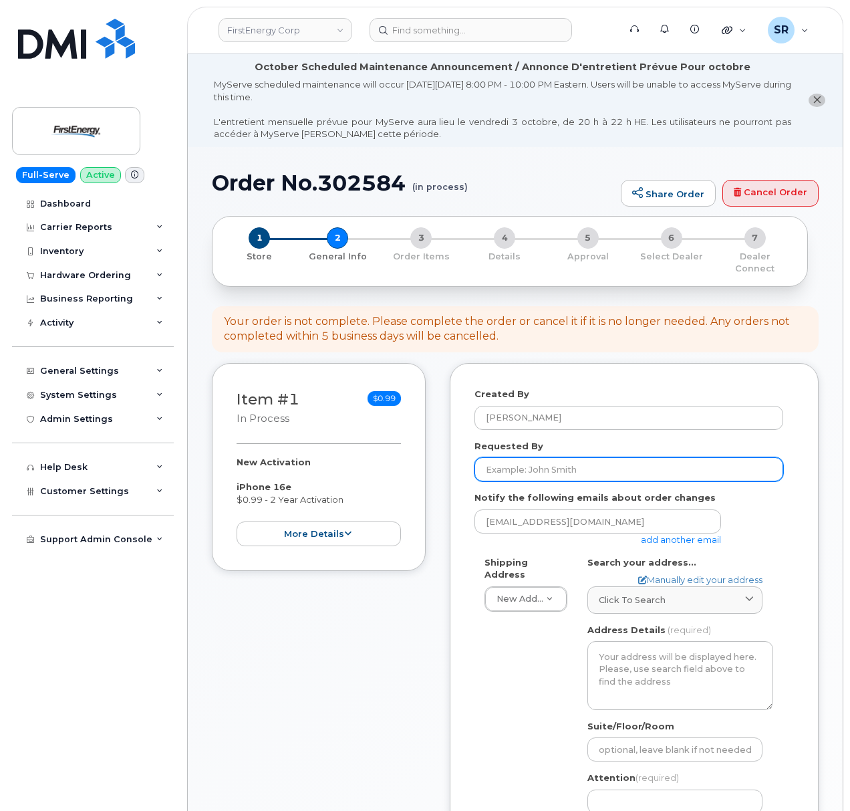
click at [666, 457] on input "Requested By" at bounding box center [629, 469] width 309 height 24
click at [560, 458] on input "Requested By" at bounding box center [629, 469] width 309 height 24
paste input "[PERSON_NAME]"
type input "[PERSON_NAME]"
click at [659, 440] on div "Requested By [PERSON_NAME]" at bounding box center [634, 461] width 319 height 42
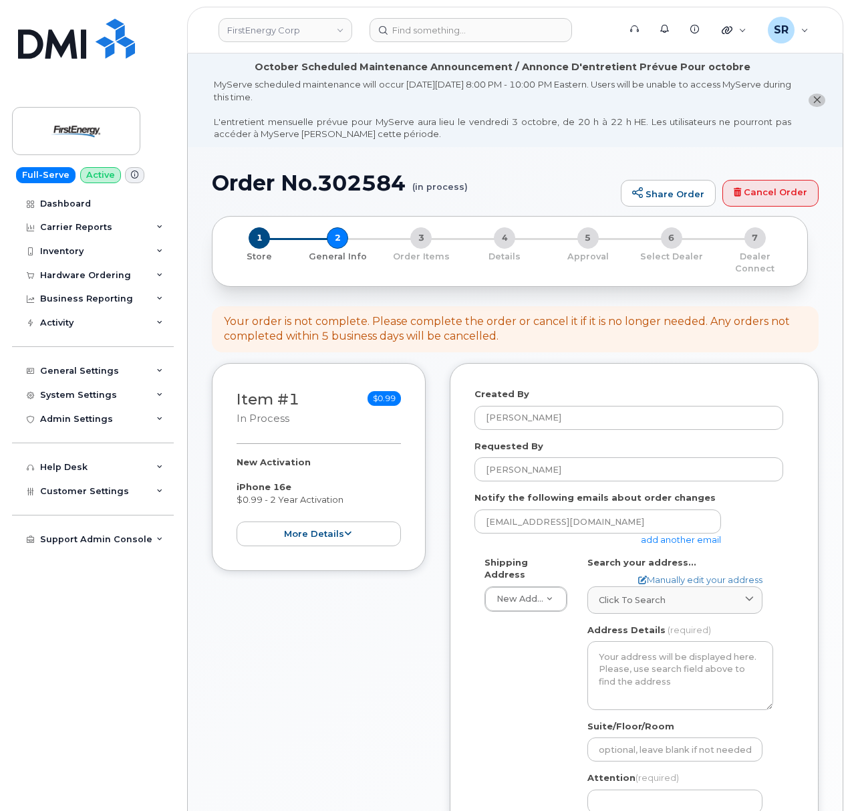
click at [700, 534] on link "add another email" at bounding box center [681, 539] width 80 height 11
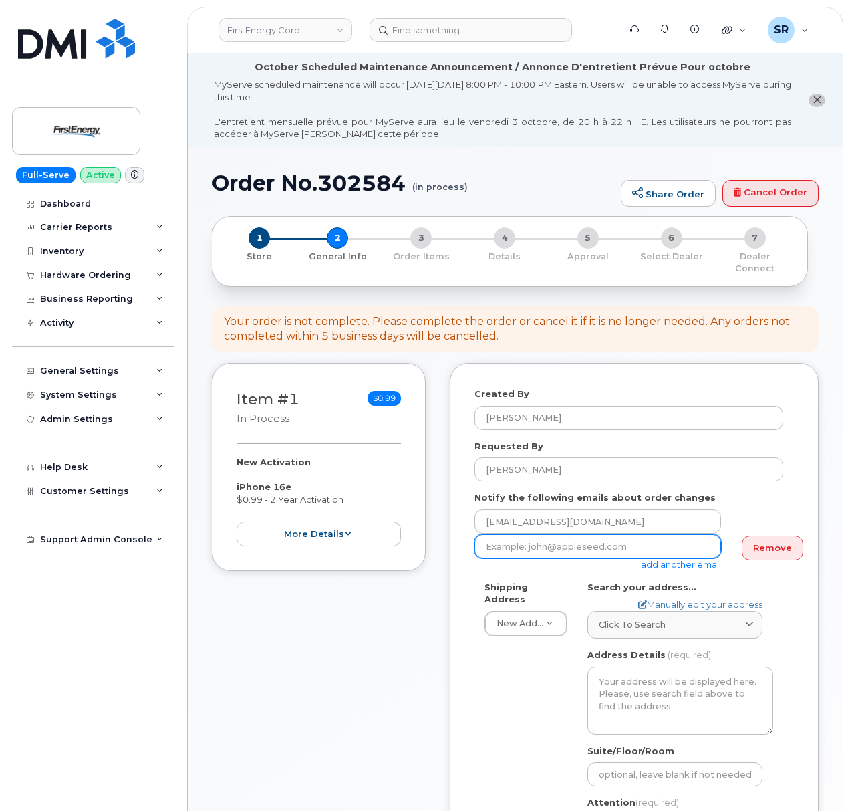
click at [658, 536] on input "email" at bounding box center [598, 546] width 247 height 24
paste input "[EMAIL_ADDRESS][DOMAIN_NAME]"
type input "[EMAIL_ADDRESS][DOMAIN_NAME]"
click at [733, 509] on div "[EMAIL_ADDRESS][DOMAIN_NAME]" at bounding box center [629, 521] width 309 height 25
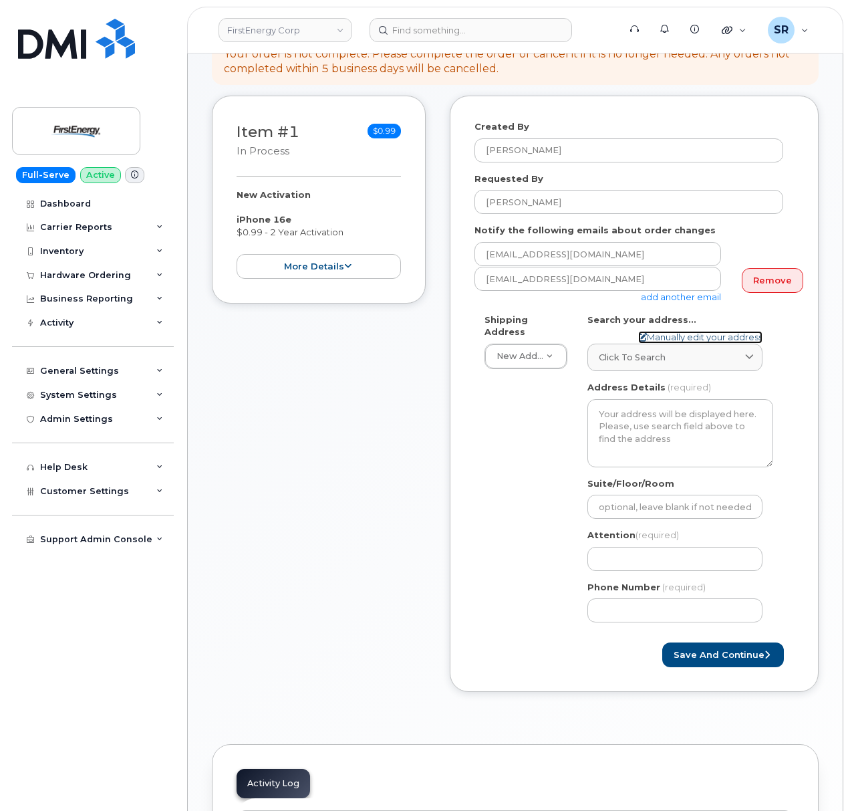
click at [712, 331] on link "Manually edit your address" at bounding box center [700, 337] width 124 height 13
select select
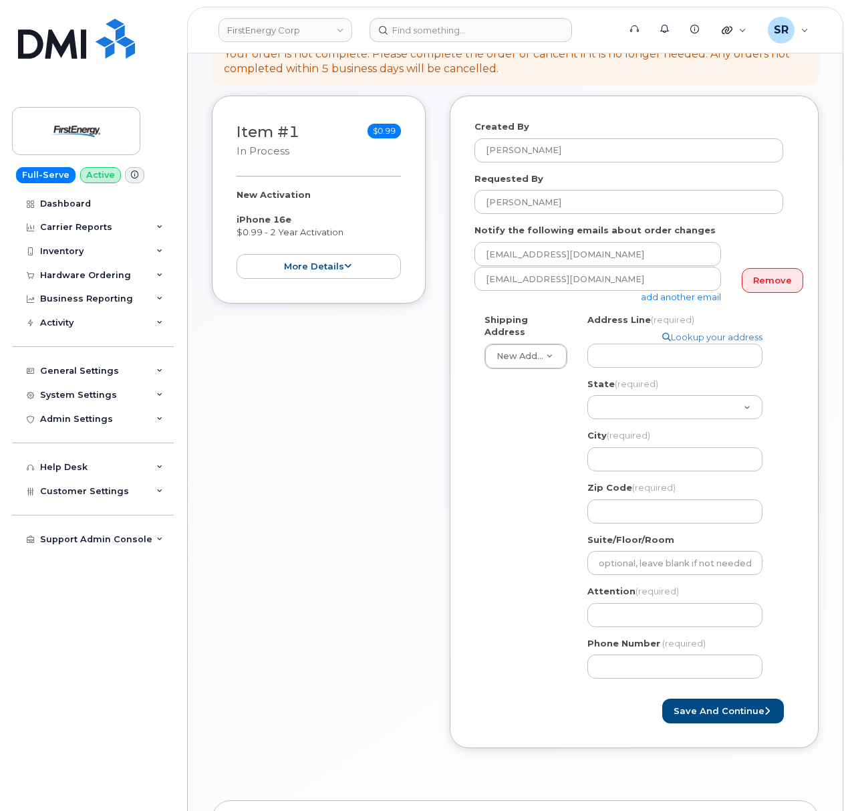
click at [421, 418] on div "Item #1 in process $0.99 New Activation iPhone 16e $0.99 - 2 Year Activation mo…" at bounding box center [319, 432] width 214 height 672
click at [634, 344] on input "Address Line (required)" at bounding box center [674, 356] width 175 height 24
click at [656, 353] on input "Address Line (required)" at bounding box center [674, 356] width 175 height 24
paste input "[STREET_ADDRESS][PERSON_NAME]"
select select
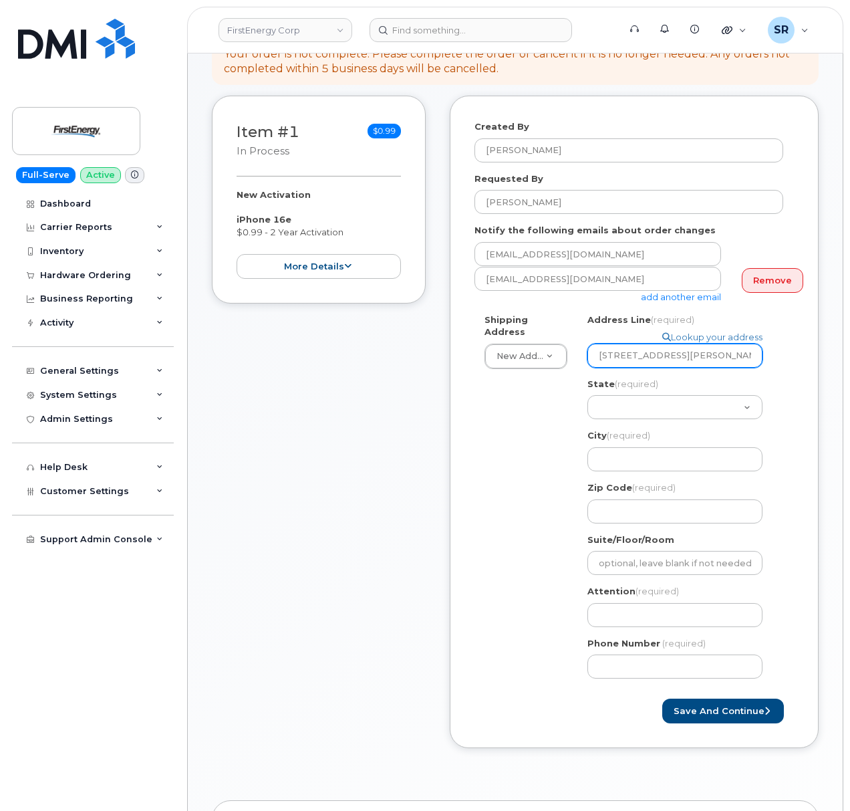
type input "[STREET_ADDRESS][PERSON_NAME]"
click at [701, 399] on select "[US_STATE] [US_STATE] [US_STATE] [US_STATE] [US_STATE] [US_STATE] [US_STATE] [U…" at bounding box center [674, 407] width 175 height 24
select select "PA"
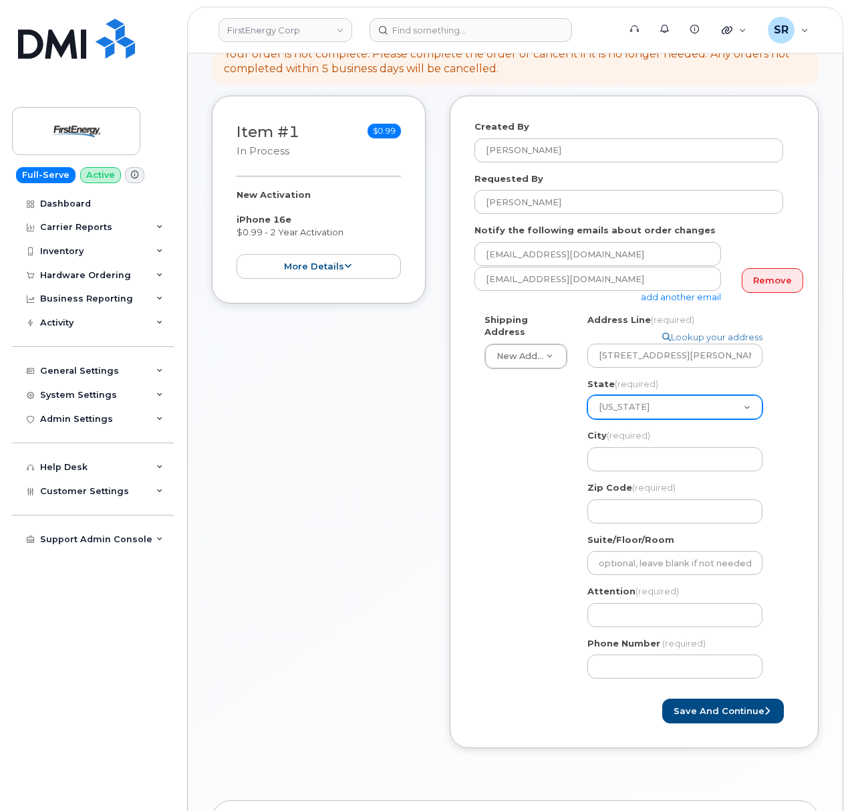
click at [587, 395] on select "[US_STATE] [US_STATE] [US_STATE] [US_STATE] [US_STATE] [US_STATE] [US_STATE] [U…" at bounding box center [674, 407] width 175 height 24
click at [683, 447] on input "City (required)" at bounding box center [674, 459] width 175 height 24
click at [771, 432] on div "City (required) [STREET_ADDRESS][PERSON_NAME]" at bounding box center [680, 450] width 186 height 42
click at [525, 463] on div "Shipping Address New Address New Address [GEOGRAPHIC_DATA] Search your address.…" at bounding box center [629, 501] width 309 height 376
click at [608, 452] on input "City (required)" at bounding box center [674, 459] width 175 height 24
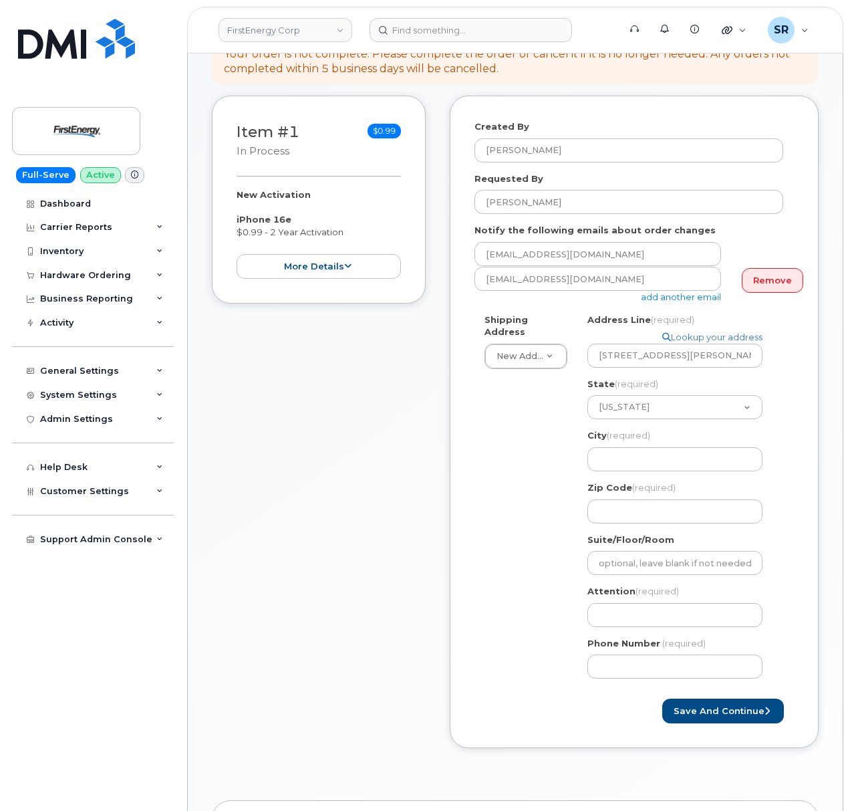
click at [779, 428] on div "PA Search your address... Manually edit your address Click to search No availab…" at bounding box center [680, 501] width 206 height 376
click at [650, 450] on input "City (required)" at bounding box center [674, 459] width 175 height 24
click at [629, 447] on input "City (required)" at bounding box center [674, 459] width 175 height 24
paste input "[PERSON_NAME]"
select select
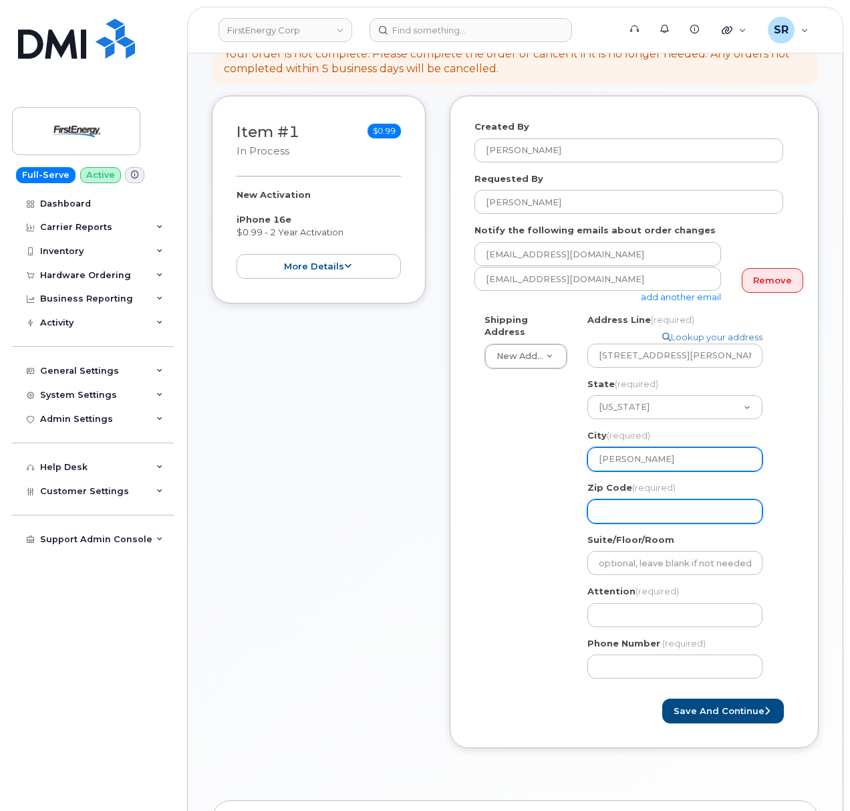
type input "[PERSON_NAME]"
click at [620, 509] on input "Zip Code (required)" at bounding box center [674, 511] width 175 height 24
click at [606, 500] on input "Zip Code (required)" at bounding box center [674, 511] width 175 height 24
paste input "18848"
select select
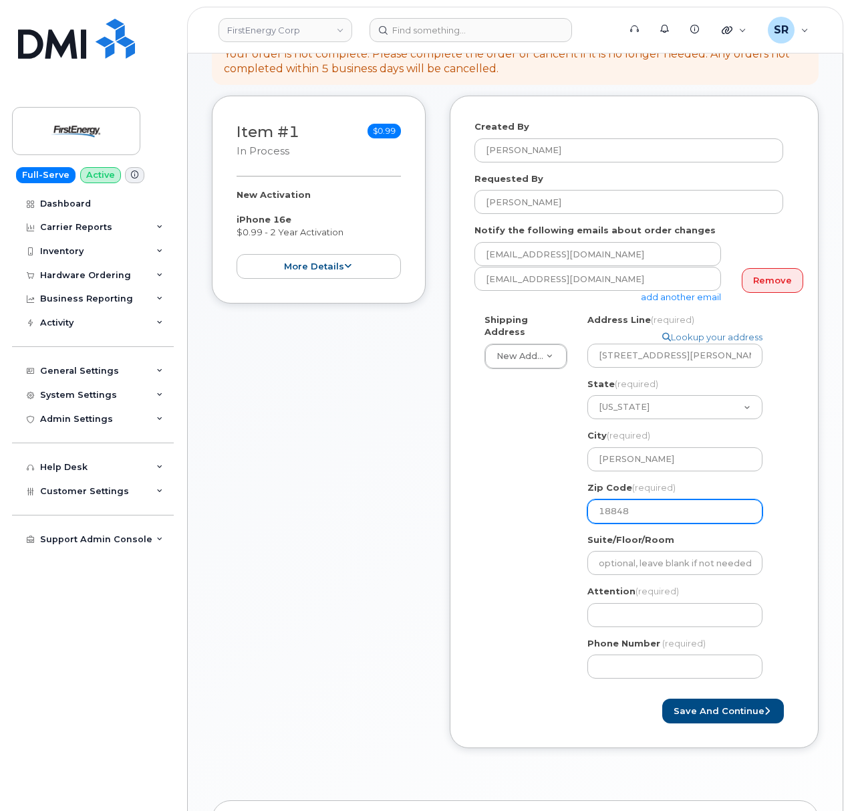
click at [699, 504] on input "18848" at bounding box center [674, 511] width 175 height 24
click at [597, 499] on input "18848" at bounding box center [674, 511] width 175 height 24
type input "18848"
click at [642, 615] on input "Attention (required)" at bounding box center [674, 615] width 175 height 24
click at [658, 603] on input "Attention (required)" at bounding box center [674, 615] width 175 height 24
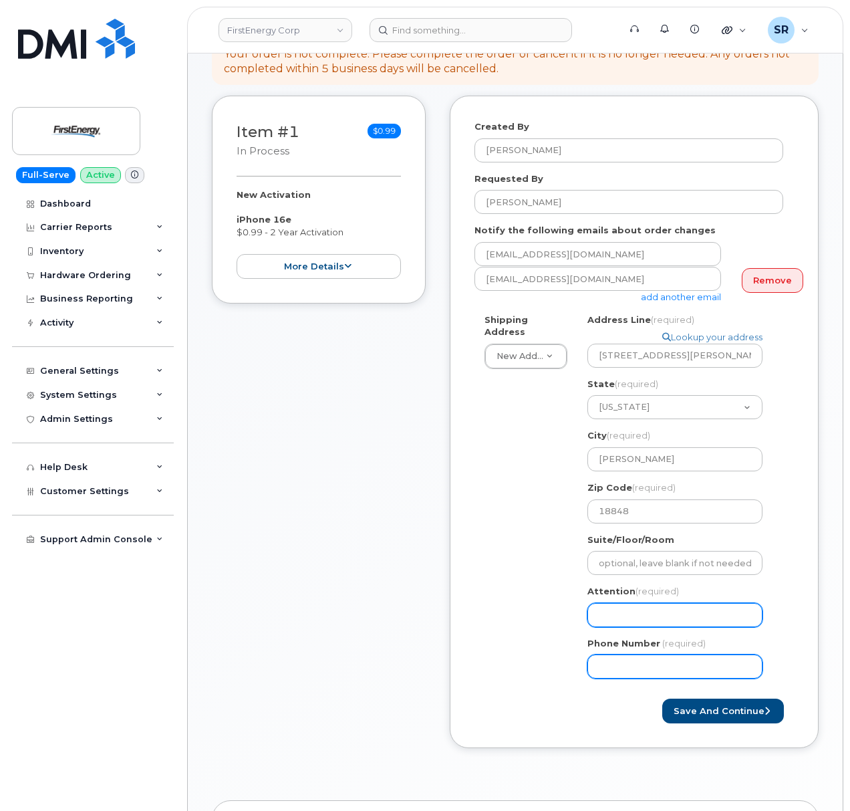
paste input "[PERSON_NAME]"
select select
type input "[PERSON_NAME]"
click at [610, 654] on input "Phone Number" at bounding box center [674, 666] width 175 height 24
drag, startPoint x: 506, startPoint y: 543, endPoint x: 511, endPoint y: 612, distance: 69.7
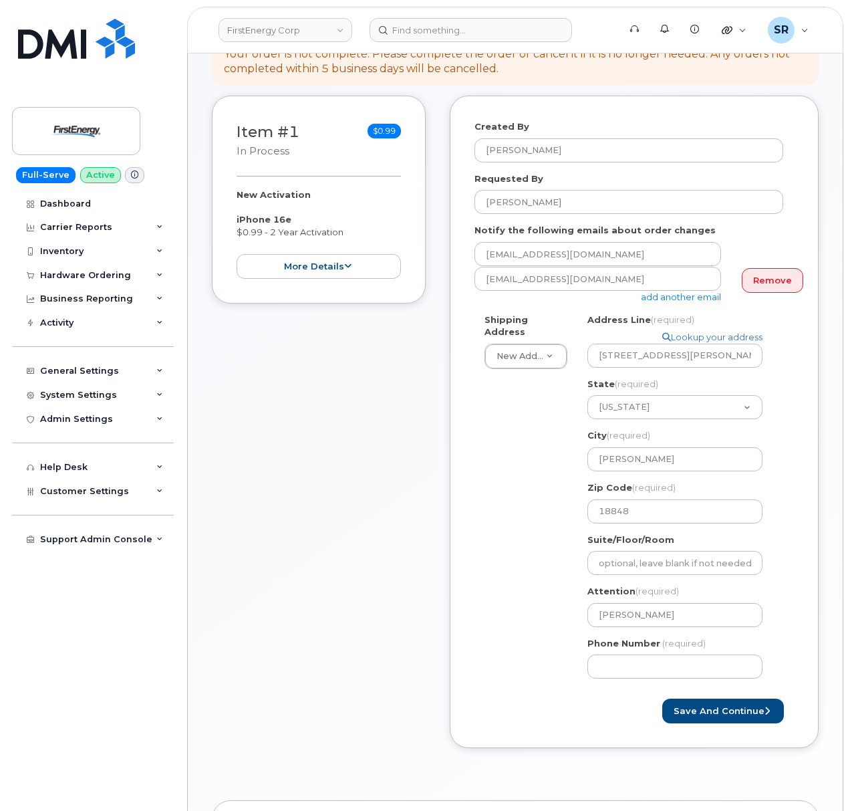
click at [506, 543] on div "Shipping Address New Address New Address [GEOGRAPHIC_DATA] [GEOGRAPHIC_DATA] Se…" at bounding box center [629, 501] width 309 height 376
click at [622, 658] on input "Phone Number" at bounding box center [674, 666] width 175 height 24
paste input "5702684552"
select select
type input "5702684552"
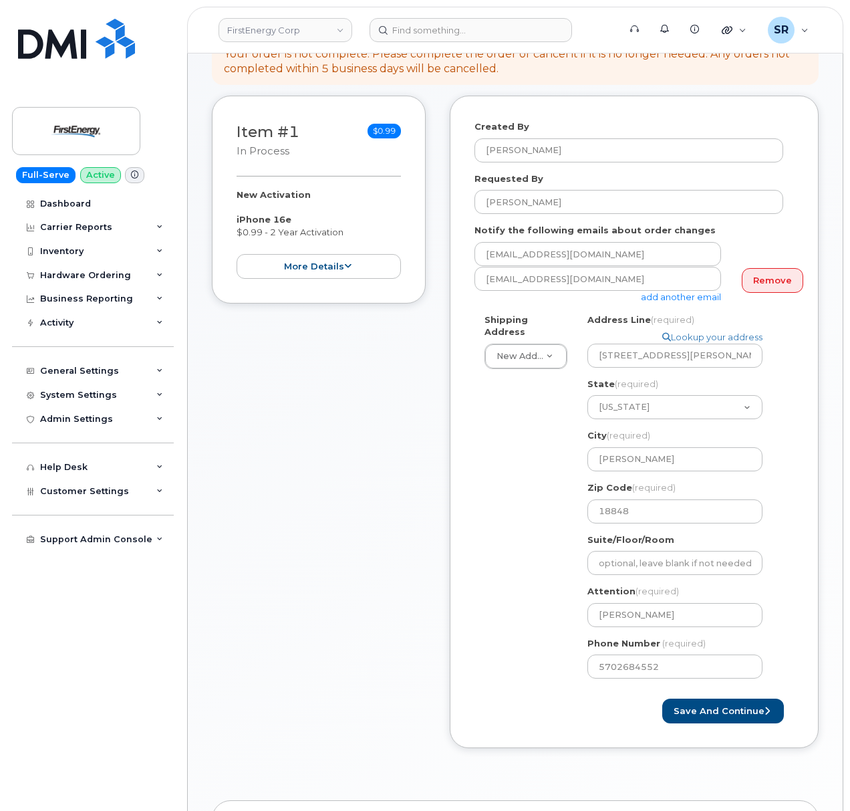
click at [538, 604] on div "Shipping Address New Address New Address [GEOGRAPHIC_DATA] [GEOGRAPHIC_DATA] Se…" at bounding box center [629, 501] width 309 height 376
click at [729, 698] on button "Save and Continue" at bounding box center [723, 710] width 122 height 25
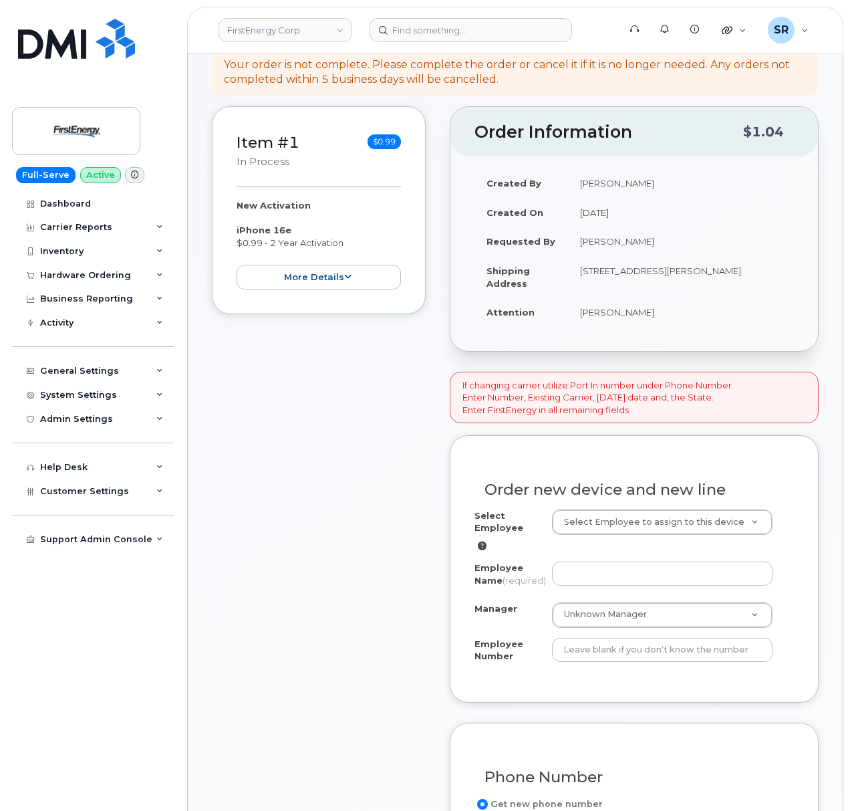
scroll to position [267, 0]
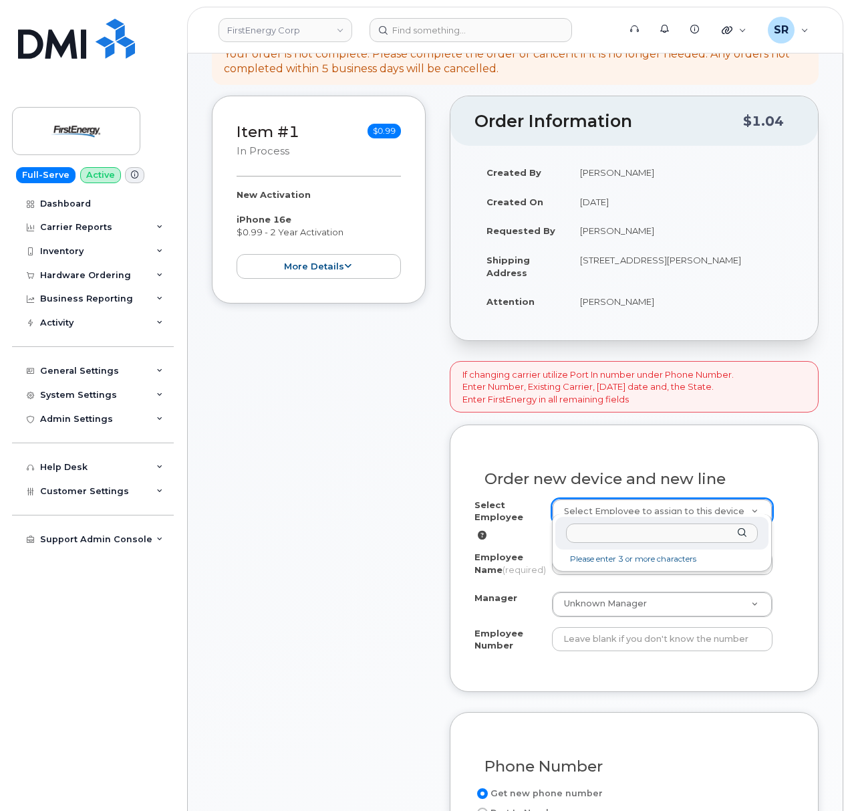
click at [682, 543] on input "text" at bounding box center [662, 532] width 192 height 19
paste input "56742"
type input "56742"
type input "2078043"
type input "[PERSON_NAME]"
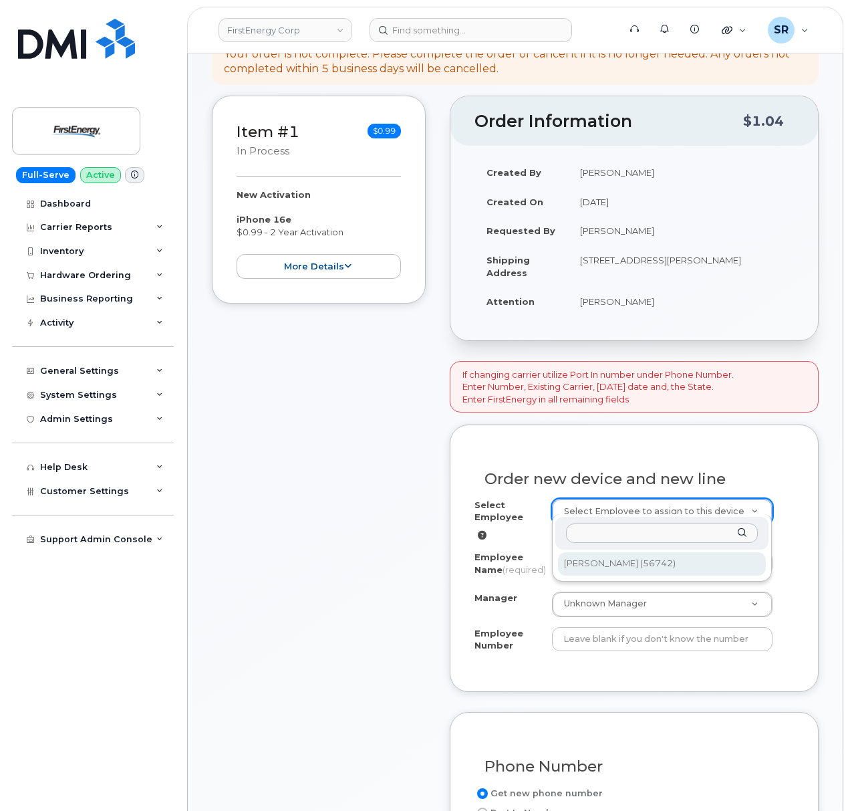
type input "56742"
type input "88 Plaza Drive"
select select "2084800"
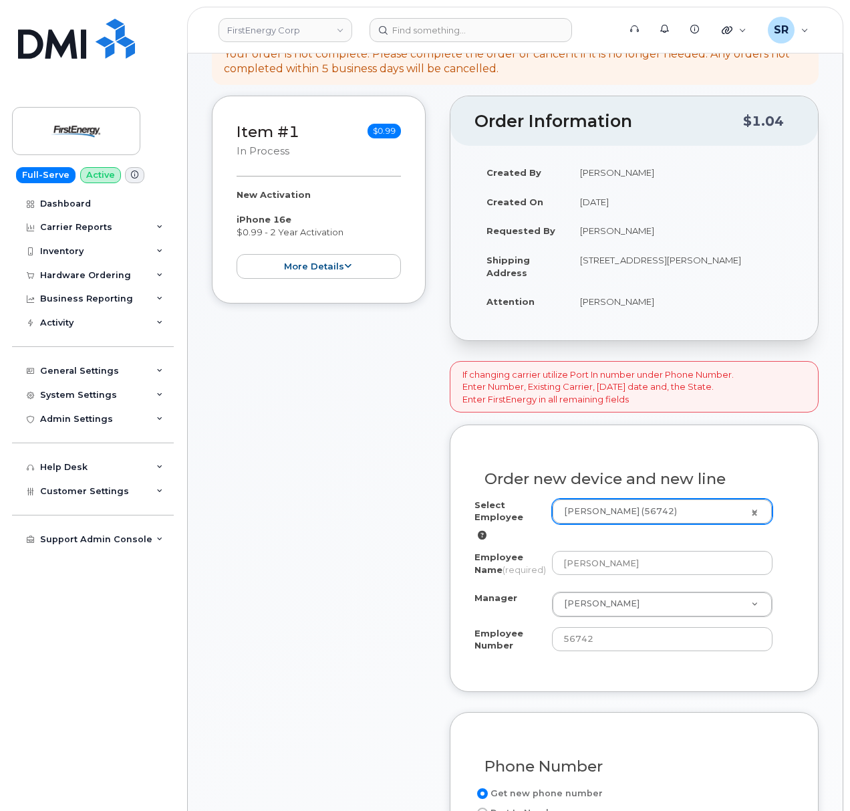
click at [790, 551] on div "Employee Name (required) Seth W Johnson" at bounding box center [634, 566] width 319 height 30
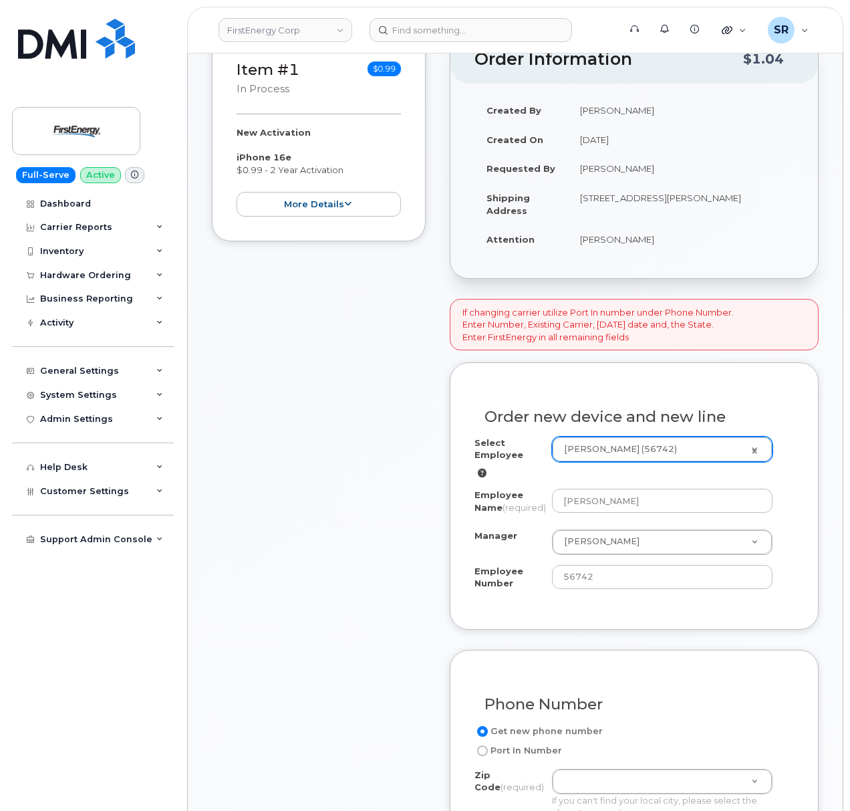
scroll to position [356, 0]
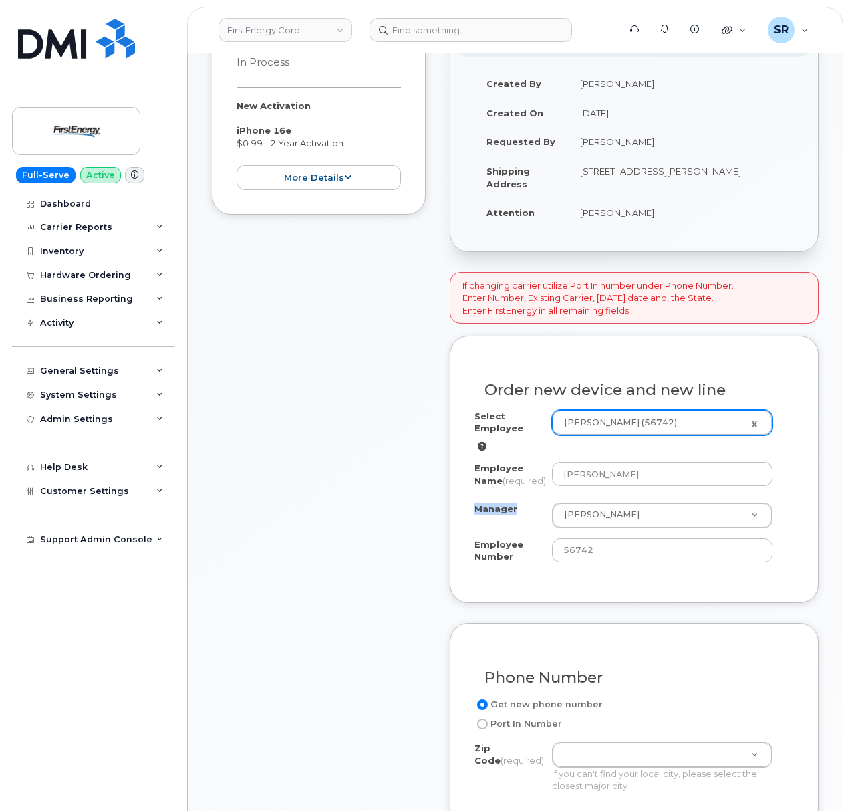
drag, startPoint x: 490, startPoint y: 527, endPoint x: 505, endPoint y: 524, distance: 15.6
click at [505, 524] on div "Order new device and new line Select Employee Seth W Johnson (56742) 2078043 Em…" at bounding box center [634, 469] width 369 height 267
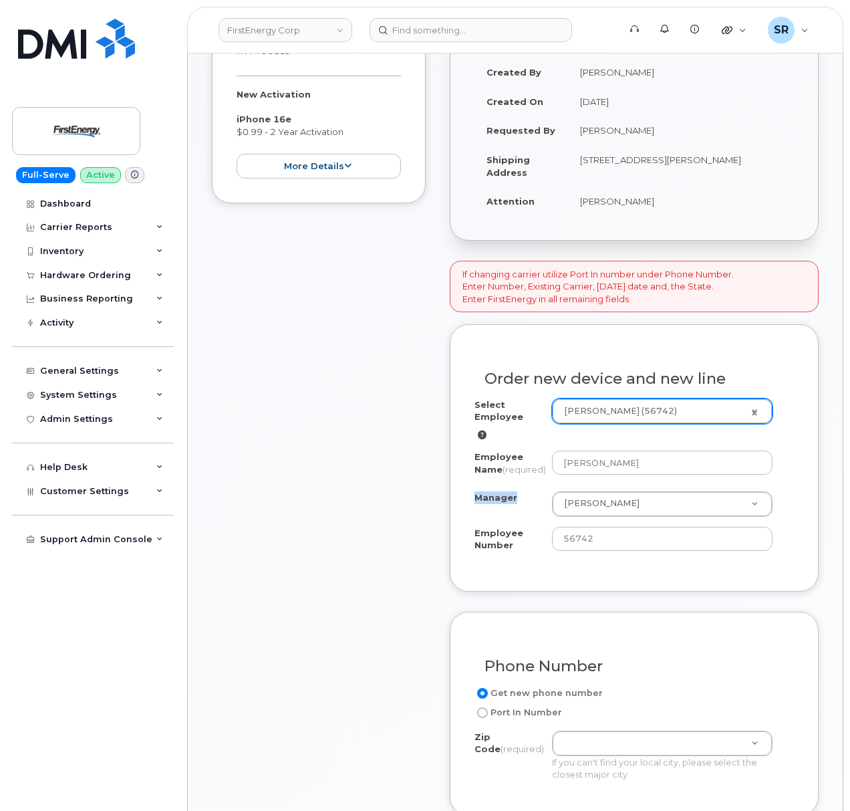
scroll to position [445, 0]
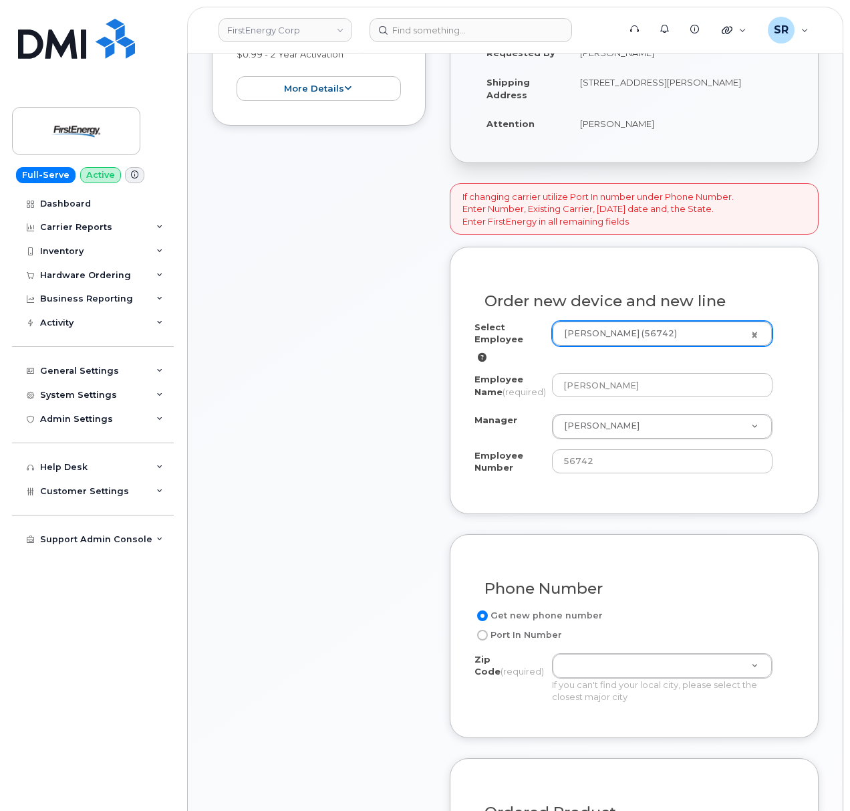
click at [699, 532] on form "If changing carrier utilize Port In number under Phone Number. Enter Number, Ex…" at bounding box center [634, 639] width 369 height 912
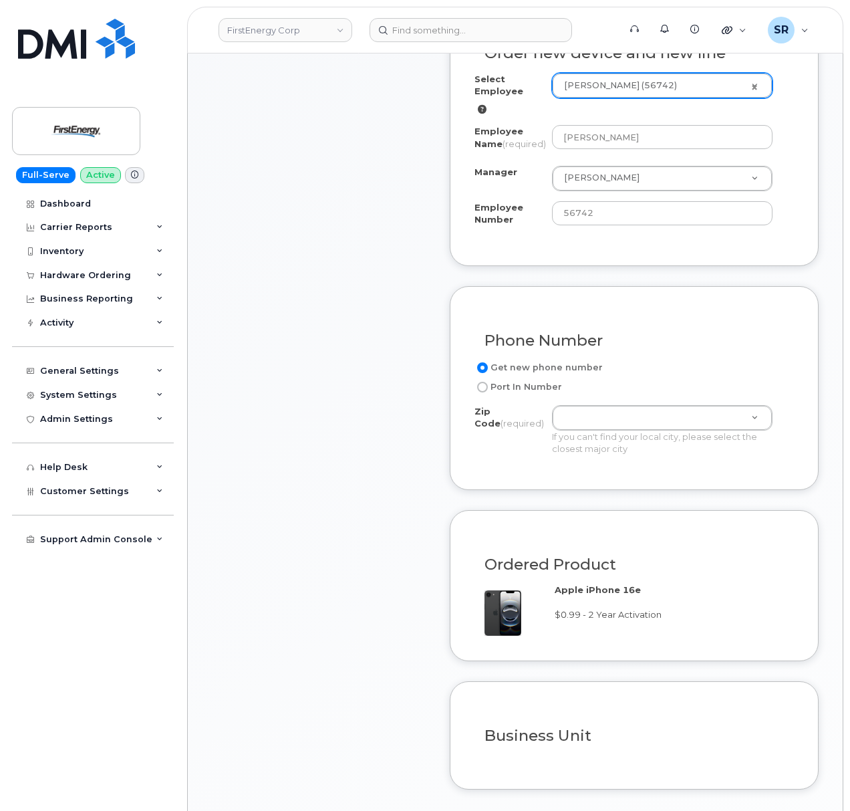
scroll to position [712, 0]
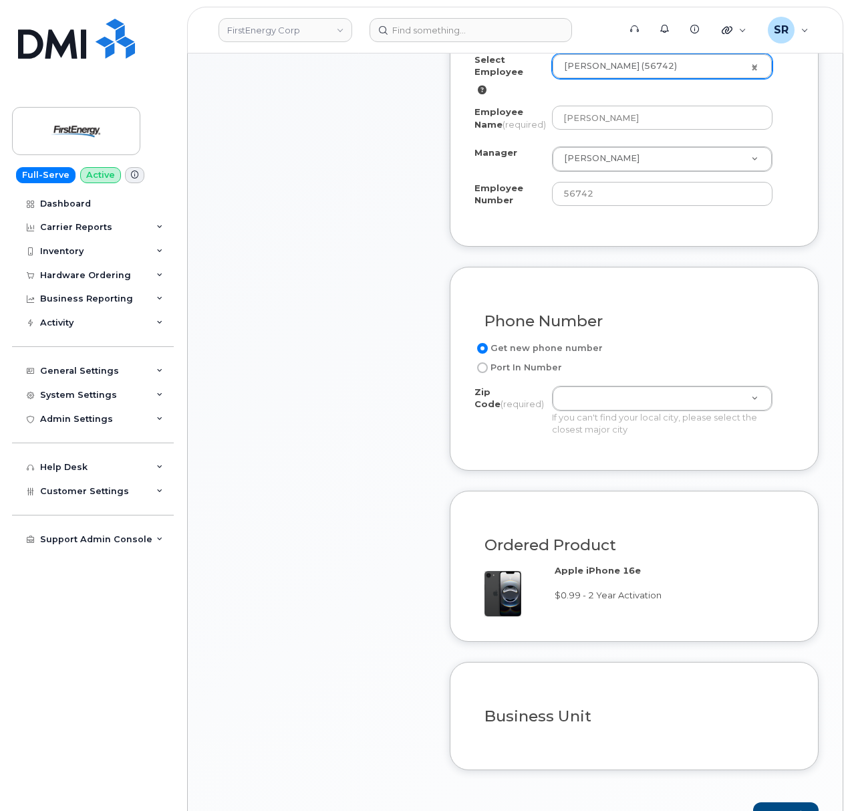
click at [505, 351] on label "Get new phone number" at bounding box center [539, 348] width 128 height 16
click at [488, 351] on input "Get new phone number" at bounding box center [482, 348] width 11 height 11
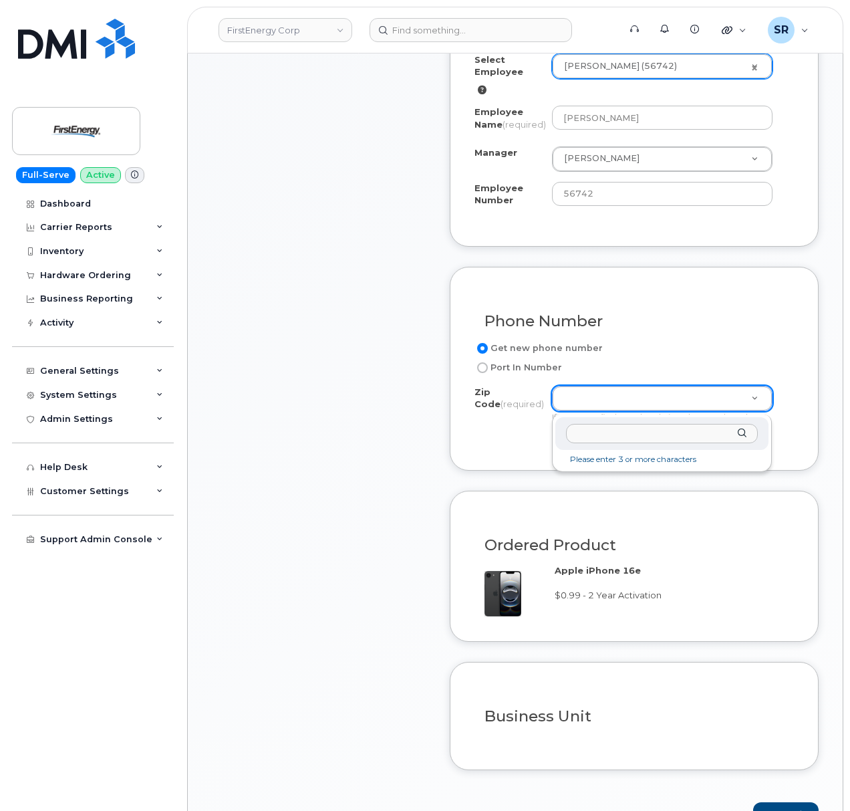
drag, startPoint x: 635, startPoint y: 397, endPoint x: 794, endPoint y: 402, distance: 159.2
click at [646, 428] on input "Zip Code (required)" at bounding box center [662, 433] width 192 height 19
paste input "18848"
type input "18848"
type input "18848 (Towanda, PA)"
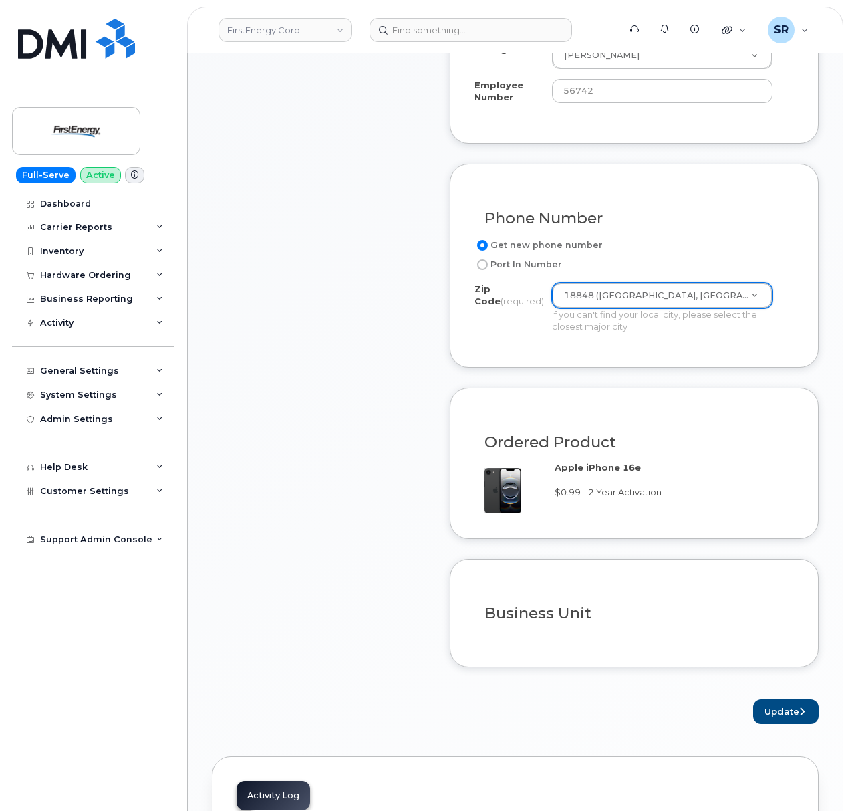
scroll to position [980, 0]
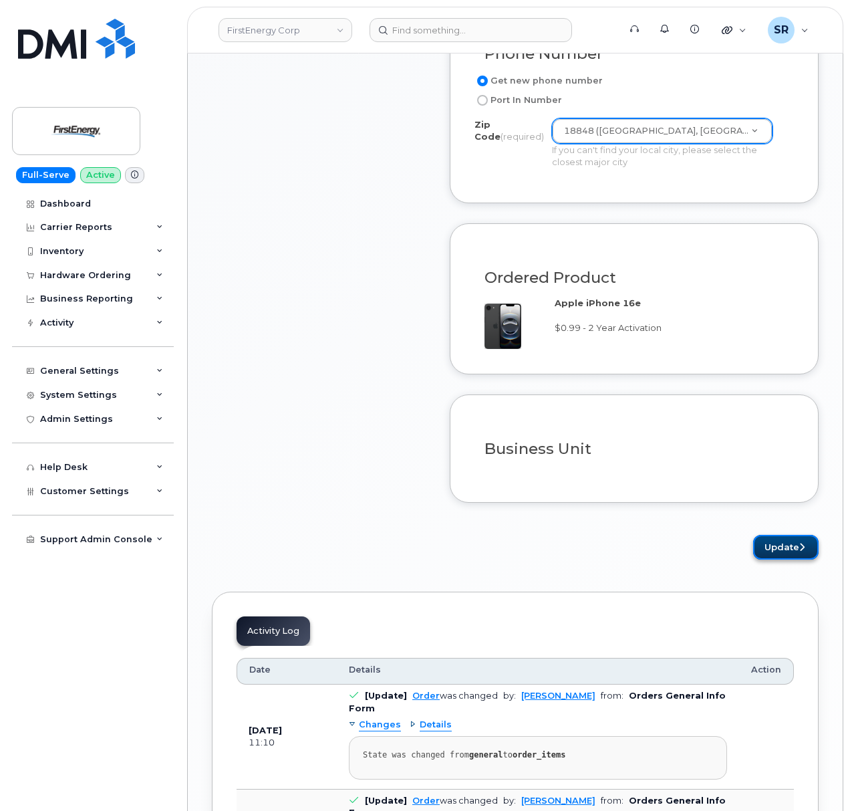
click at [773, 549] on button "Update" at bounding box center [786, 547] width 66 height 25
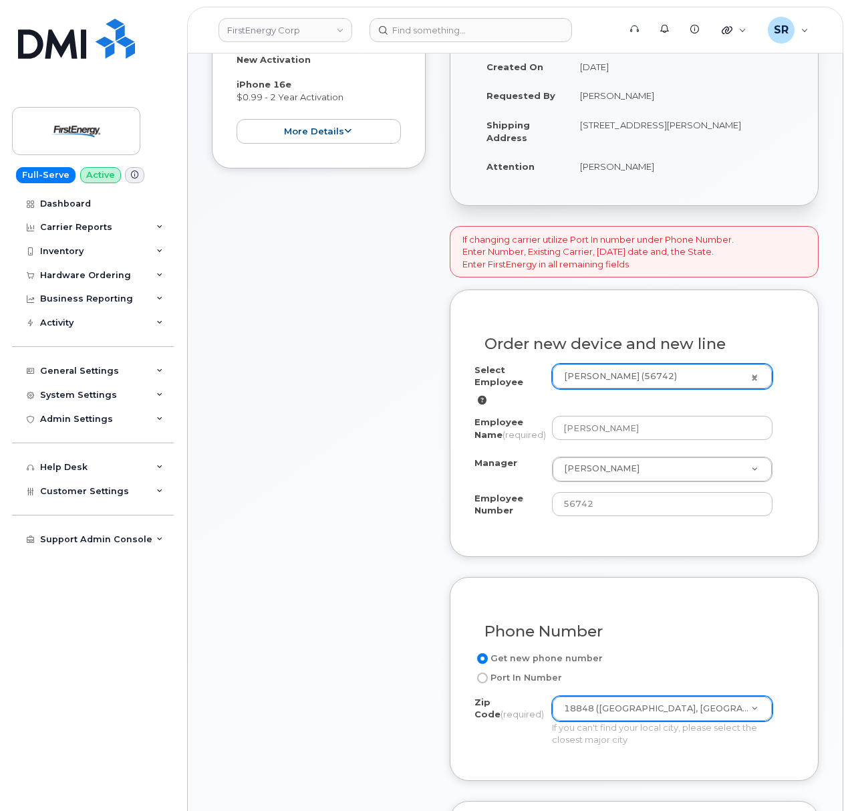
scroll to position [356, 0]
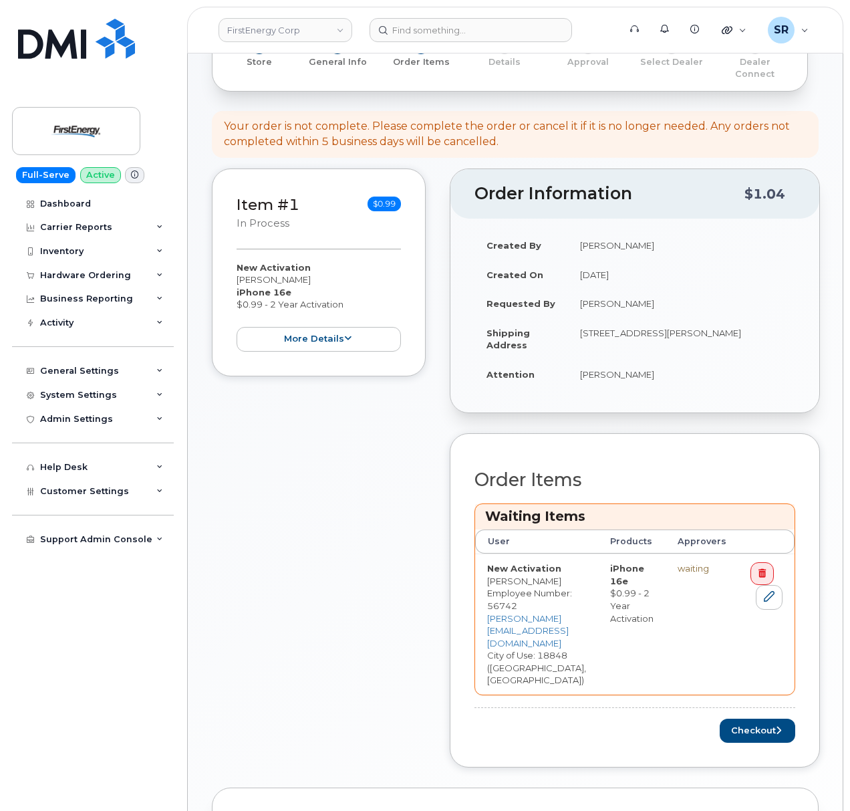
scroll to position [356, 0]
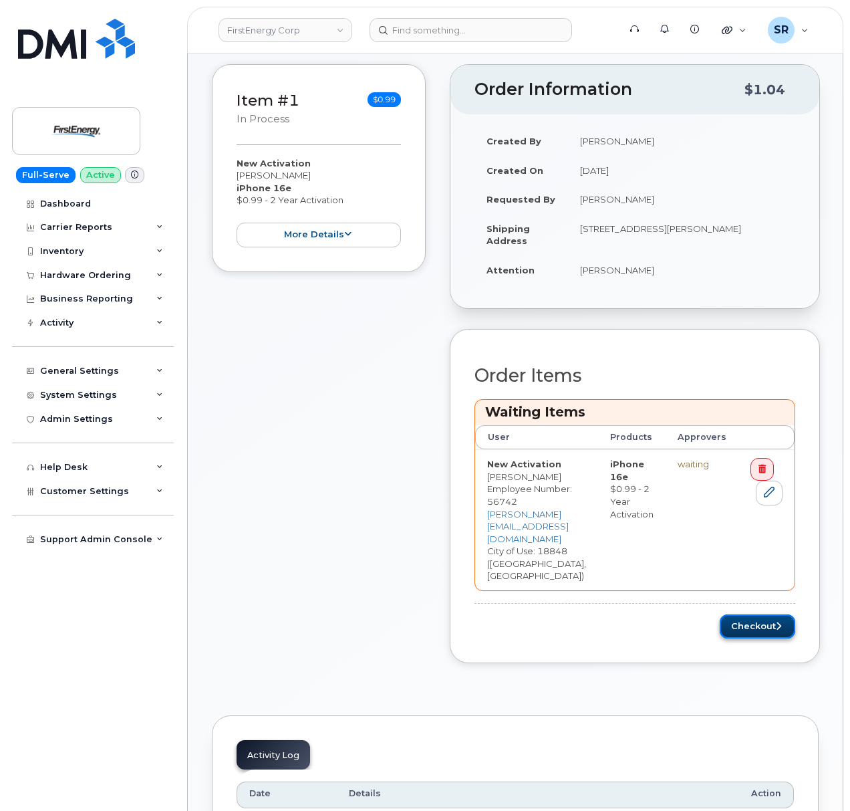
click at [795, 614] on button "Checkout" at bounding box center [758, 626] width 76 height 25
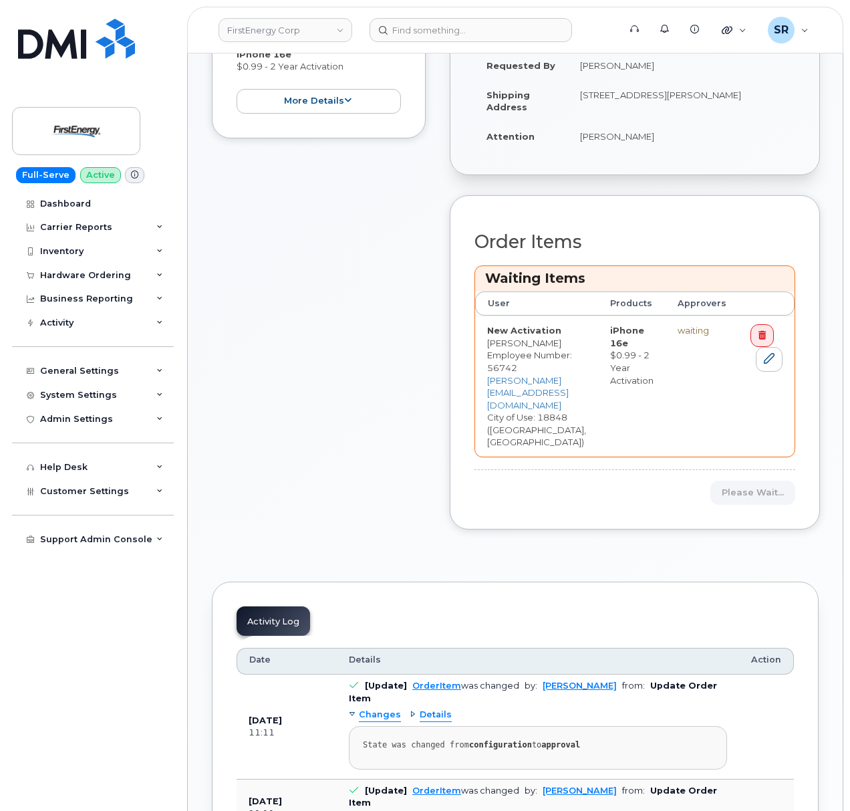
scroll to position [535, 0]
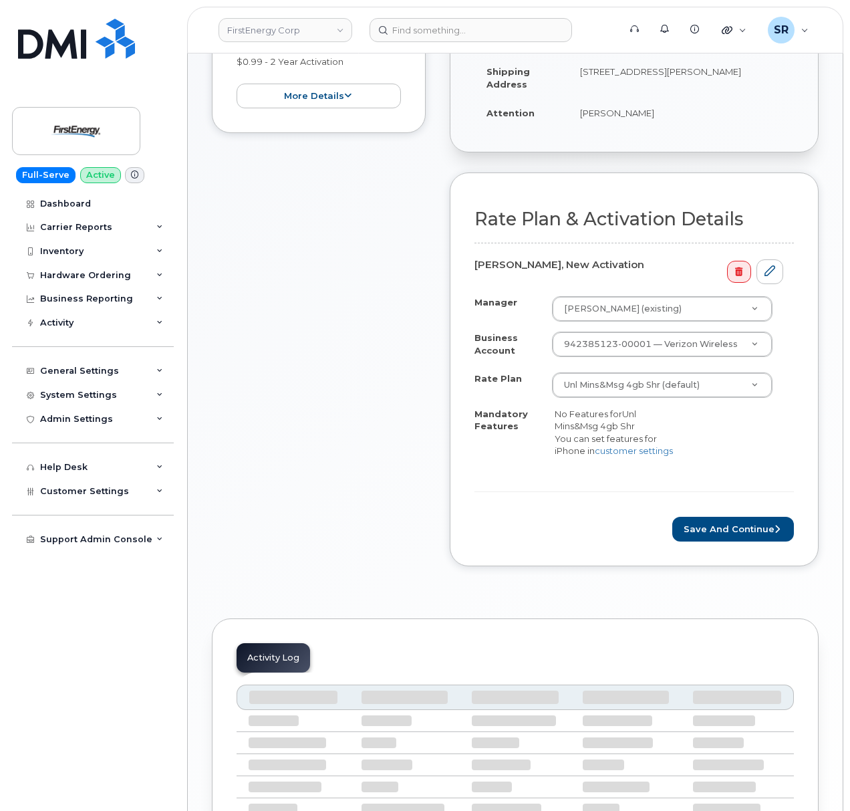
scroll to position [271, 0]
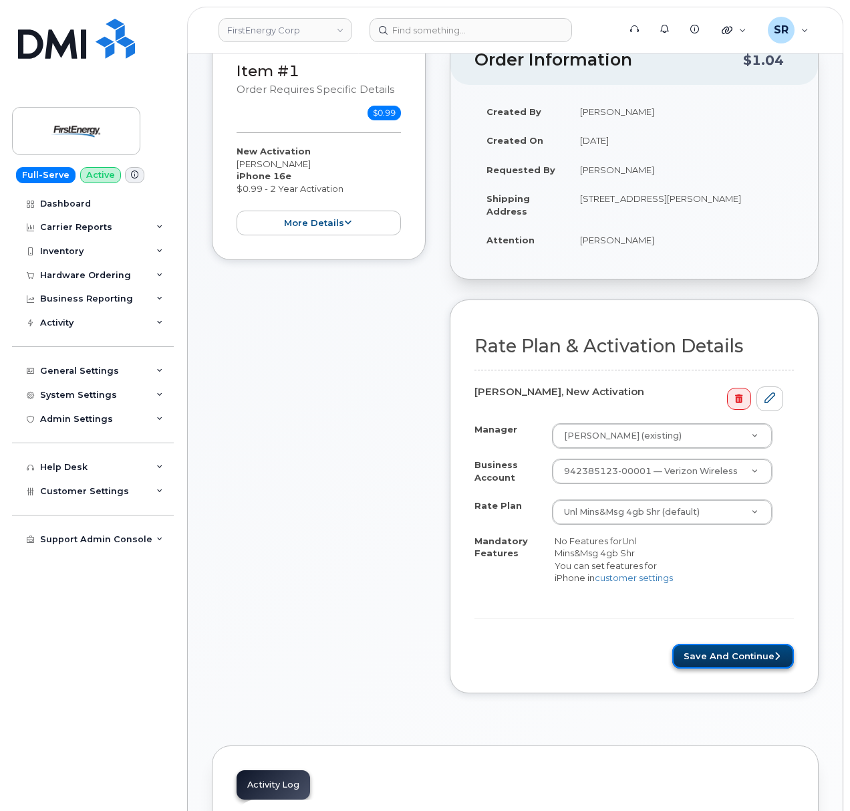
click at [704, 660] on button "Save and Continue" at bounding box center [733, 656] width 122 height 25
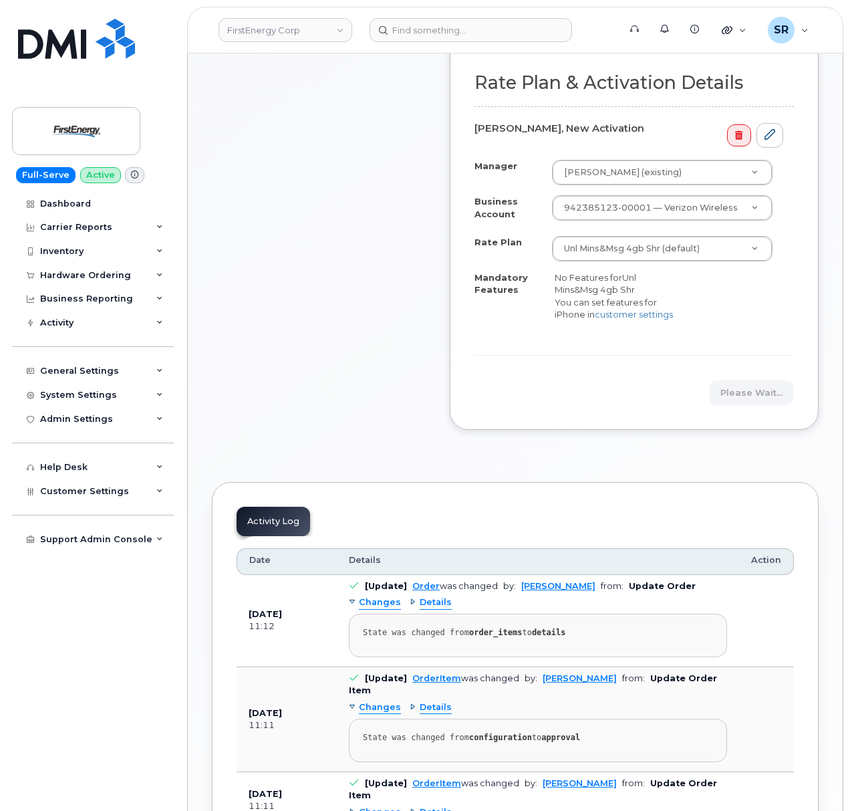
scroll to position [89, 0]
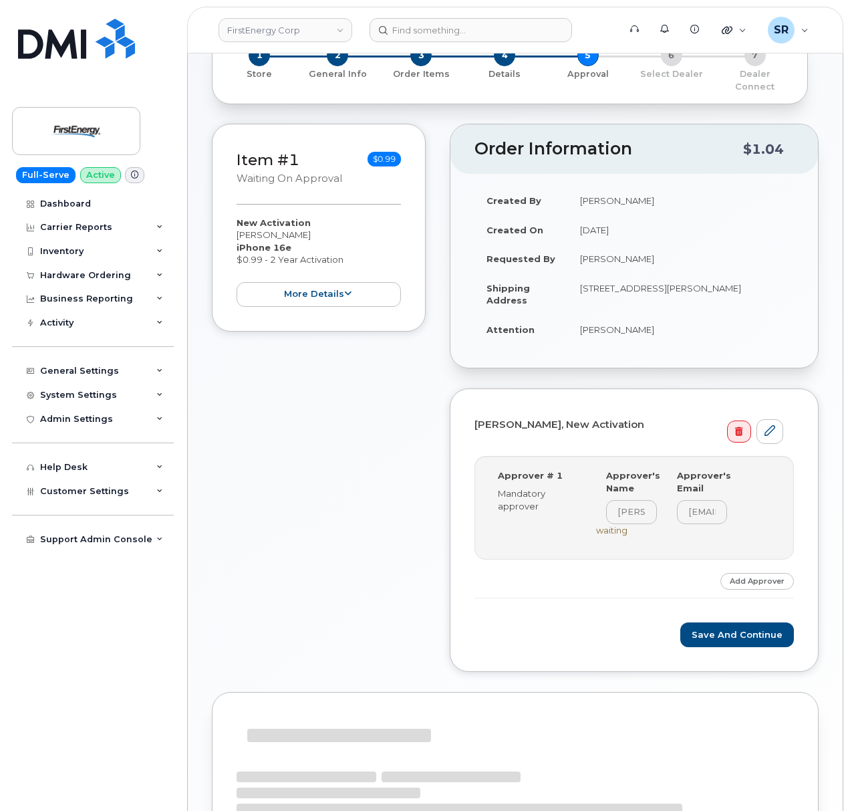
scroll to position [182, 0]
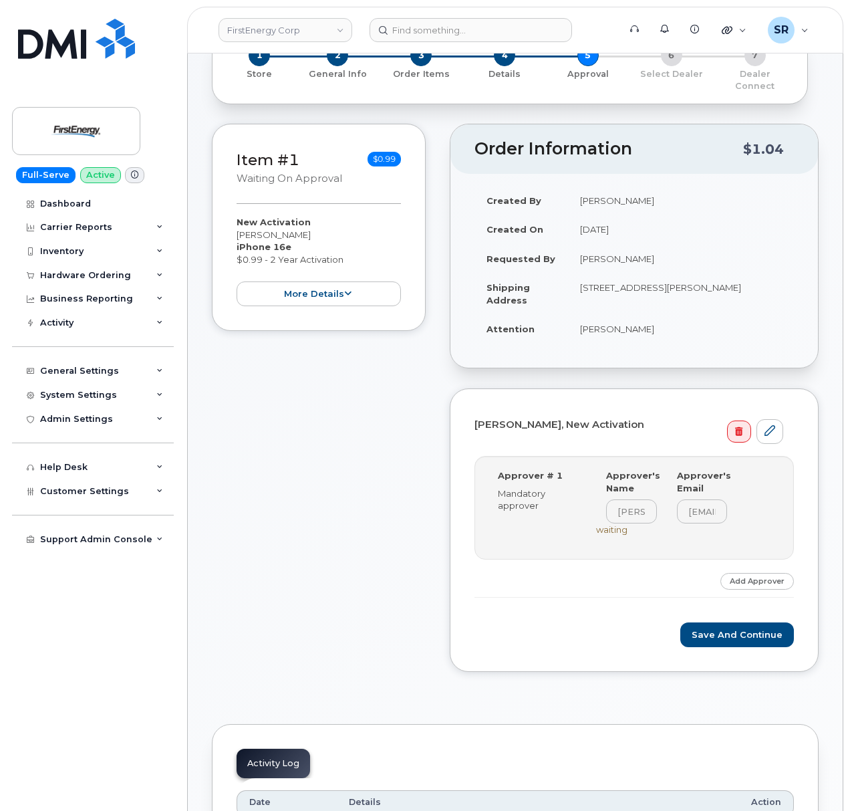
click at [598, 536] on div "Approver # 1 Mandatory approver Select Approver [PERSON_NAME] ([PERSON_NAME][EM…" at bounding box center [634, 508] width 319 height 104
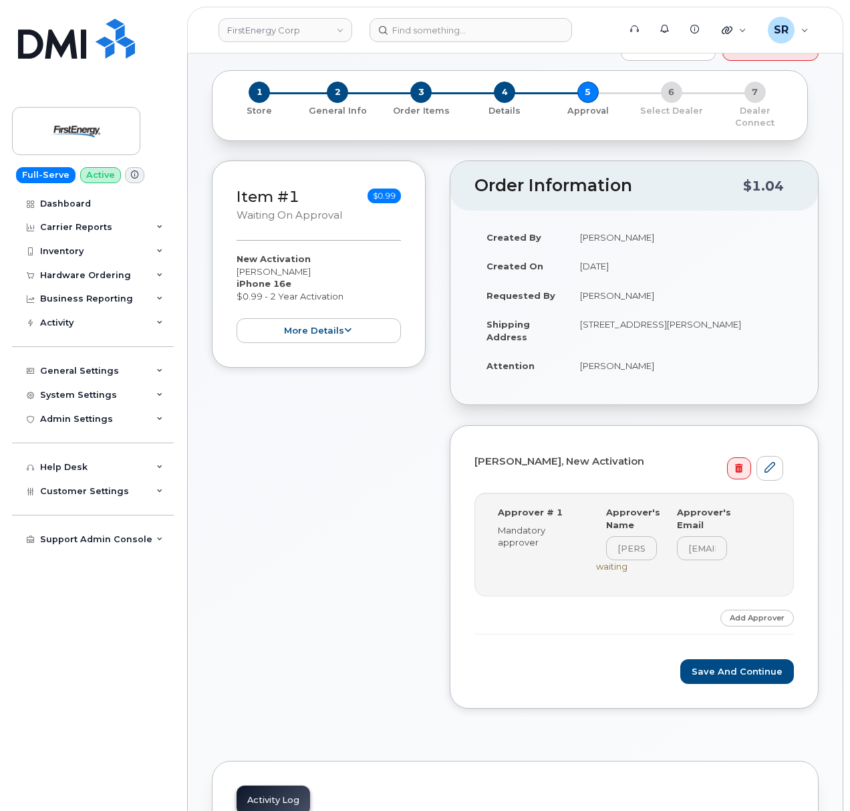
scroll to position [0, 0]
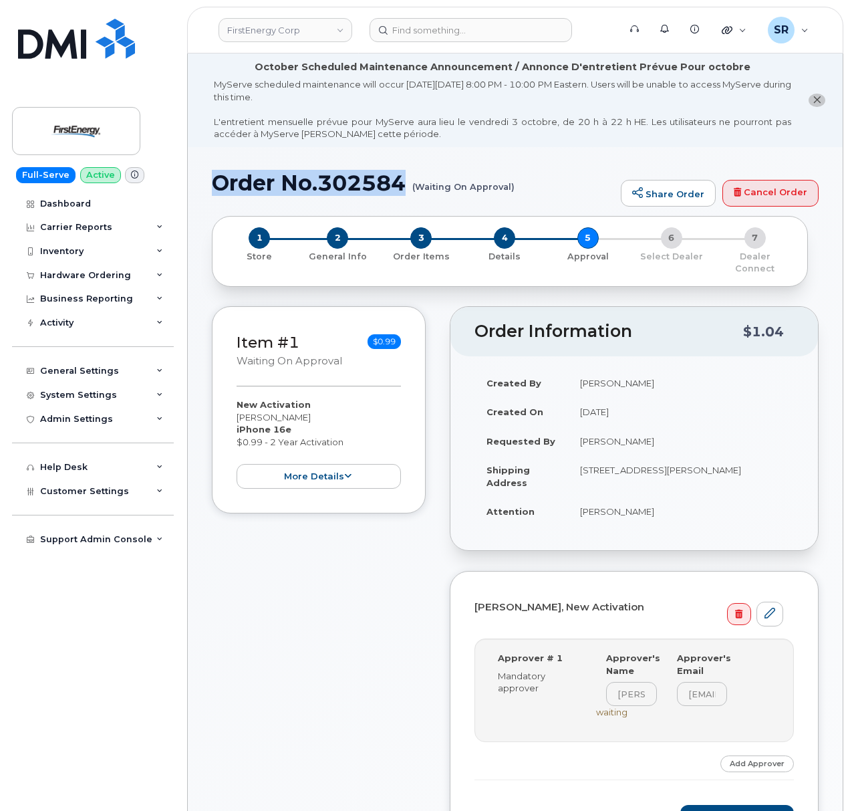
drag, startPoint x: 410, startPoint y: 176, endPoint x: 190, endPoint y: 186, distance: 220.1
copy h1 "Order No.302584"
